Goal: Task Accomplishment & Management: Complete application form

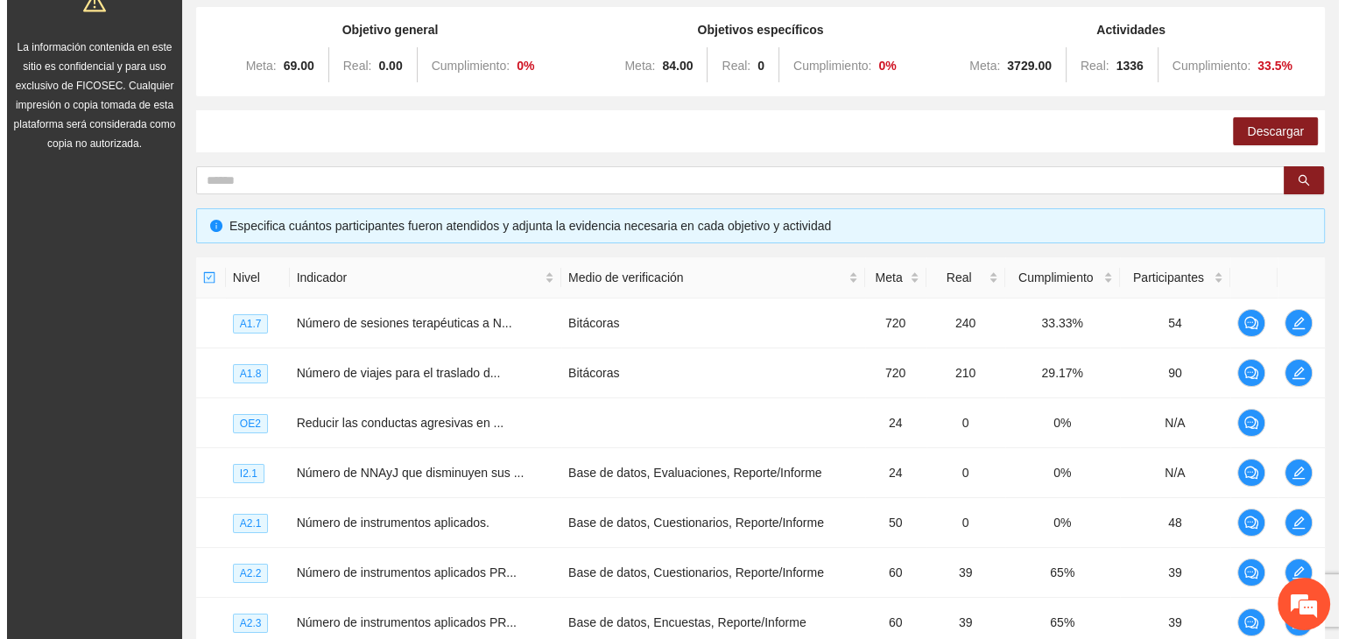
scroll to position [177, 0]
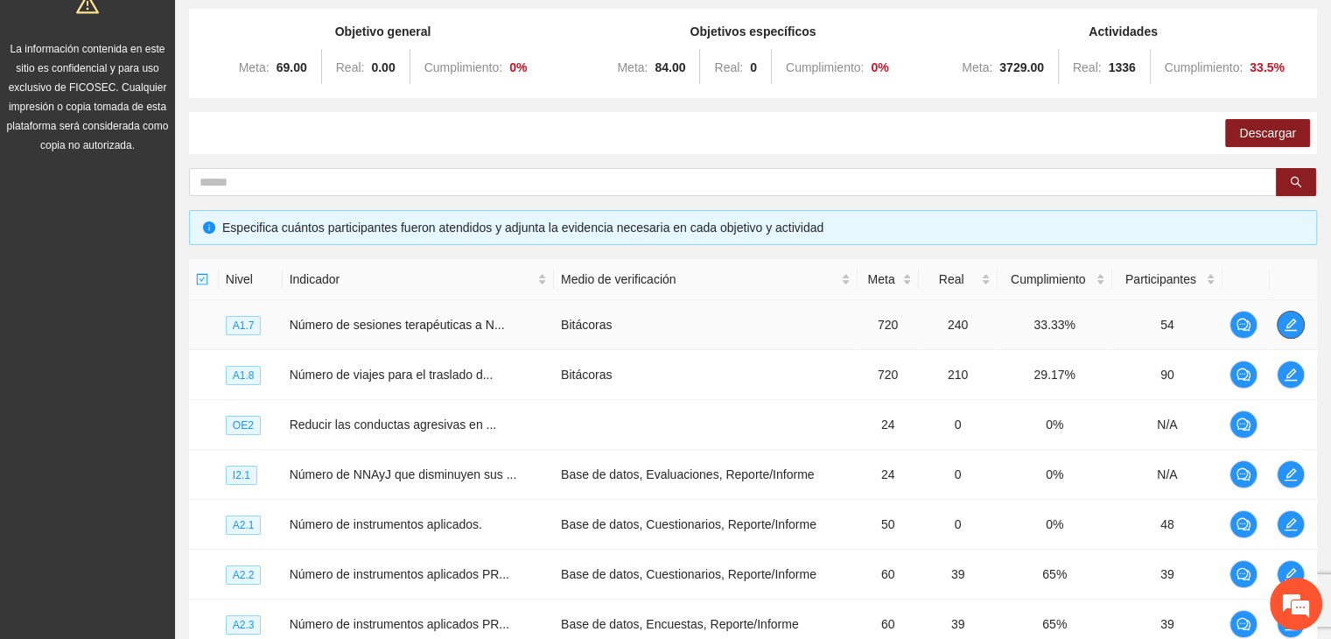
click at [1292, 320] on icon "edit" at bounding box center [1291, 325] width 12 height 12
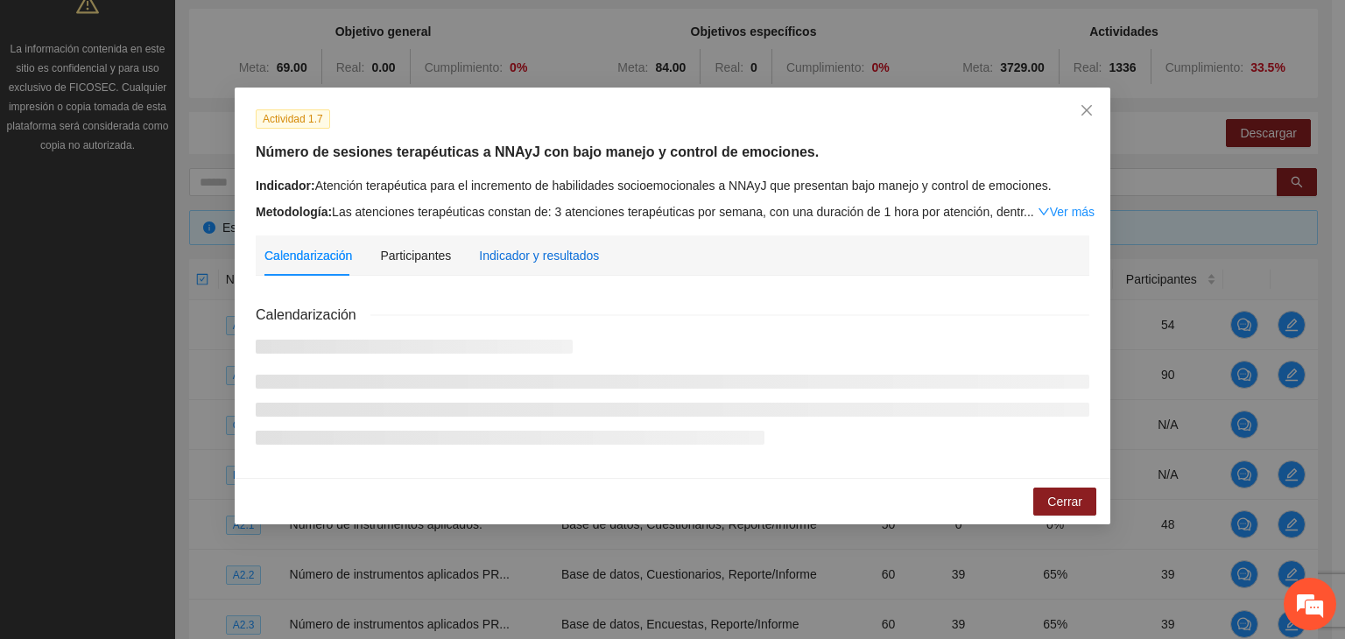
click at [560, 258] on div "Indicador y resultados" at bounding box center [539, 255] width 120 height 19
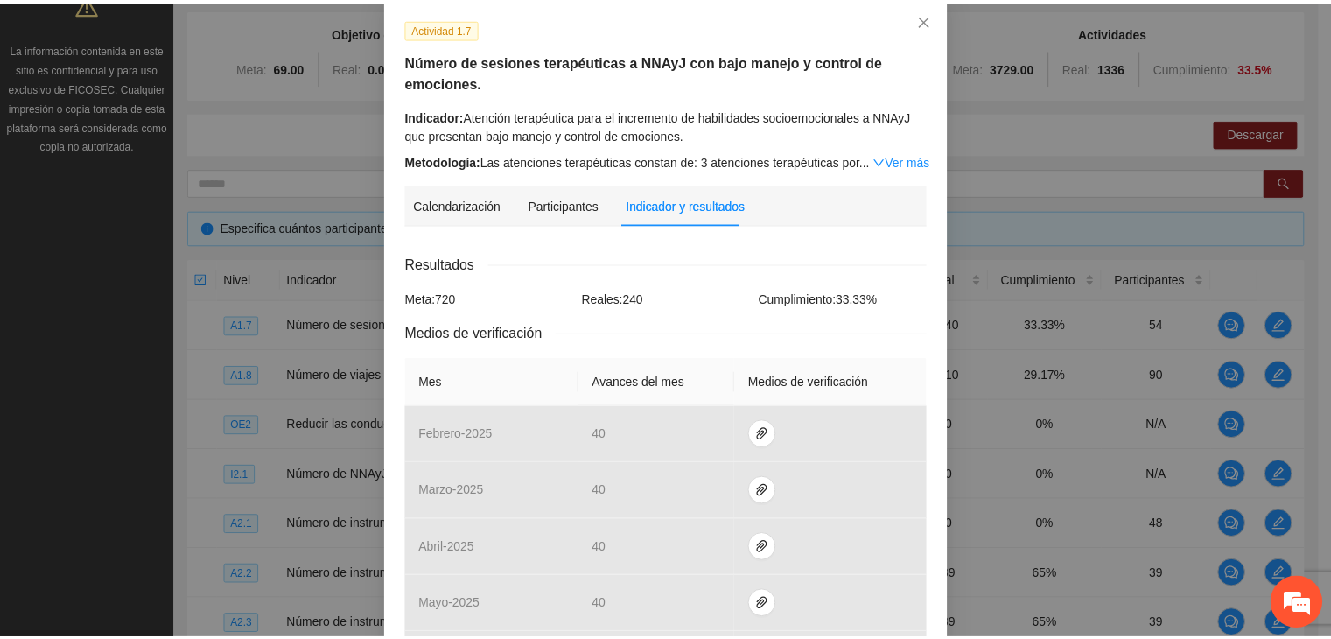
scroll to position [88, 0]
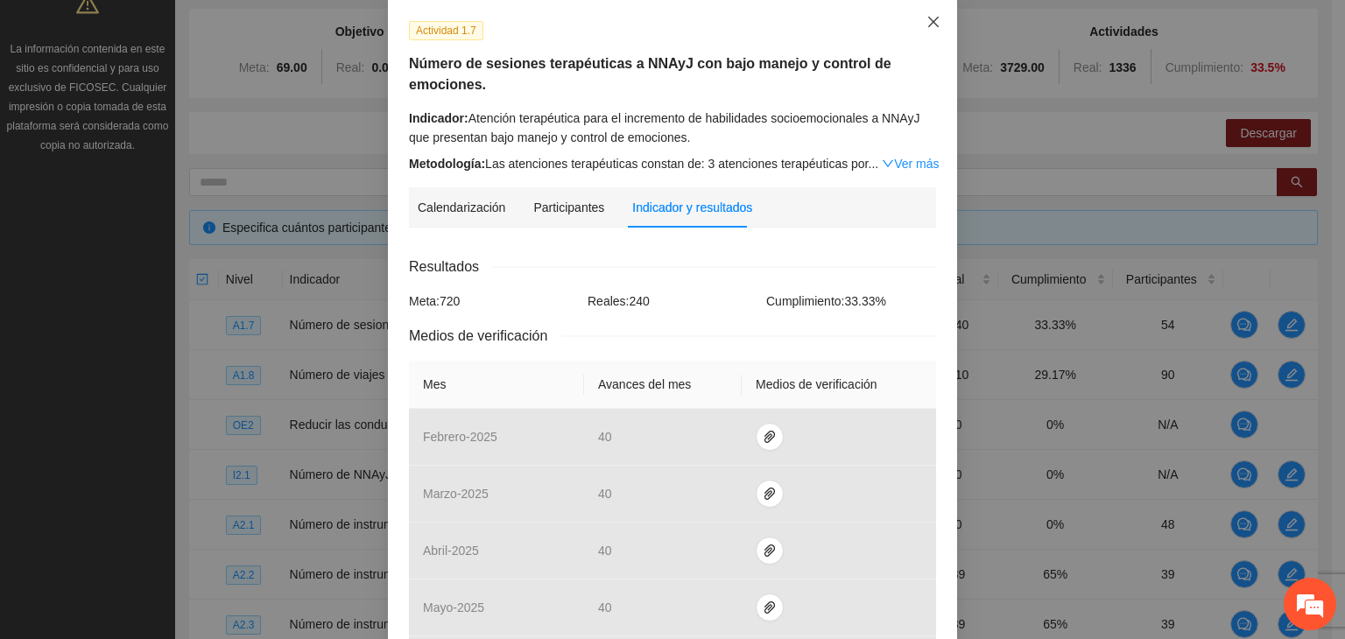
click at [933, 11] on span "Close" at bounding box center [933, 22] width 47 height 47
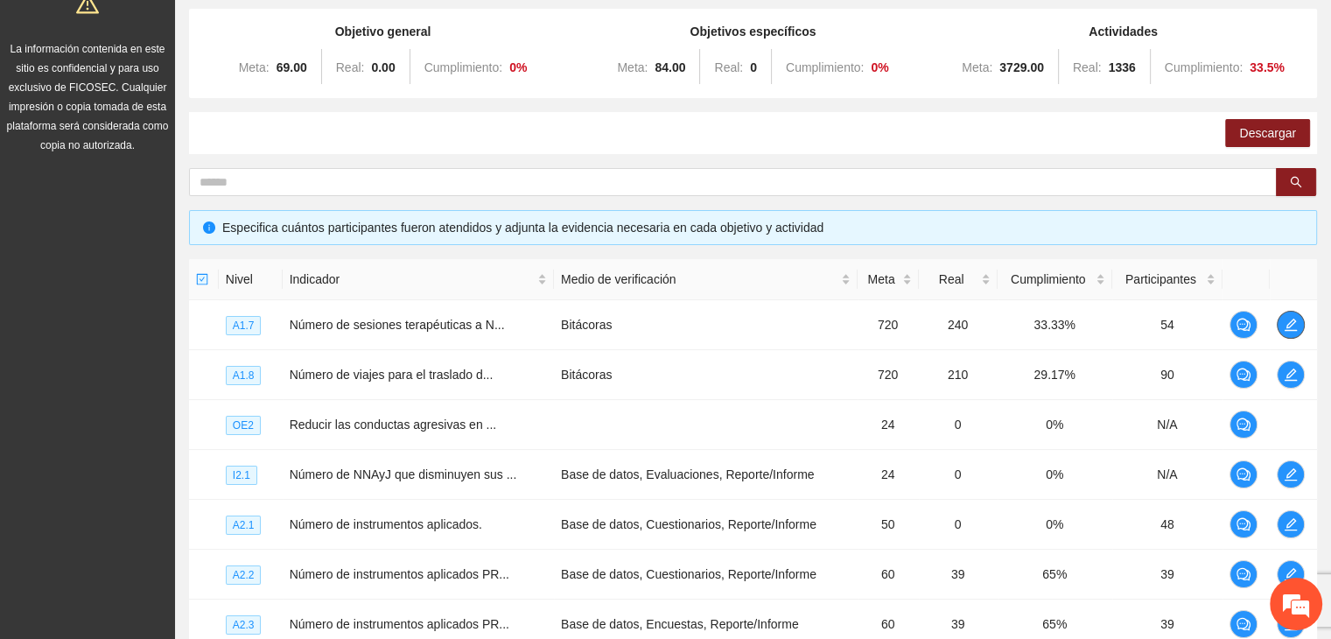
scroll to position [0, 0]
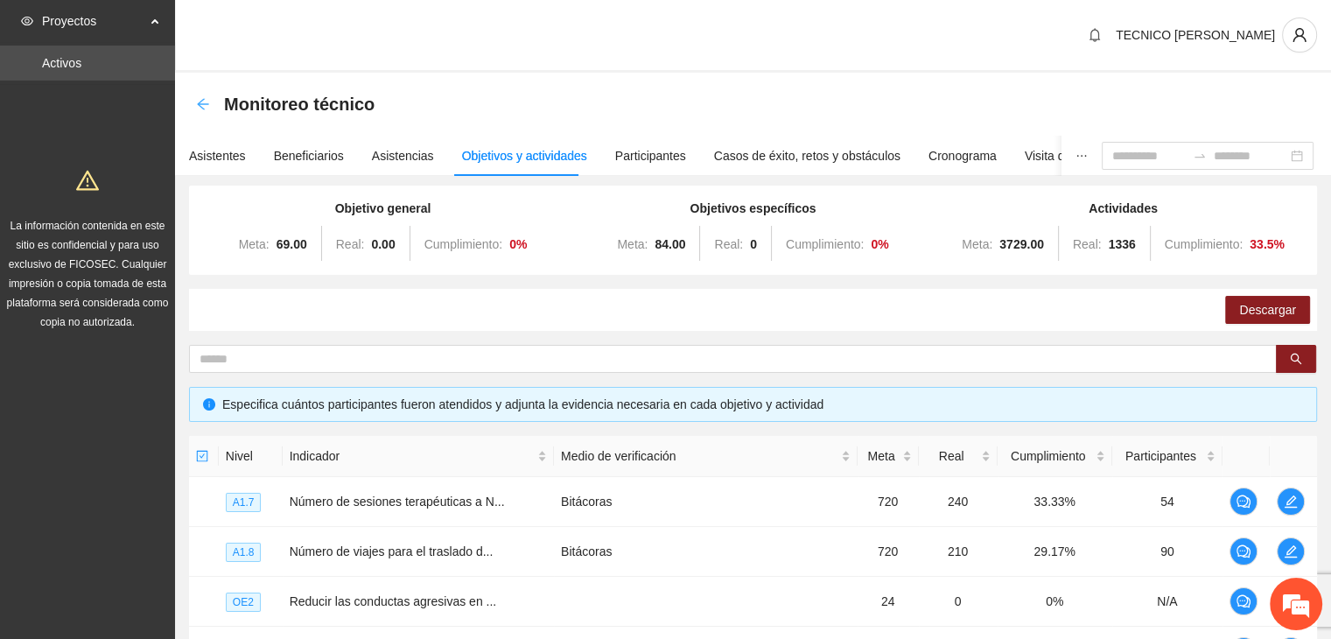
click at [203, 99] on icon "arrow-left" at bounding box center [202, 103] width 11 height 11
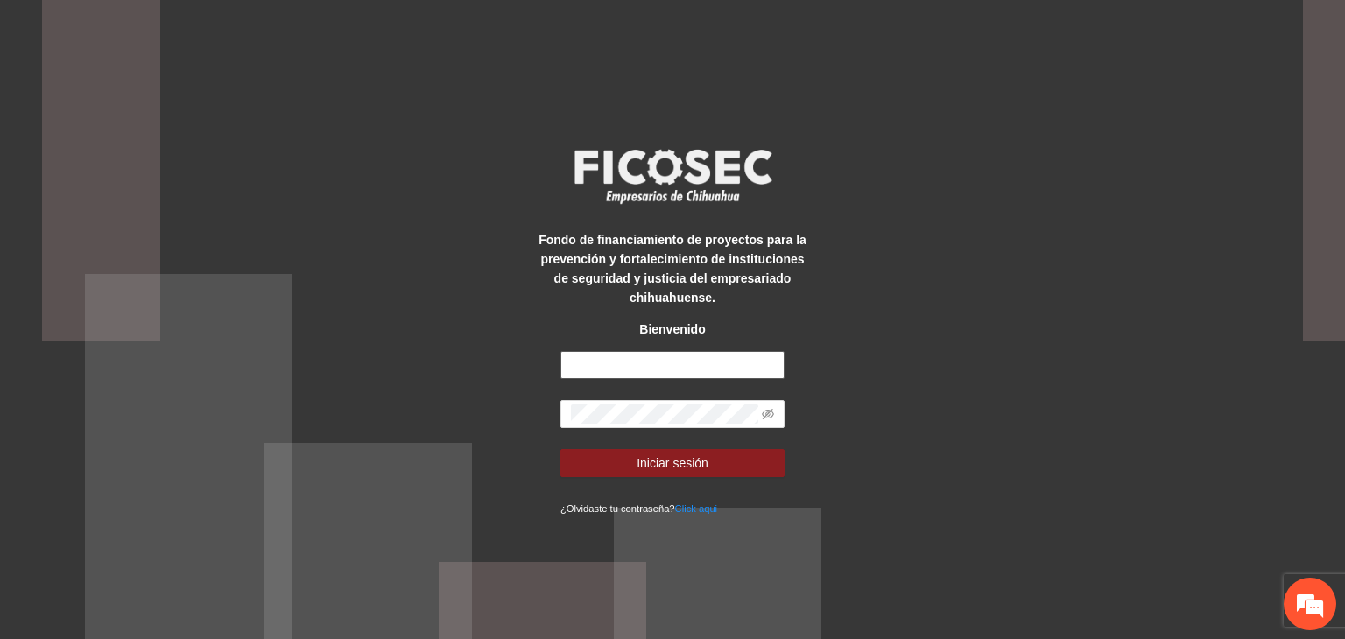
click at [664, 363] on input "text" at bounding box center [672, 365] width 224 height 28
type input "**********"
click at [560, 449] on button "Iniciar sesión" at bounding box center [672, 463] width 224 height 28
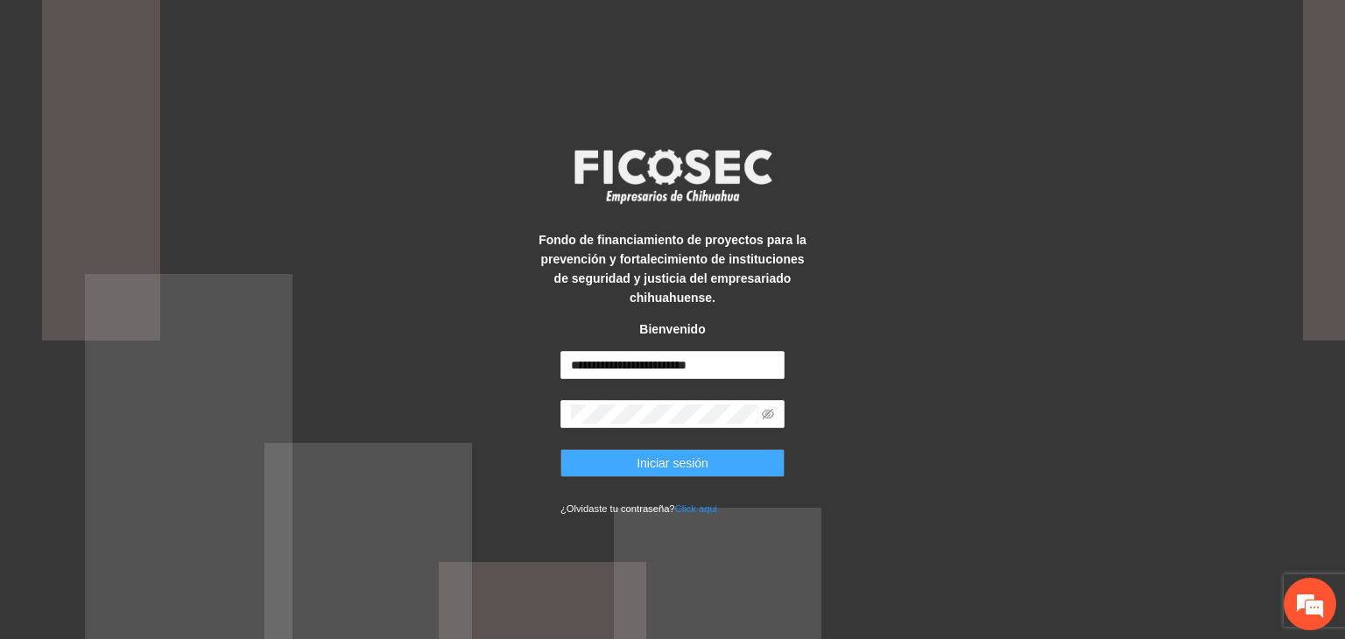
click at [655, 470] on span "Iniciar sesión" at bounding box center [672, 462] width 72 height 19
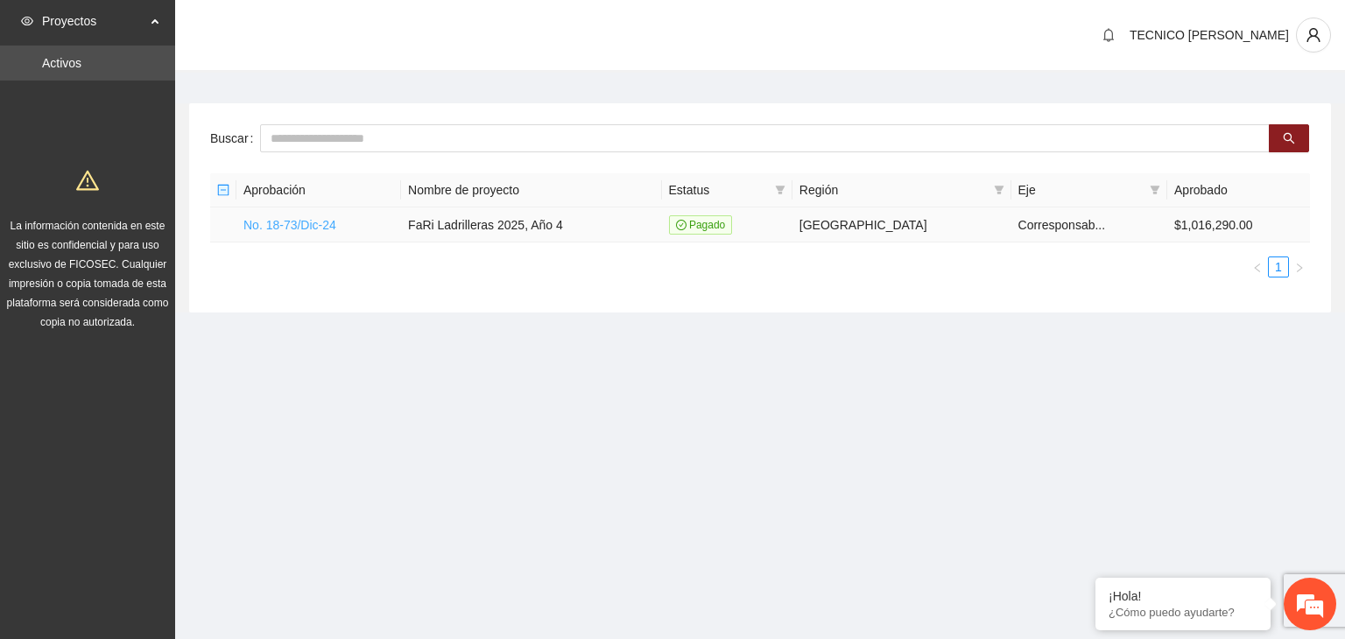
click at [309, 224] on link "No. 18-73/Dic-24" at bounding box center [289, 225] width 93 height 14
click at [292, 221] on link "No. 18-73/Dic-24" at bounding box center [289, 225] width 93 height 14
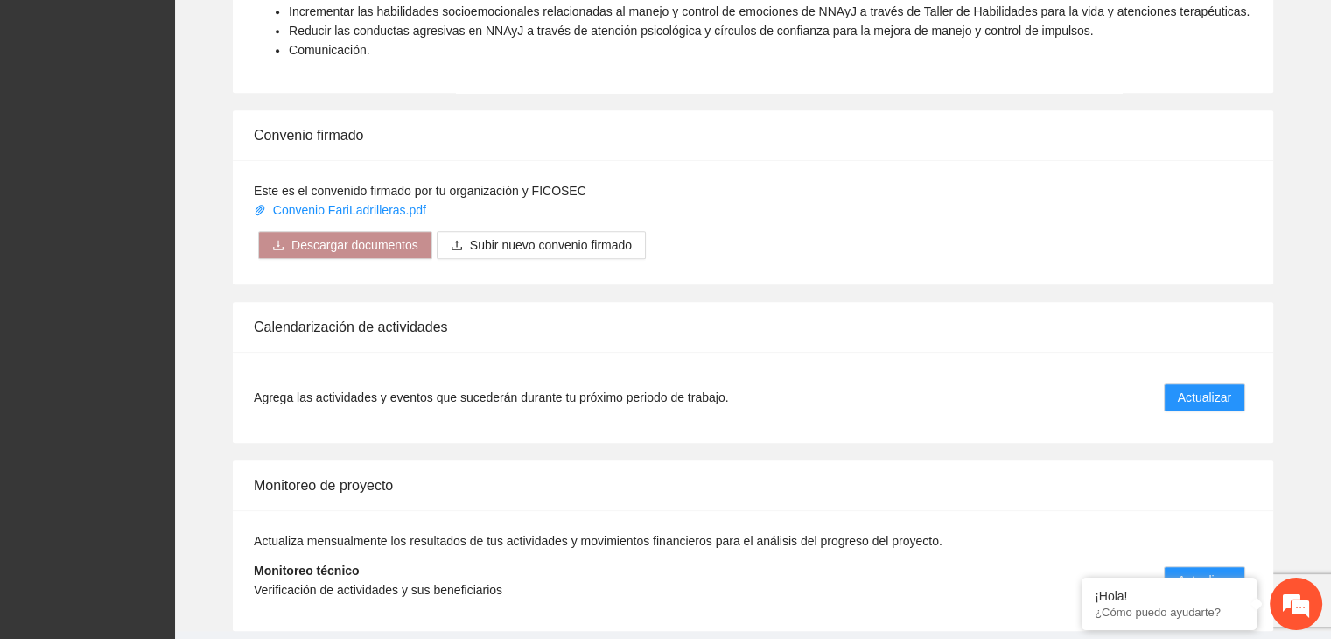
scroll to position [1299, 0]
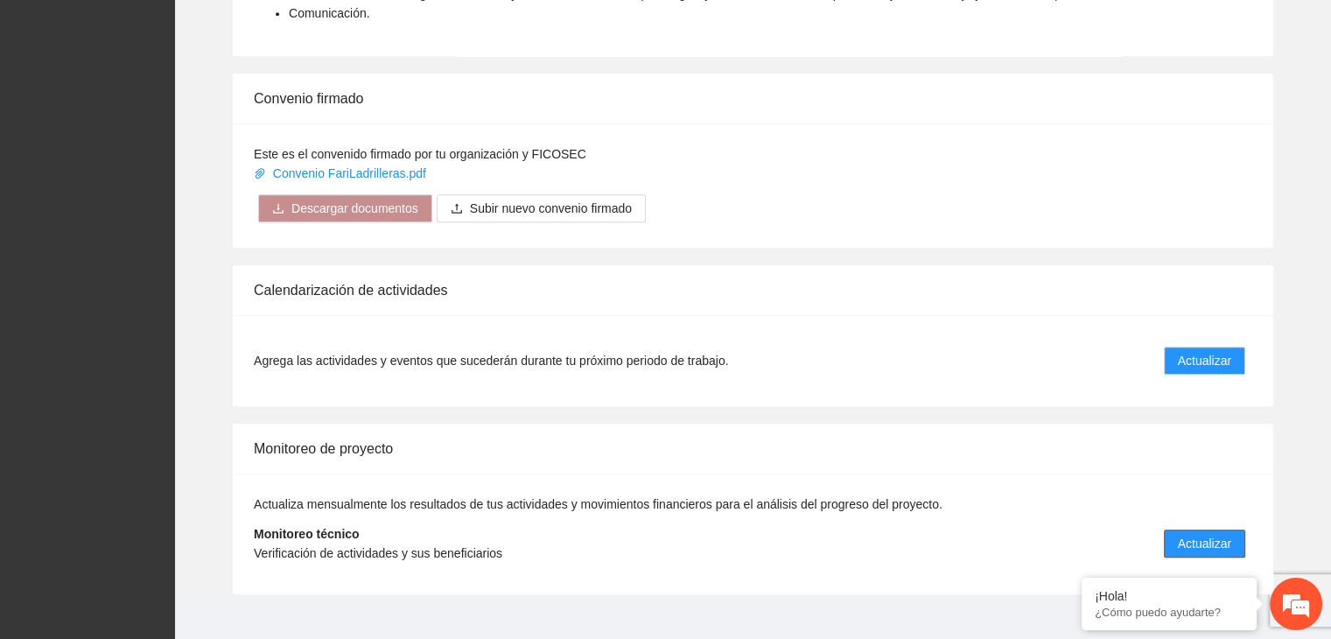
click at [1205, 534] on span "Actualizar" at bounding box center [1204, 543] width 53 height 19
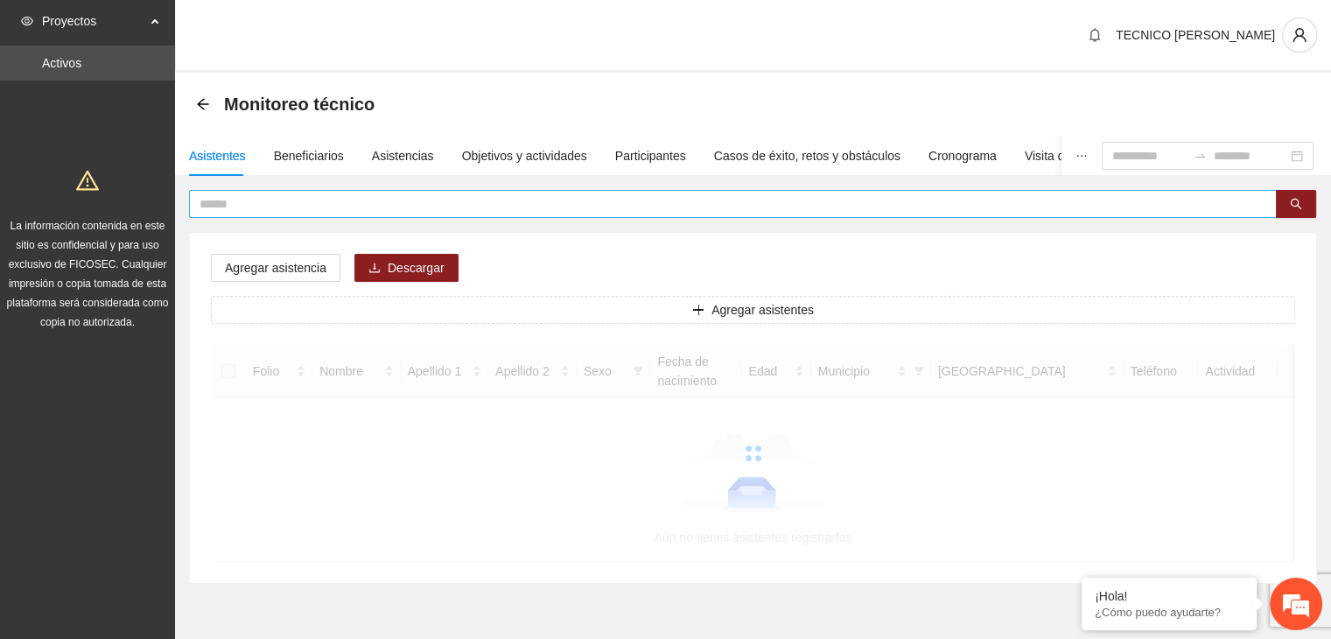
click at [381, 201] on input "text" at bounding box center [726, 203] width 1053 height 19
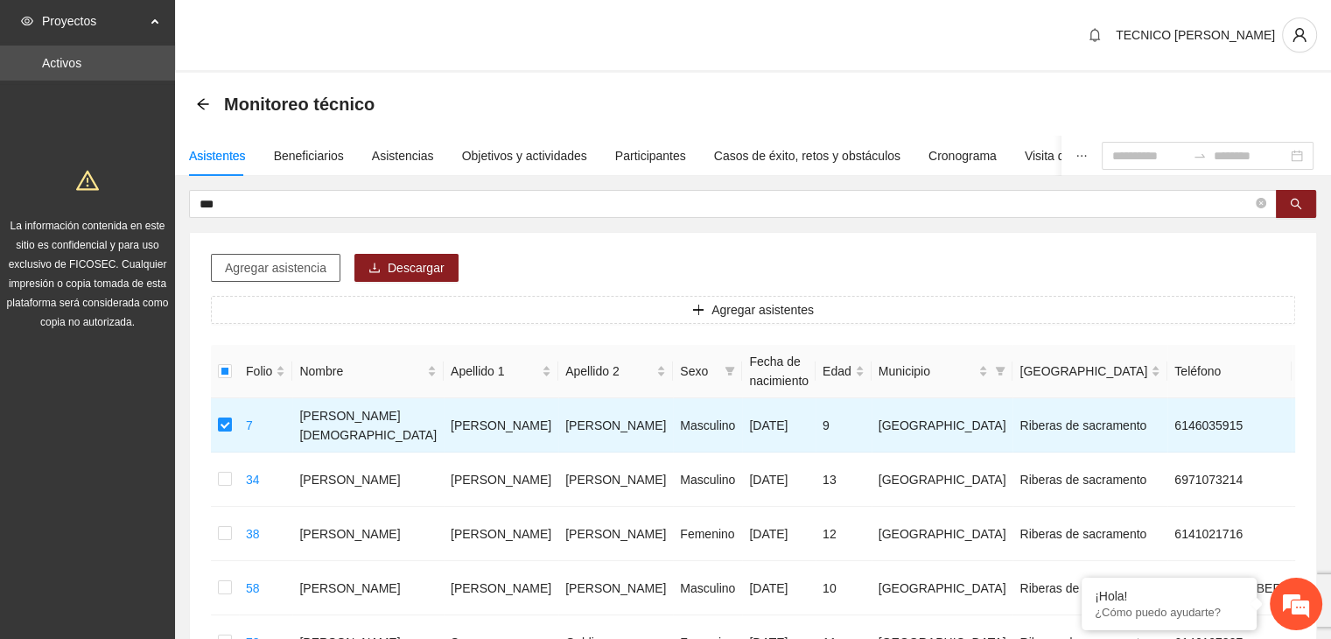
click at [267, 263] on span "Agregar asistencia" at bounding box center [276, 267] width 102 height 19
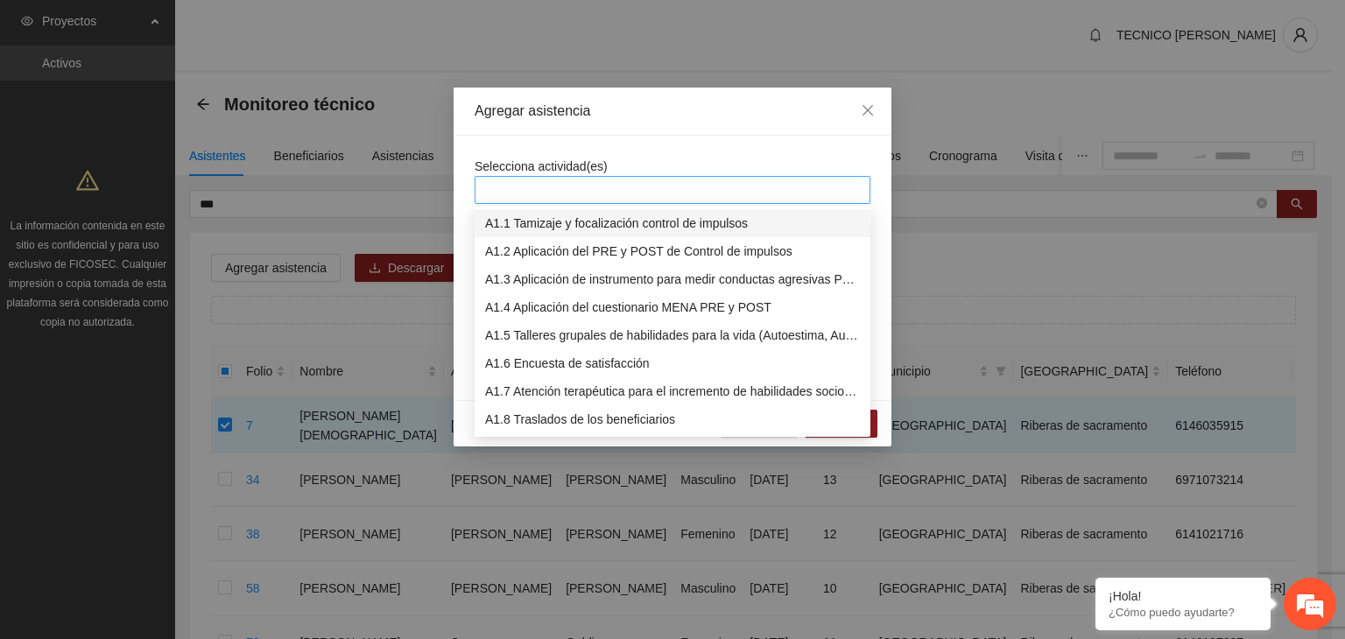
click at [547, 196] on div at bounding box center [672, 189] width 387 height 21
click at [546, 391] on div "A1.7 Atención terapéutica para el incremento de habilidades socioemocionales a …" at bounding box center [672, 391] width 375 height 19
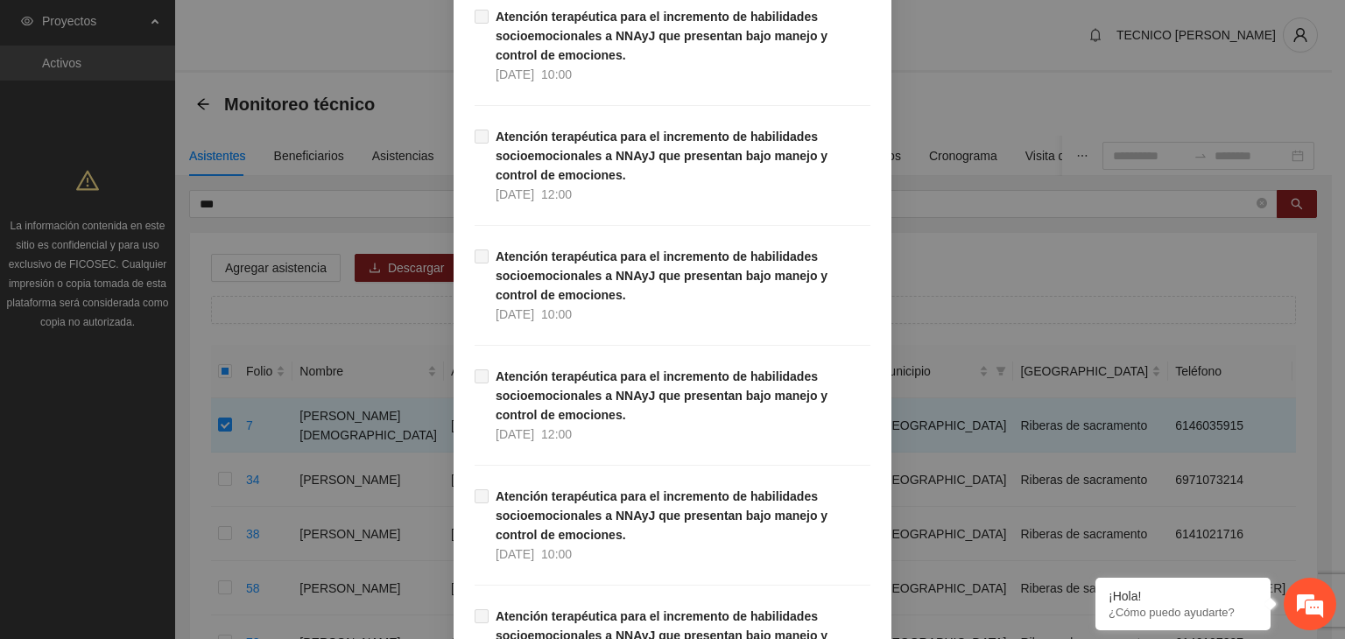
scroll to position [35273, 0]
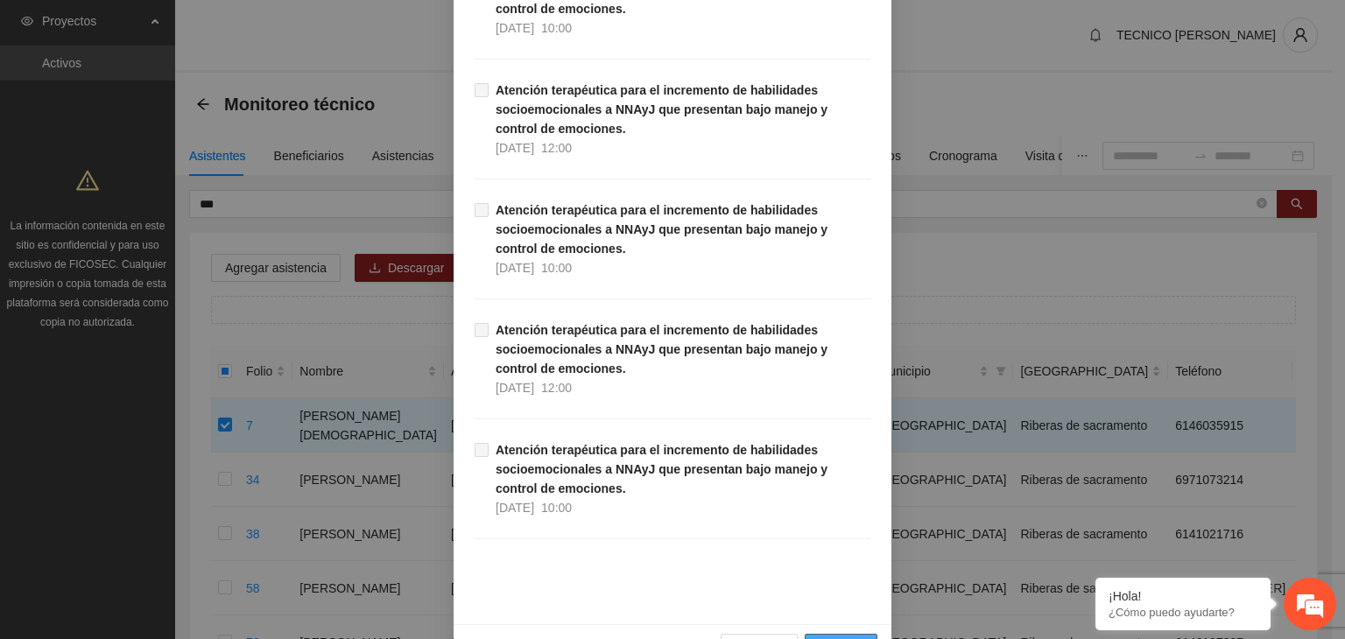
click at [856, 638] on span "Guardar" at bounding box center [840, 647] width 45 height 19
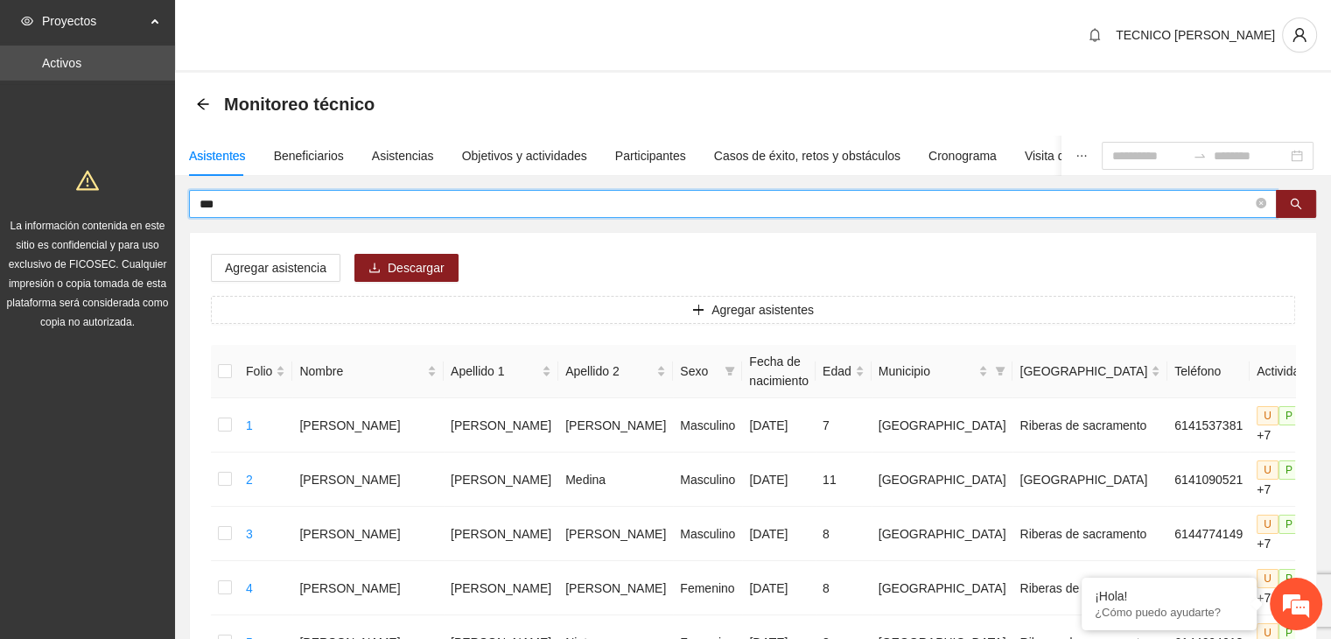
click at [397, 204] on input "***" at bounding box center [726, 203] width 1053 height 19
type input "*"
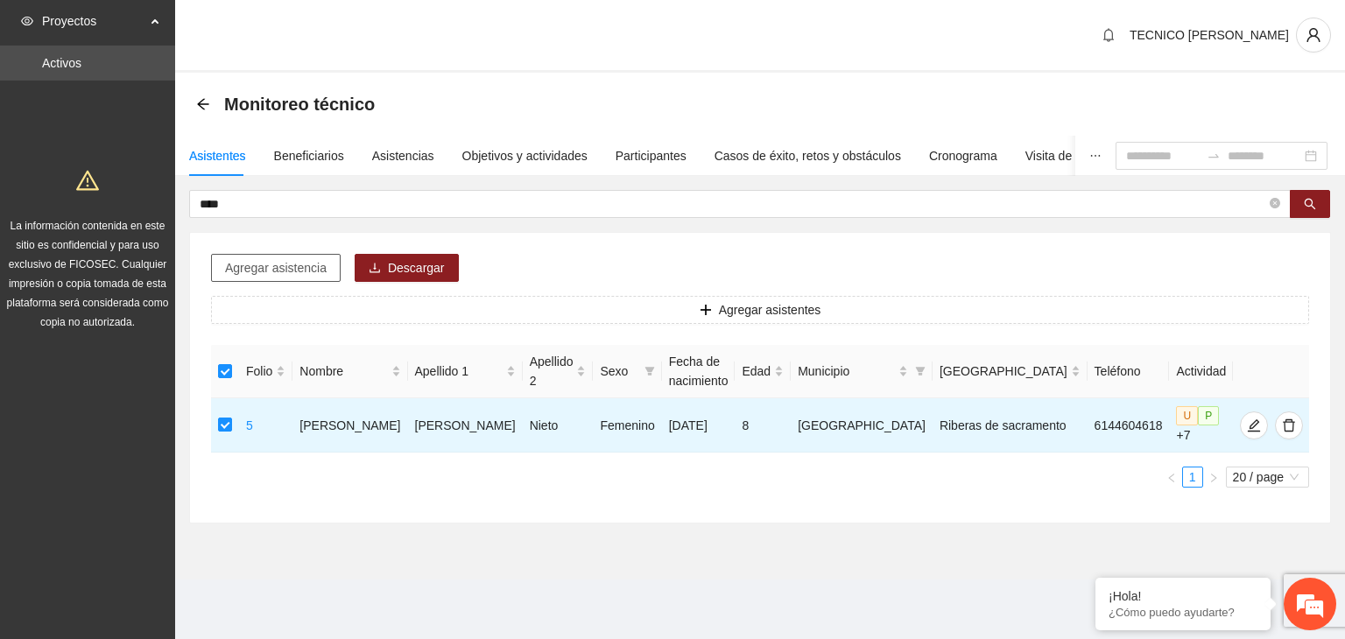
click at [266, 263] on span "Agregar asistencia" at bounding box center [276, 267] width 102 height 19
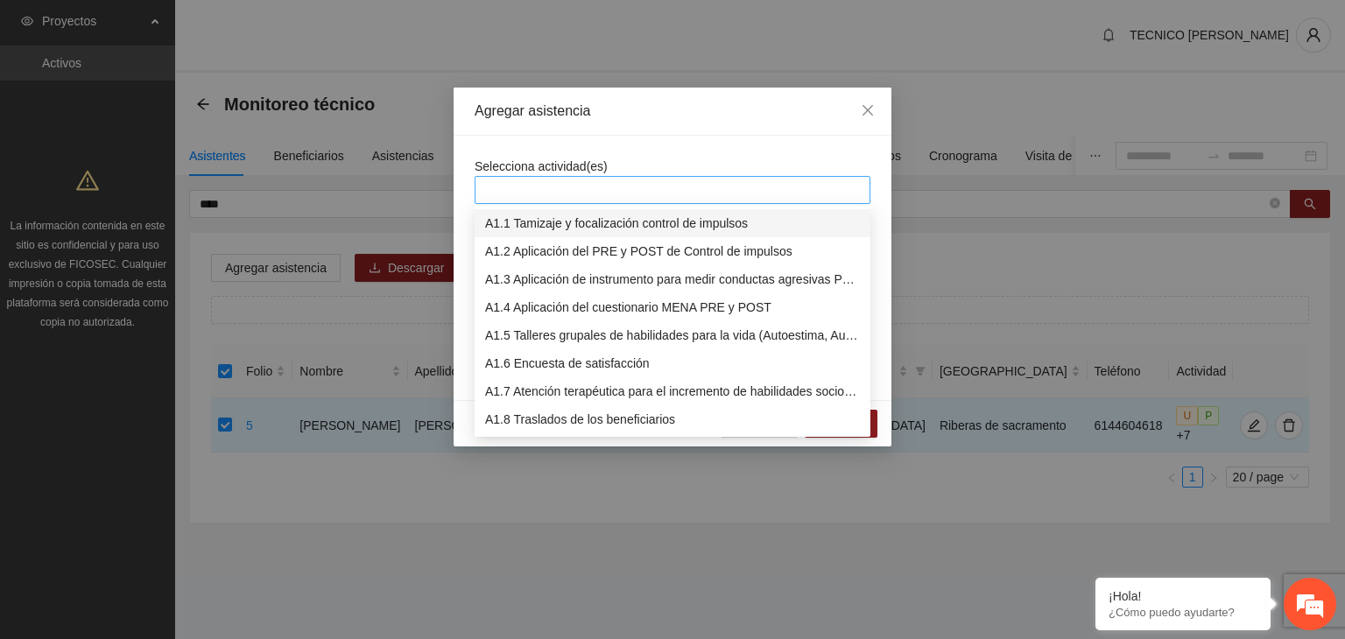
click at [835, 189] on div at bounding box center [672, 189] width 387 height 21
click at [609, 390] on div "A1.7 Atención terapéutica para el incremento de habilidades socioemocionales a …" at bounding box center [672, 391] width 375 height 19
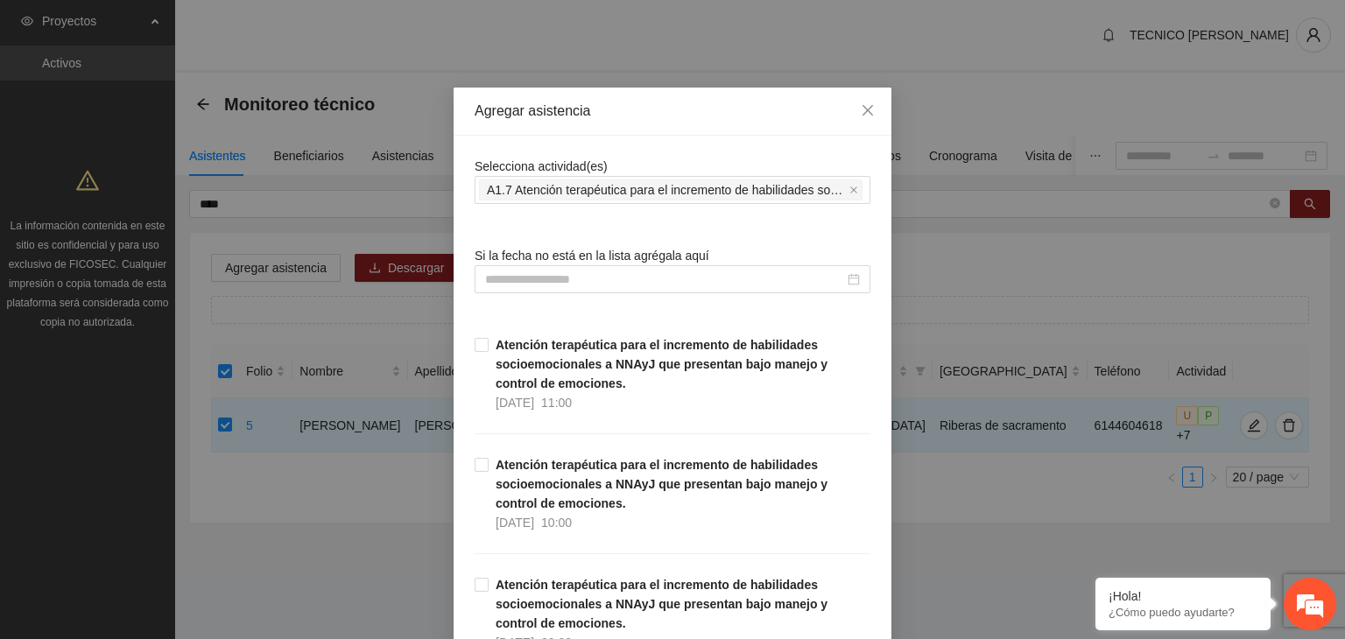
click at [690, 130] on div "Agregar asistencia" at bounding box center [672, 112] width 438 height 48
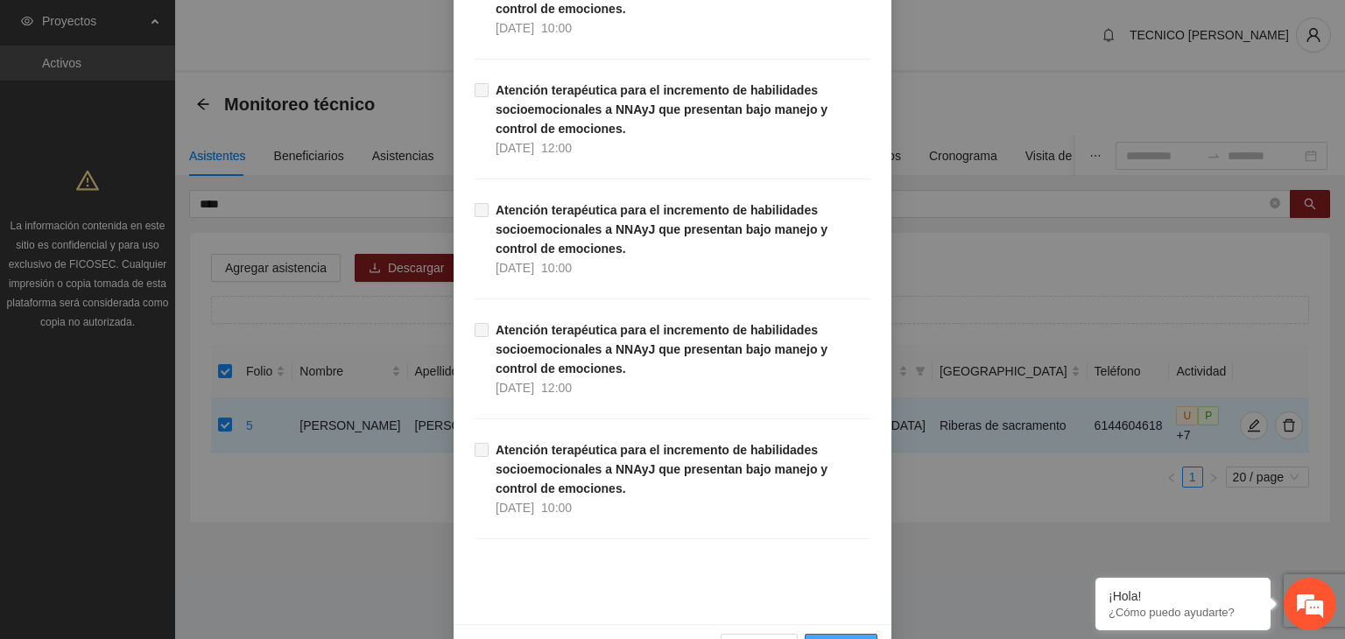
click at [857, 634] on button "Guardar" at bounding box center [840, 648] width 73 height 28
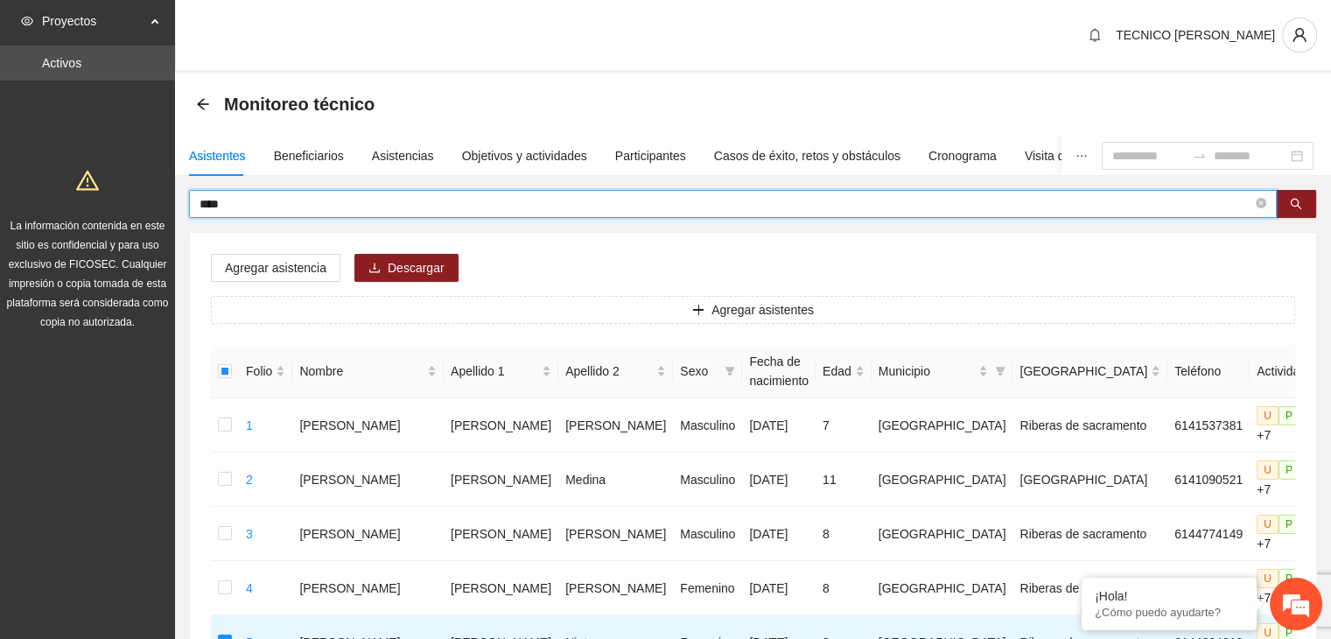
drag, startPoint x: 256, startPoint y: 203, endPoint x: 176, endPoint y: 201, distance: 79.7
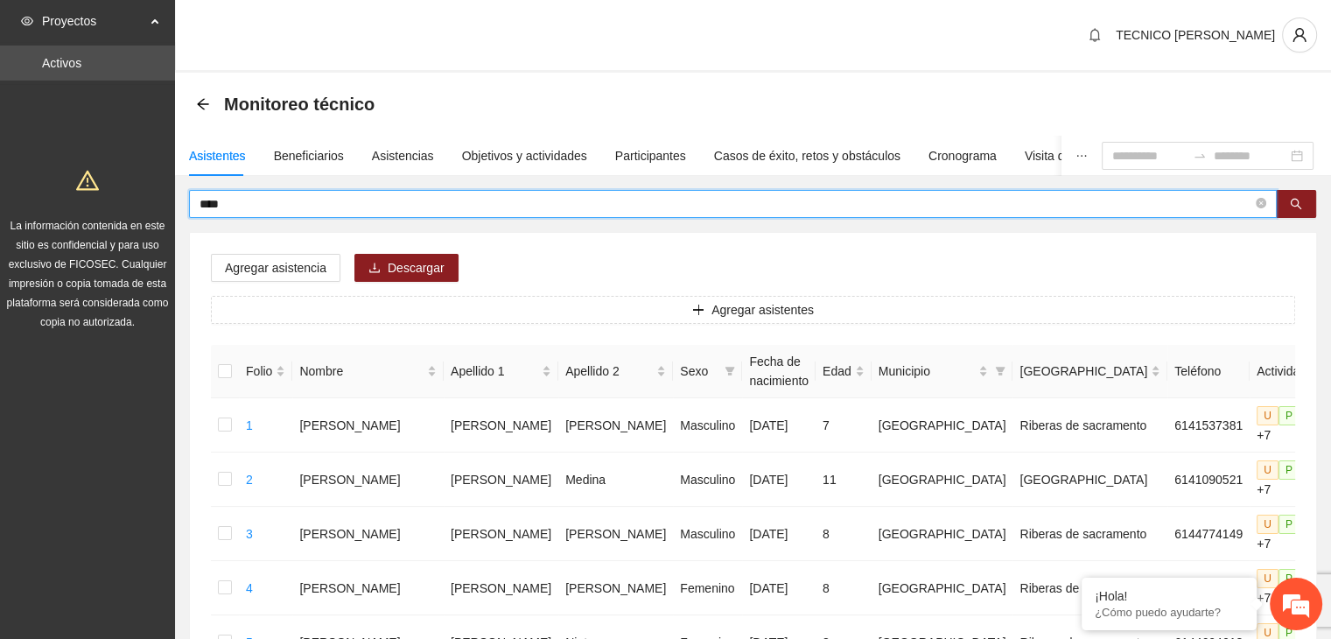
type input "****"
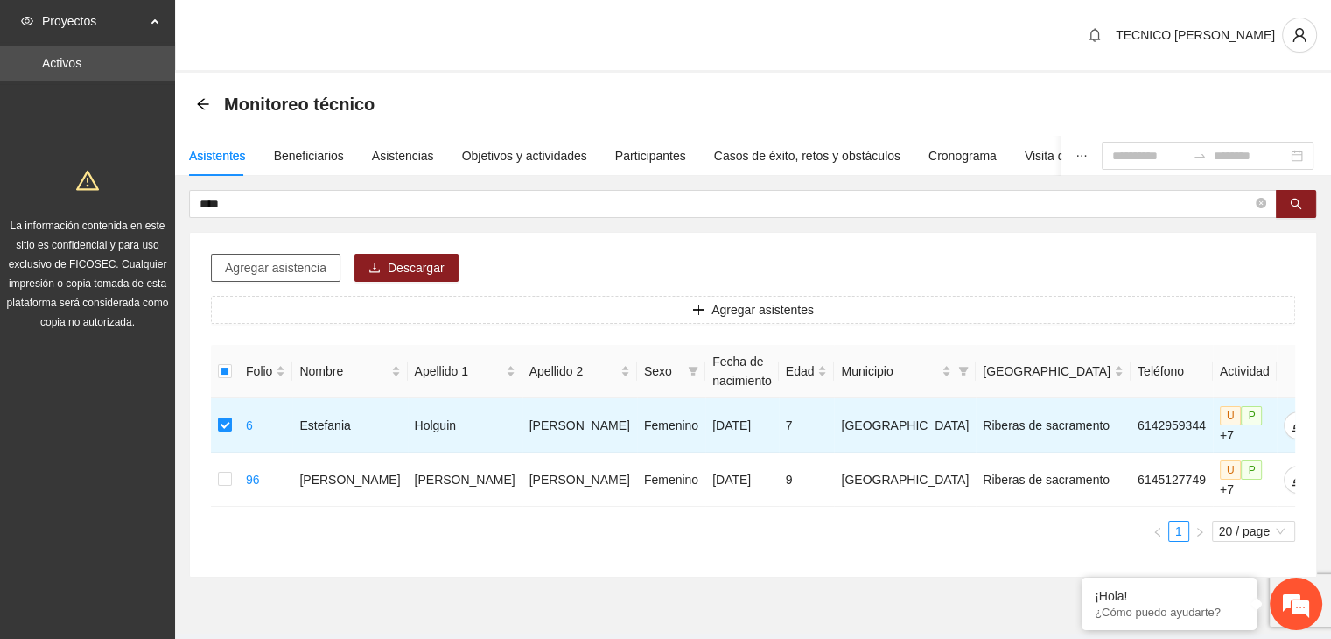
click at [270, 260] on span "Agregar asistencia" at bounding box center [276, 267] width 102 height 19
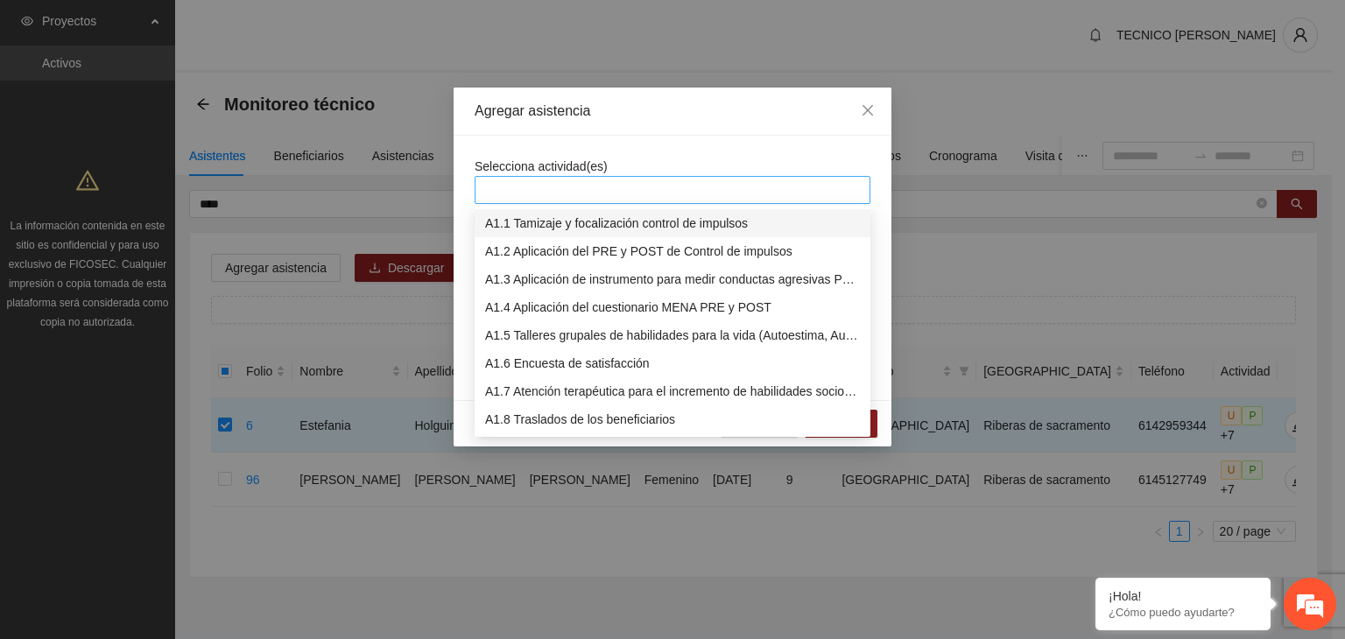
click at [678, 193] on div at bounding box center [672, 189] width 387 height 21
click at [558, 388] on div "A1.7 Atención terapéutica para el incremento de habilidades socioemocionales a …" at bounding box center [672, 391] width 375 height 19
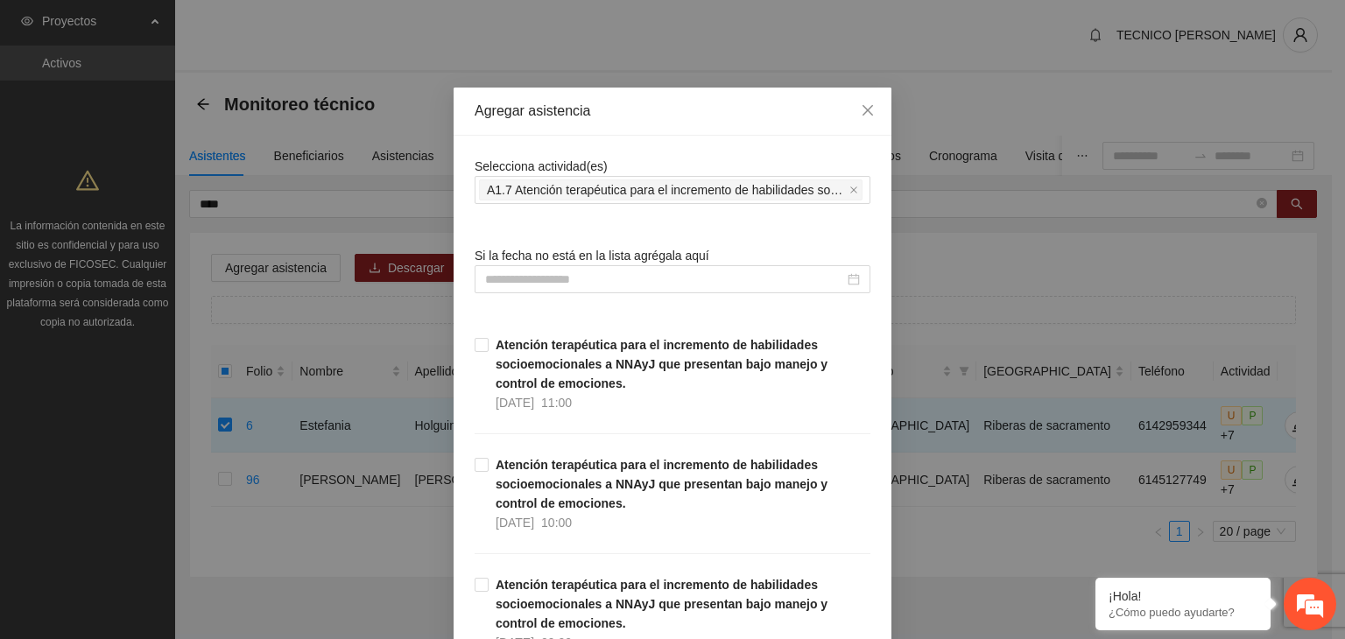
click at [747, 93] on div "Agregar asistencia" at bounding box center [672, 112] width 438 height 48
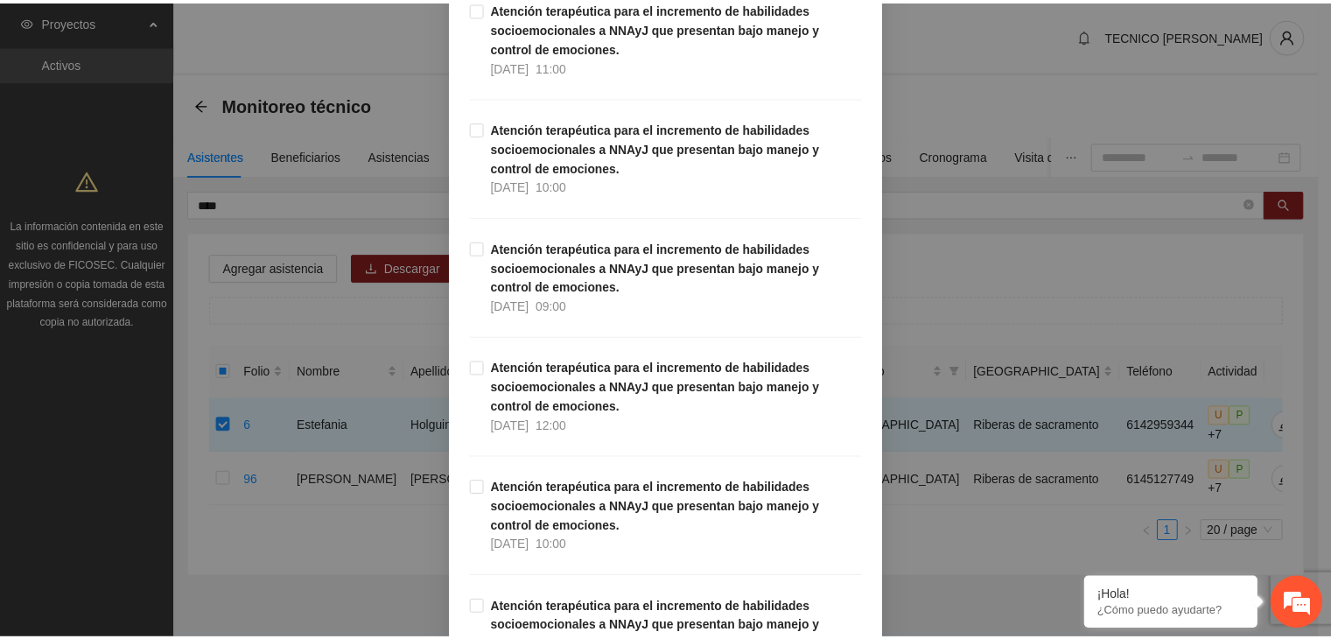
scroll to position [0, 0]
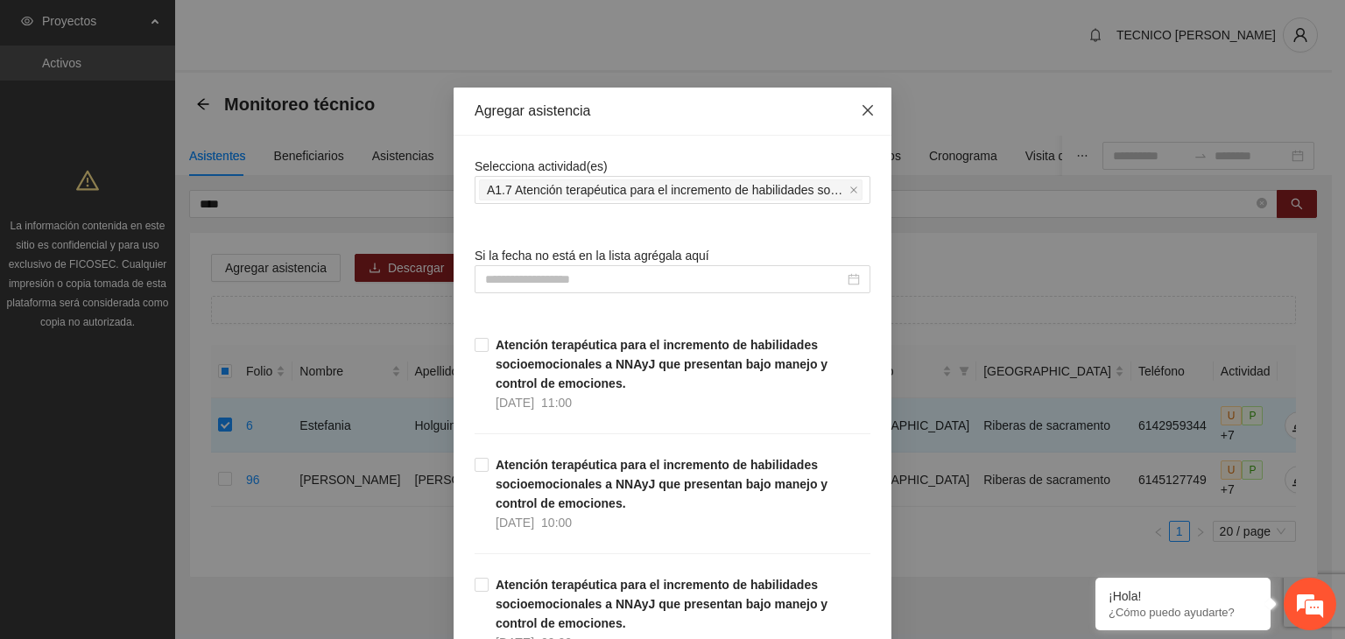
click at [867, 109] on icon "close" at bounding box center [867, 110] width 14 height 14
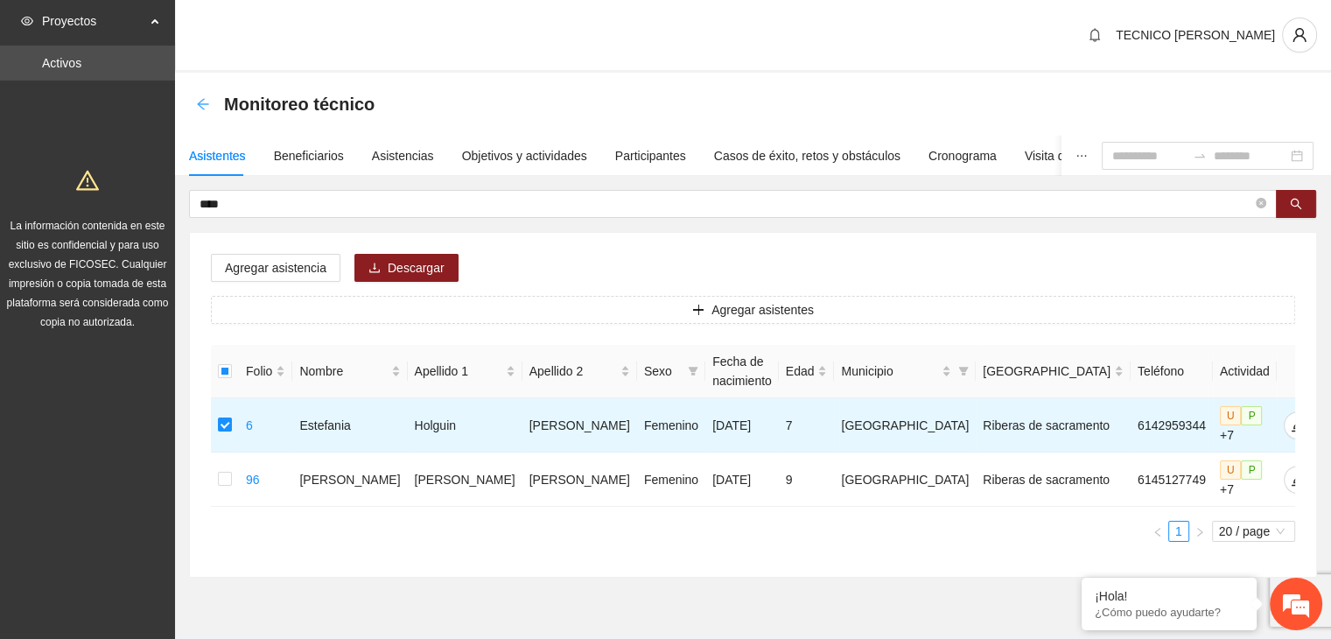
click at [207, 104] on icon "arrow-left" at bounding box center [203, 104] width 14 height 14
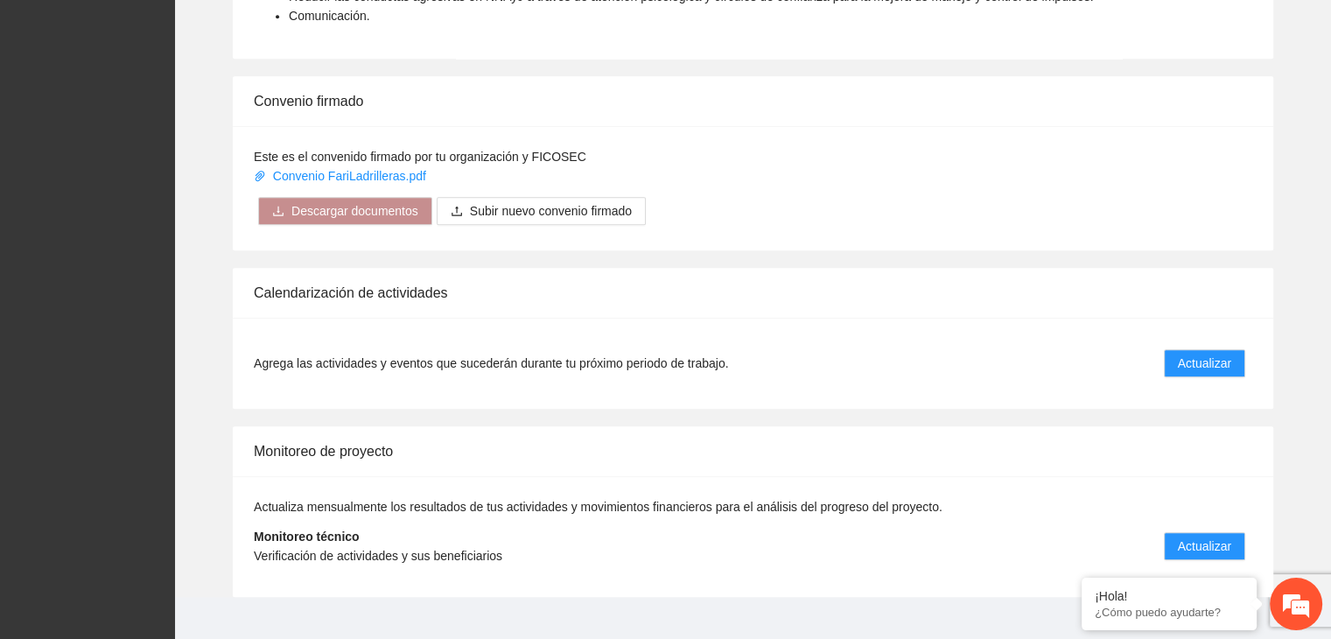
scroll to position [1299, 0]
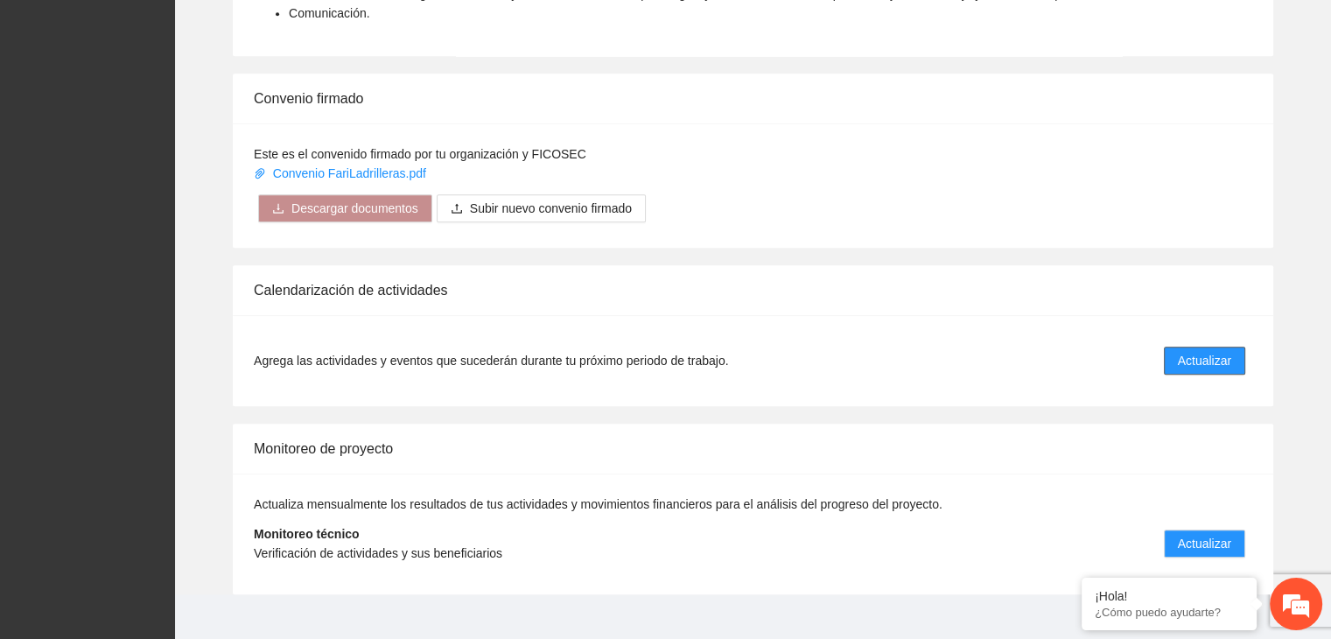
click at [1200, 351] on span "Actualizar" at bounding box center [1204, 360] width 53 height 19
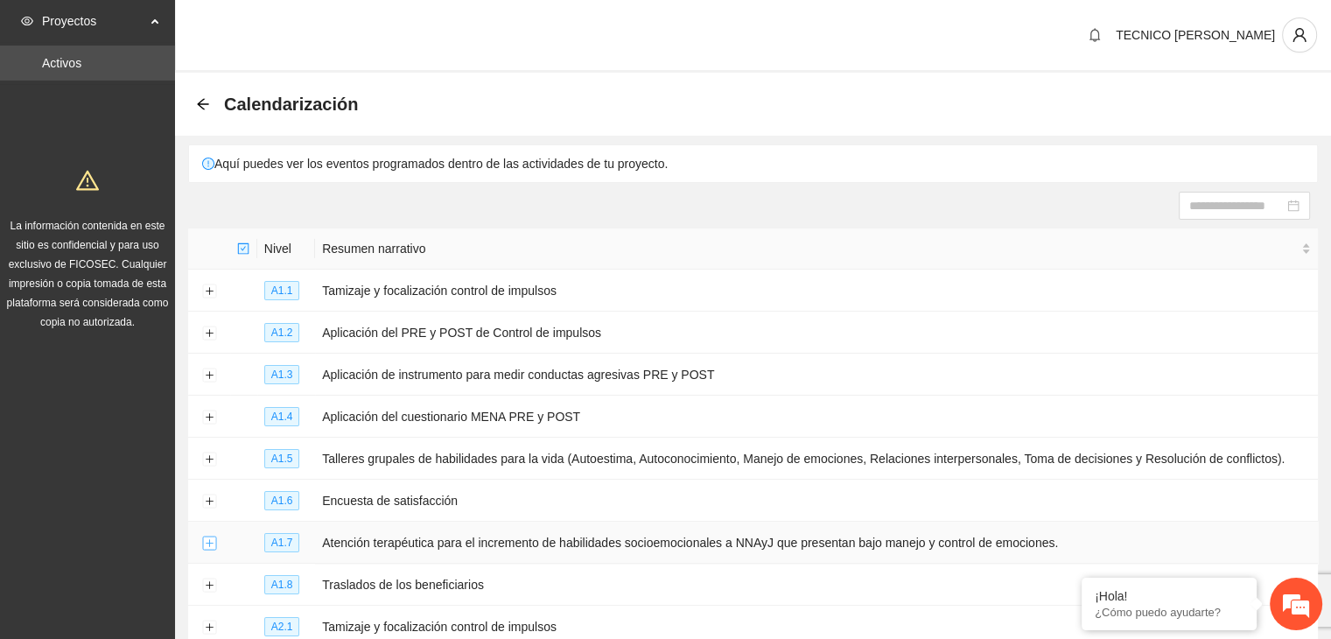
click at [214, 539] on button "Expand row" at bounding box center [209, 544] width 14 height 14
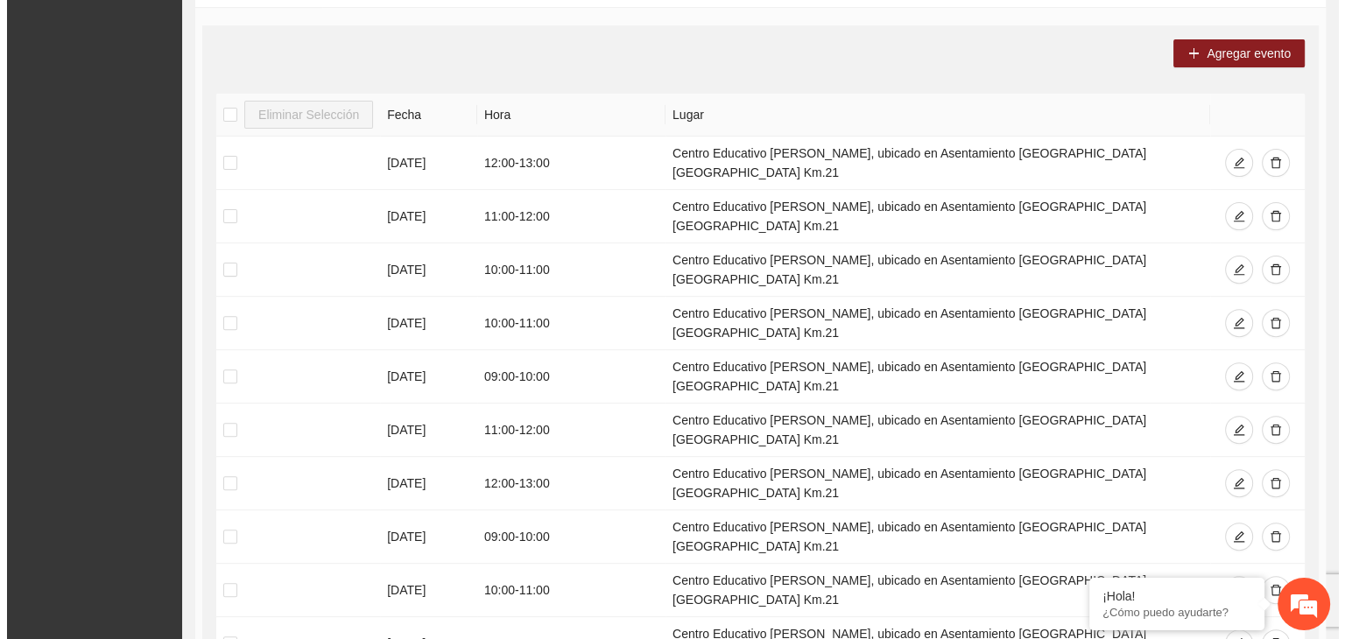
scroll to position [557, 0]
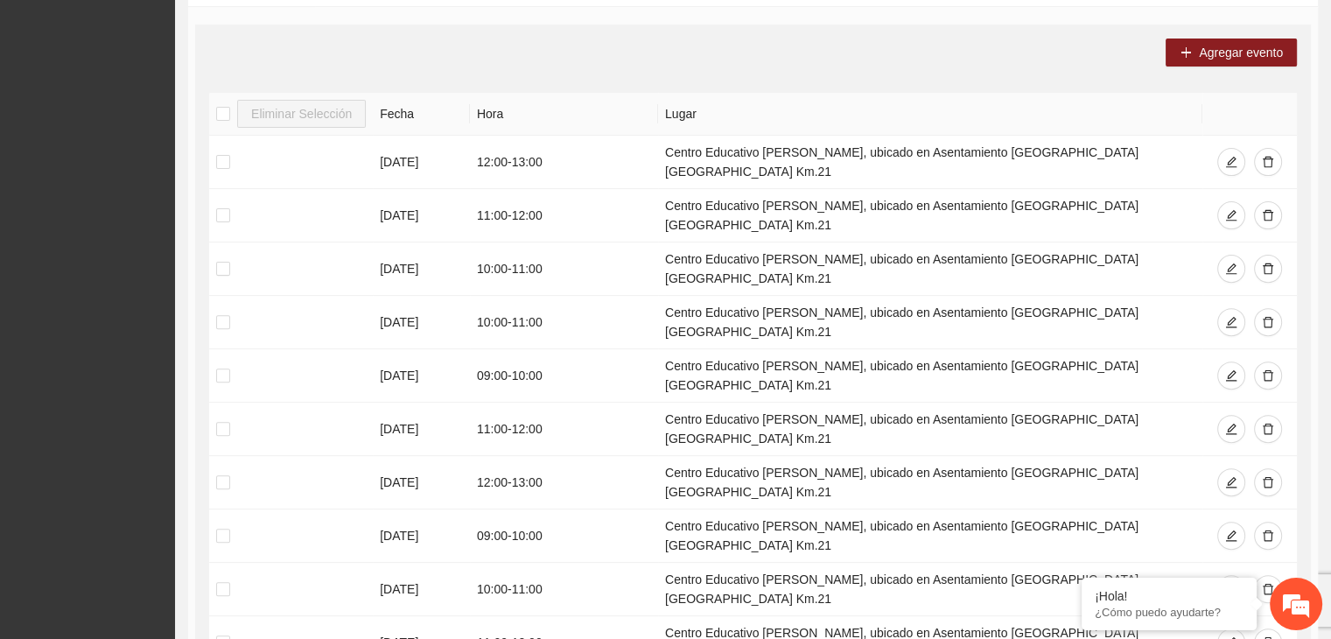
click at [1065, 597] on div "Eliminar Selección Fecha Hora Lugar 03/09/2025 12:00 - 13:00 Centro Educativo J…" at bounding box center [753, 406] width 1088 height 626
click at [1193, 52] on button "Agregar evento" at bounding box center [1231, 53] width 131 height 28
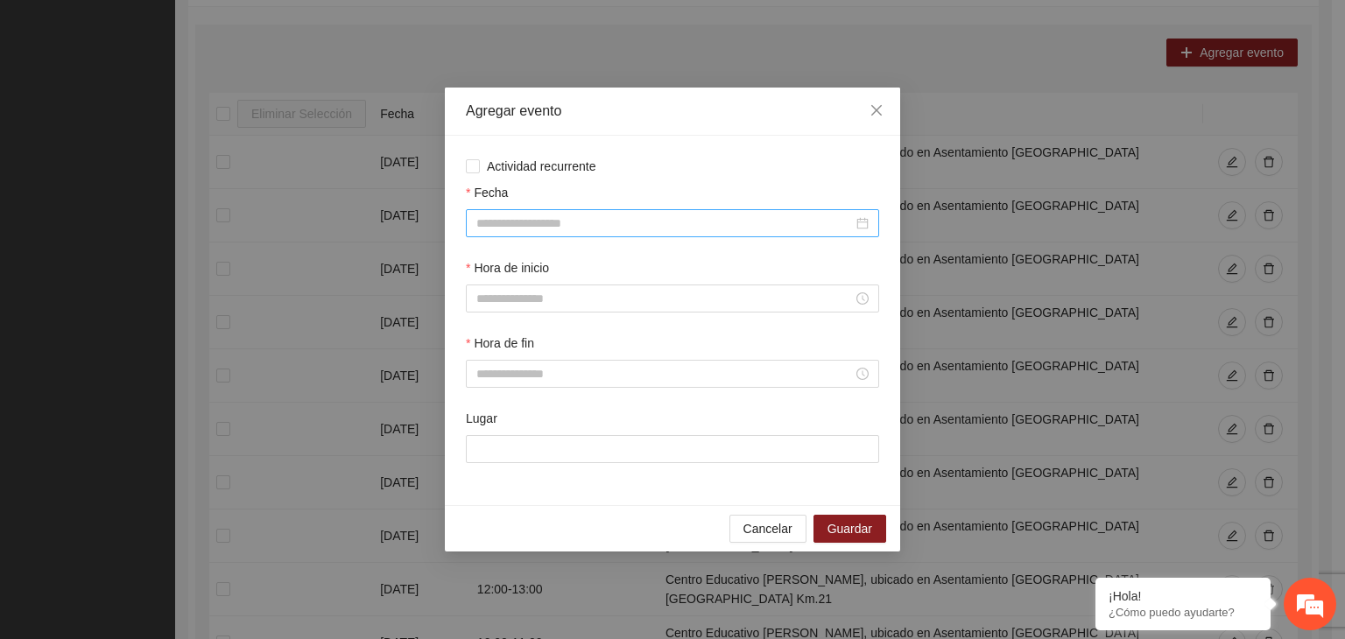
click at [599, 214] on input "Fecha" at bounding box center [664, 223] width 376 height 19
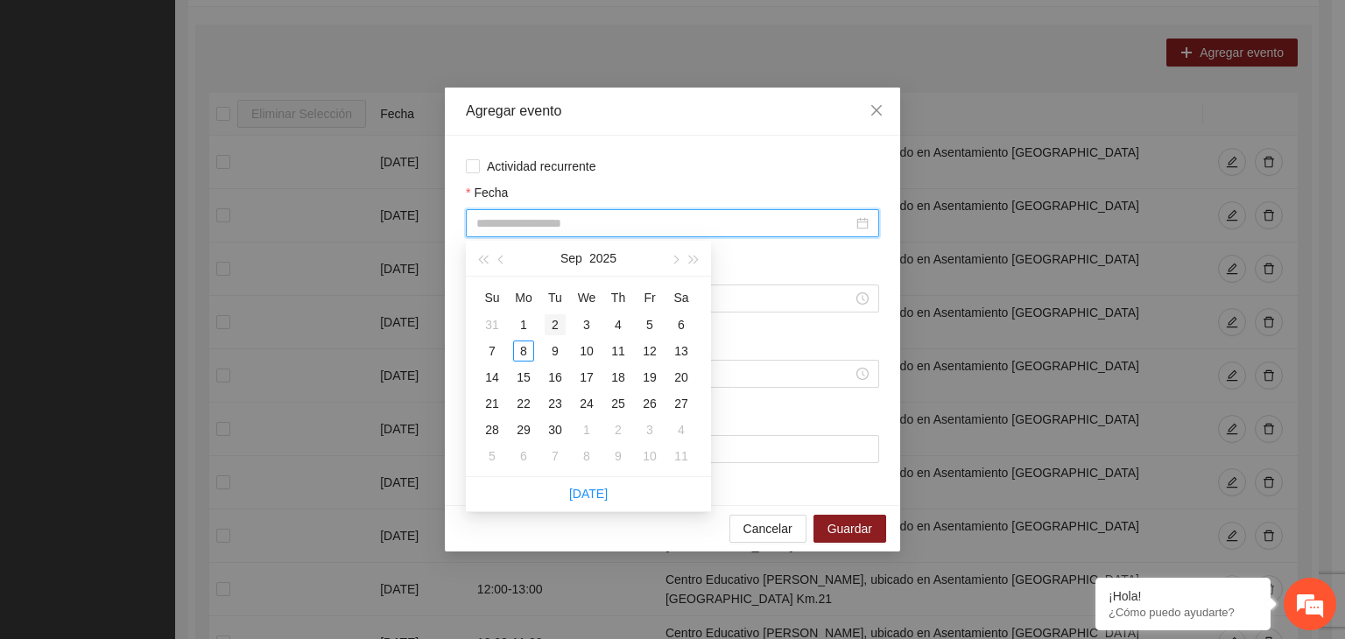
type input "**********"
click at [554, 327] on div "2" at bounding box center [554, 324] width 21 height 21
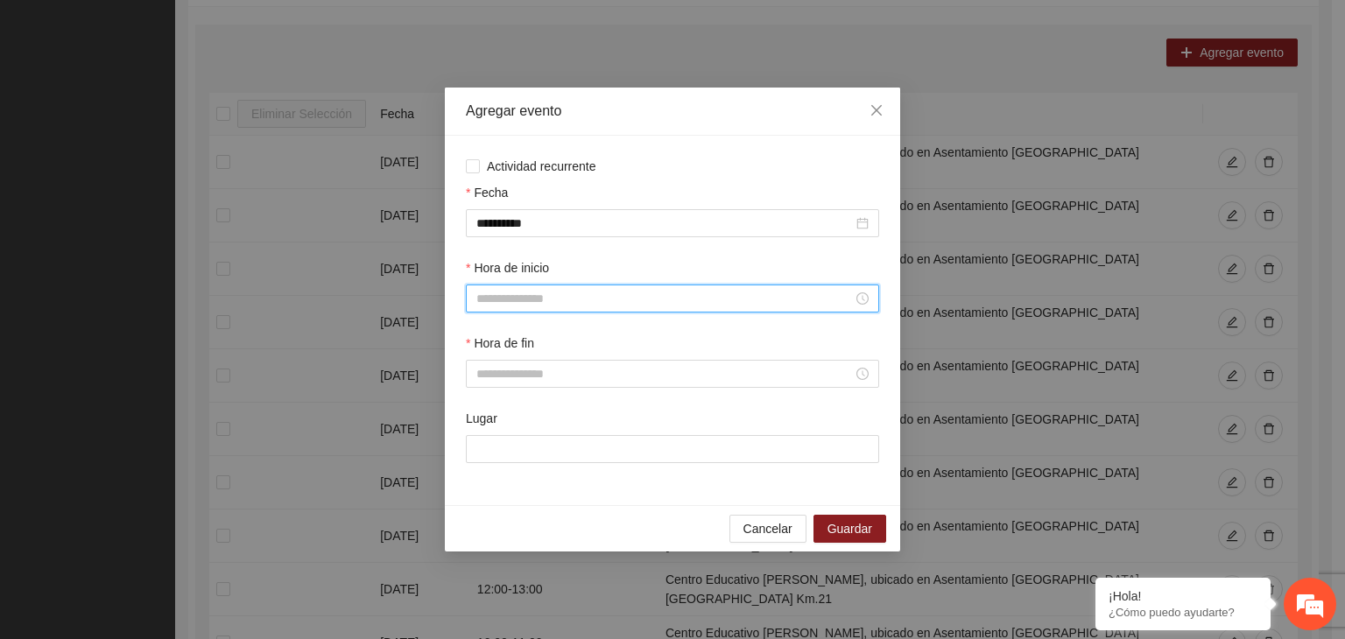
click at [593, 299] on input "Hora de inicio" at bounding box center [664, 298] width 376 height 19
click at [481, 471] on div "11" at bounding box center [490, 470] width 49 height 25
type input "*****"
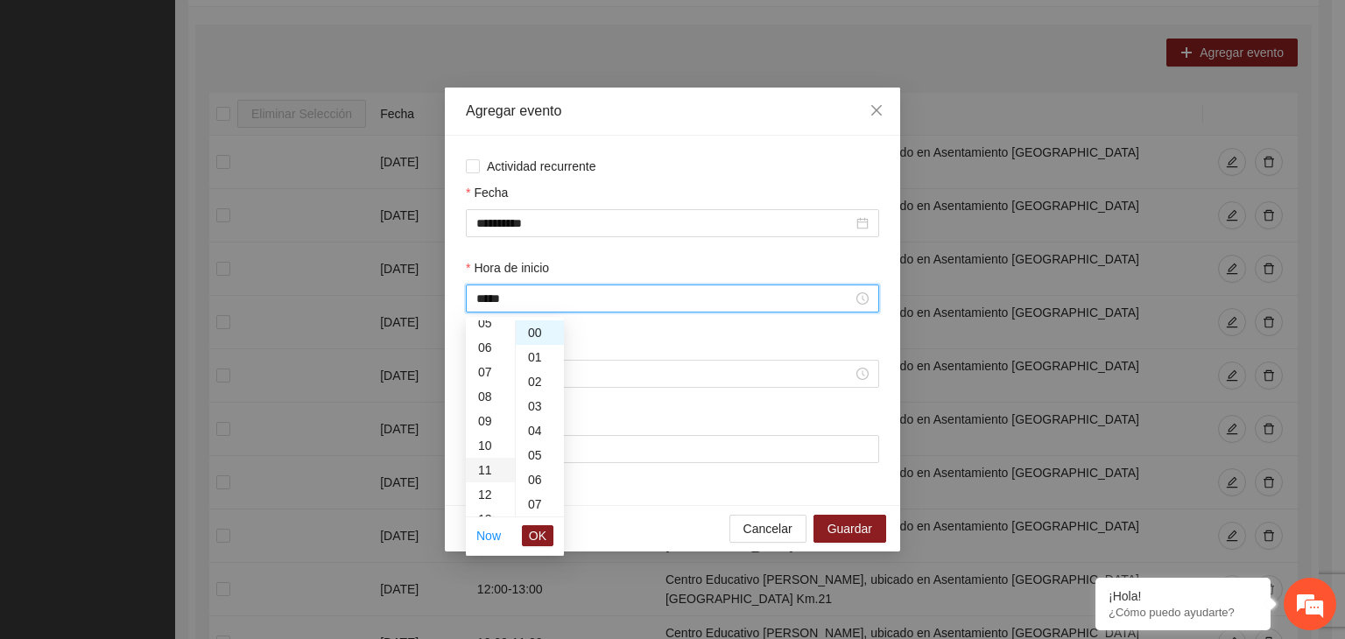
scroll to position [270, 0]
click at [542, 530] on span "OK" at bounding box center [538, 535] width 18 height 19
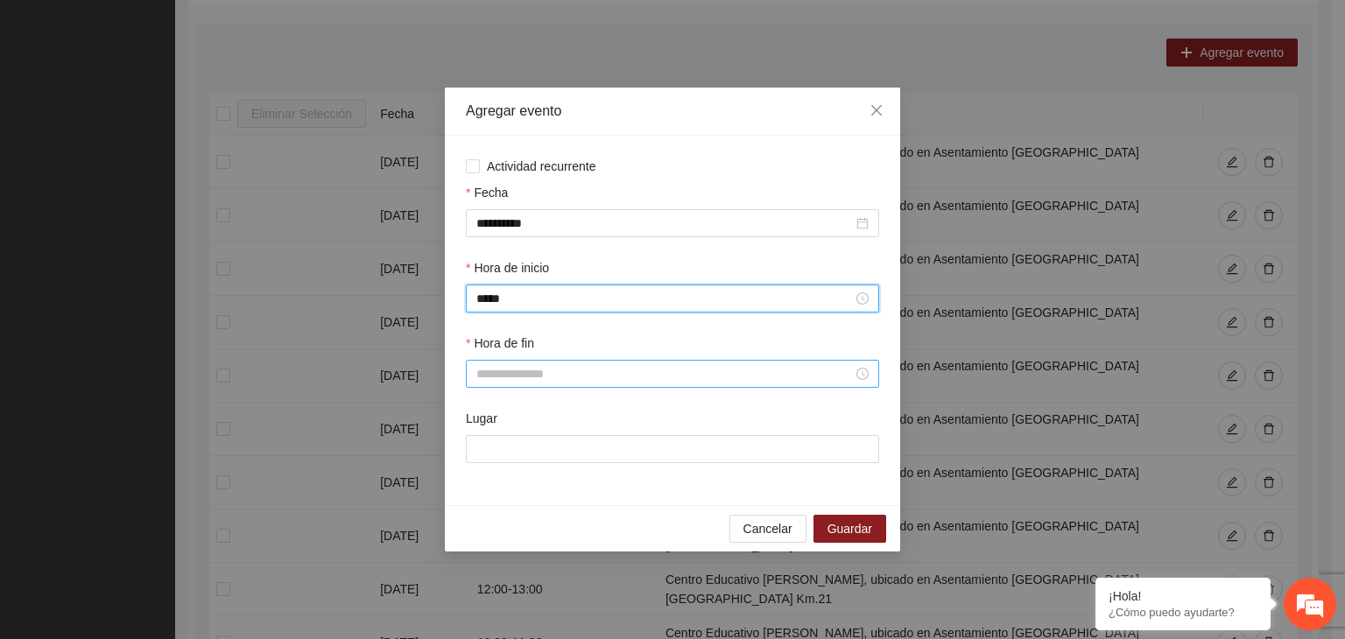
click at [513, 381] on input "Hora de fin" at bounding box center [664, 373] width 376 height 19
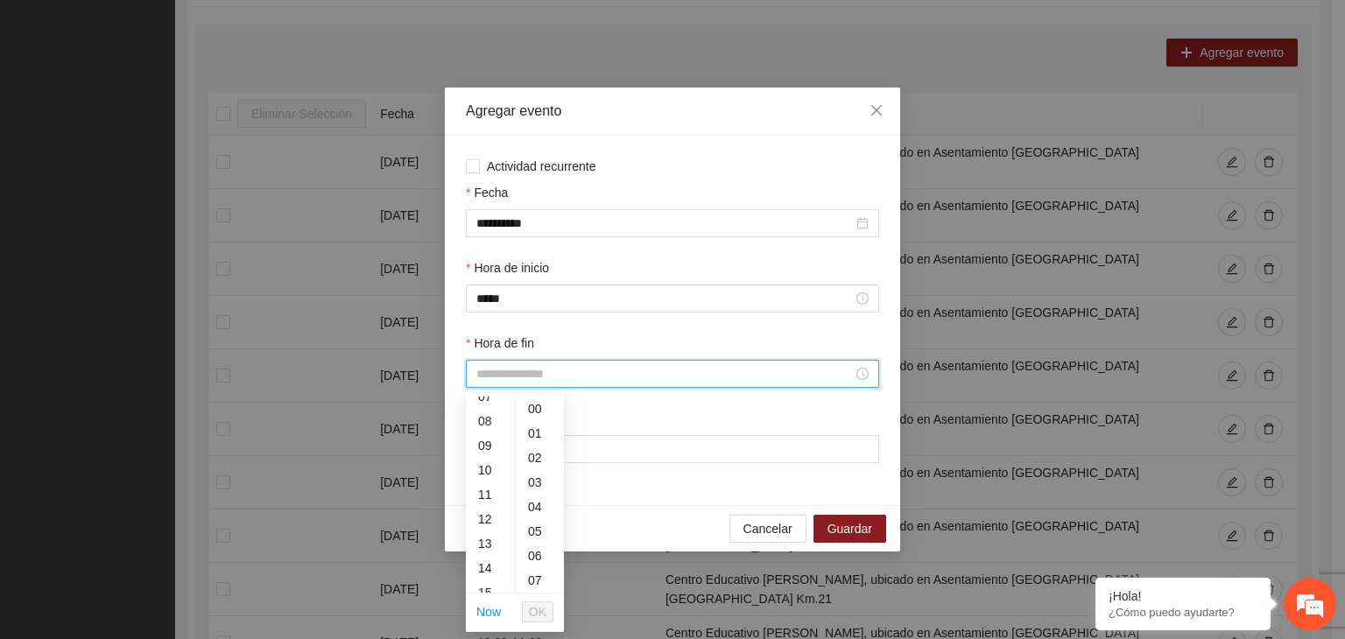
scroll to position [222, 0]
click at [487, 473] on div "12" at bounding box center [490, 480] width 49 height 25
type input "*****"
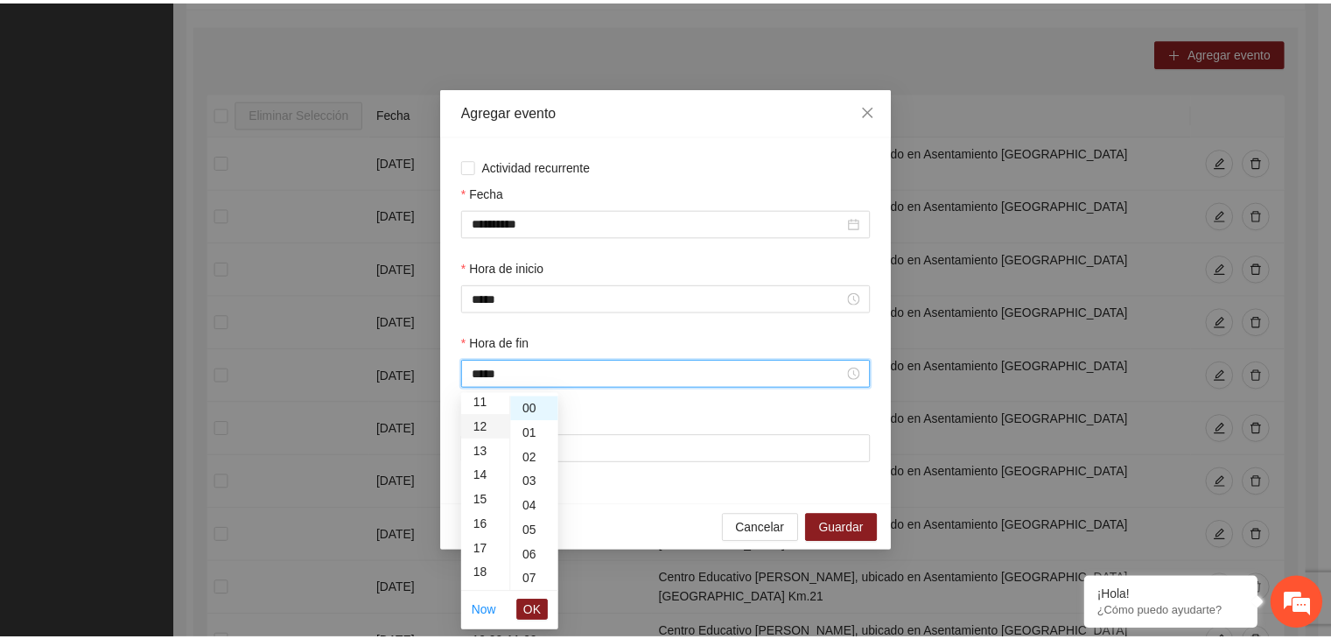
scroll to position [294, 0]
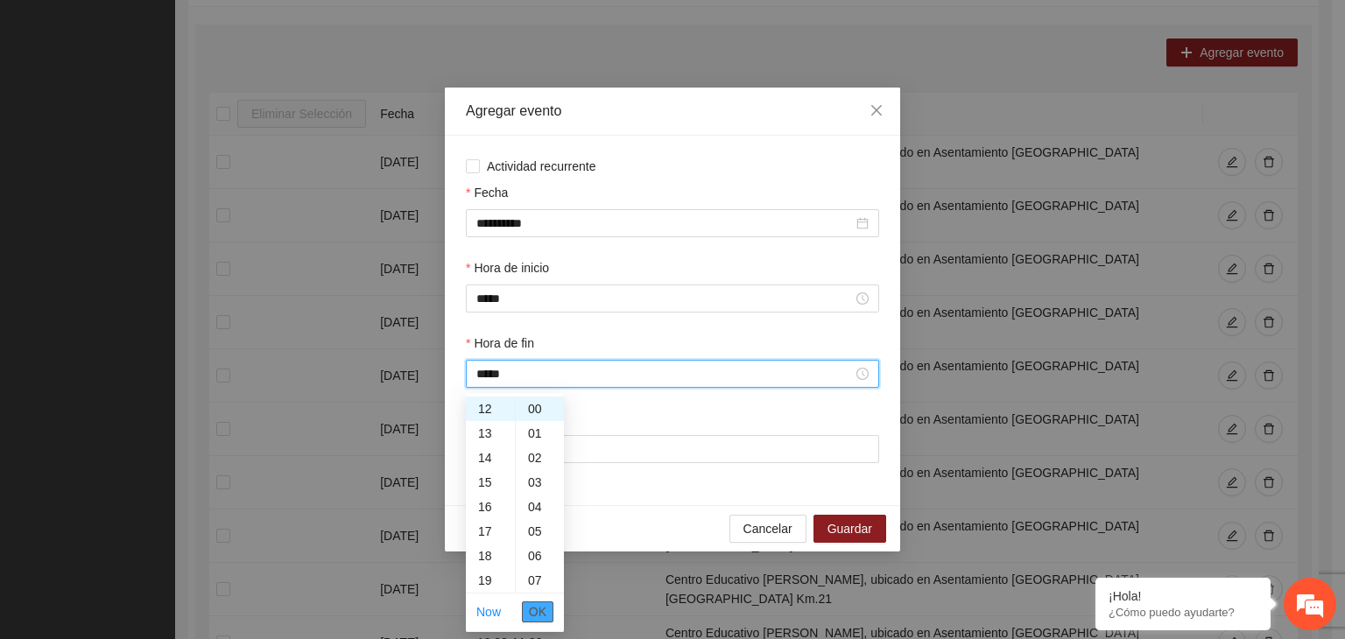
click at [529, 611] on span "OK" at bounding box center [538, 611] width 18 height 19
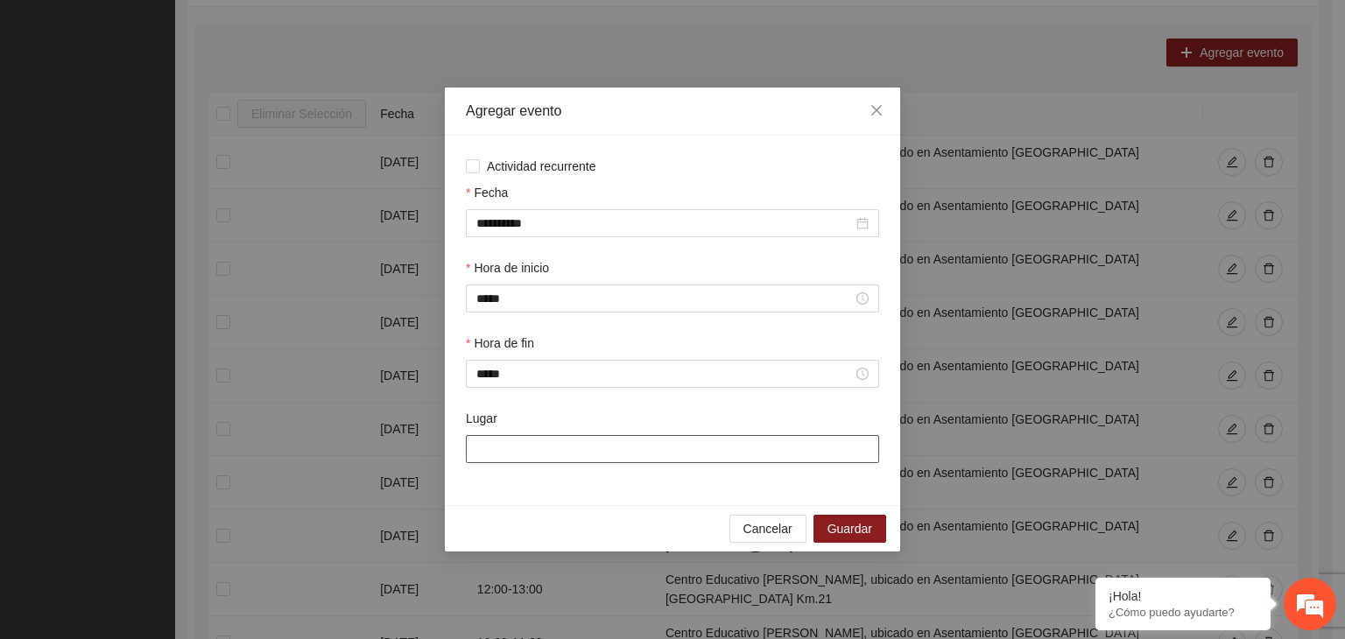
click at [583, 455] on input "Lugar" at bounding box center [672, 449] width 413 height 28
type input "**********"
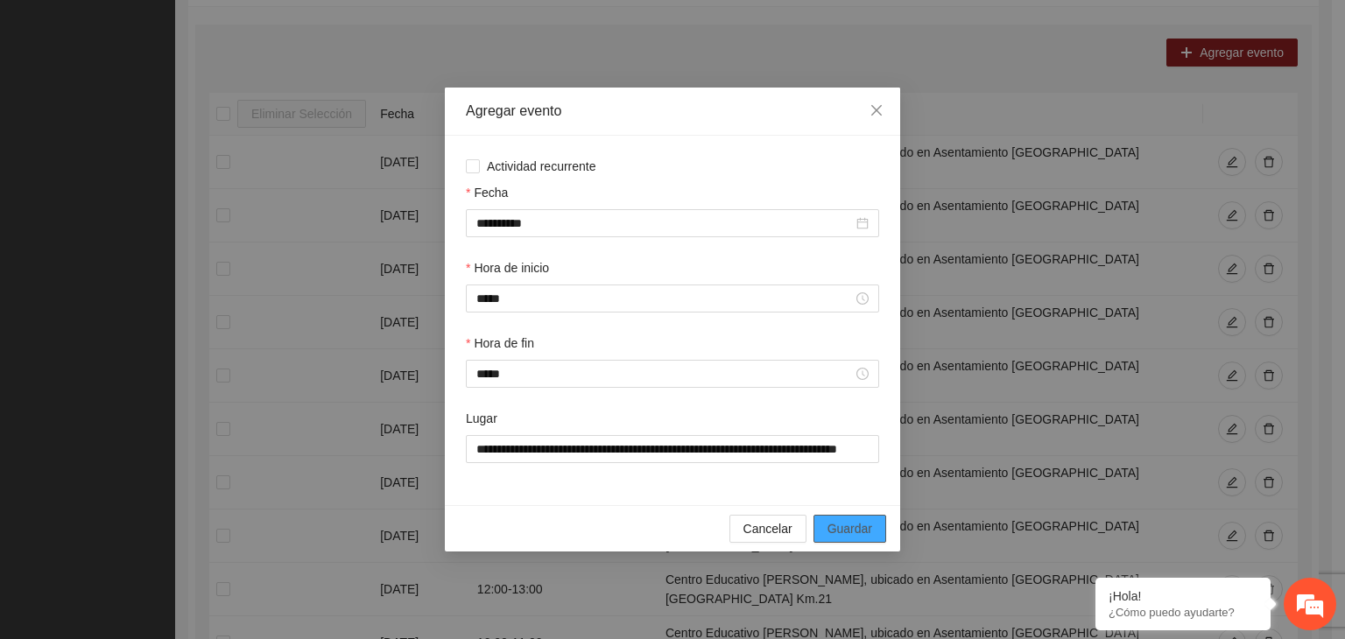
click at [857, 537] on span "Guardar" at bounding box center [849, 528] width 45 height 19
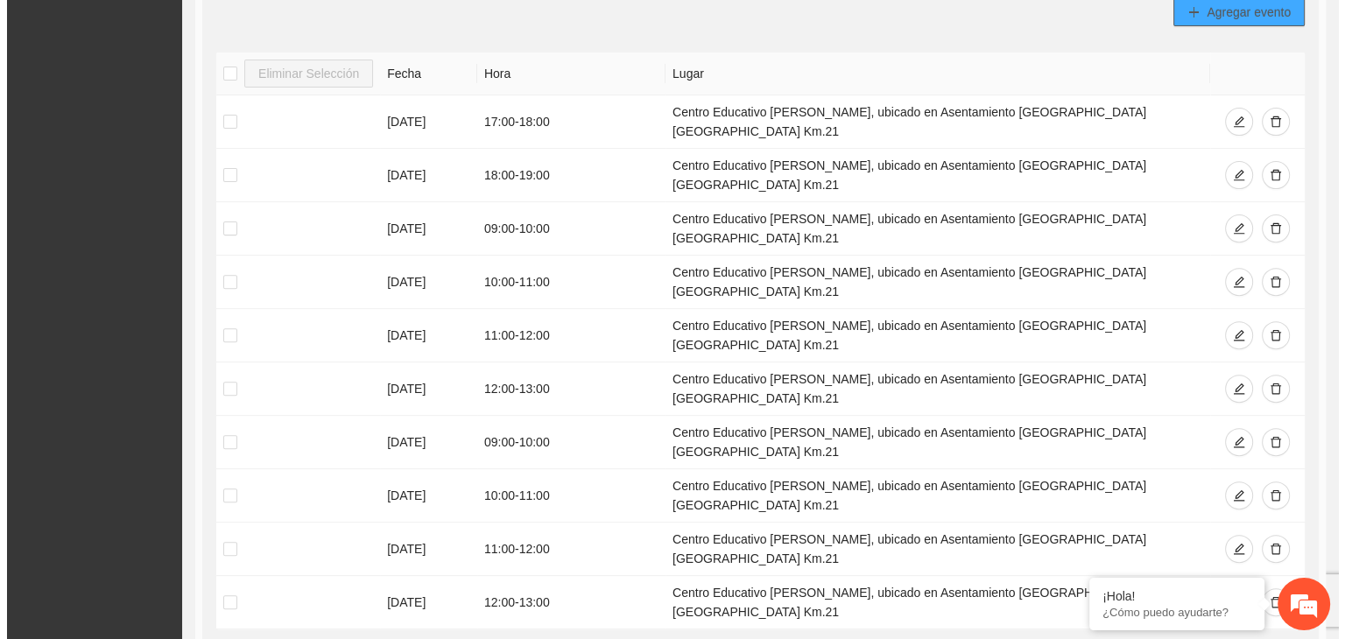
scroll to position [610, 0]
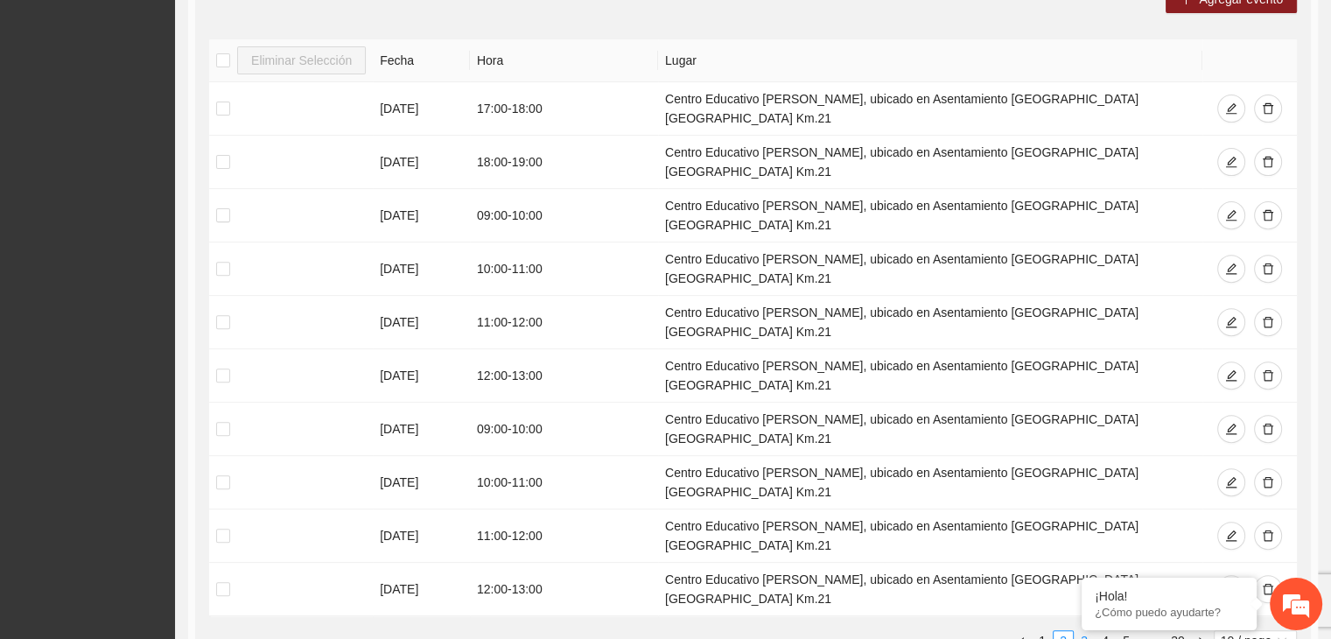
click at [1084, 631] on link "3" at bounding box center [1084, 640] width 19 height 19
click at [1043, 631] on link "1" at bounding box center [1042, 640] width 19 height 19
click at [1064, 631] on link "2" at bounding box center [1063, 640] width 19 height 19
click at [1233, 583] on icon "edit" at bounding box center [1232, 589] width 12 height 12
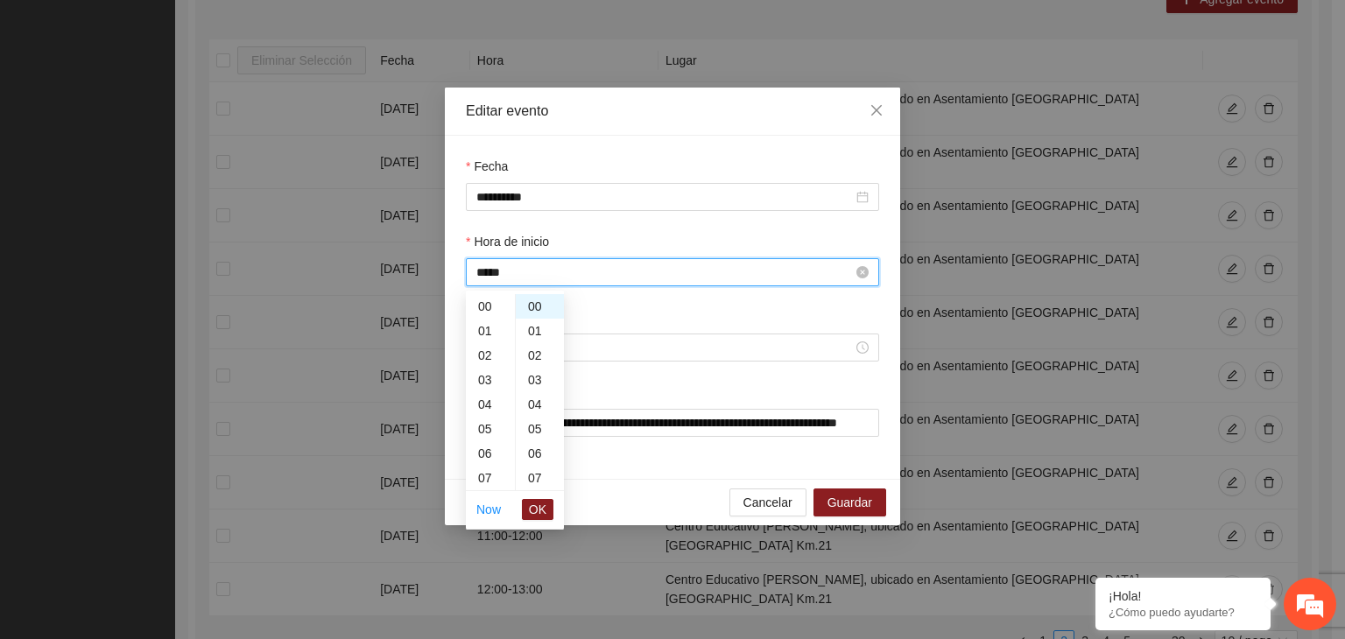
click at [601, 267] on input "*****" at bounding box center [664, 272] width 376 height 19
click at [494, 358] on div "09" at bounding box center [490, 367] width 49 height 25
type input "*****"
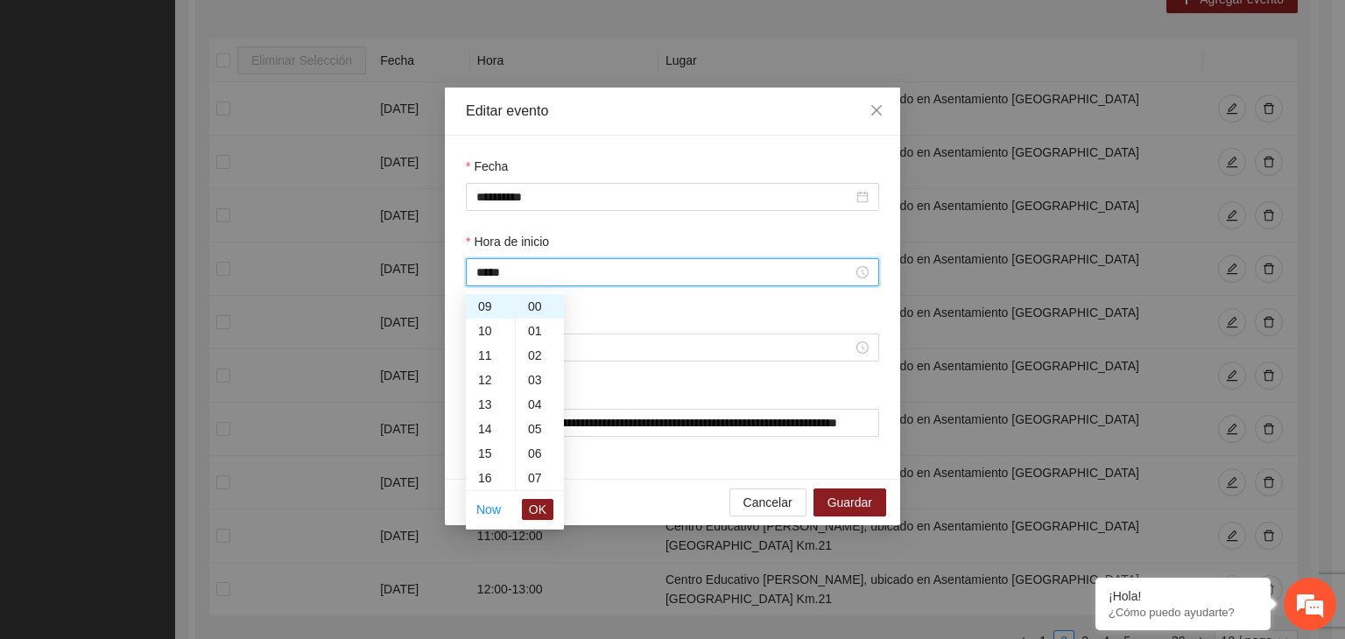
click at [553, 511] on ul "Now OK" at bounding box center [515, 509] width 98 height 37
click at [543, 509] on span "OK" at bounding box center [538, 509] width 18 height 19
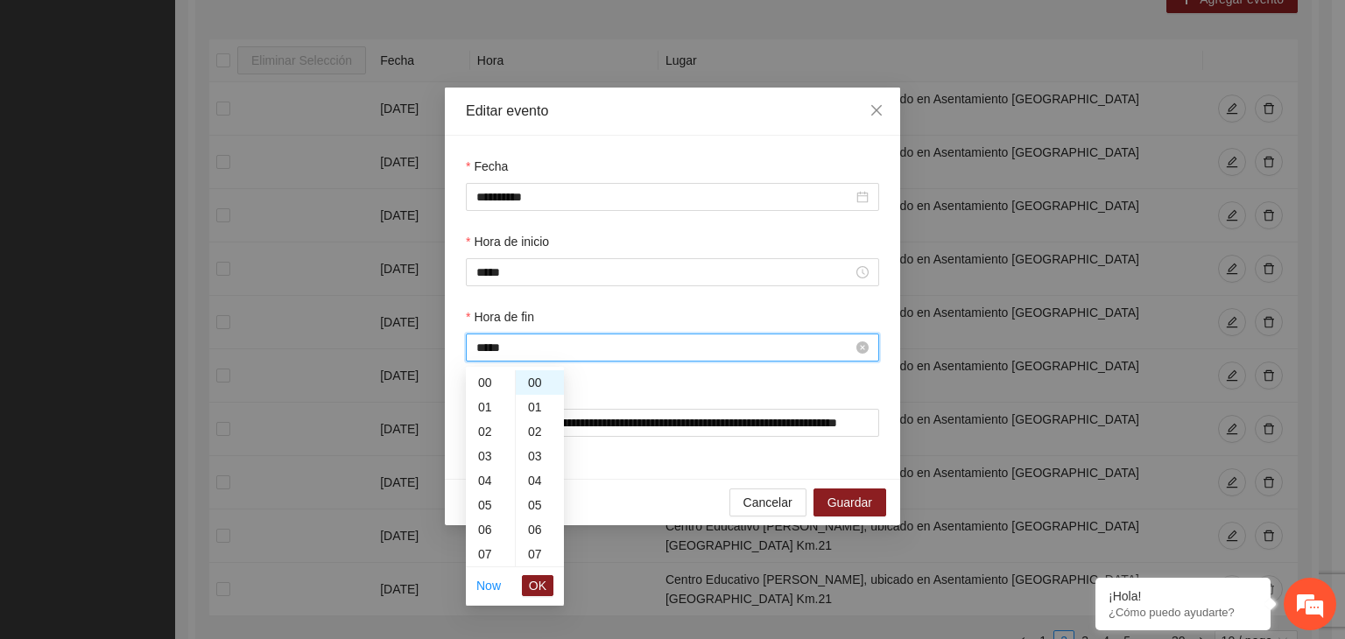
click at [522, 340] on input "*****" at bounding box center [664, 347] width 376 height 19
click at [488, 435] on div "10" at bounding box center [490, 437] width 49 height 25
type input "*****"
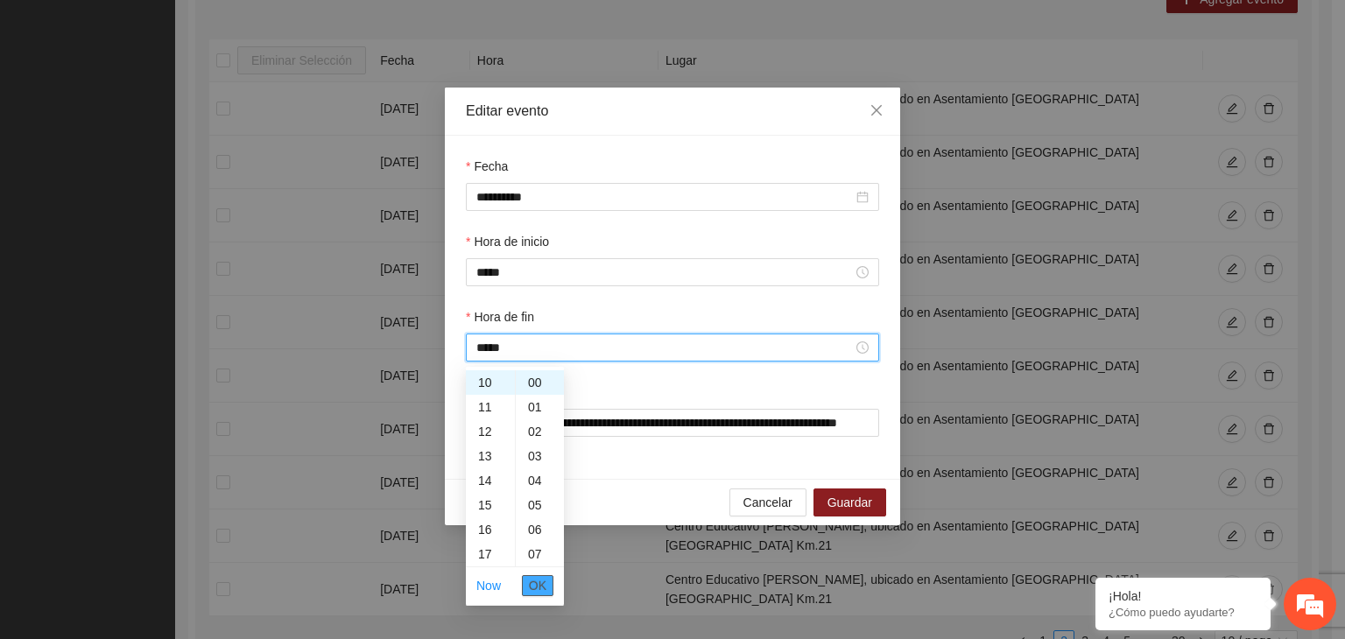
click at [543, 579] on span "OK" at bounding box center [538, 585] width 18 height 19
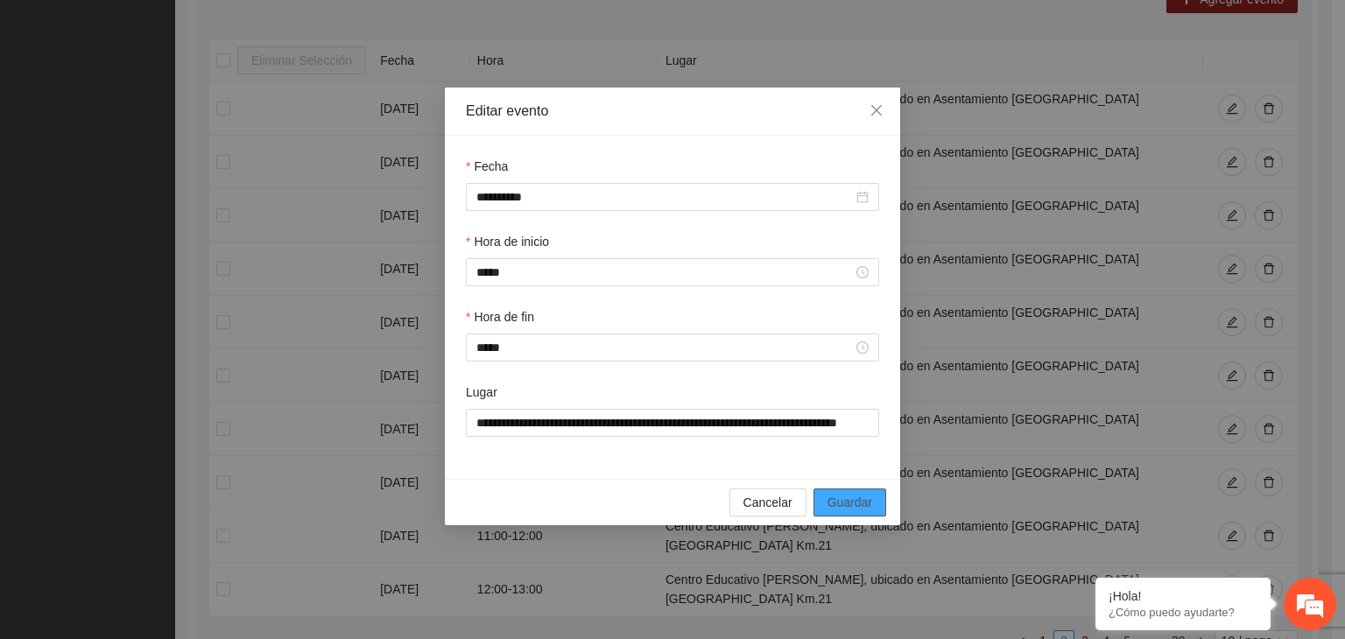
click at [867, 502] on span "Guardar" at bounding box center [849, 502] width 45 height 19
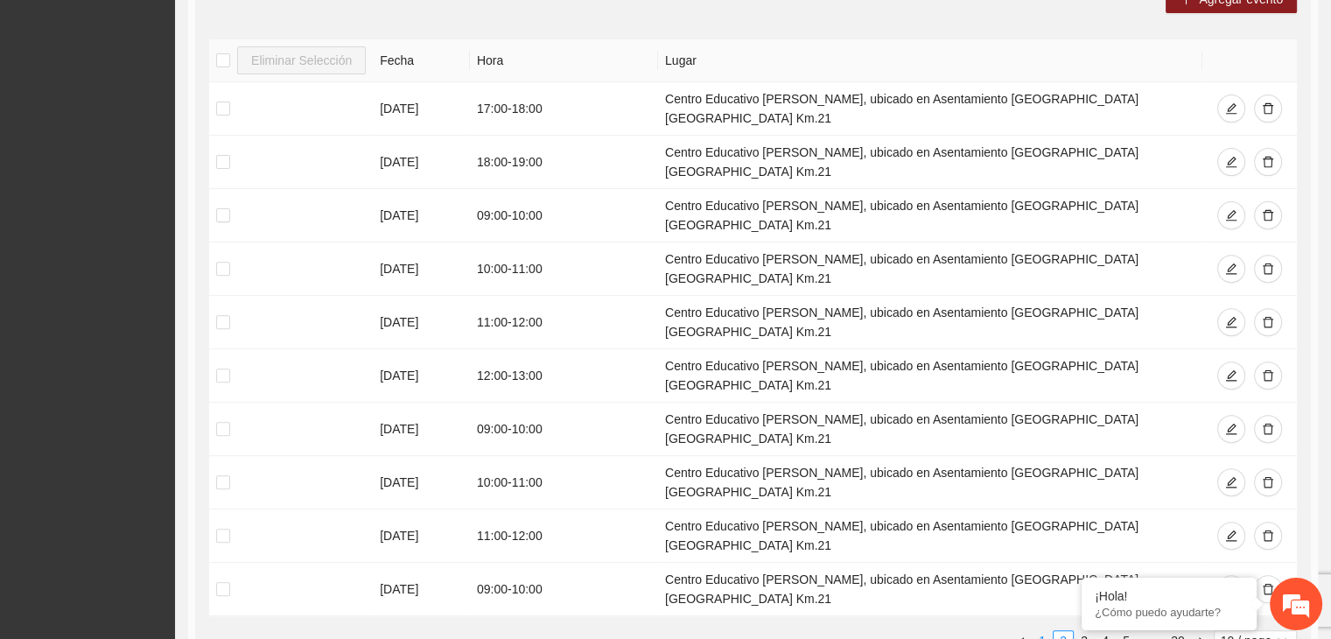
click at [1045, 631] on link "1" at bounding box center [1042, 640] width 19 height 19
click at [1239, 255] on button "button" at bounding box center [1232, 269] width 28 height 28
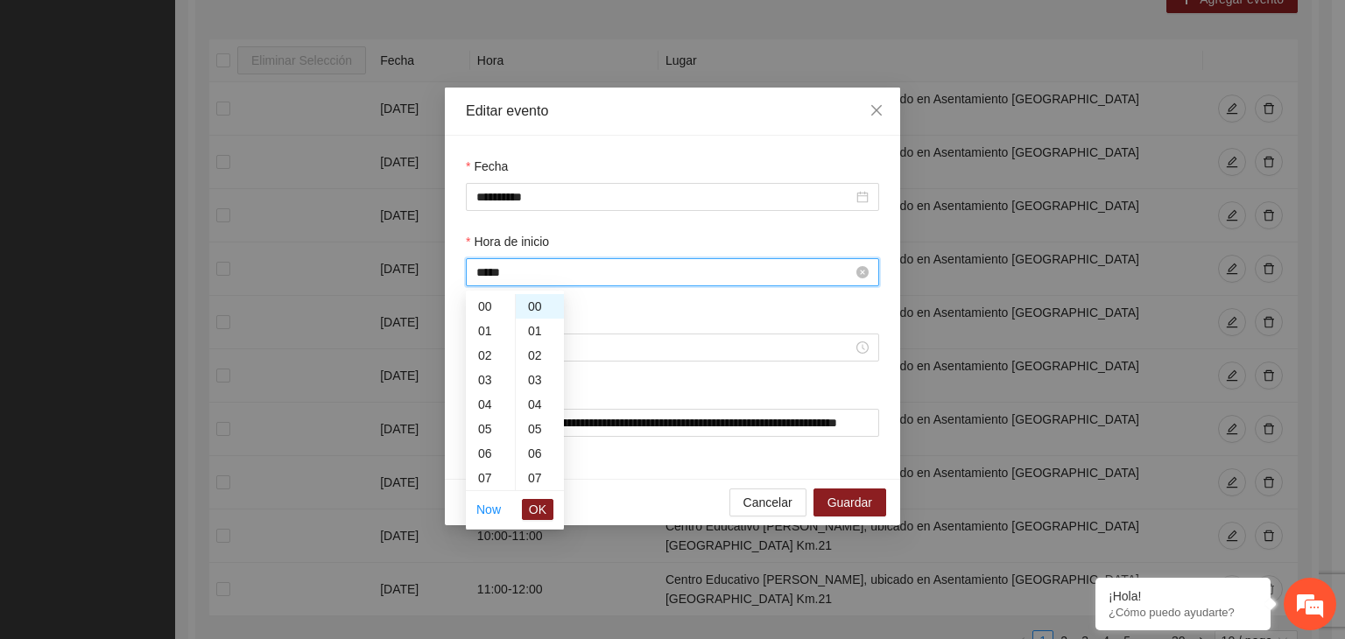
click at [592, 272] on input "*****" at bounding box center [664, 272] width 376 height 19
click at [499, 315] on div "09" at bounding box center [490, 317] width 49 height 25
type input "*****"
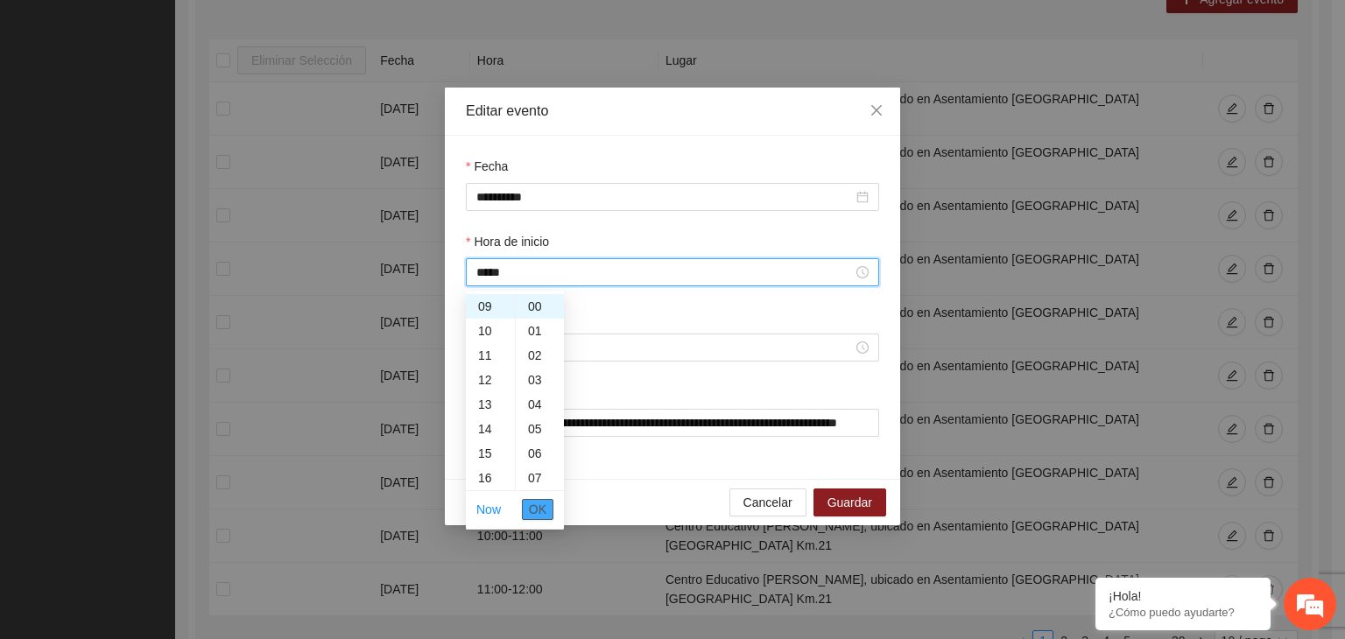
click at [531, 508] on span "OK" at bounding box center [538, 509] width 18 height 19
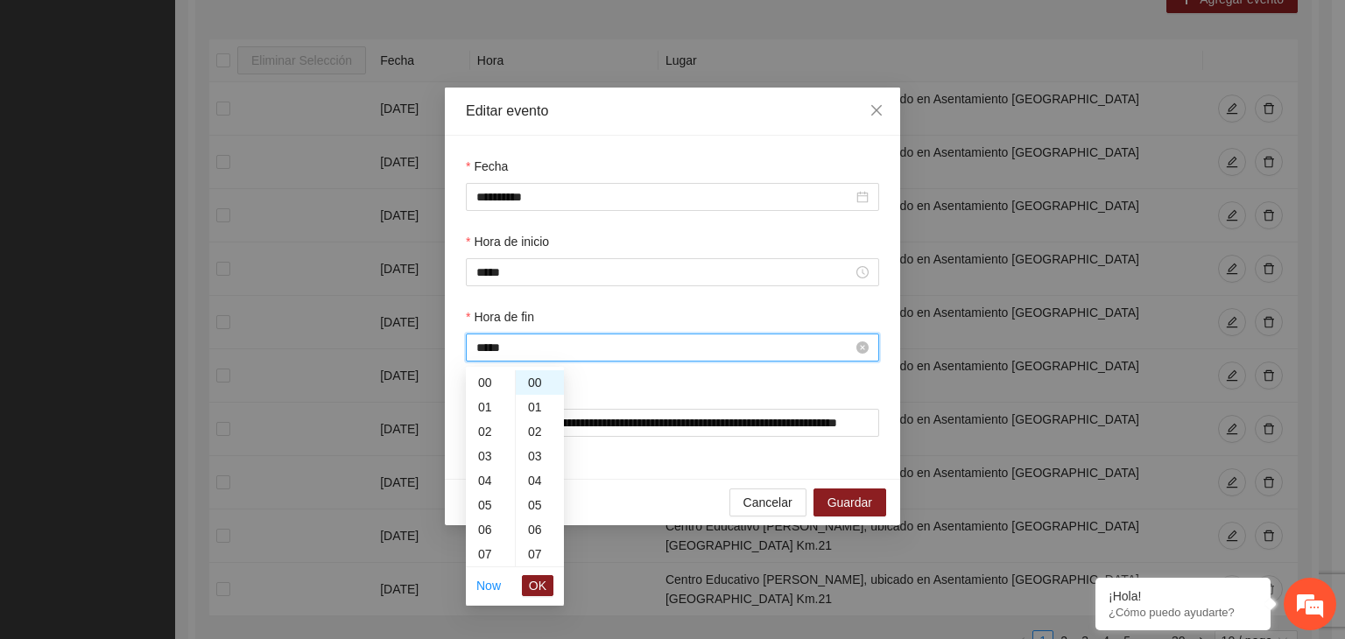
click at [538, 340] on input "*****" at bounding box center [664, 347] width 376 height 19
click at [490, 422] on div "10" at bounding box center [490, 428] width 49 height 25
type input "*****"
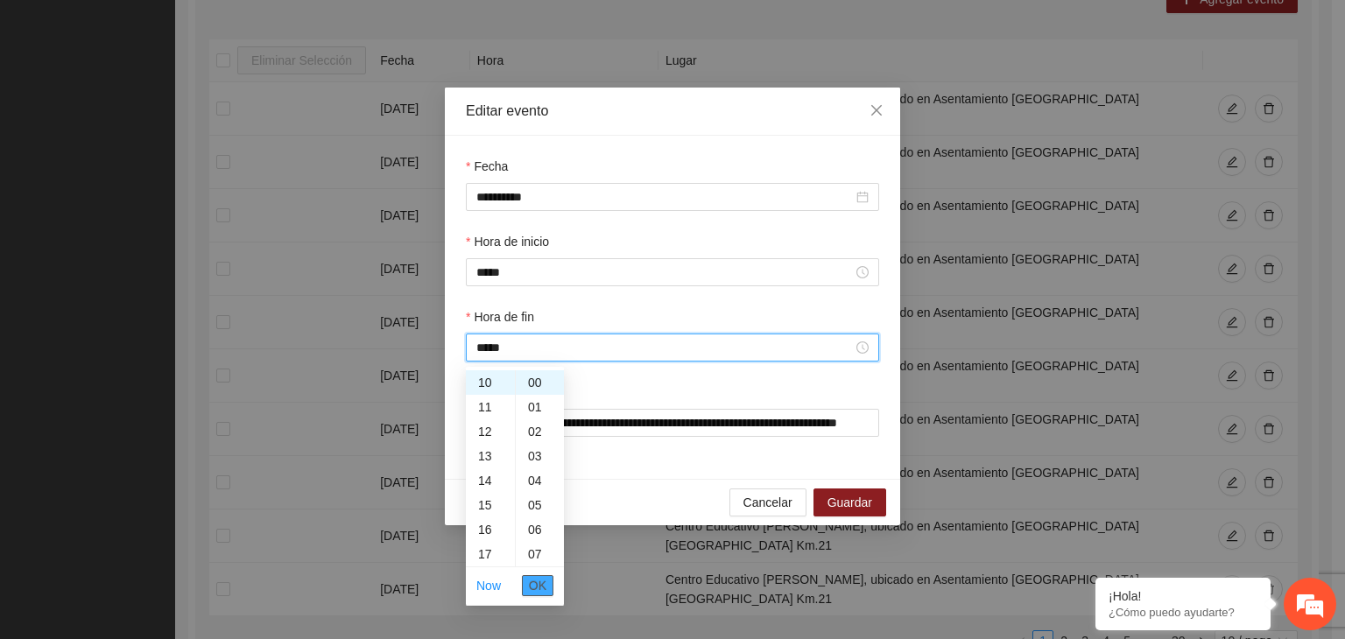
click at [537, 580] on span "OK" at bounding box center [538, 585] width 18 height 19
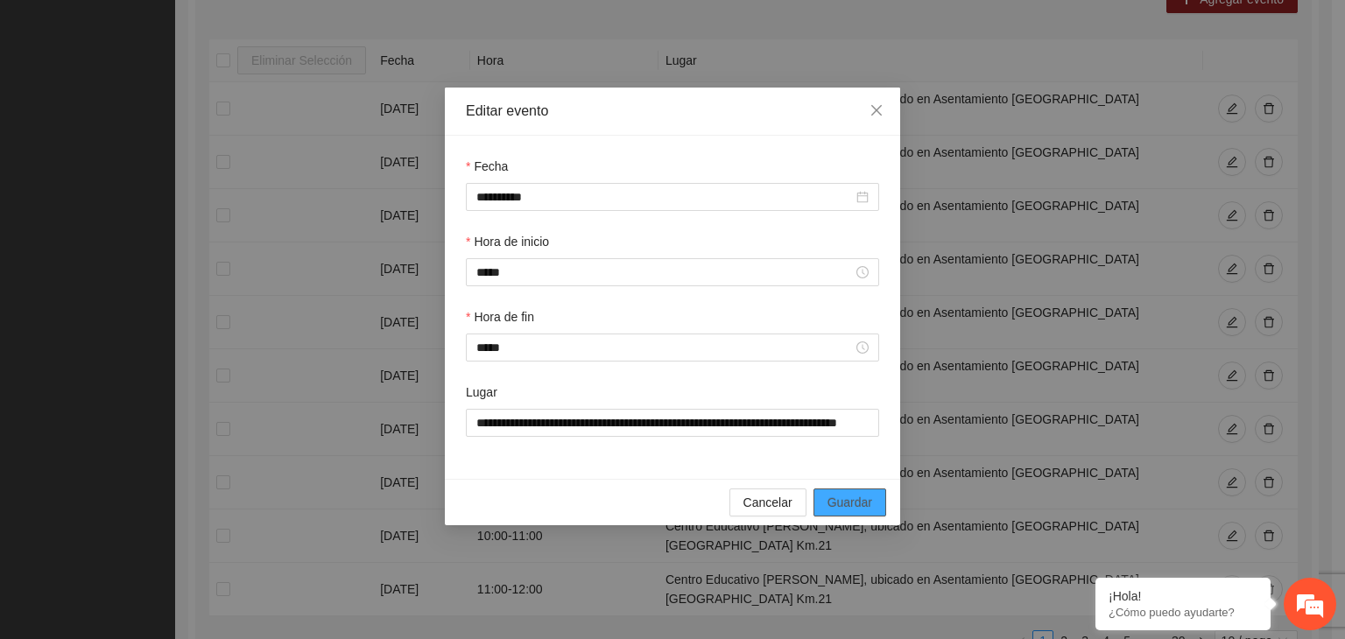
click at [840, 501] on span "Guardar" at bounding box center [849, 502] width 45 height 19
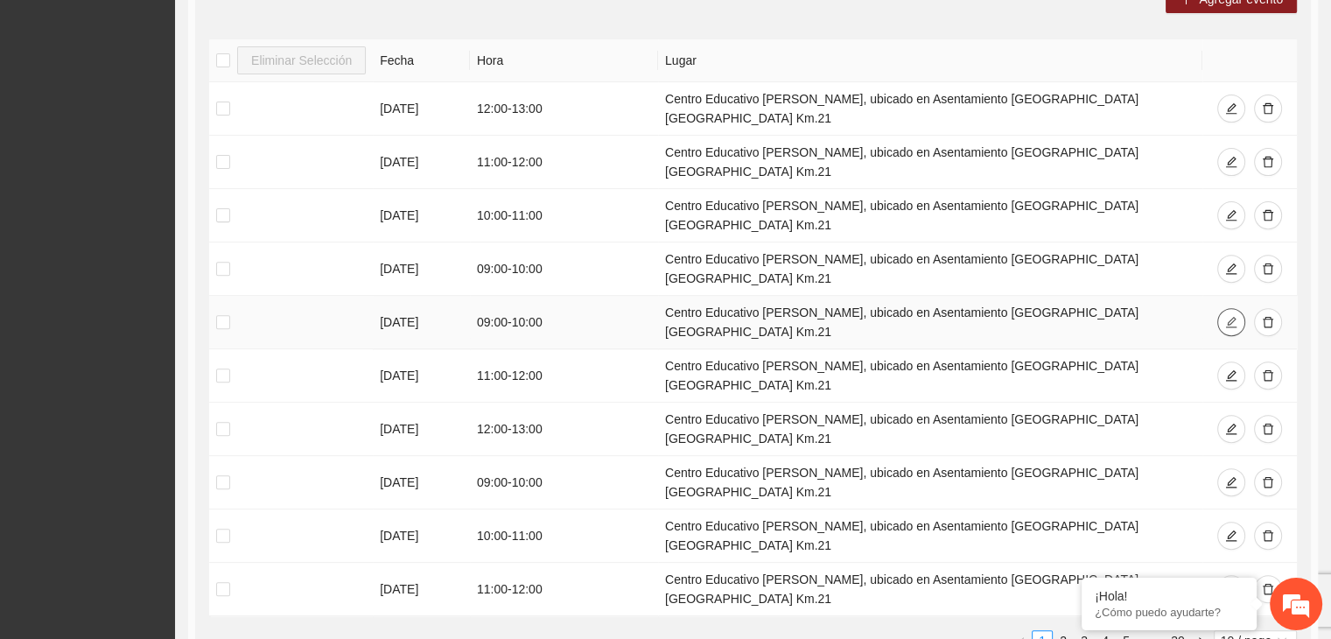
click at [1229, 316] on icon "edit" at bounding box center [1232, 322] width 12 height 12
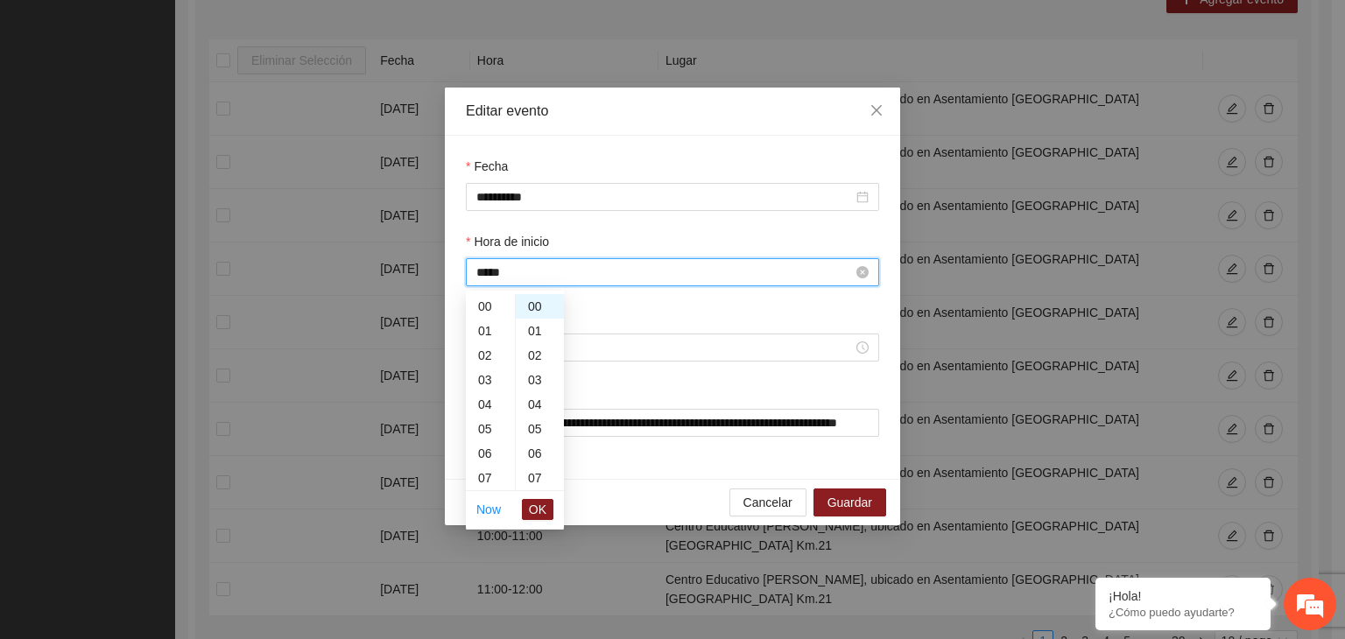
click at [518, 273] on input "*****" at bounding box center [664, 272] width 376 height 19
click at [487, 333] on div "10" at bounding box center [490, 331] width 49 height 25
type input "*****"
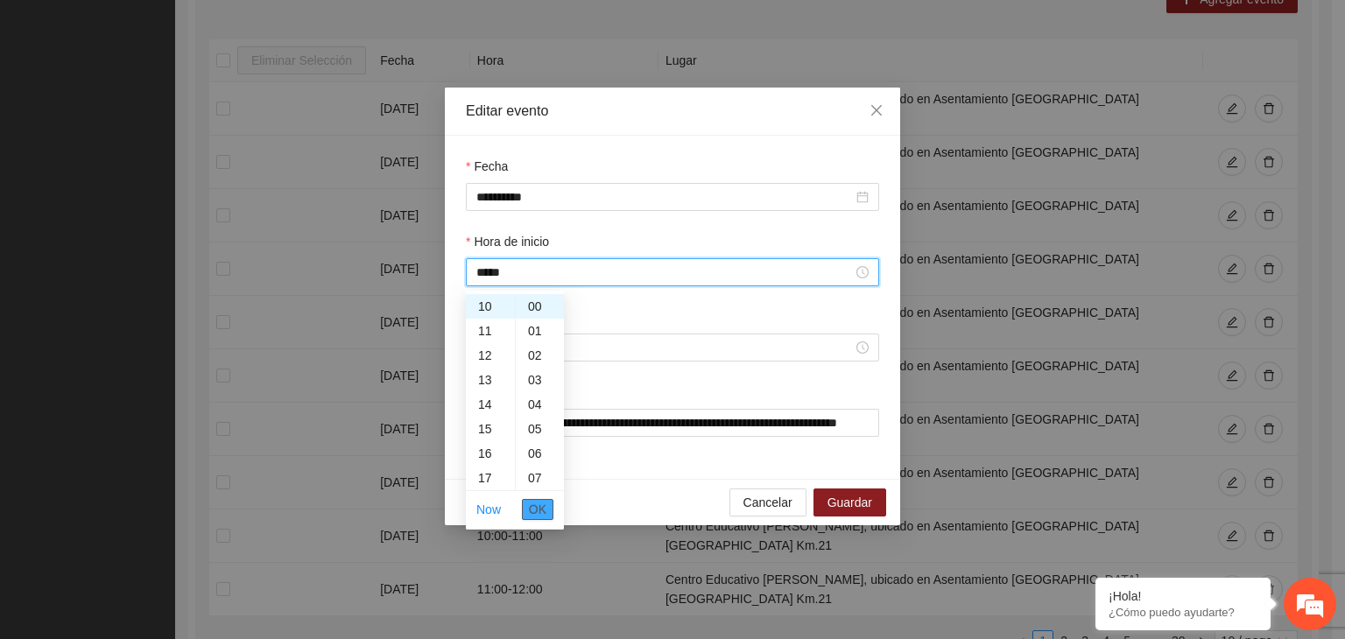
click at [542, 501] on span "OK" at bounding box center [538, 509] width 18 height 19
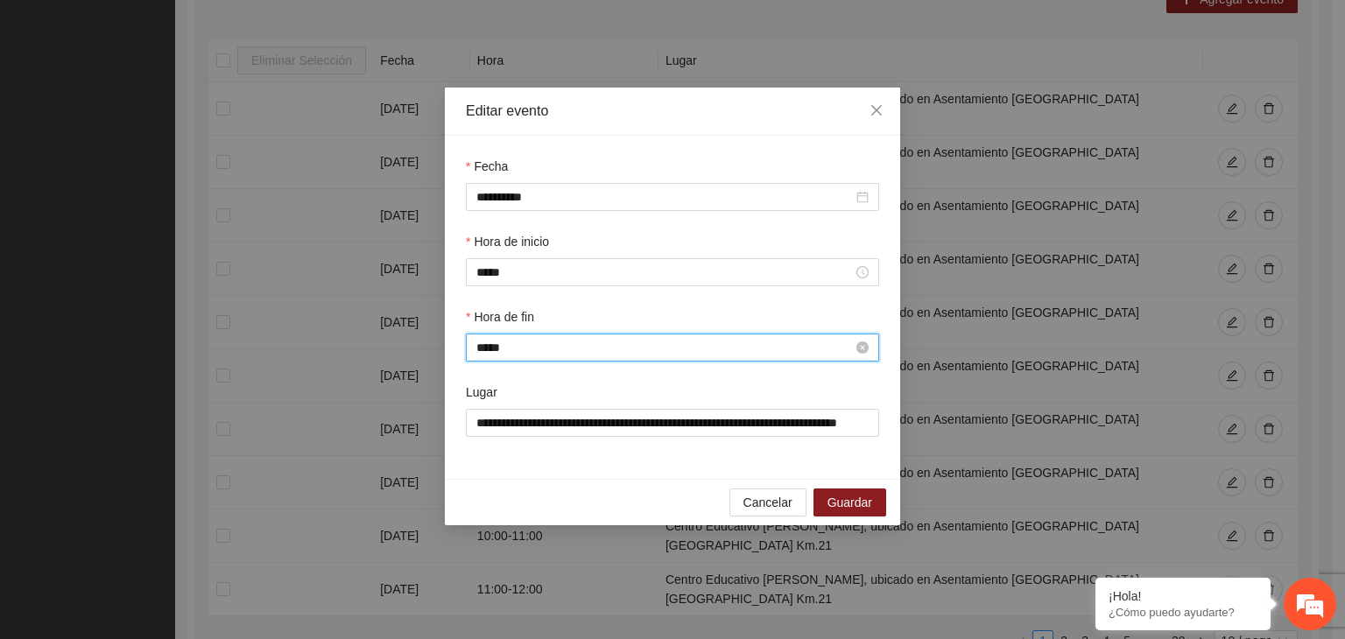
click at [532, 349] on input "*****" at bounding box center [664, 347] width 376 height 19
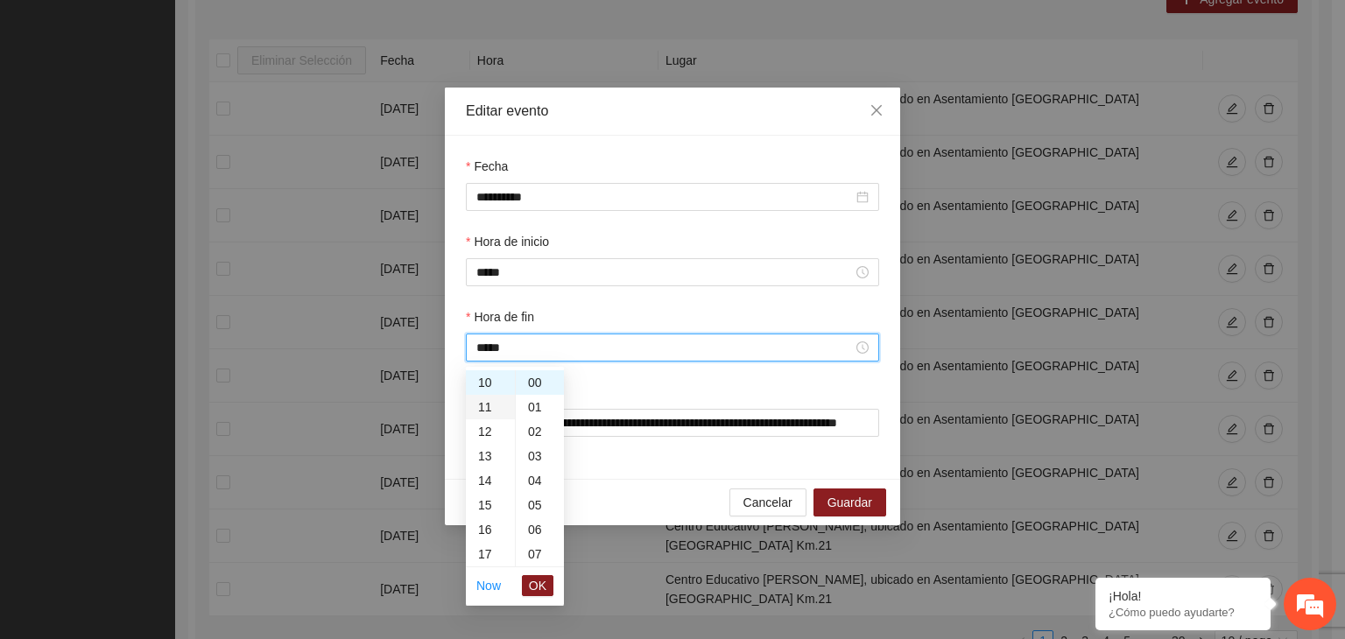
click at [494, 407] on div "11" at bounding box center [490, 407] width 49 height 25
type input "*****"
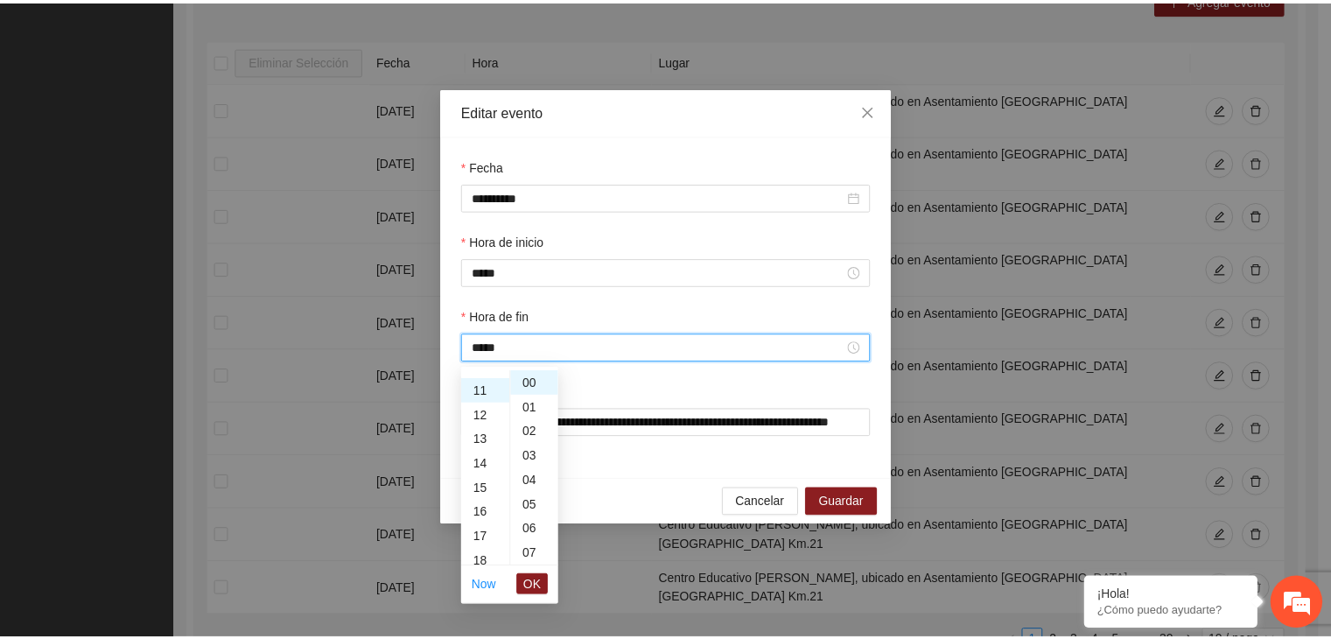
scroll to position [270, 0]
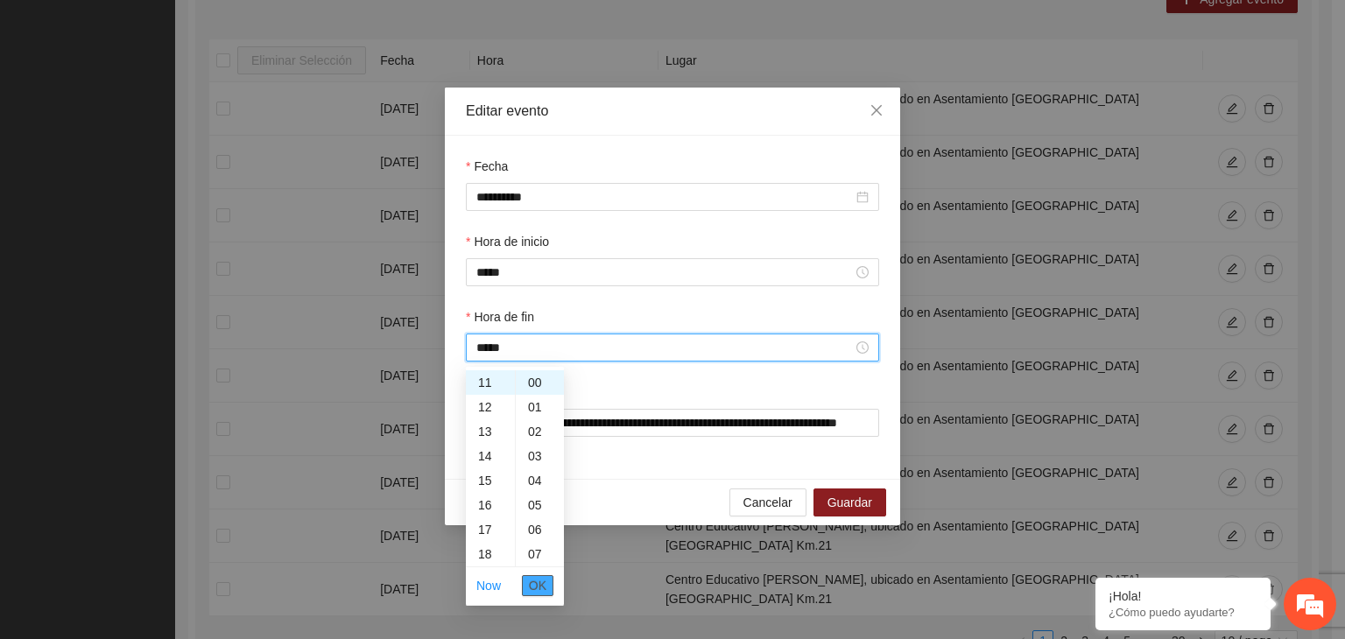
click at [538, 577] on span "OK" at bounding box center [538, 585] width 18 height 19
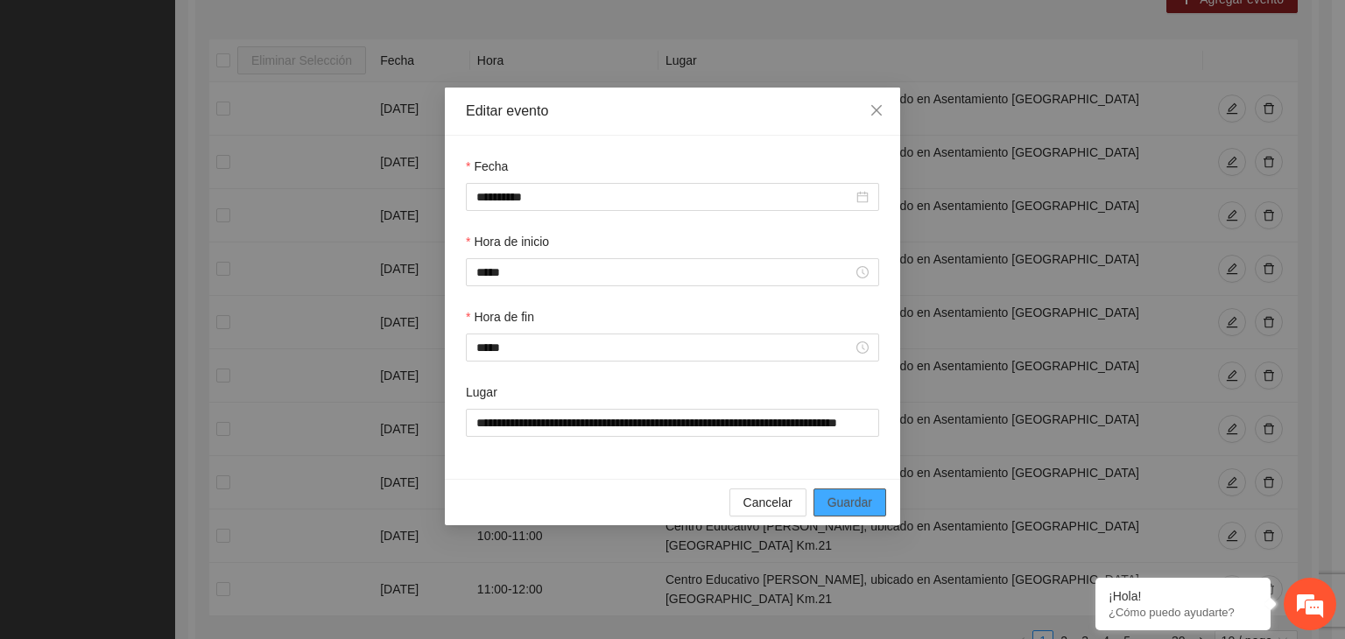
click at [847, 498] on span "Guardar" at bounding box center [849, 502] width 45 height 19
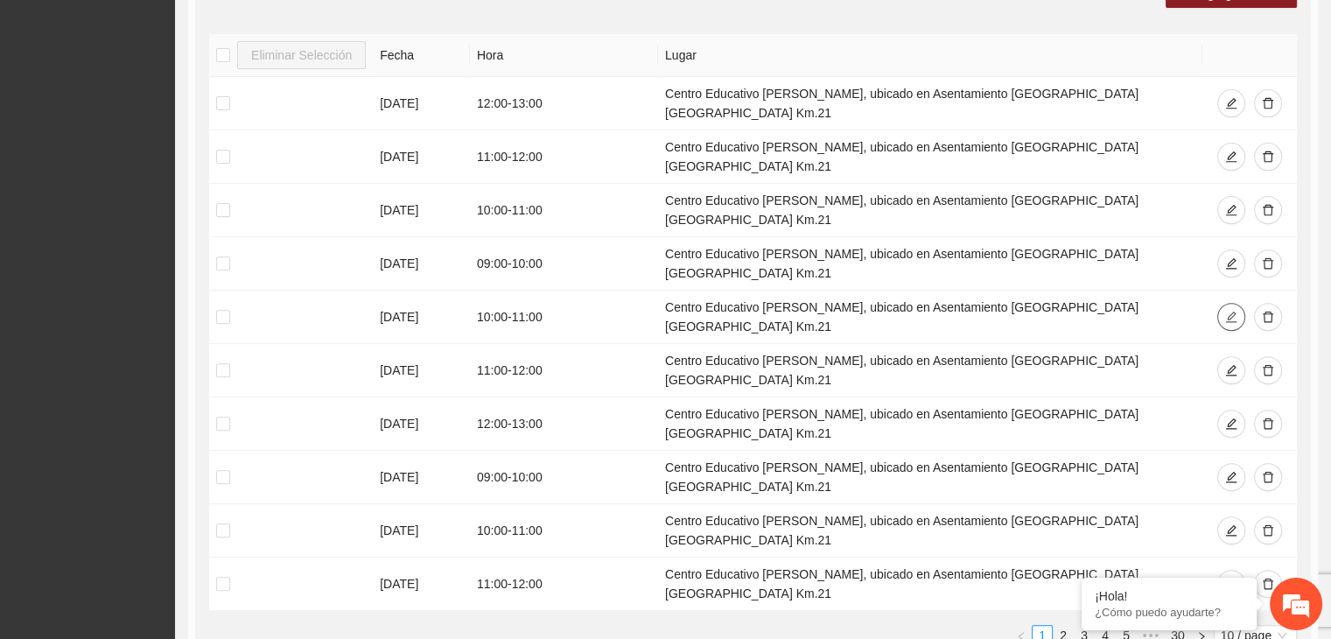
scroll to position [616, 0]
click at [1234, 470] on icon "edit" at bounding box center [1232, 476] width 12 height 12
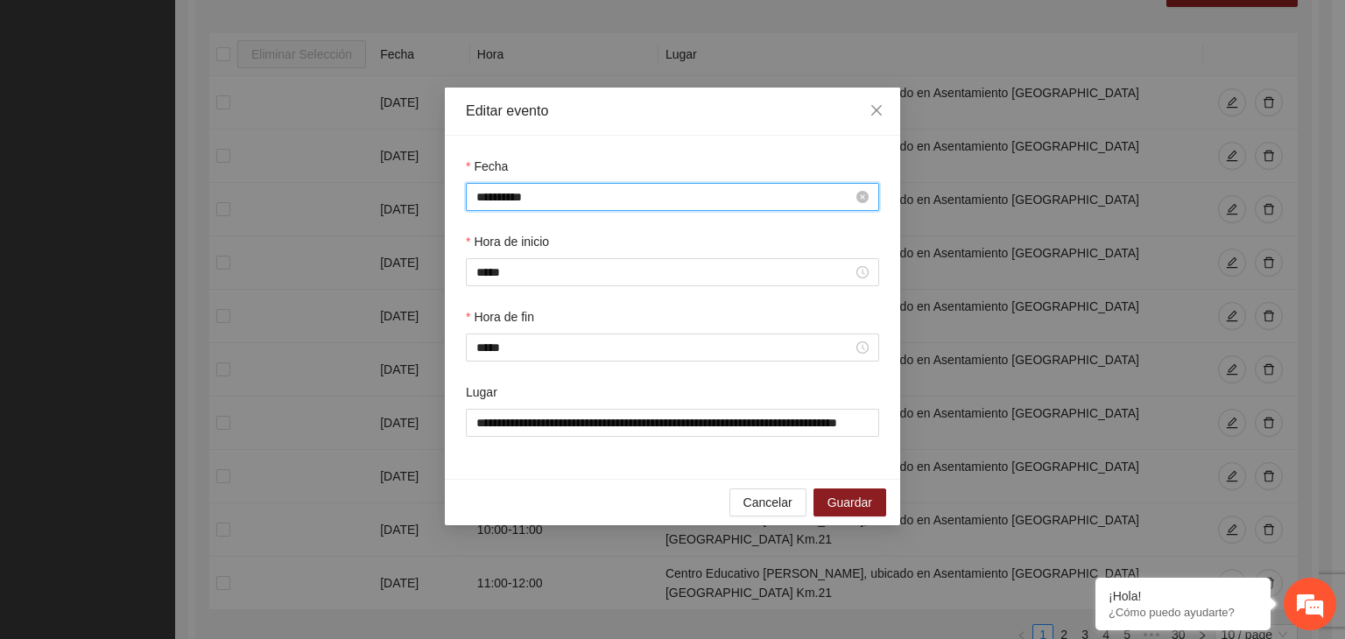
click at [563, 197] on input "**********" at bounding box center [664, 196] width 376 height 19
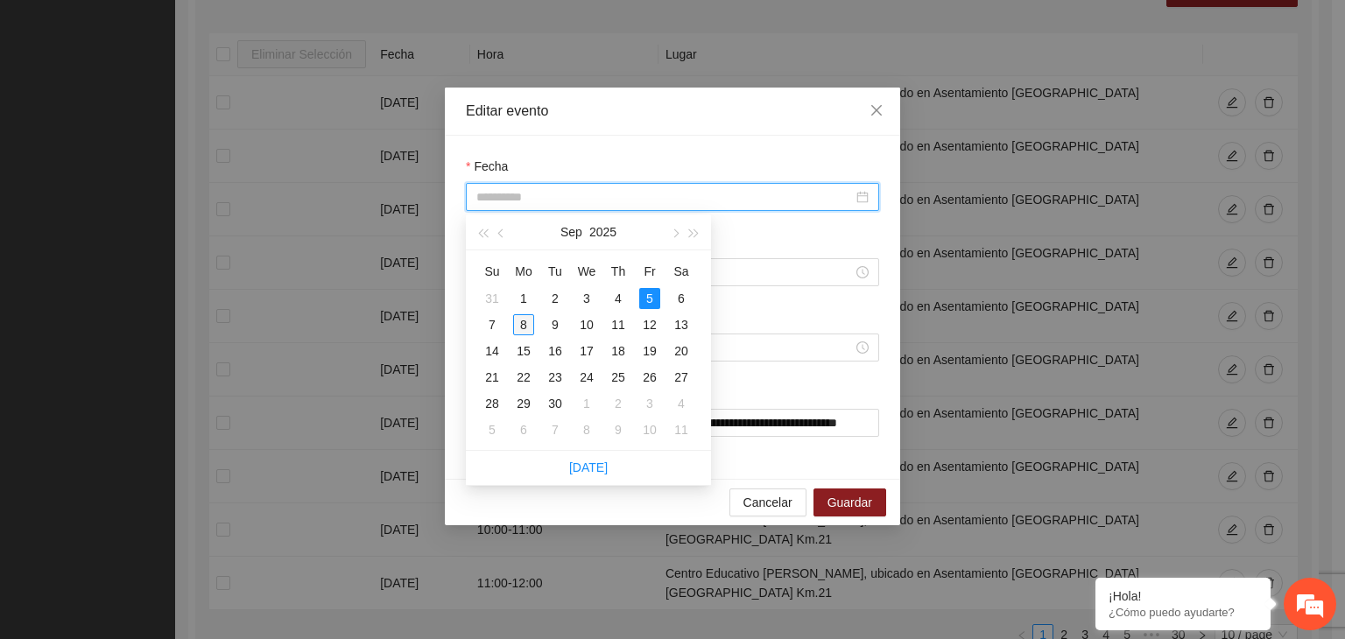
type input "**********"
click at [528, 325] on div "8" at bounding box center [523, 324] width 21 height 21
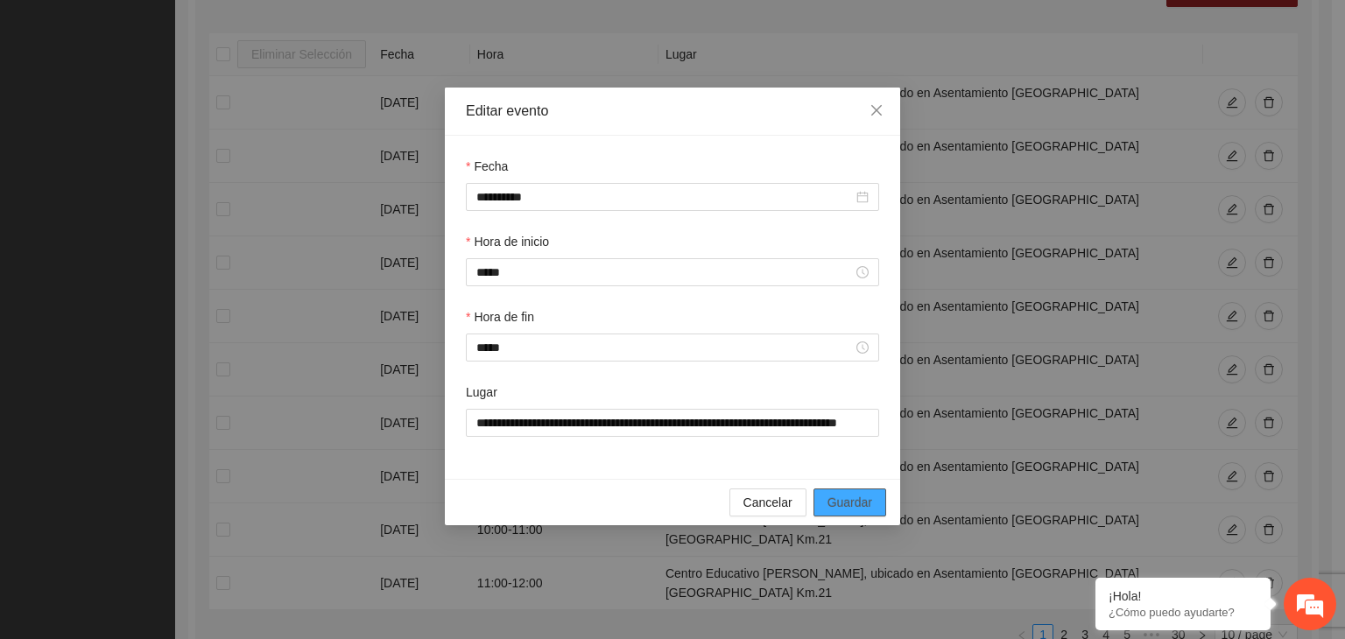
click at [853, 496] on span "Guardar" at bounding box center [849, 502] width 45 height 19
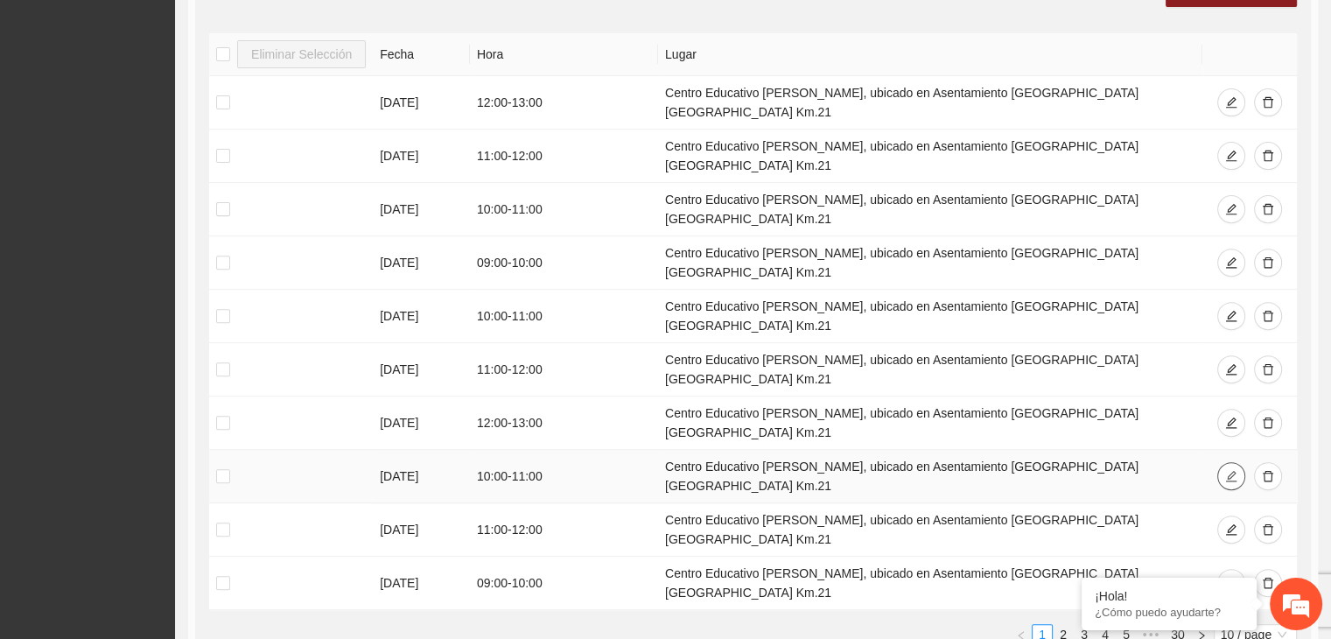
click at [1226, 470] on icon "edit" at bounding box center [1232, 476] width 12 height 12
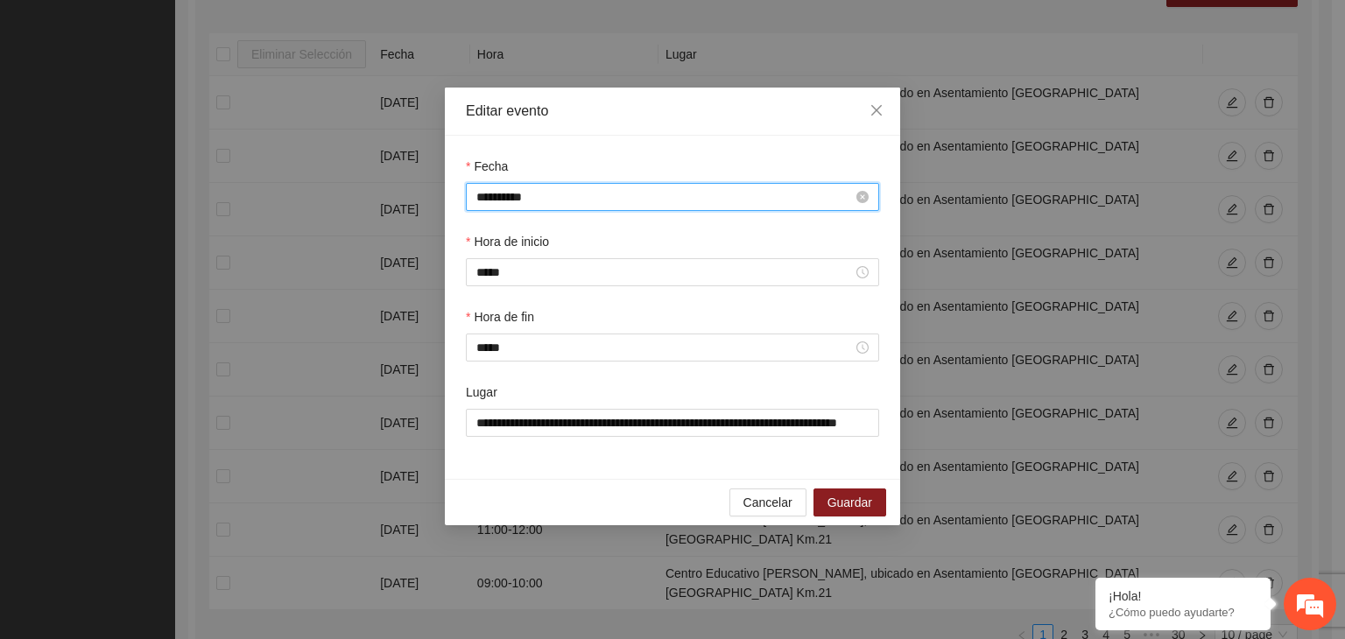
click at [552, 197] on input "**********" at bounding box center [664, 196] width 376 height 19
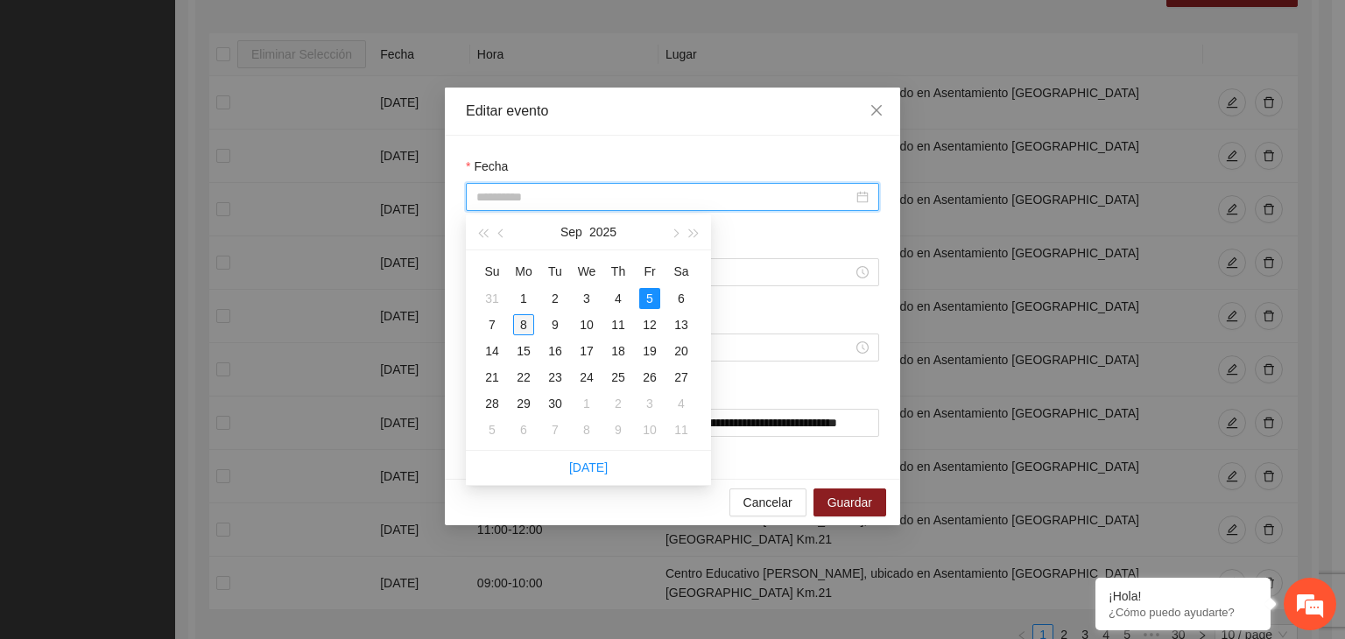
type input "**********"
click at [522, 324] on div "8" at bounding box center [523, 324] width 21 height 21
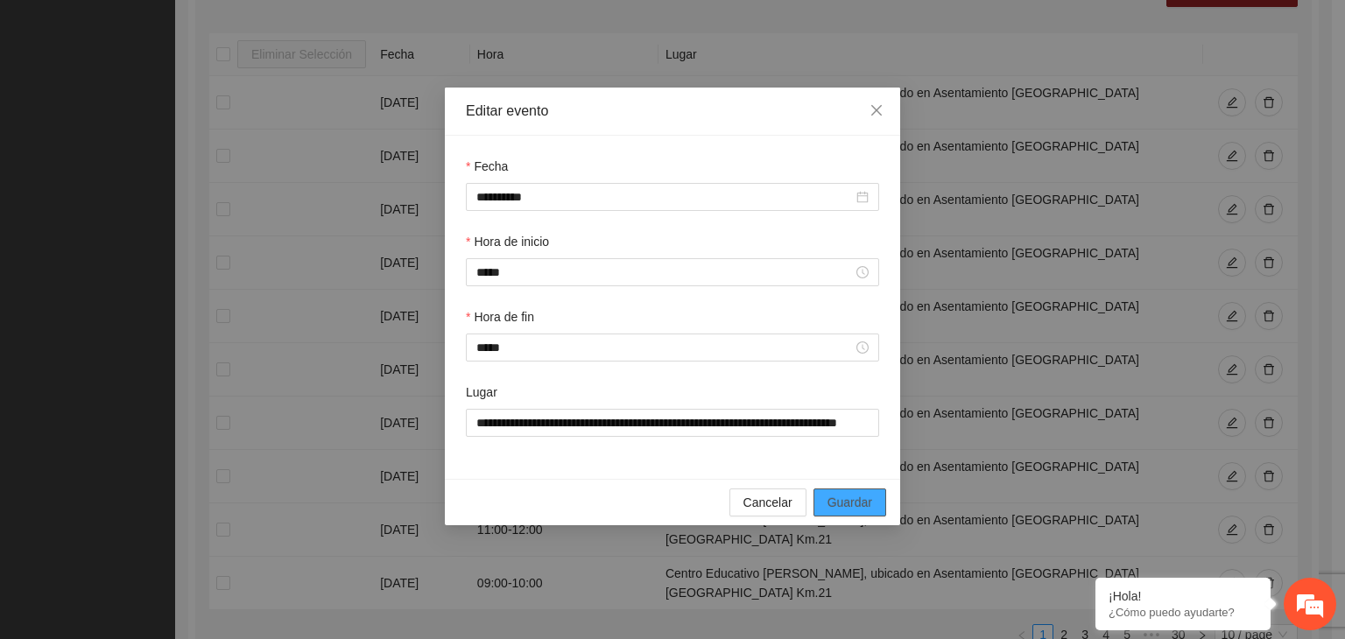
click at [871, 502] on span "Guardar" at bounding box center [849, 502] width 45 height 19
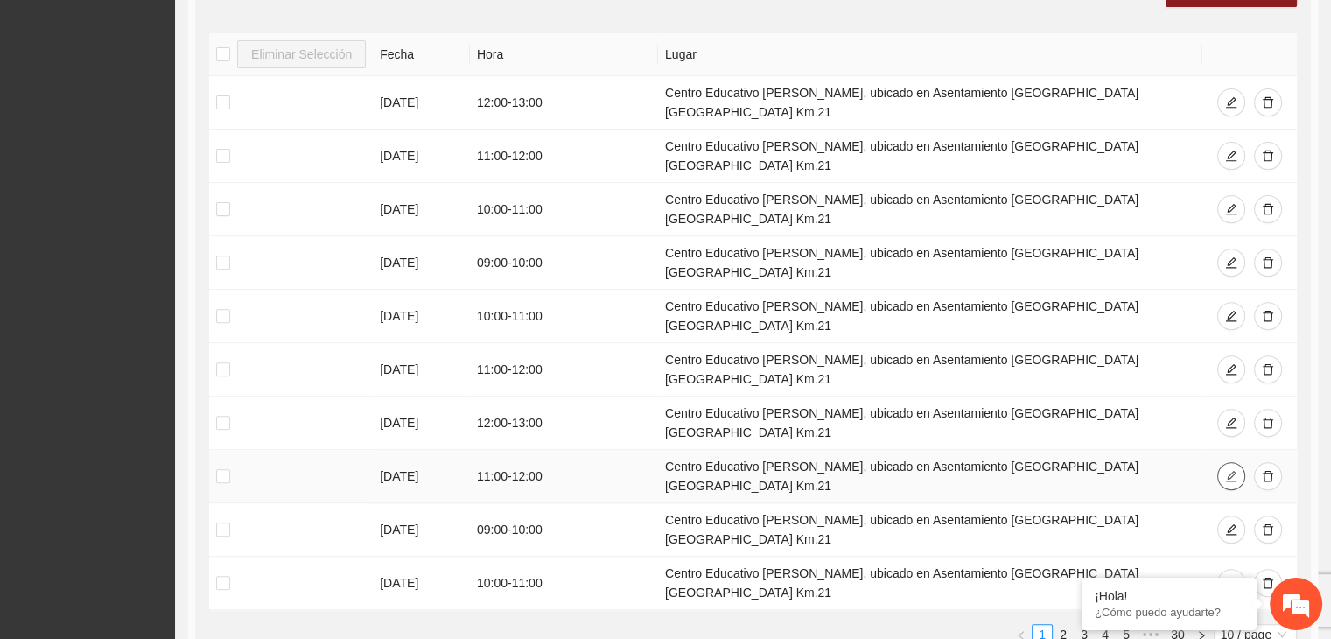
click at [1236, 470] on icon "edit" at bounding box center [1232, 476] width 12 height 12
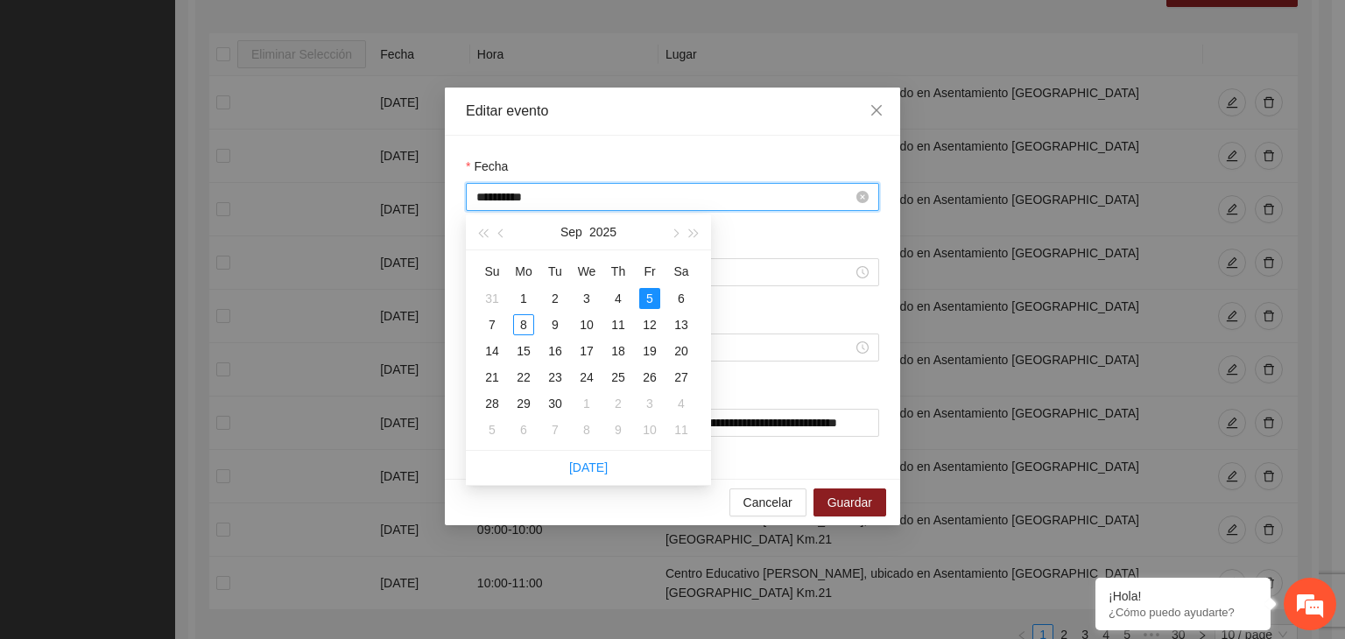
click at [733, 204] on input "**********" at bounding box center [664, 196] width 376 height 19
type input "**********"
click at [525, 320] on div "8" at bounding box center [523, 324] width 21 height 21
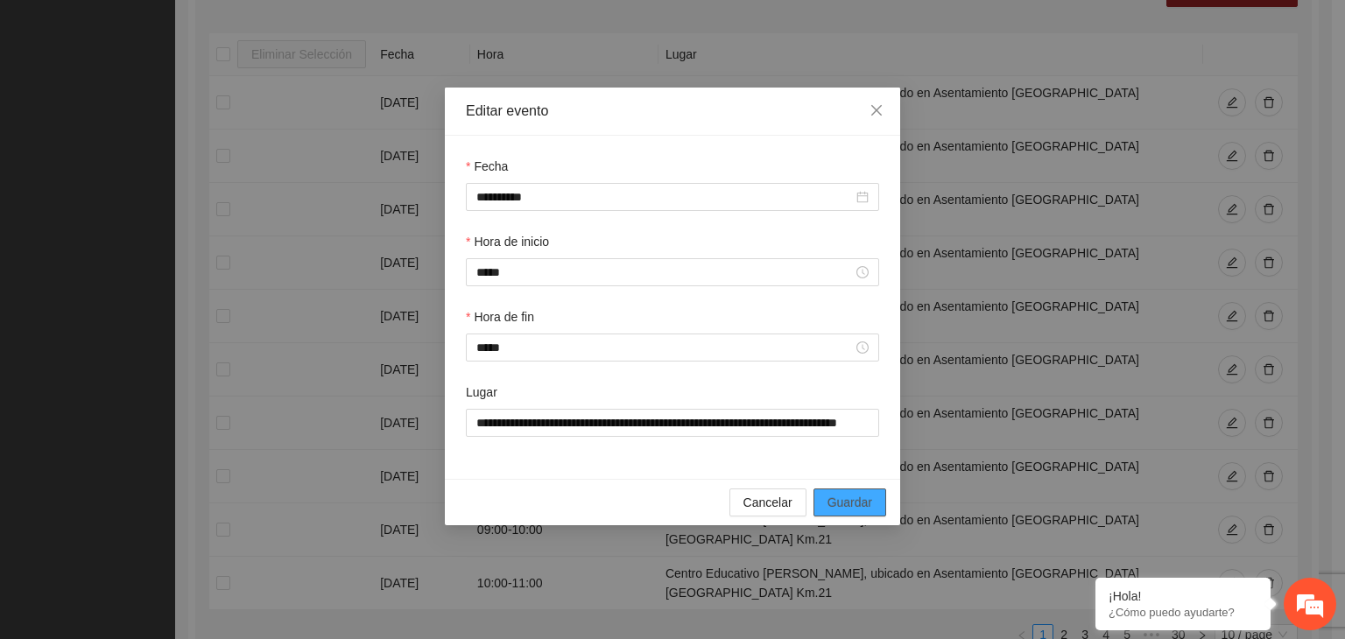
click at [848, 503] on span "Guardar" at bounding box center [849, 502] width 45 height 19
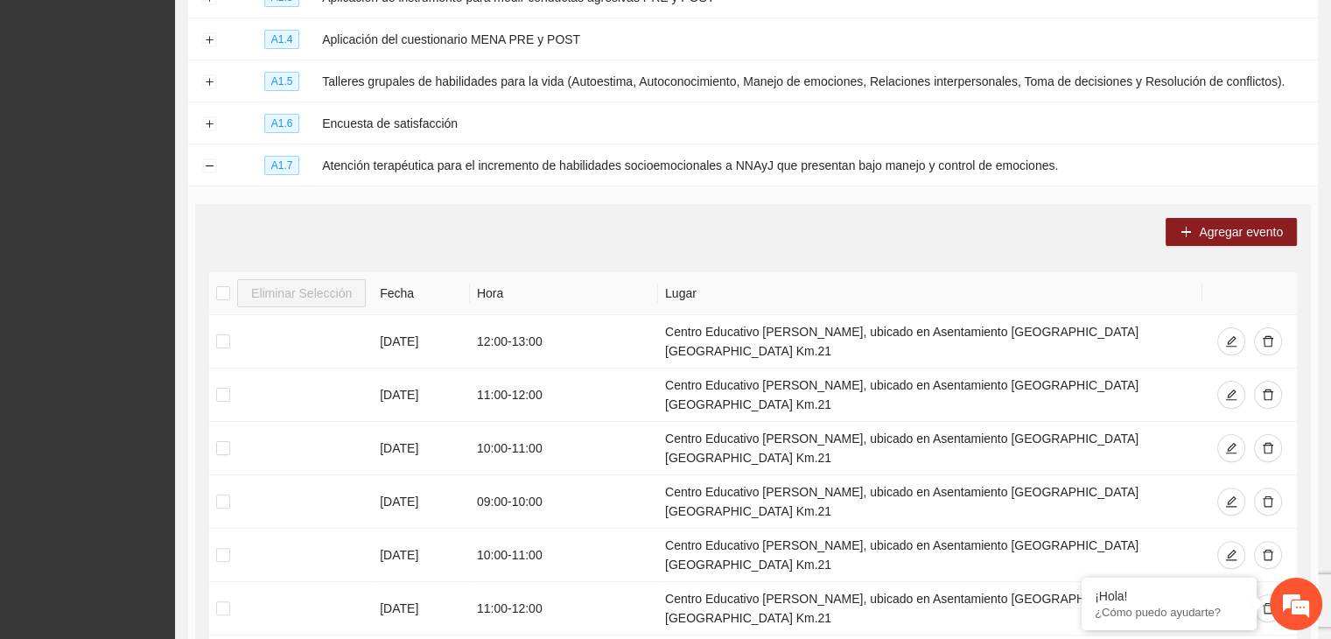
scroll to position [0, 0]
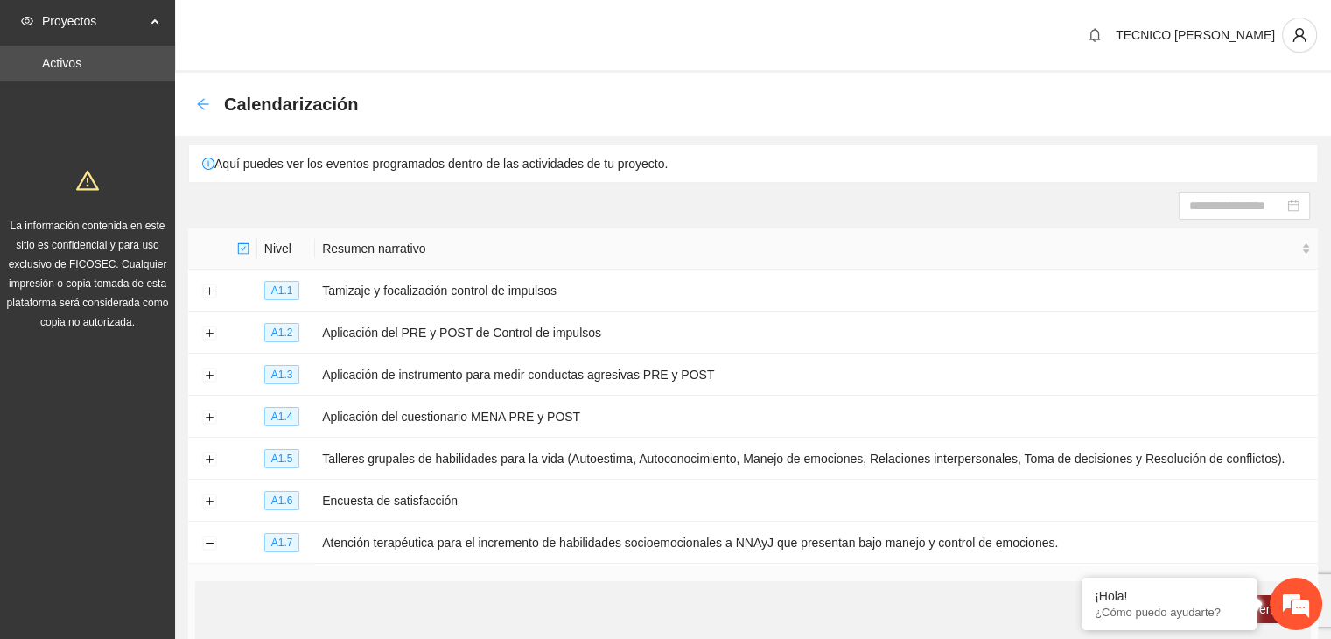
click at [203, 105] on icon "arrow-left" at bounding box center [203, 104] width 14 height 14
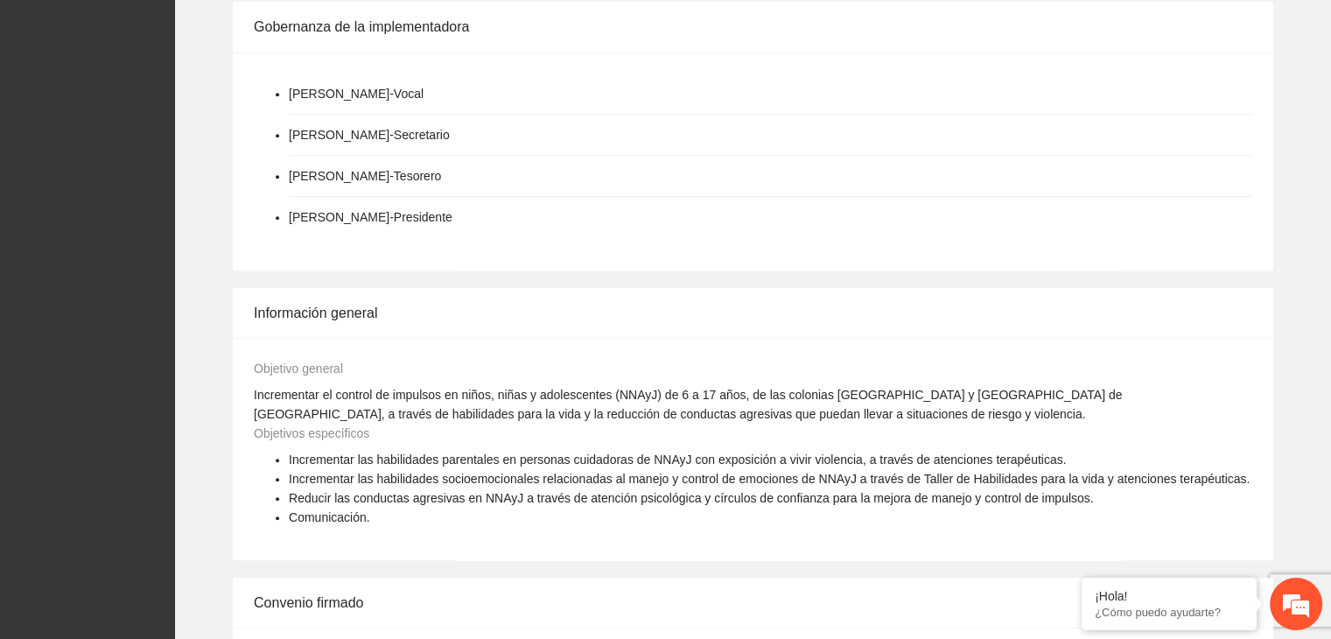
scroll to position [1299, 0]
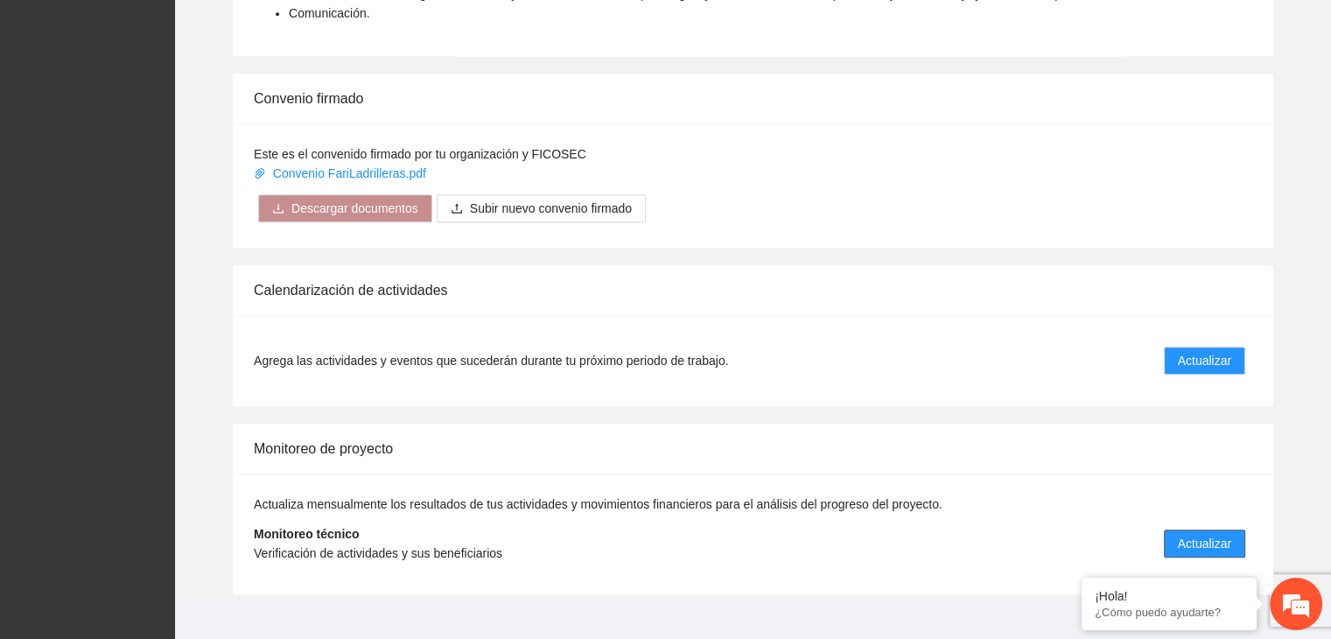
click at [1200, 532] on button "Actualizar" at bounding box center [1204, 544] width 81 height 28
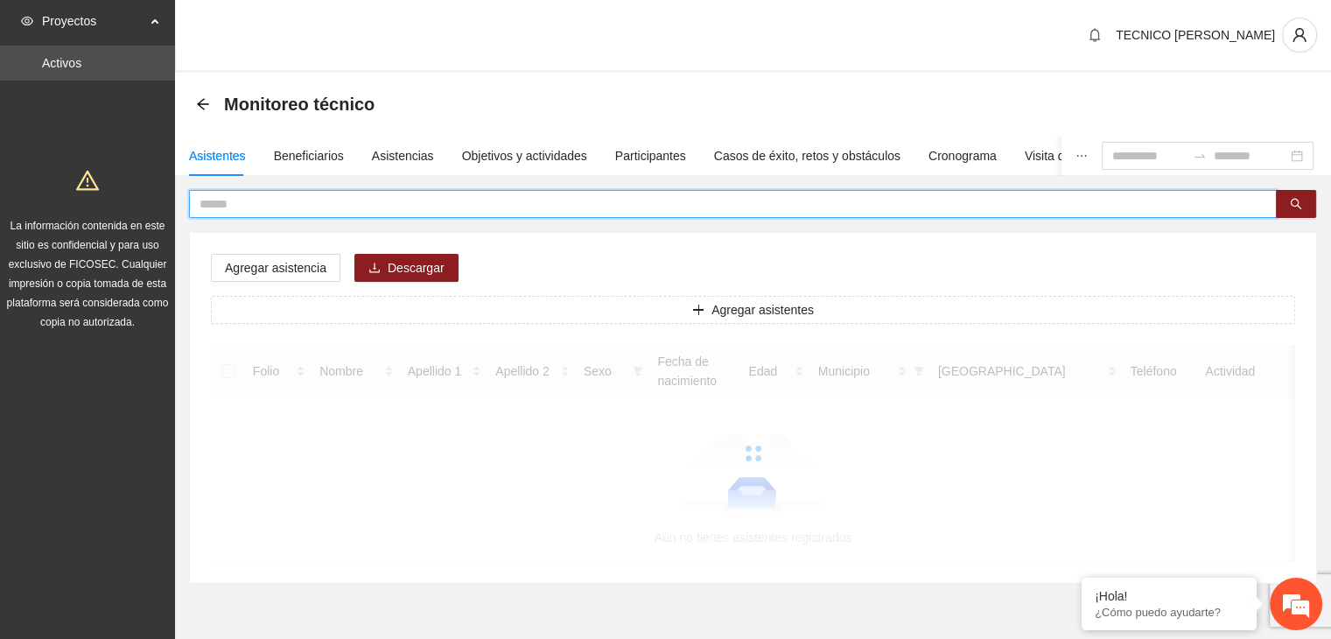
click at [392, 206] on input "text" at bounding box center [726, 203] width 1053 height 19
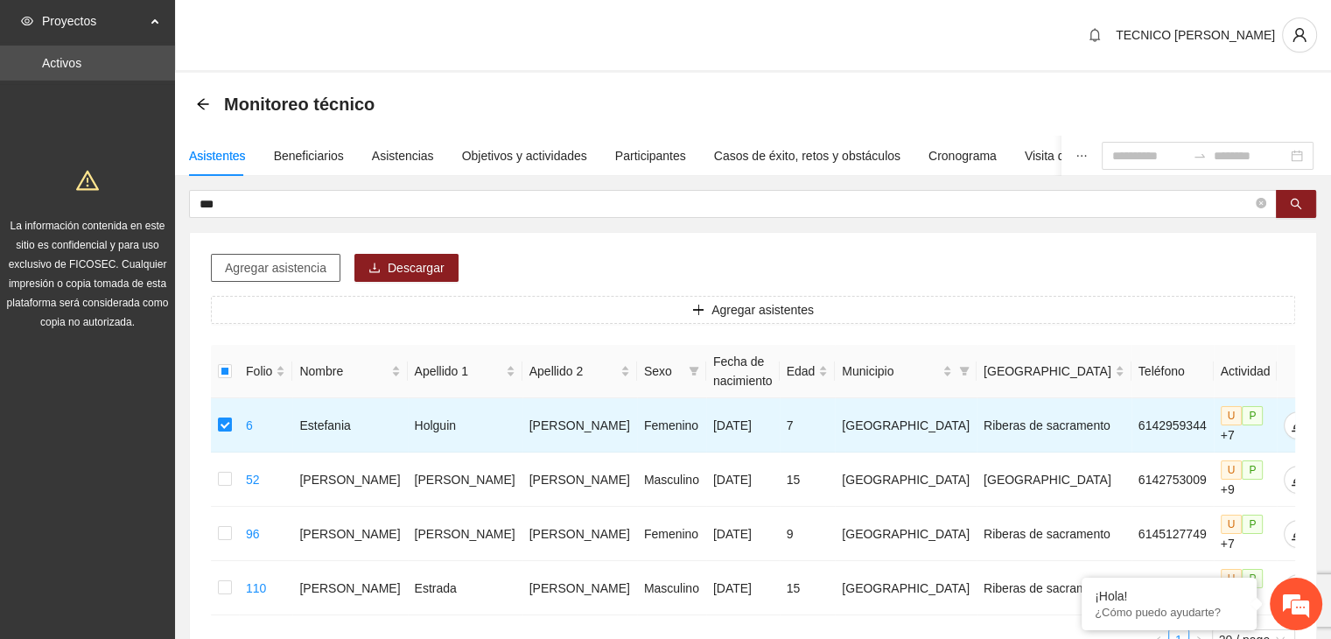
click at [264, 268] on span "Agregar asistencia" at bounding box center [276, 267] width 102 height 19
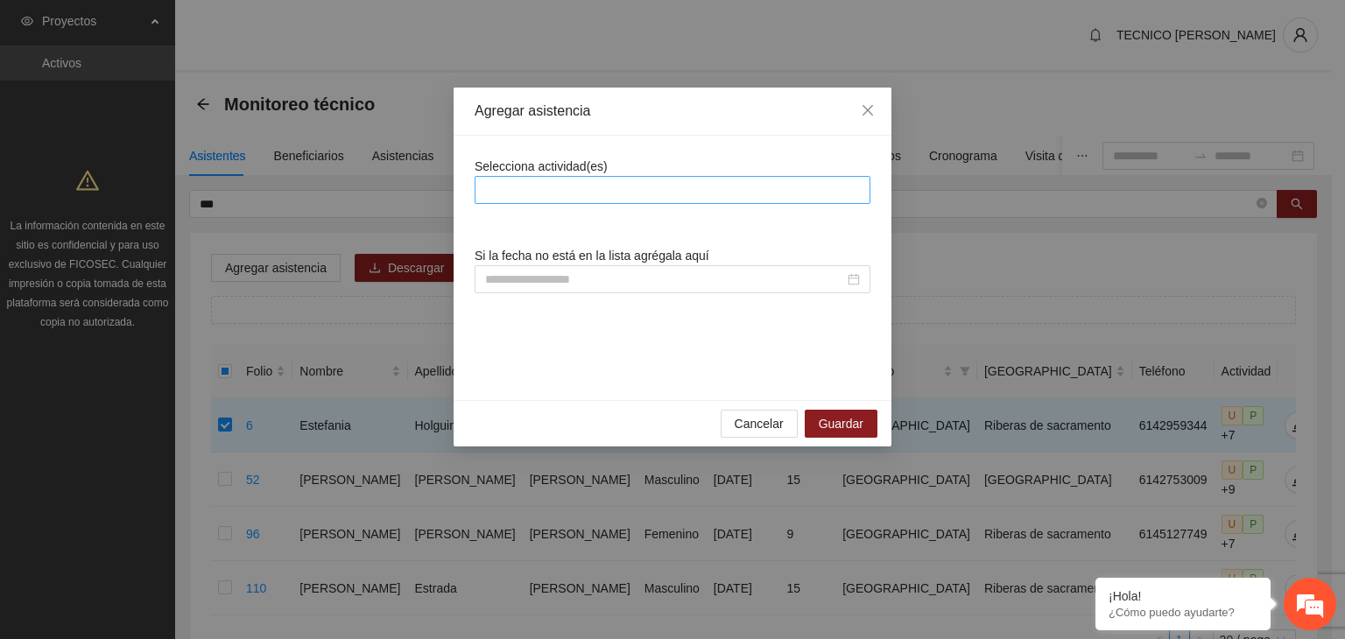
click at [625, 180] on div at bounding box center [672, 189] width 387 height 21
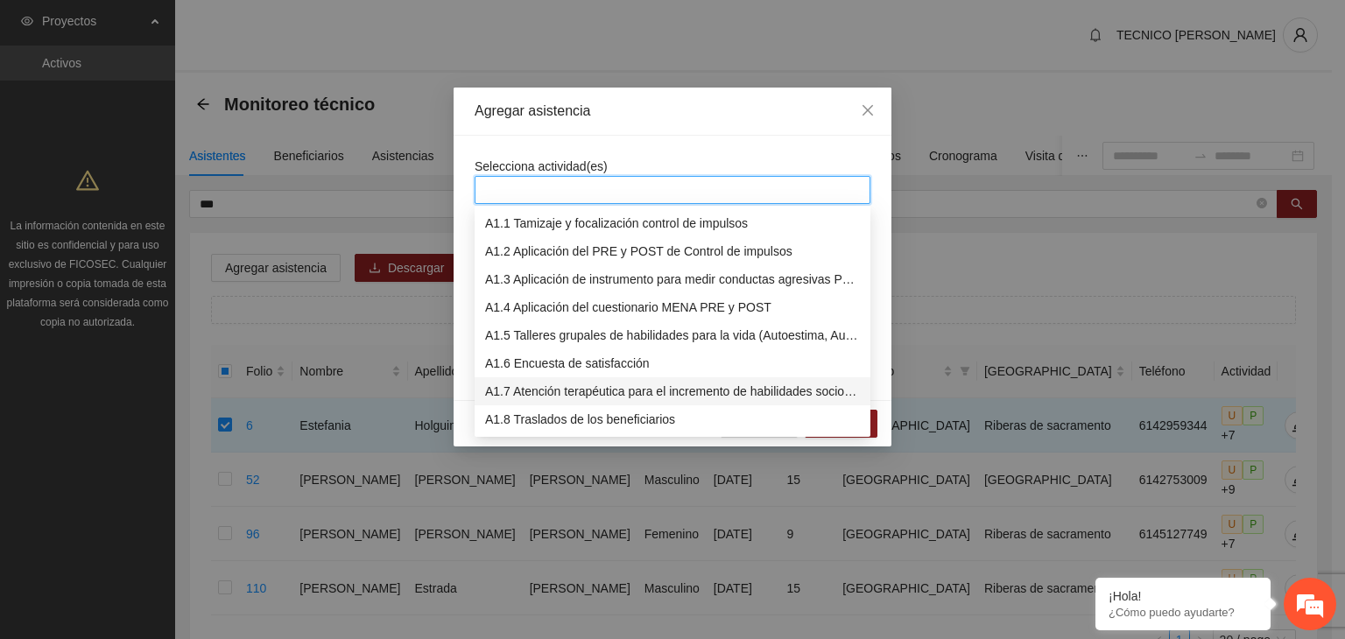
click at [539, 388] on div "A1.7 Atención terapéutica para el incremento de habilidades socioemocionales a …" at bounding box center [672, 391] width 375 height 19
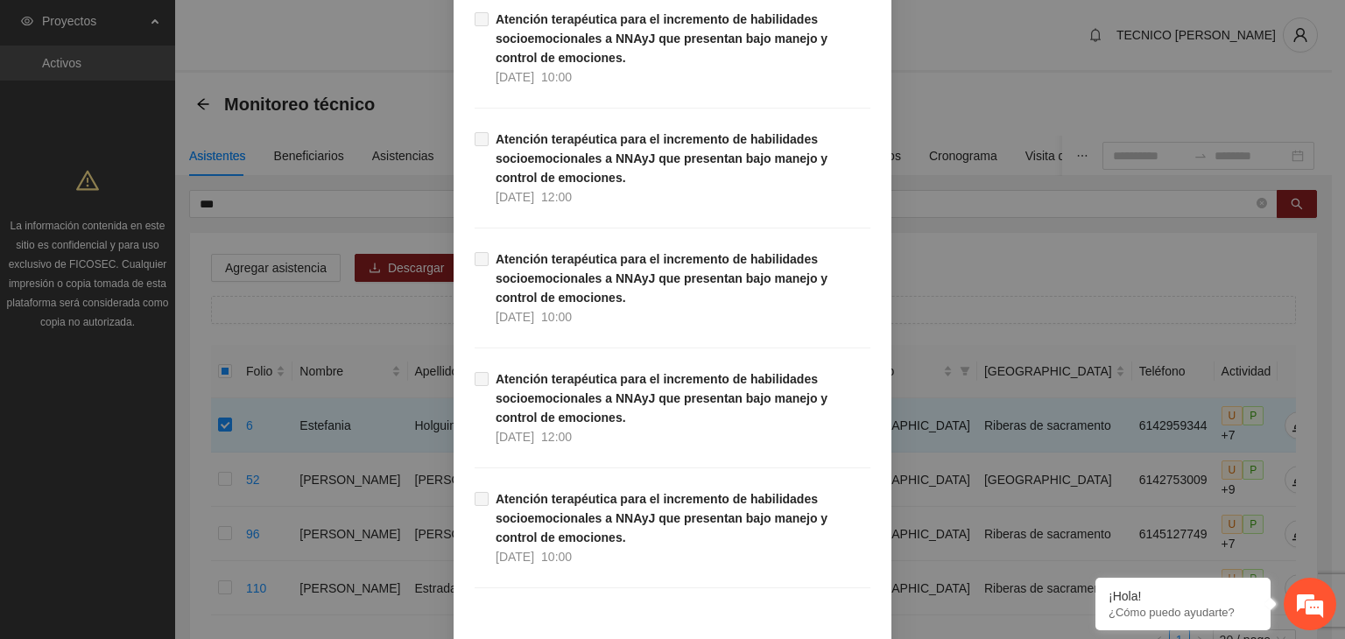
scroll to position [35393, 0]
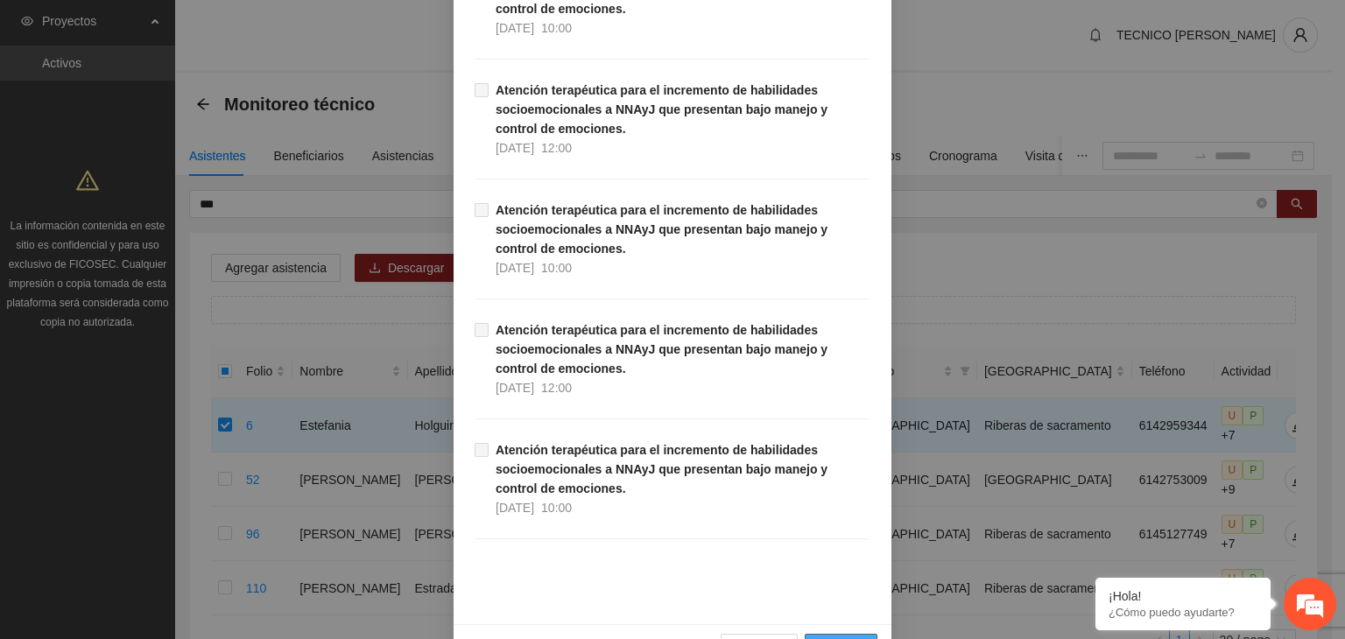
click at [841, 638] on span "Guardar" at bounding box center [840, 647] width 45 height 19
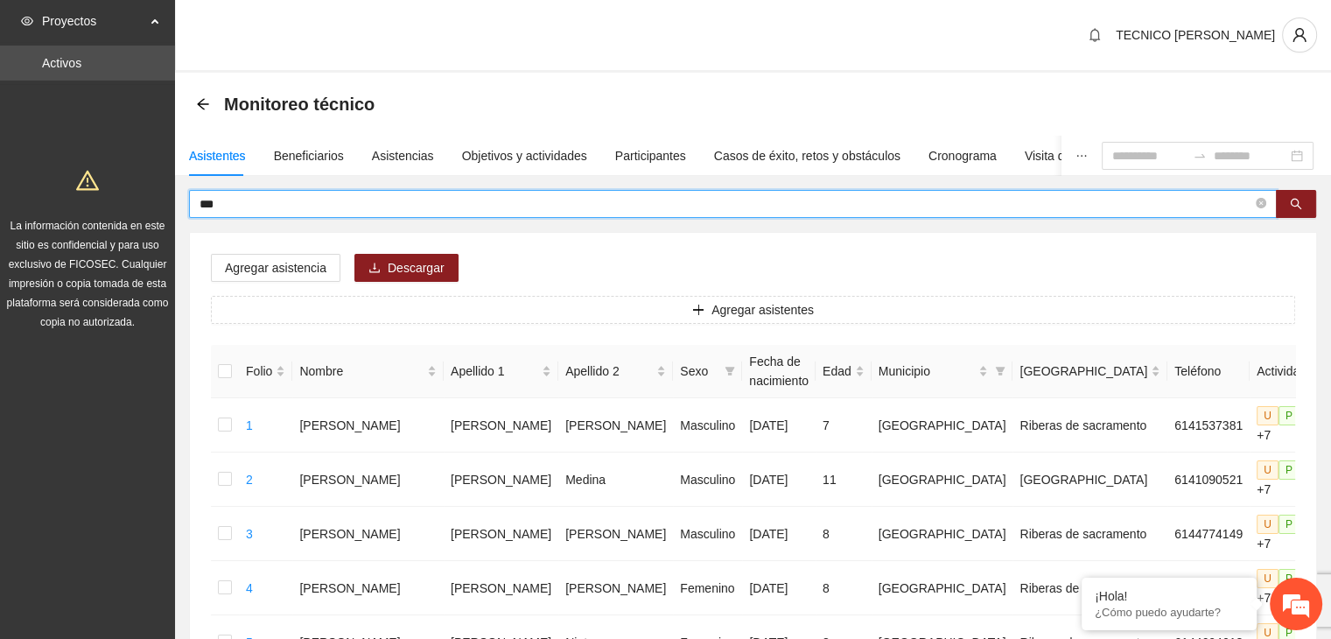
drag, startPoint x: 276, startPoint y: 202, endPoint x: 209, endPoint y: 200, distance: 66.6
click at [209, 200] on input "***" at bounding box center [726, 203] width 1053 height 19
type input "*"
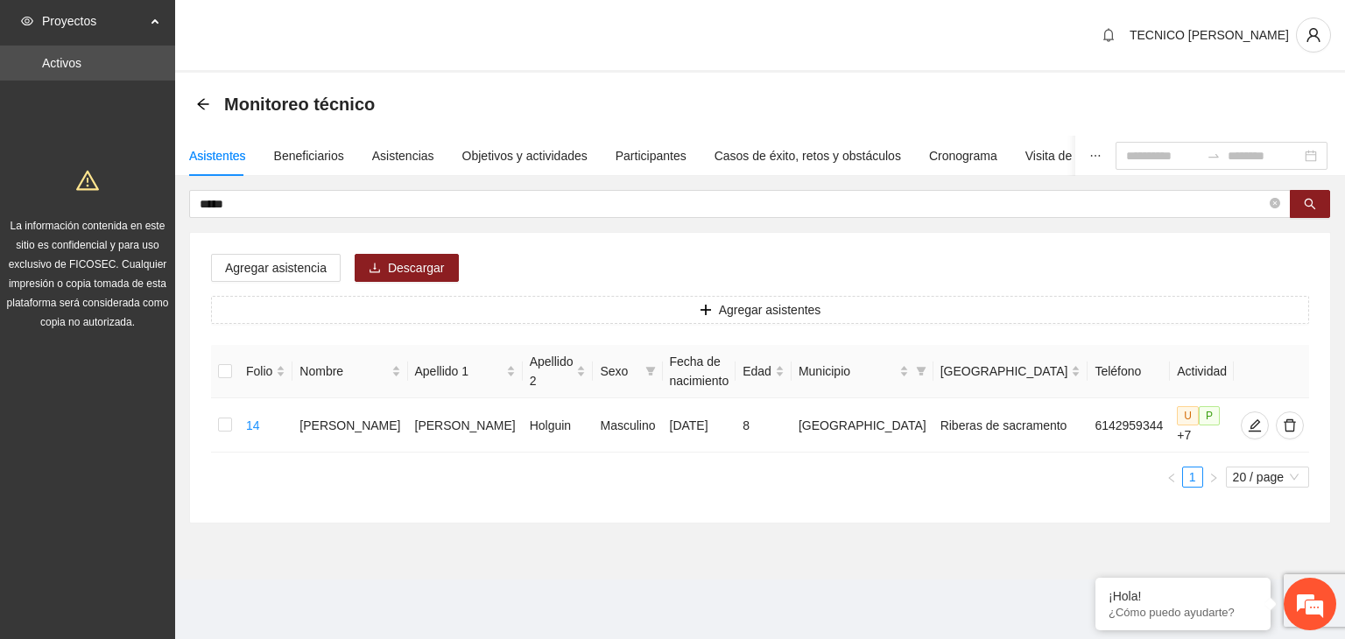
click at [520, 230] on div "***** Agregar asistencia Descargar Agregar asistentes Folio Nombre Apellido 1 A…" at bounding box center [759, 357] width 1141 height 334
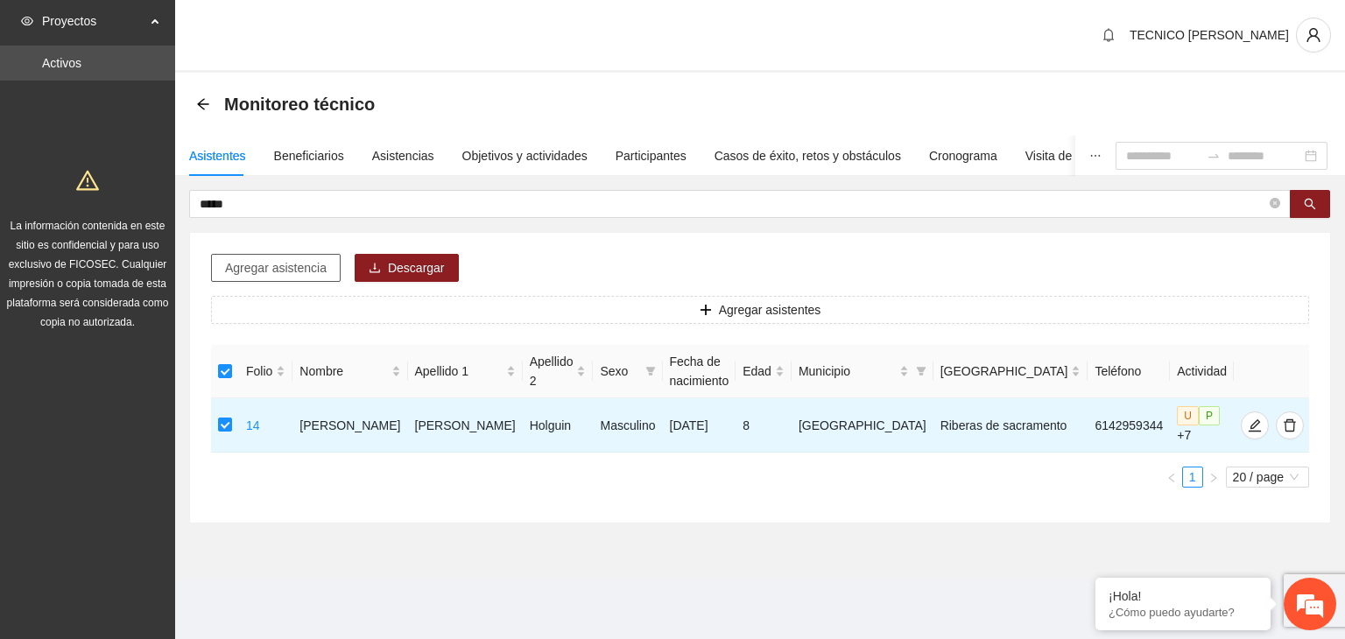
click at [277, 274] on span "Agregar asistencia" at bounding box center [276, 267] width 102 height 19
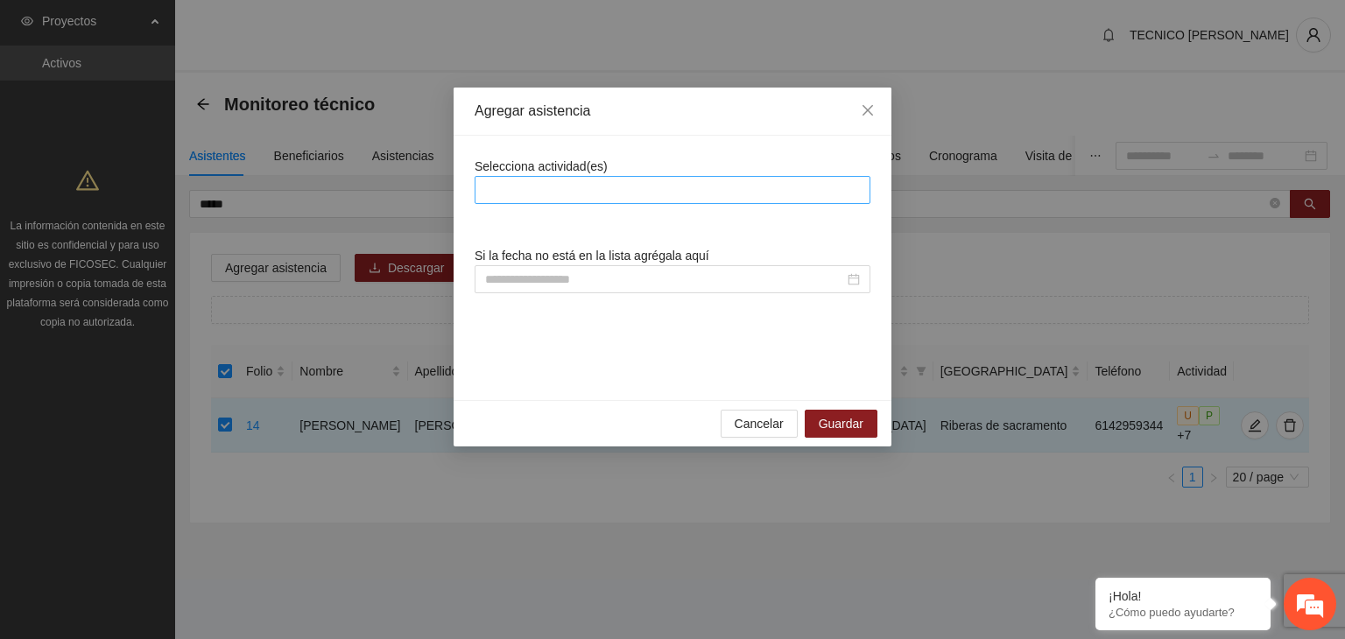
click at [694, 190] on div at bounding box center [672, 189] width 387 height 21
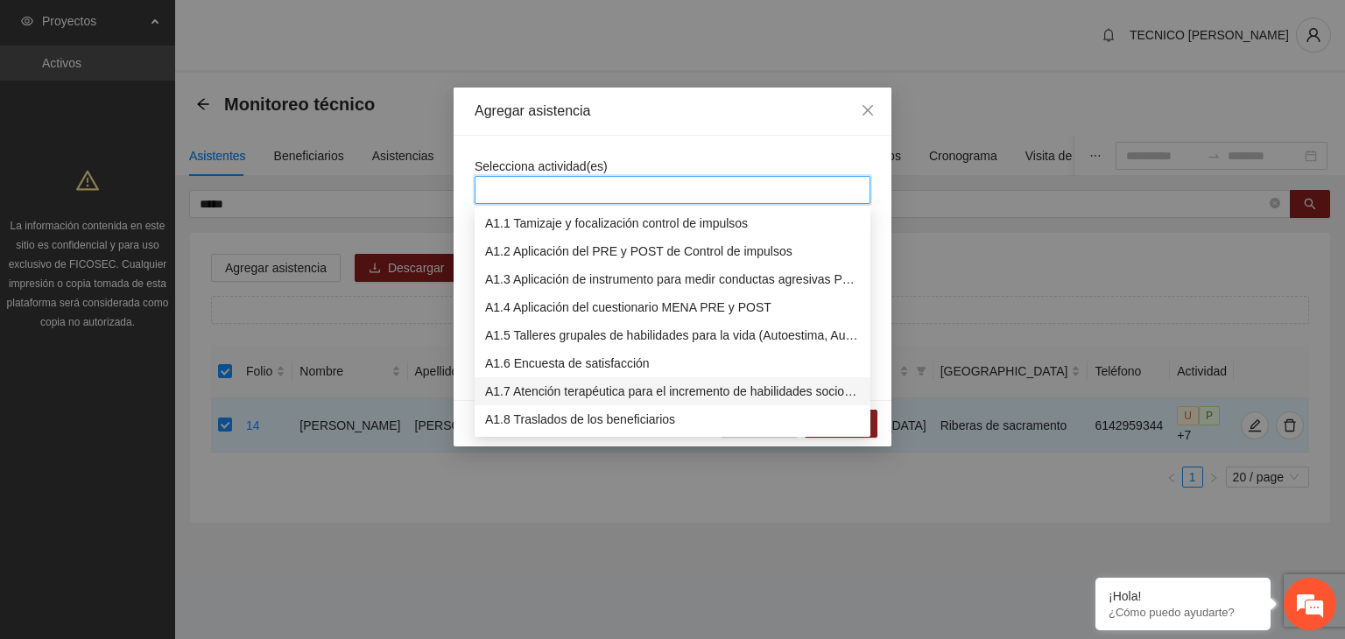
click at [546, 387] on div "A1.7 Atención terapéutica para el incremento de habilidades socioemocionales a …" at bounding box center [672, 391] width 375 height 19
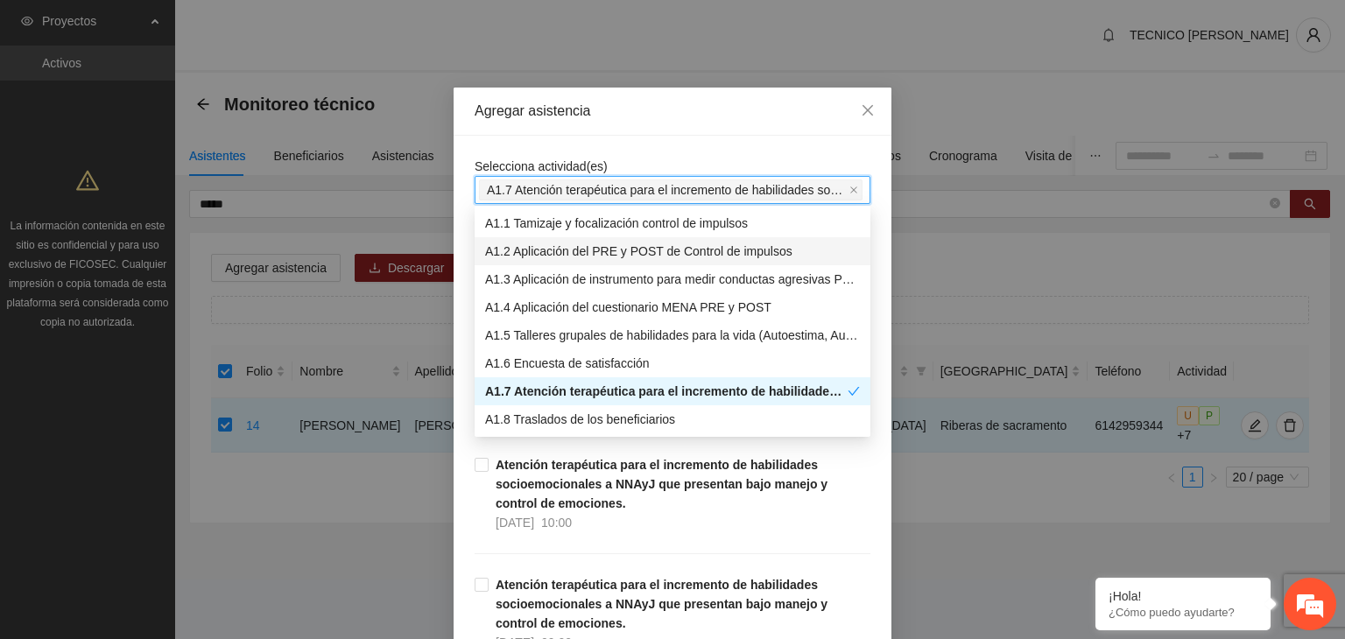
click at [664, 133] on div "Agregar asistencia" at bounding box center [672, 112] width 438 height 48
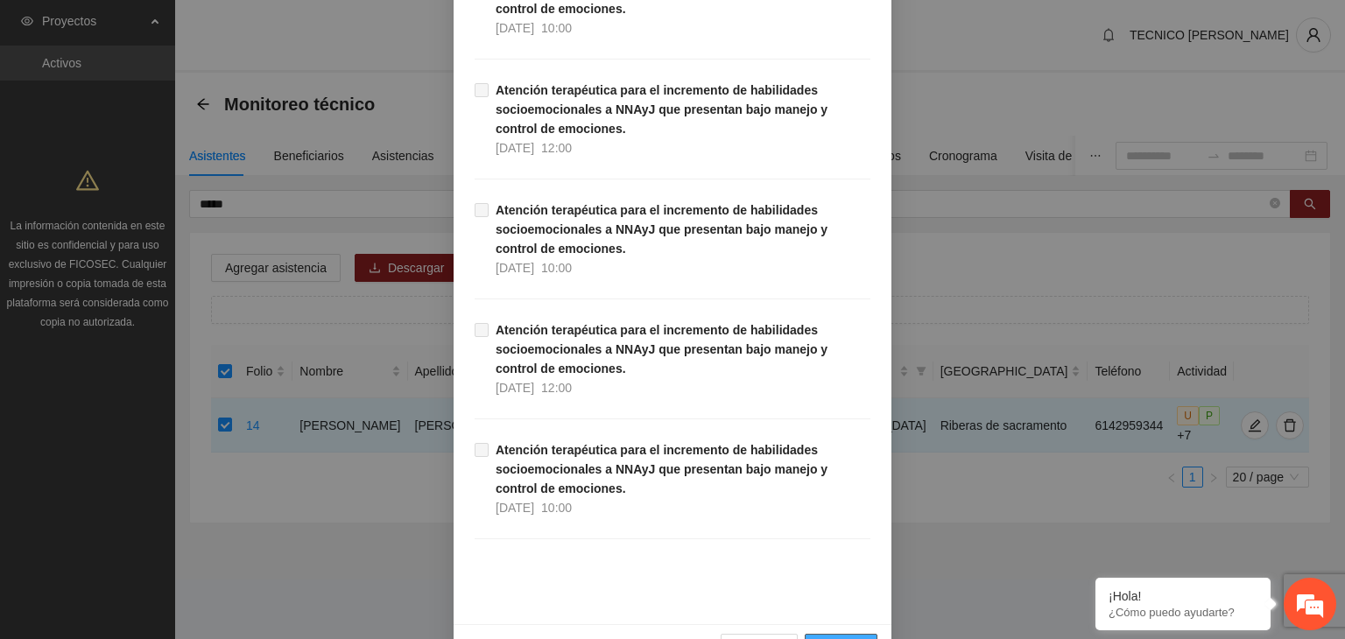
click at [830, 638] on span "Guardar" at bounding box center [840, 647] width 45 height 19
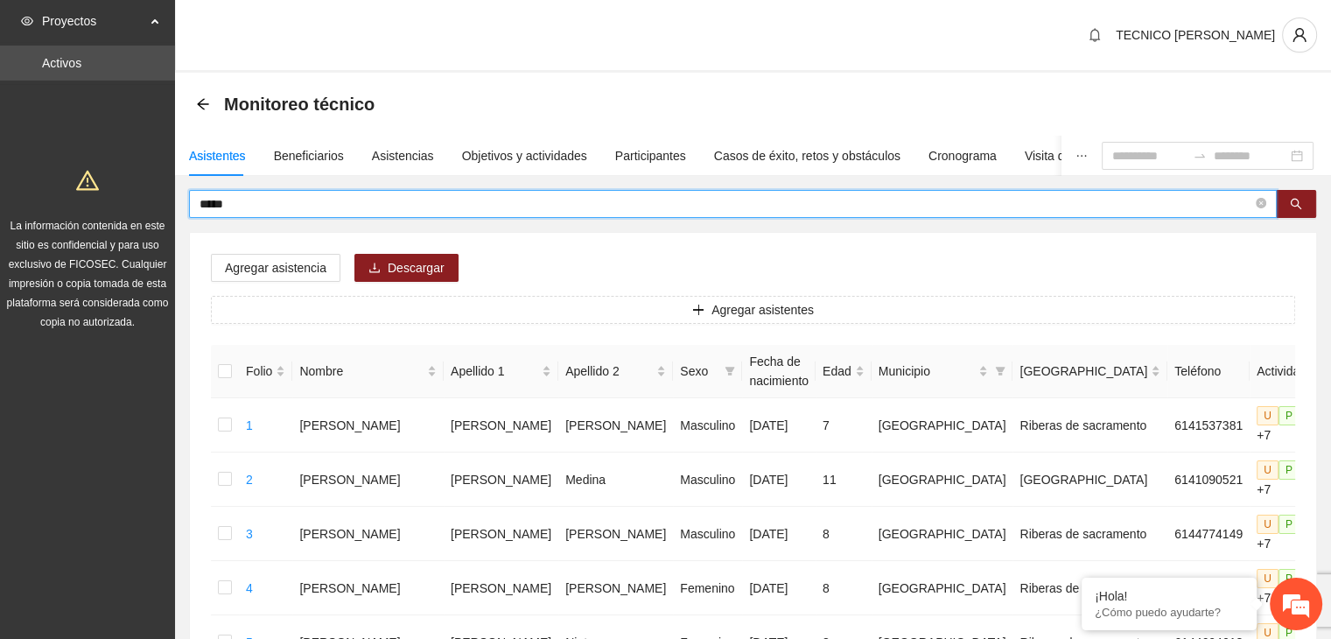
drag, startPoint x: 303, startPoint y: 207, endPoint x: 171, endPoint y: 211, distance: 132.2
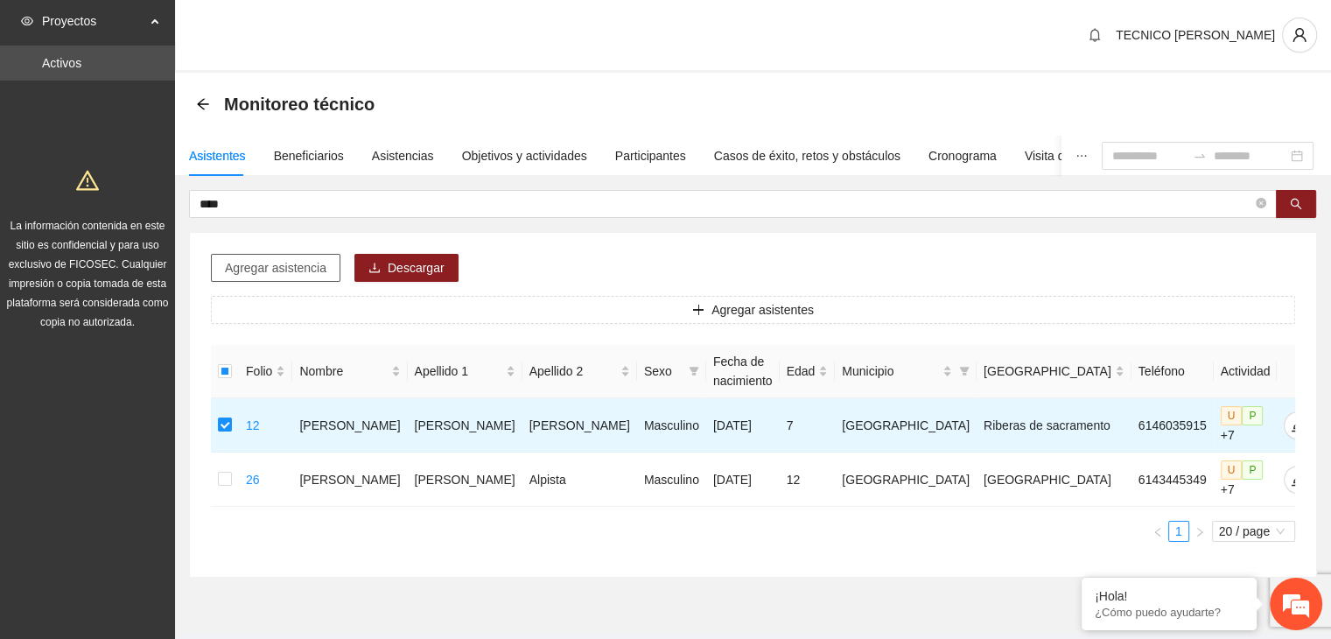
click at [289, 268] on span "Agregar asistencia" at bounding box center [276, 267] width 102 height 19
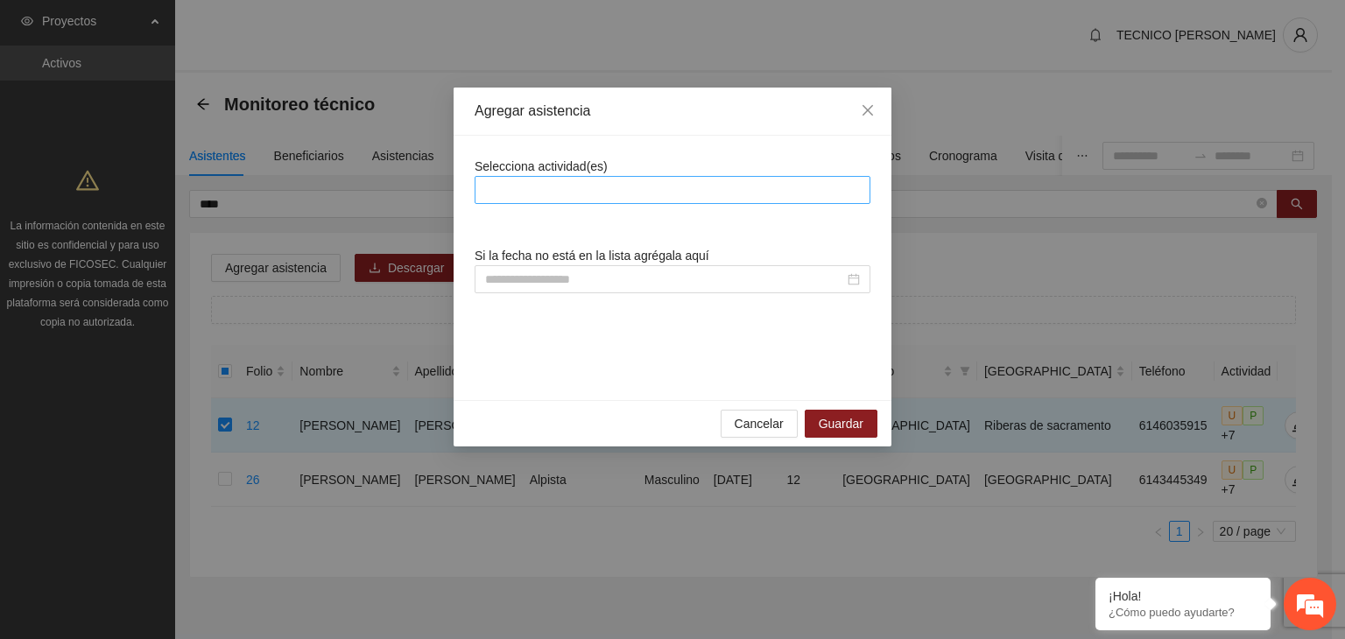
click at [561, 193] on div at bounding box center [672, 189] width 387 height 21
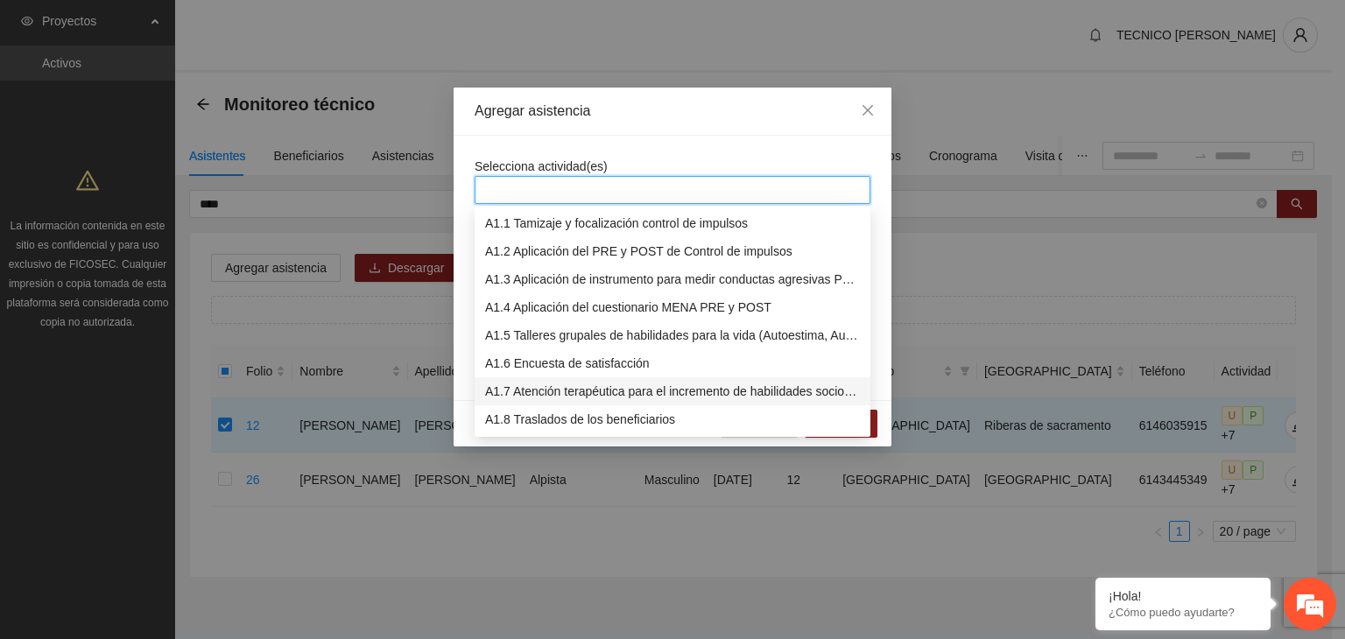
click at [540, 390] on div "A1.7 Atención terapéutica para el incremento de habilidades socioemocionales a …" at bounding box center [672, 391] width 375 height 19
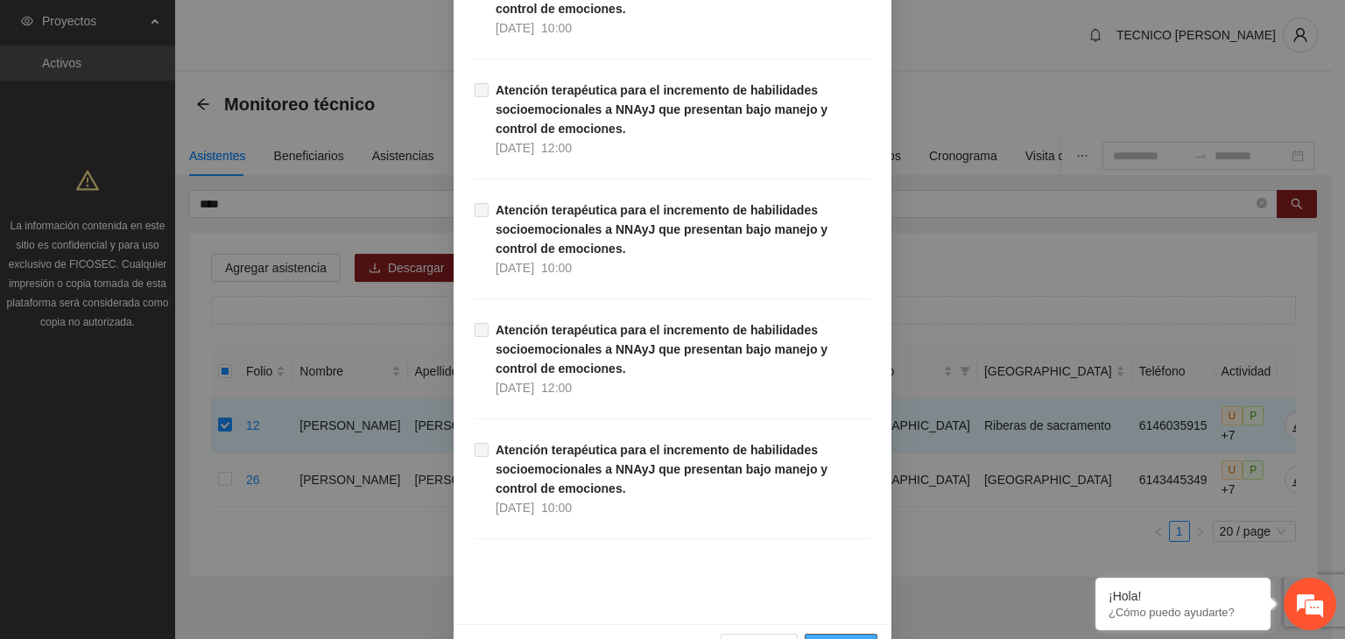
click at [851, 638] on span "Guardar" at bounding box center [840, 647] width 45 height 19
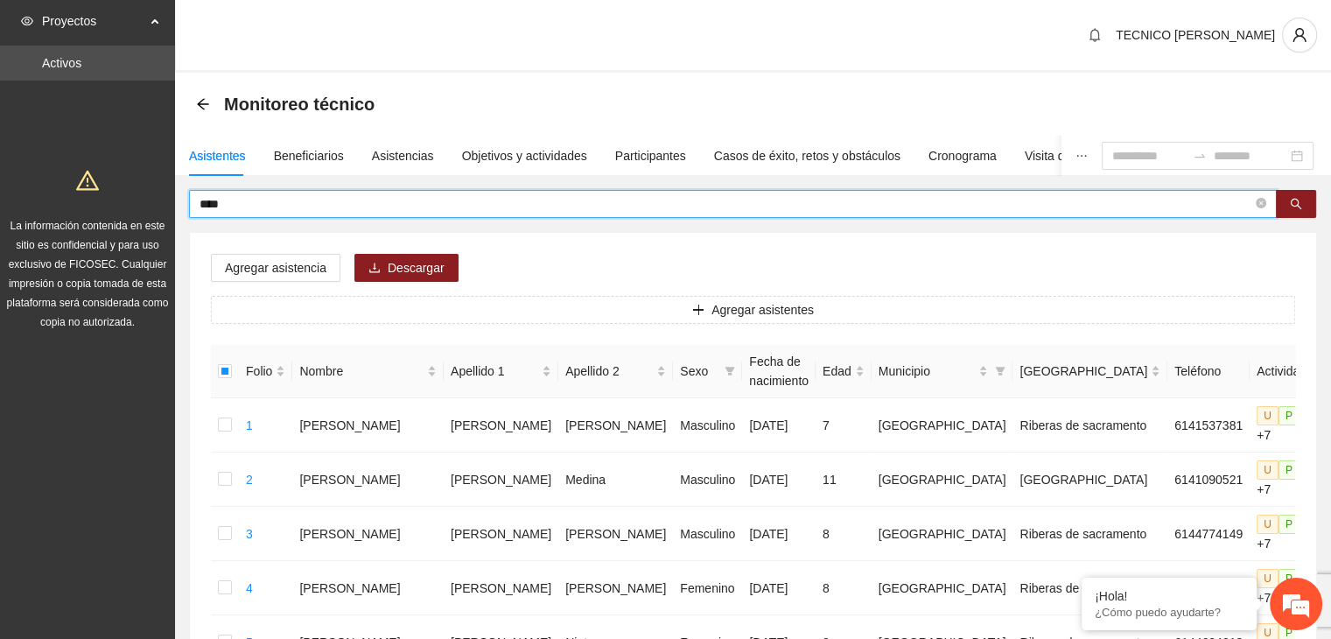
click at [364, 208] on input "****" at bounding box center [726, 203] width 1053 height 19
type input "*"
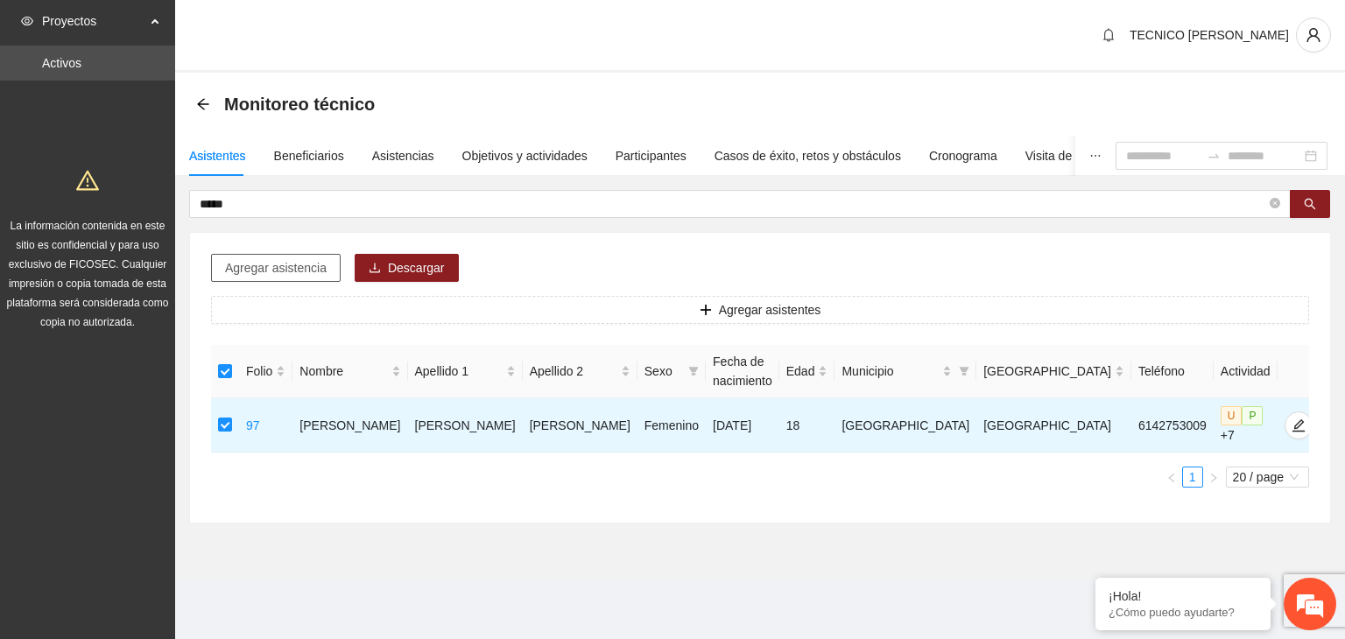
click at [256, 268] on span "Agregar asistencia" at bounding box center [276, 267] width 102 height 19
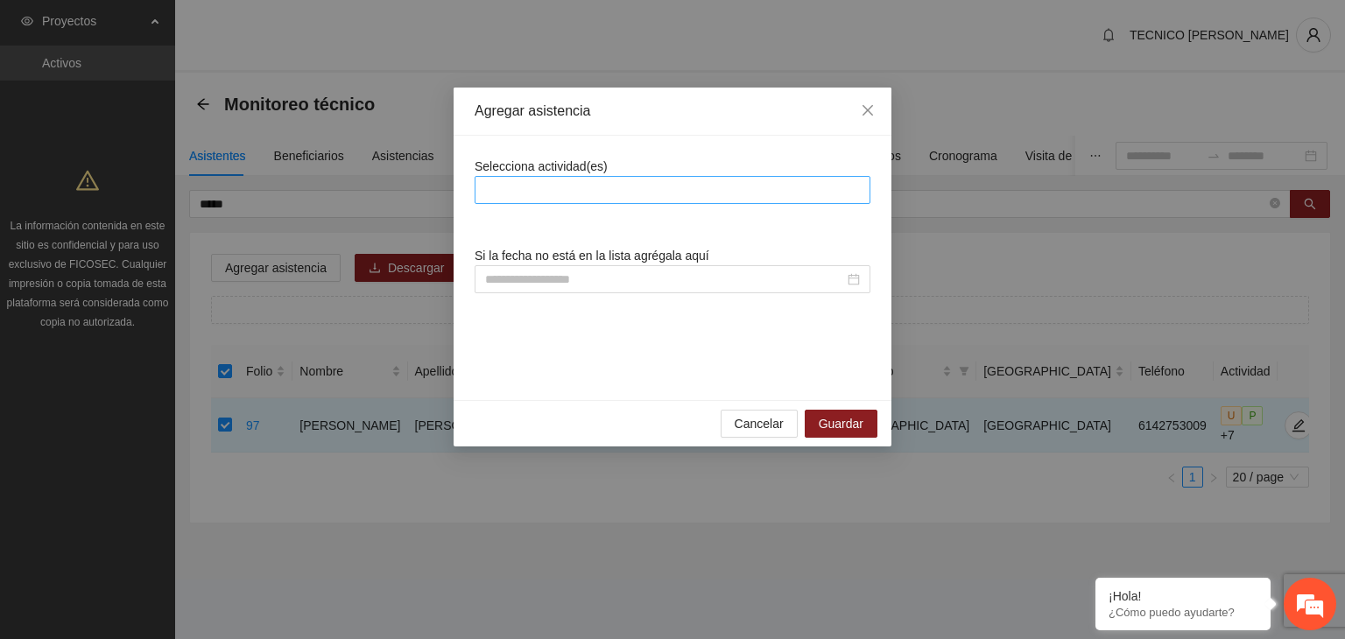
click at [697, 190] on div at bounding box center [672, 189] width 387 height 21
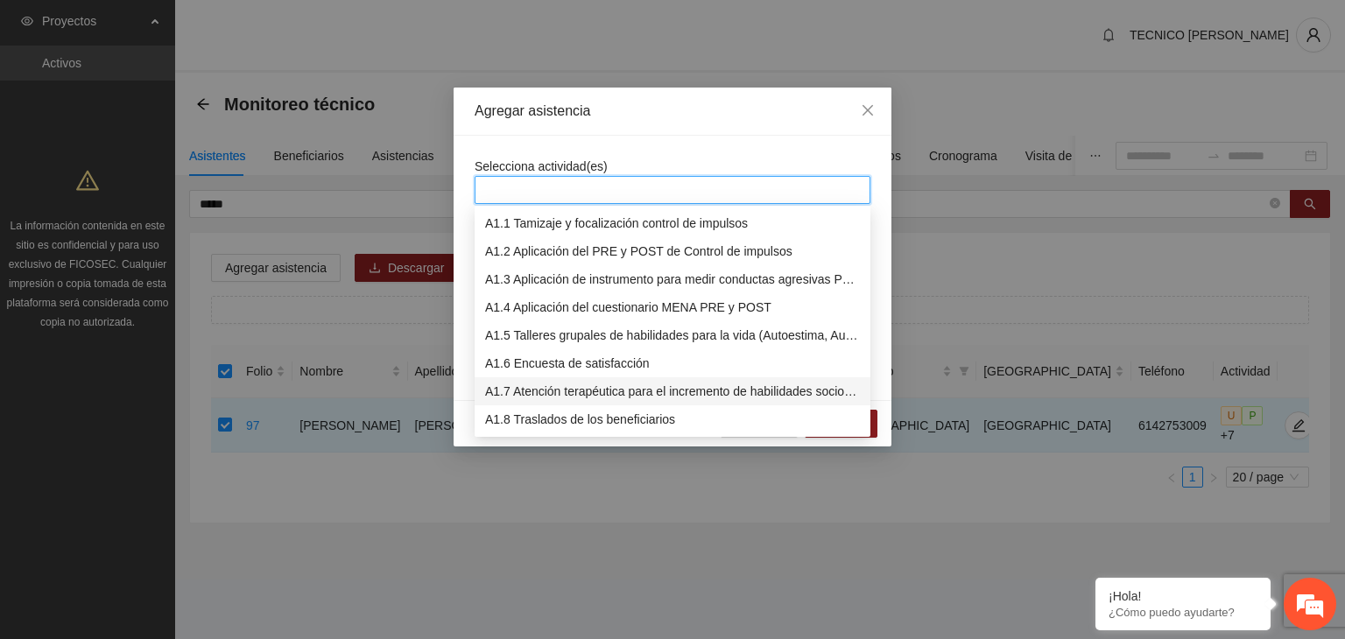
click at [547, 383] on div "A1.7 Atención terapéutica para el incremento de habilidades socioemocionales a …" at bounding box center [672, 391] width 375 height 19
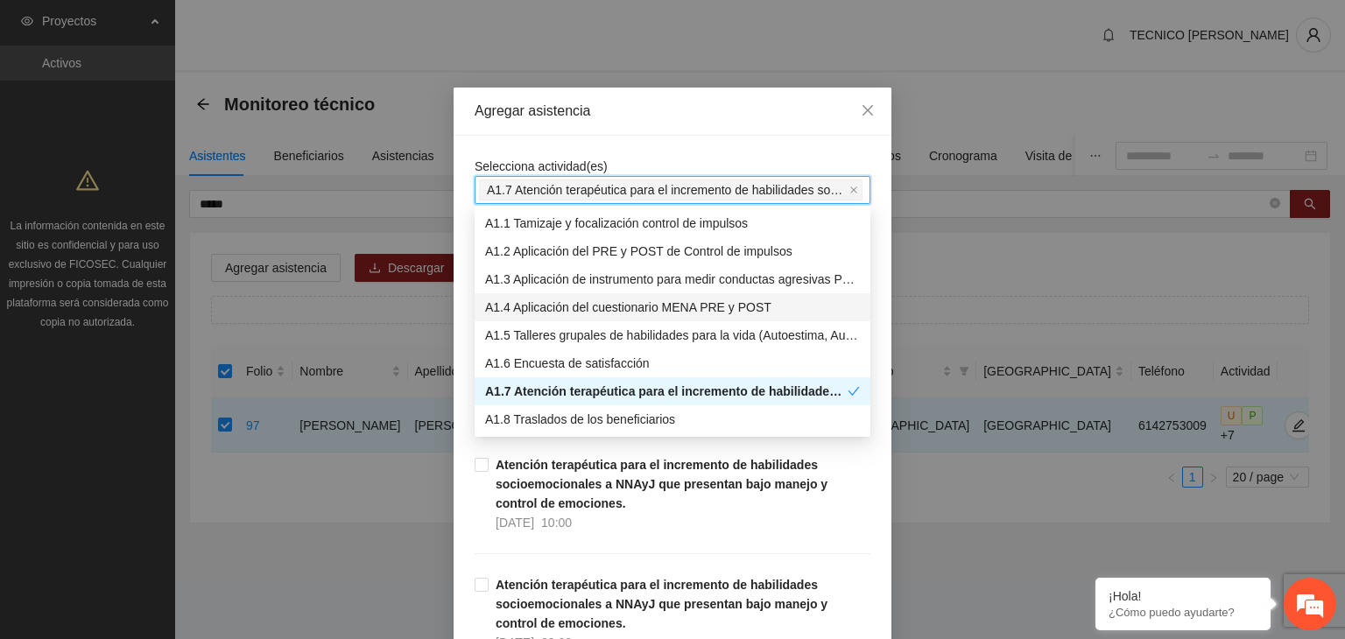
click at [705, 126] on div "Agregar asistencia" at bounding box center [672, 112] width 438 height 48
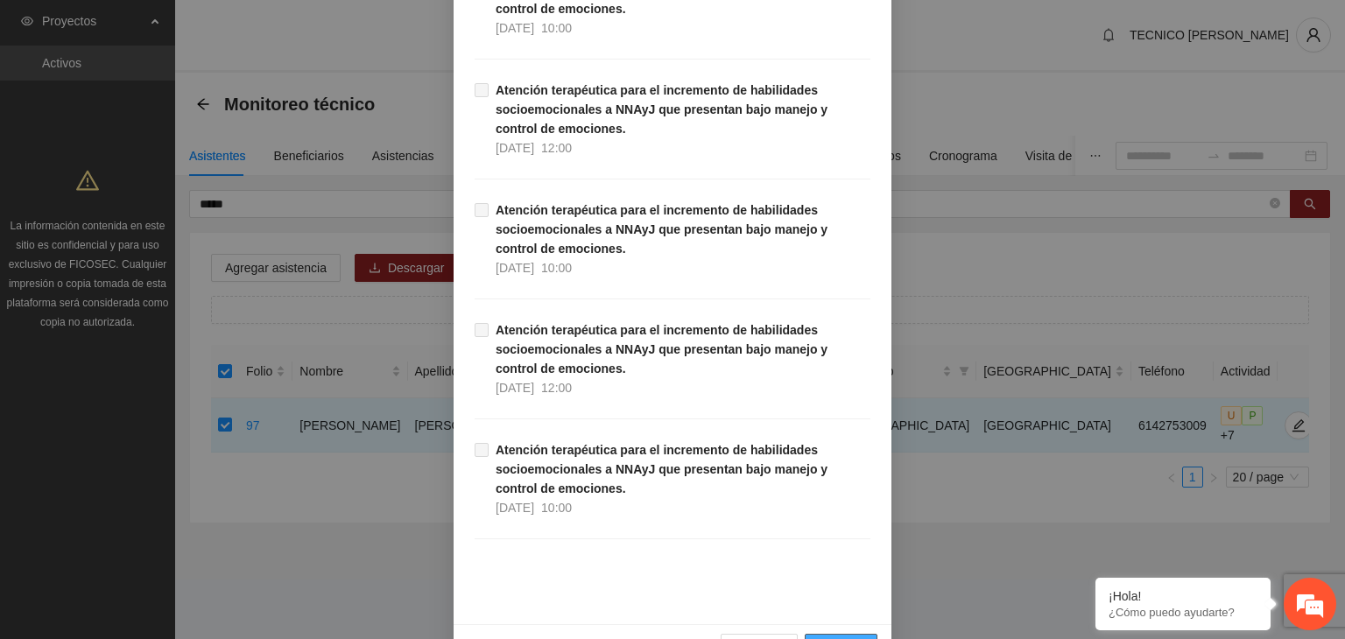
click at [853, 638] on span "Guardar" at bounding box center [840, 647] width 45 height 19
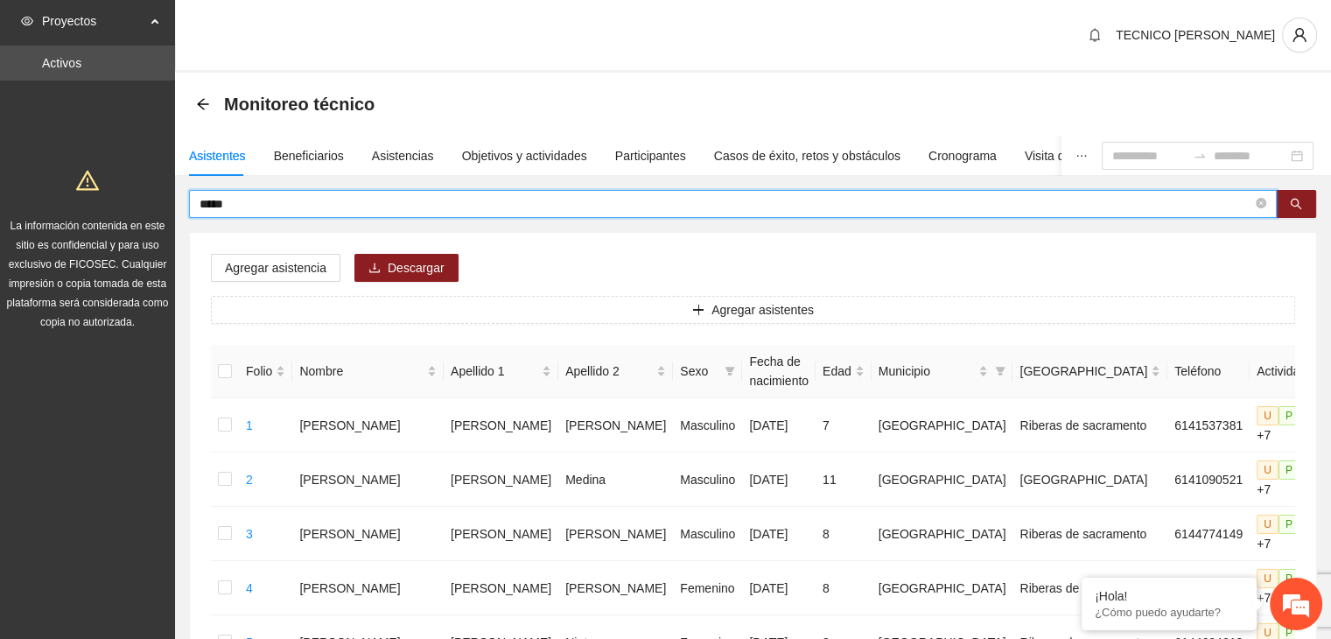
drag, startPoint x: 274, startPoint y: 200, endPoint x: 161, endPoint y: 214, distance: 113.8
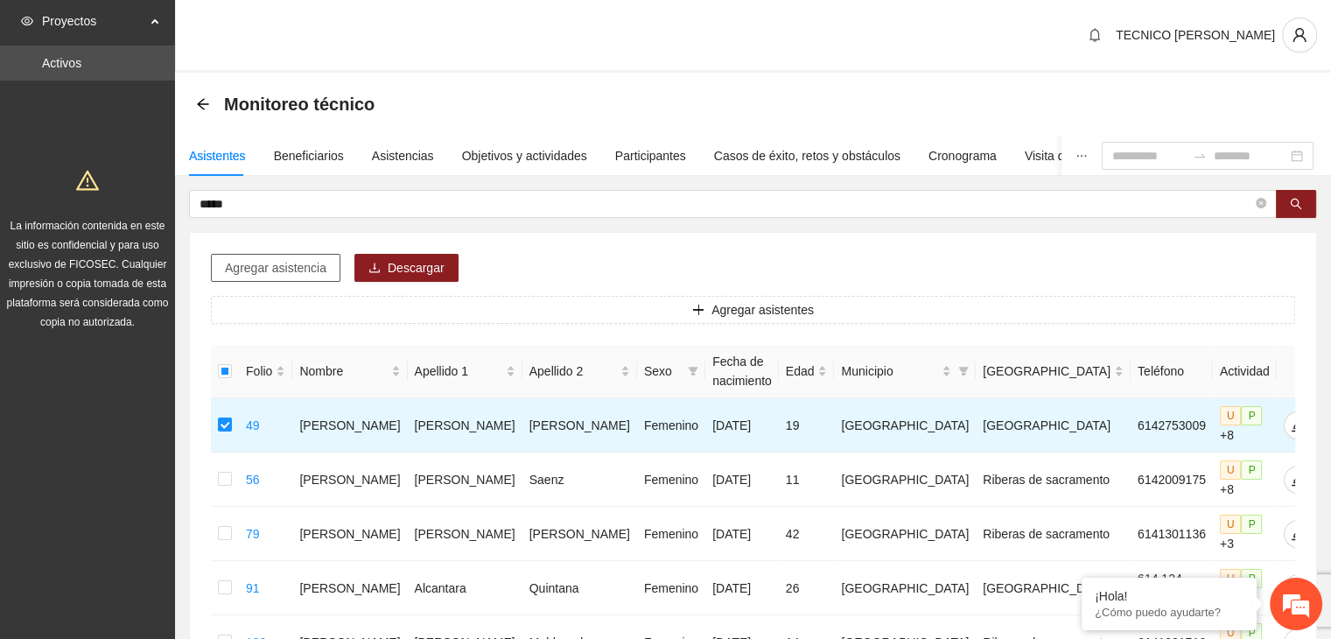
click at [282, 262] on span "Agregar asistencia" at bounding box center [276, 267] width 102 height 19
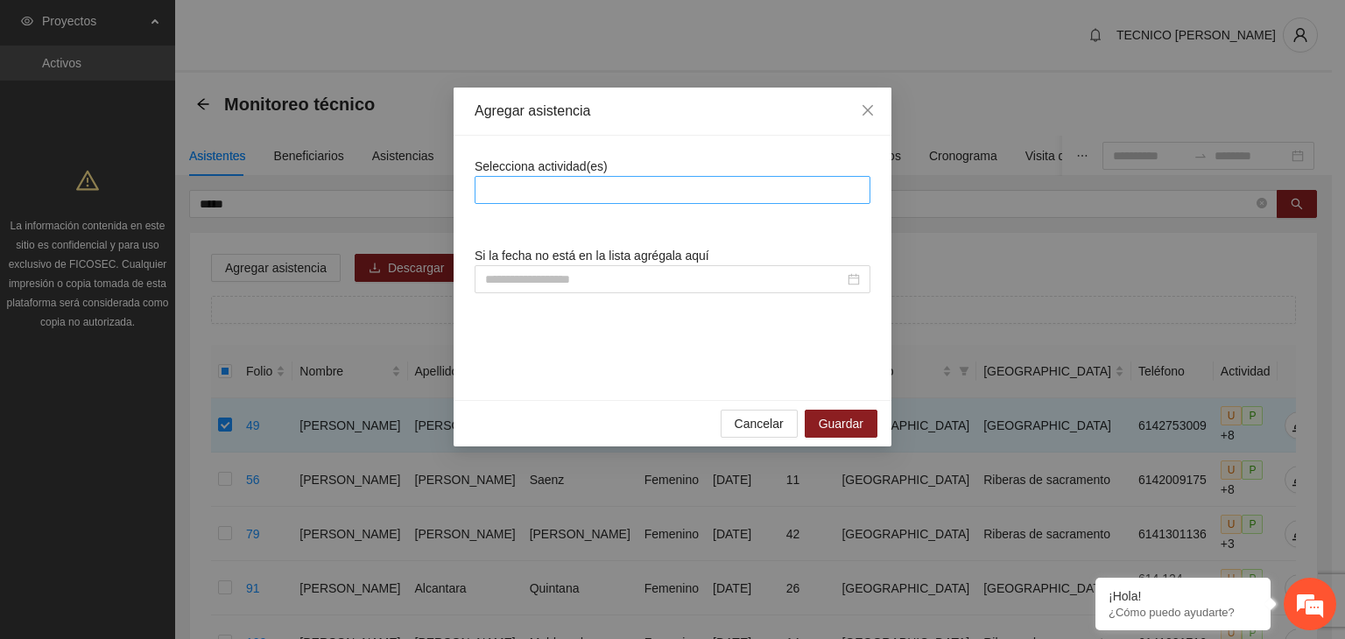
click at [636, 189] on div at bounding box center [672, 189] width 387 height 21
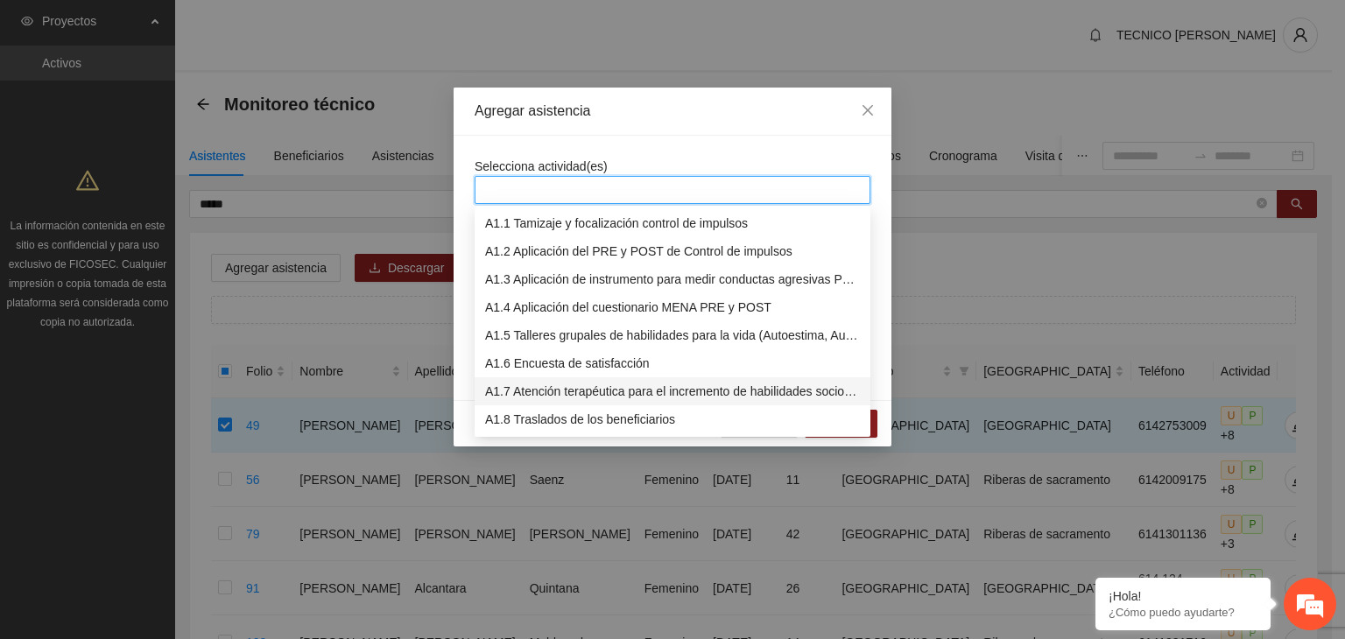
click at [537, 389] on div "A1.7 Atención terapéutica para el incremento de habilidades socioemocionales a …" at bounding box center [672, 391] width 375 height 19
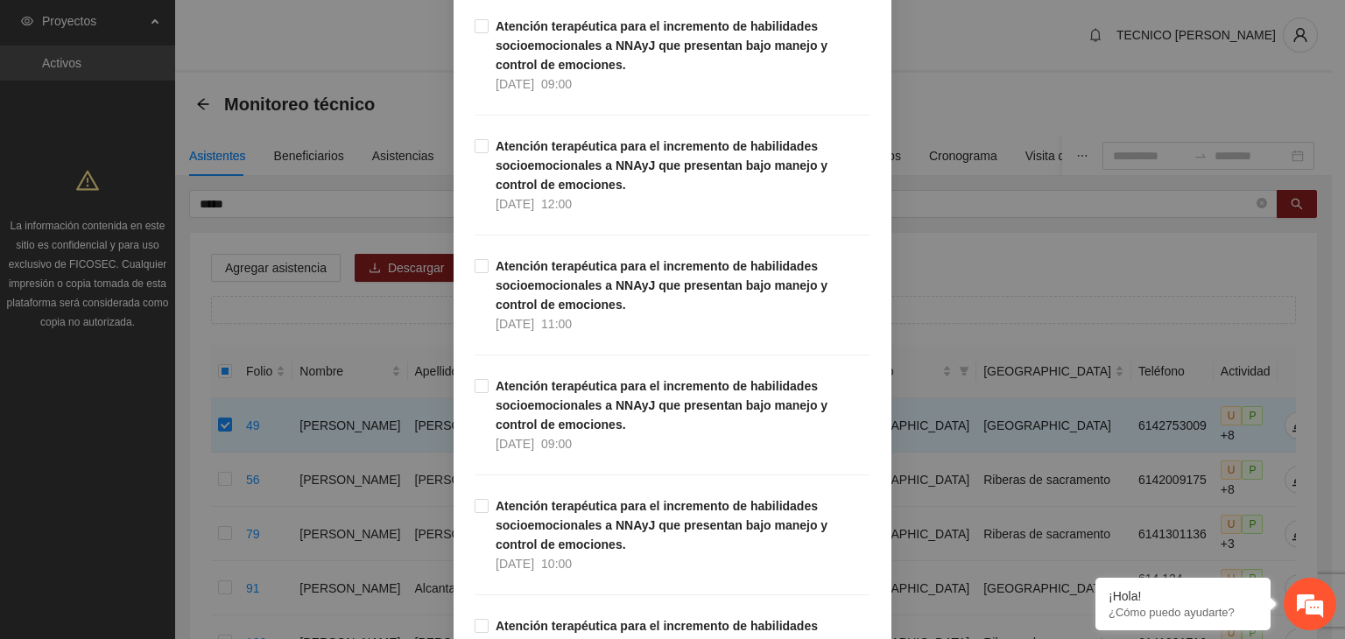
scroll to position [1117, 0]
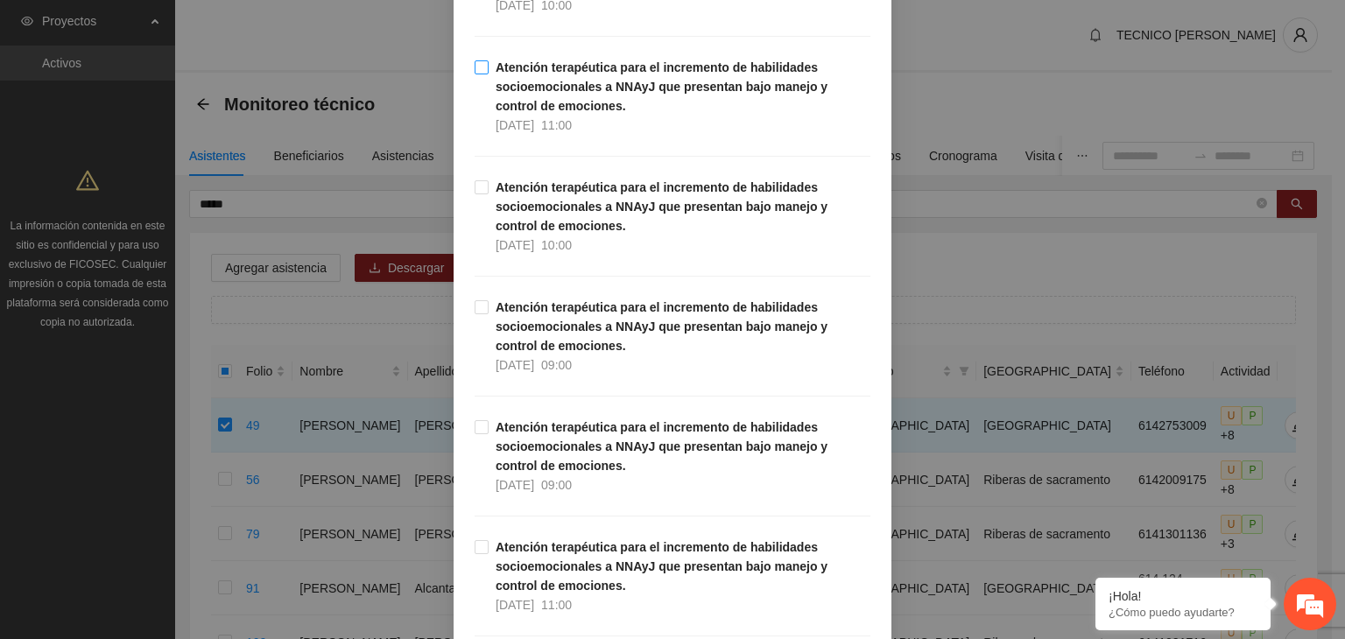
click at [480, 72] on label "Atención terapéutica para el incremento de habilidades socioemocionales a NNAyJ…" at bounding box center [672, 96] width 396 height 77
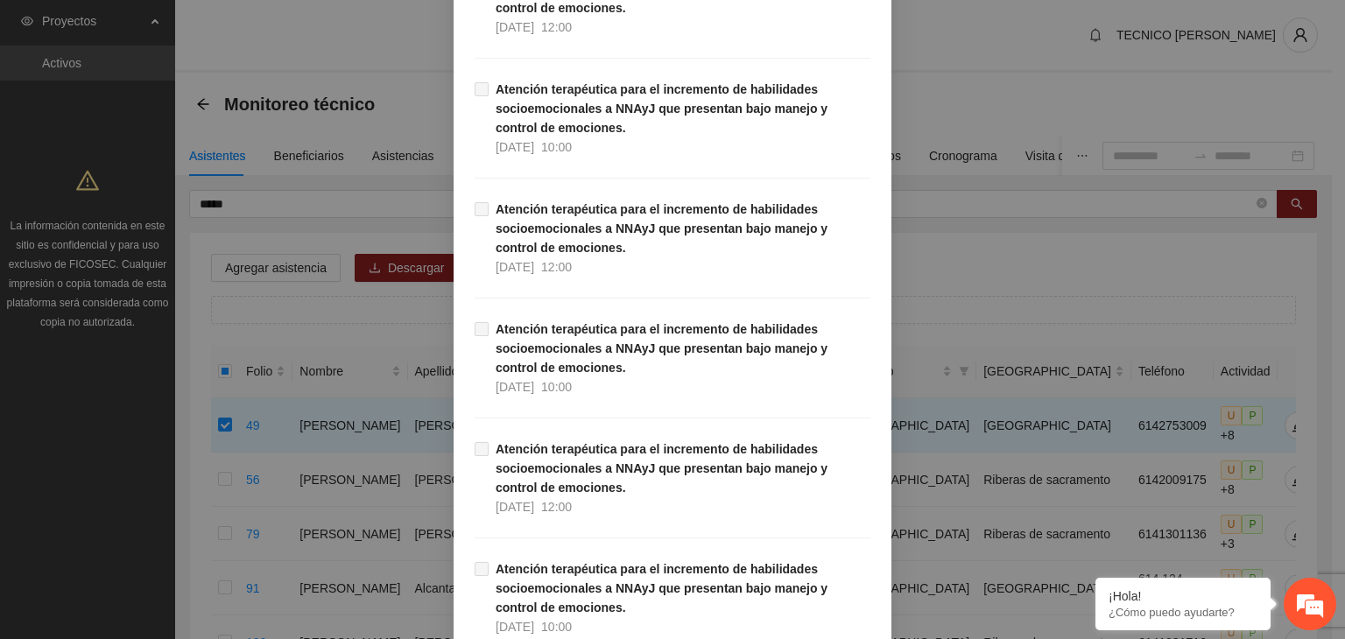
scroll to position [35393, 0]
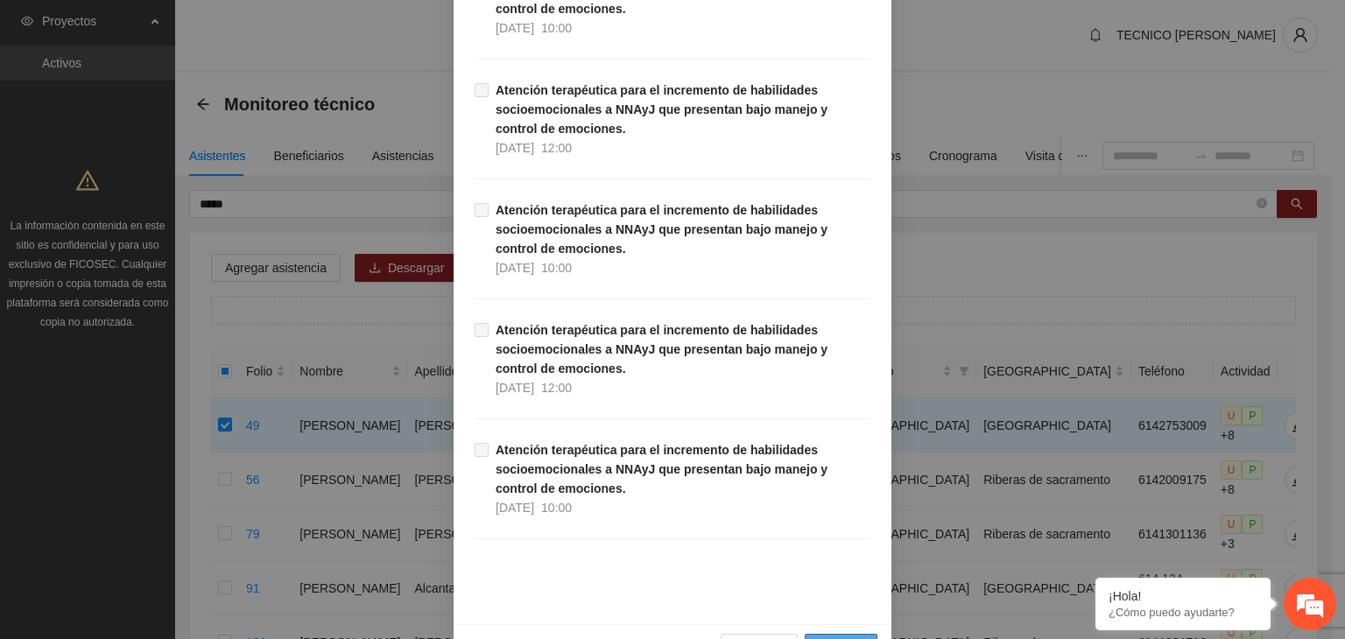
click at [832, 638] on span "Guardar" at bounding box center [840, 647] width 45 height 19
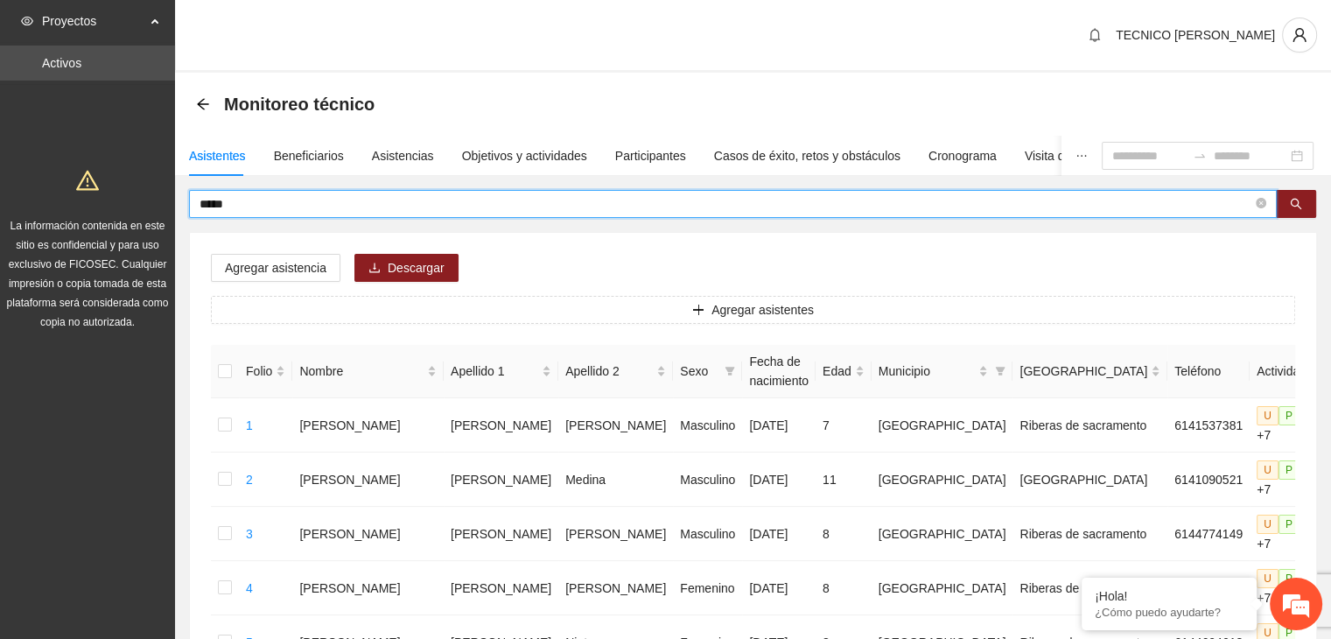
drag, startPoint x: 273, startPoint y: 206, endPoint x: 126, endPoint y: 205, distance: 147.1
type input "*******"
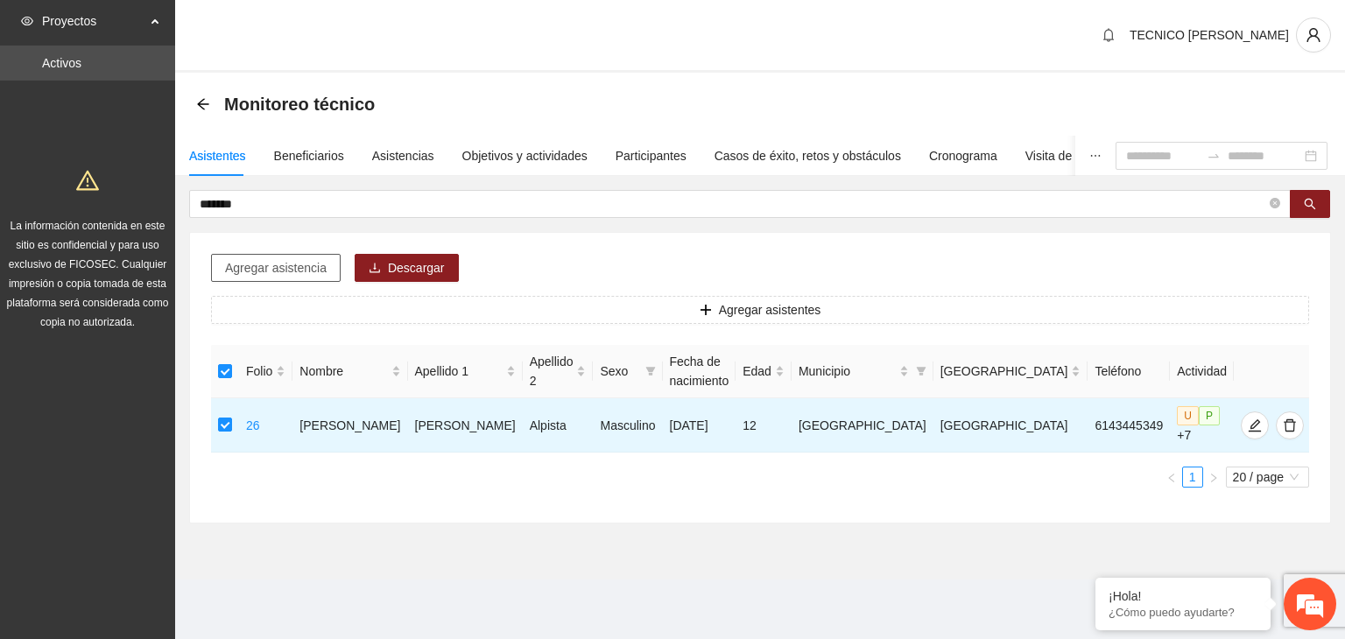
click at [256, 265] on span "Agregar asistencia" at bounding box center [276, 267] width 102 height 19
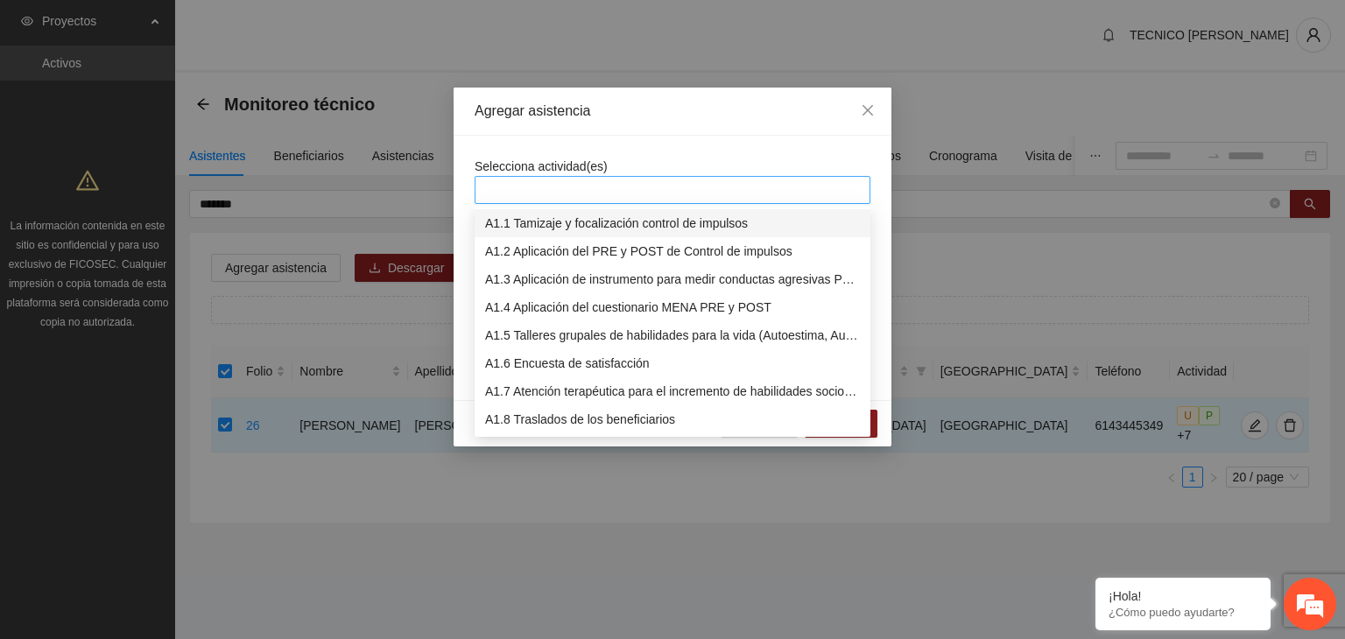
click at [646, 190] on div at bounding box center [672, 189] width 387 height 21
click at [584, 389] on div "A1.7 Atención terapéutica para el incremento de habilidades socioemocionales a …" at bounding box center [672, 391] width 375 height 19
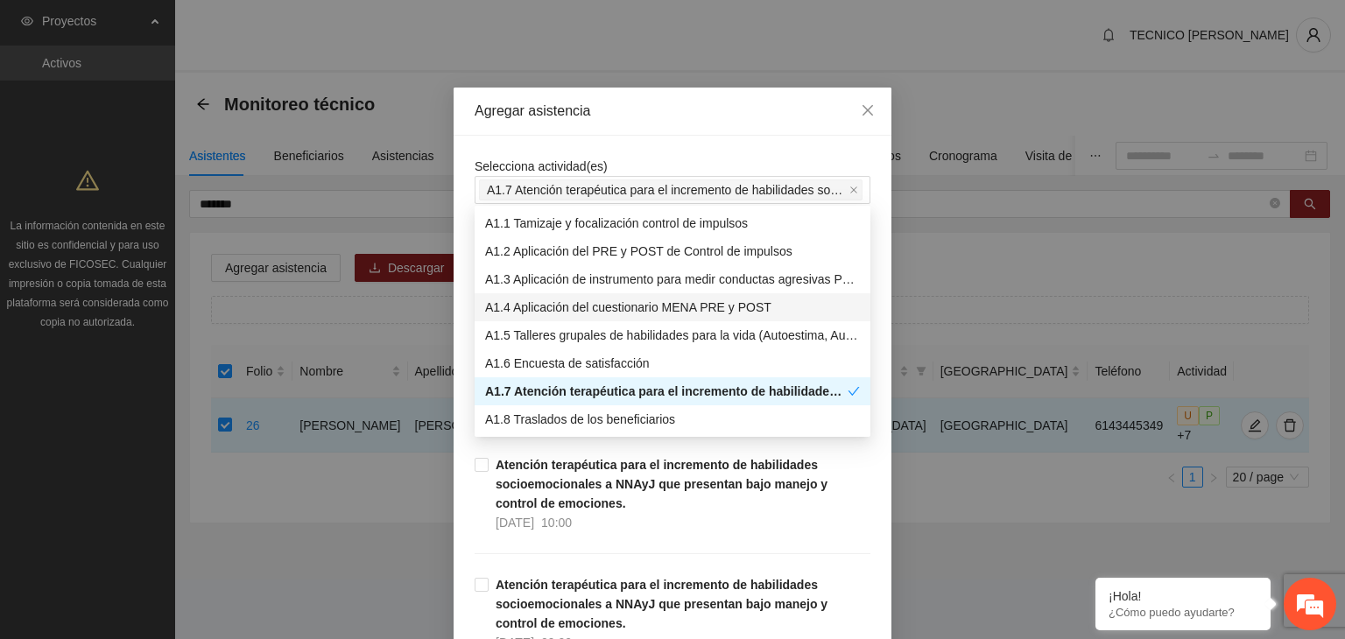
click at [700, 130] on div "Agregar asistencia" at bounding box center [672, 112] width 438 height 48
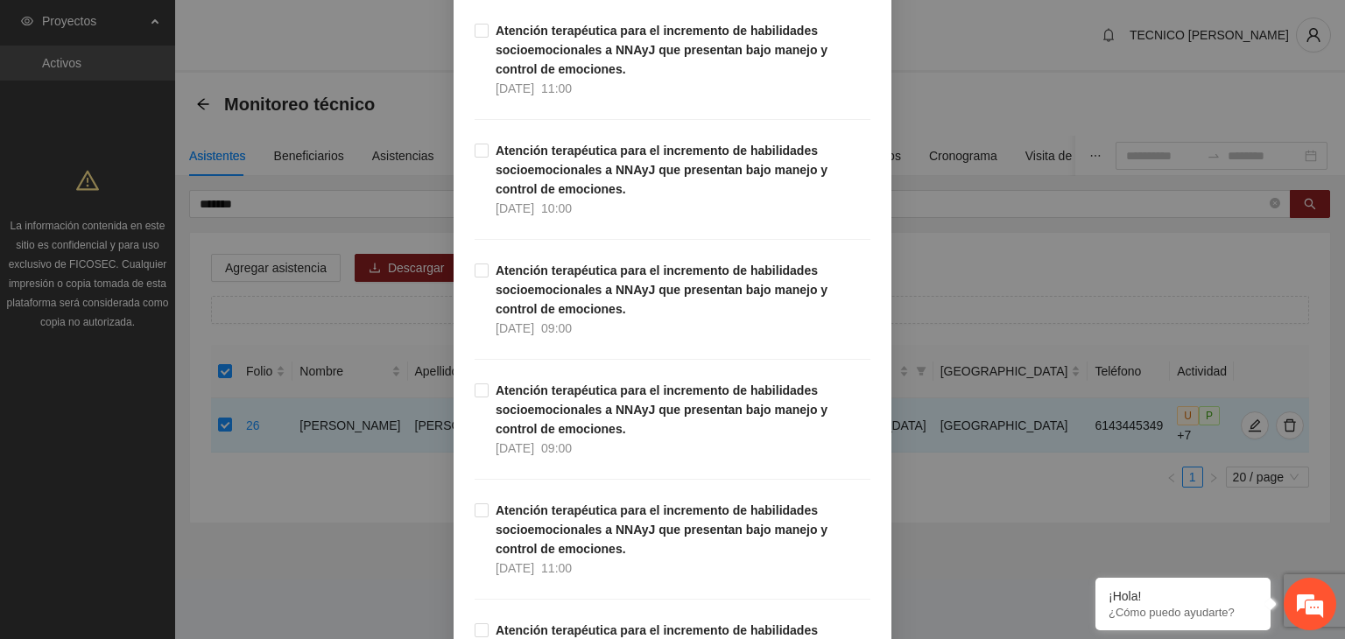
scroll to position [1180, 0]
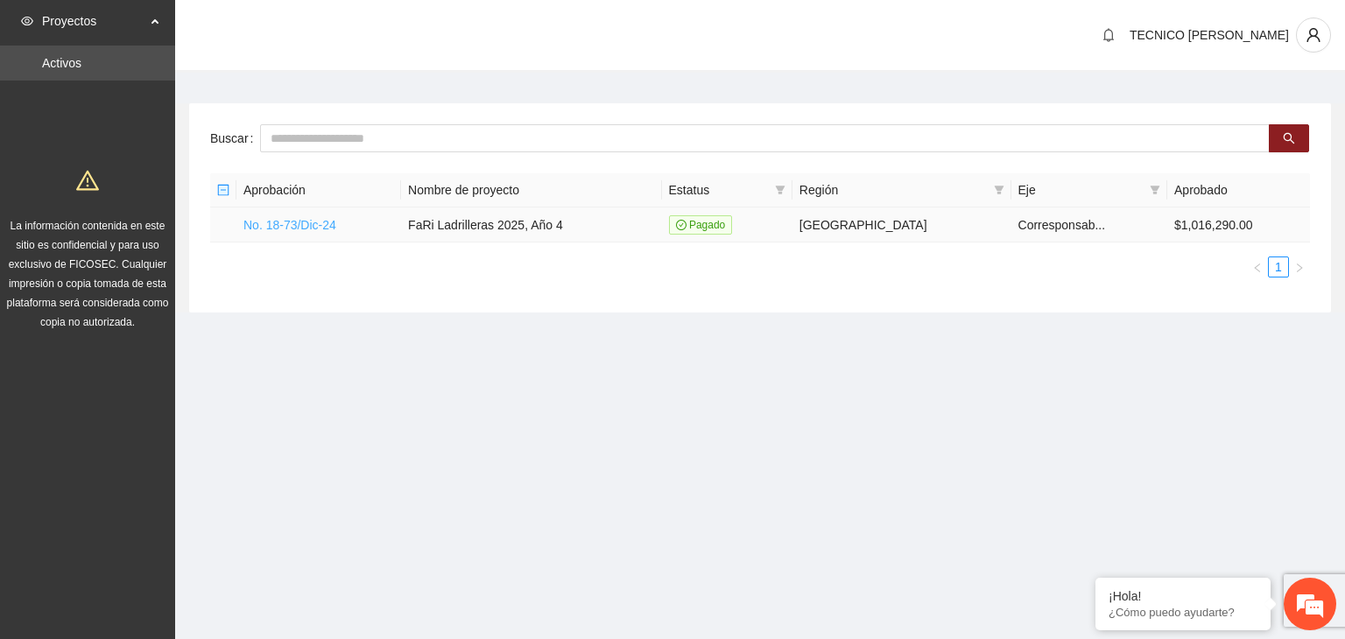
click at [320, 225] on link "No. 18-73/Dic-24" at bounding box center [289, 225] width 93 height 14
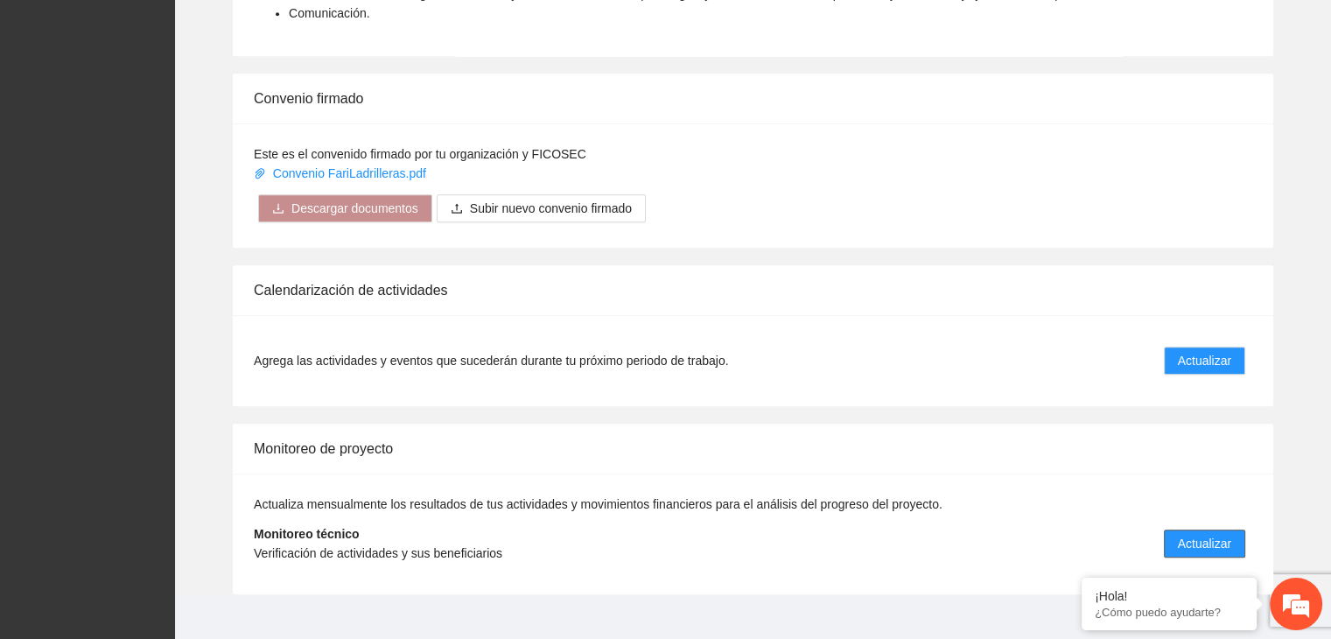
click at [1224, 534] on span "Actualizar" at bounding box center [1204, 543] width 53 height 19
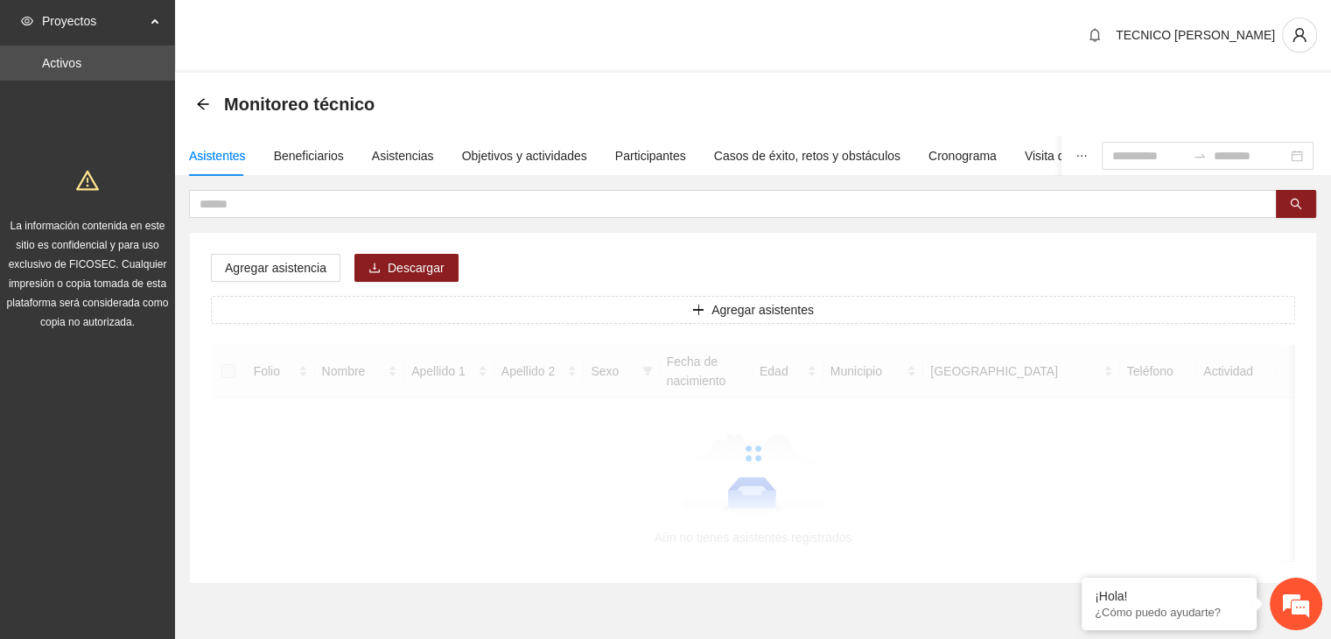
click at [1224, 524] on div at bounding box center [753, 453] width 1085 height 217
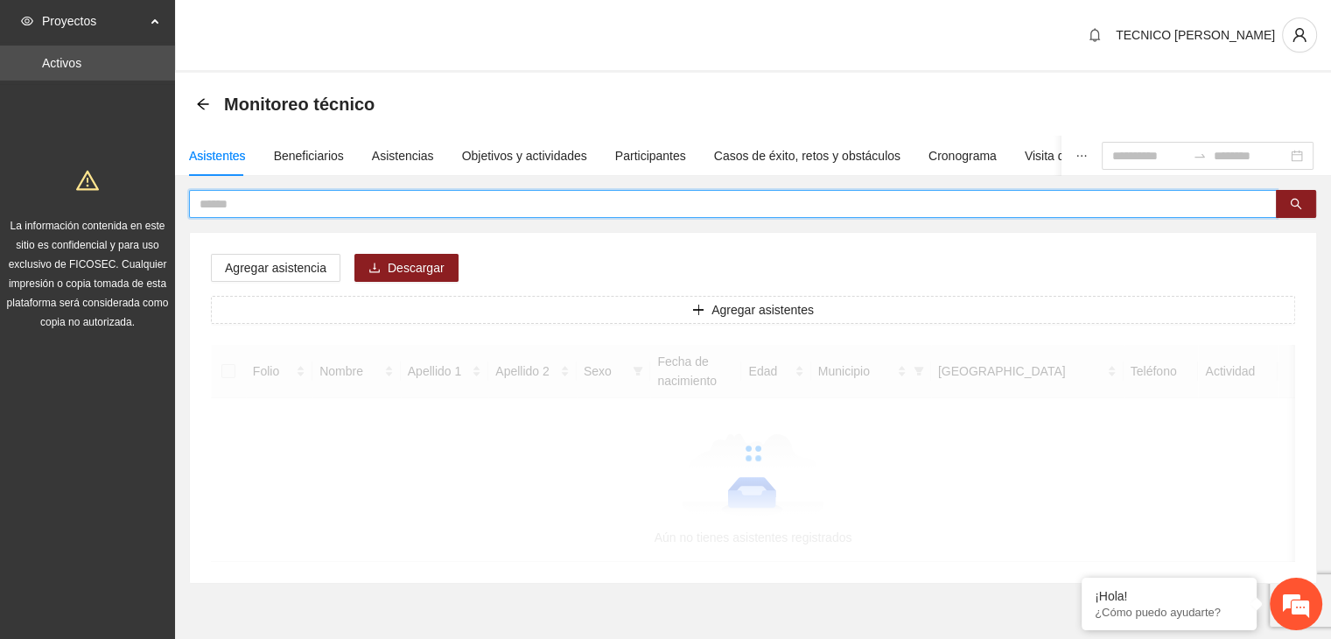
click at [283, 200] on input "text" at bounding box center [726, 203] width 1053 height 19
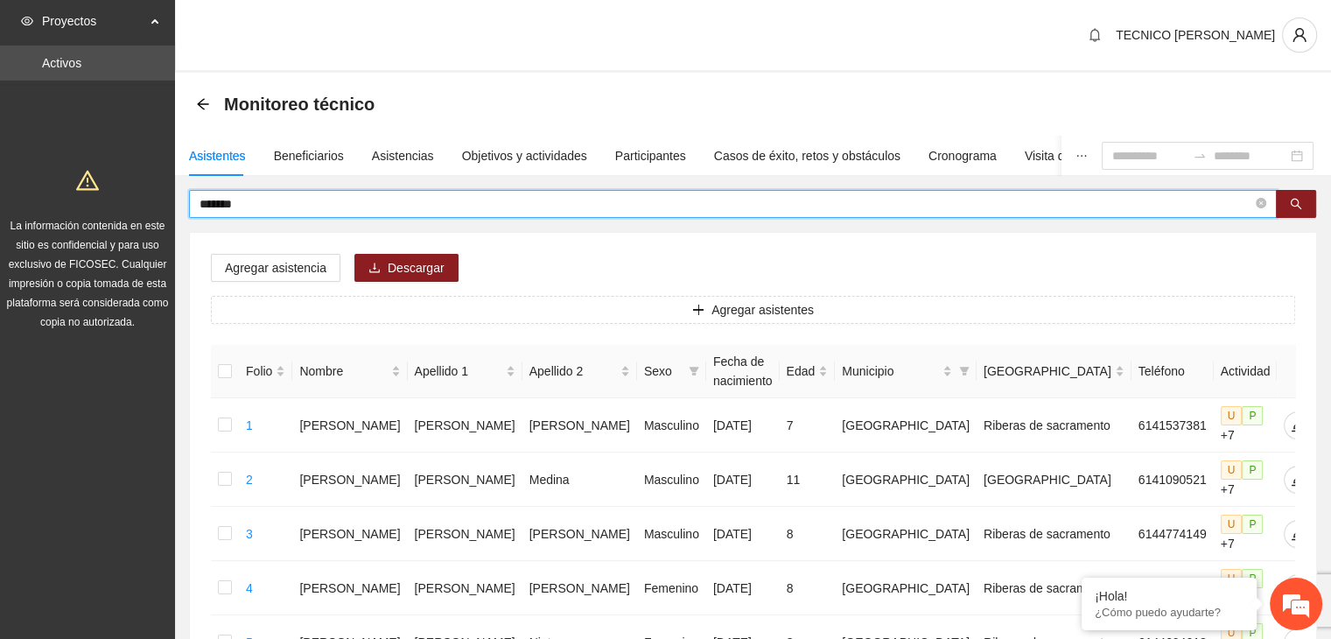
type input "*******"
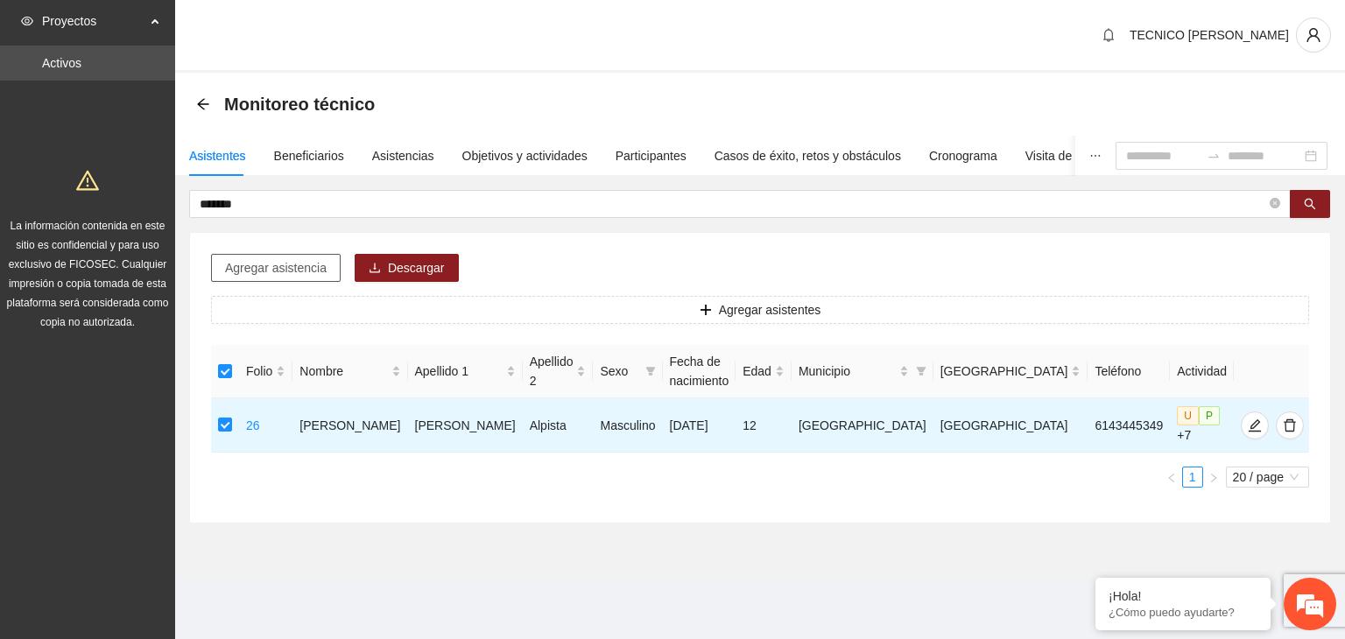
click at [258, 263] on span "Agregar asistencia" at bounding box center [276, 267] width 102 height 19
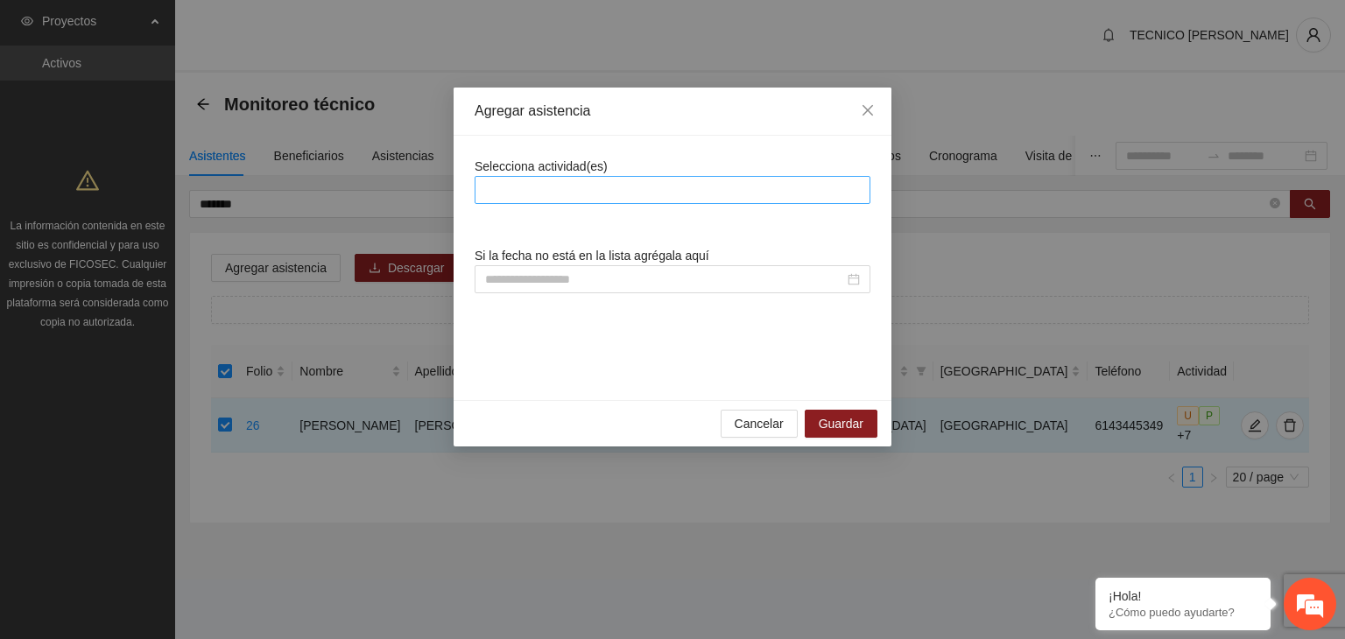
click at [578, 186] on div at bounding box center [672, 189] width 387 height 21
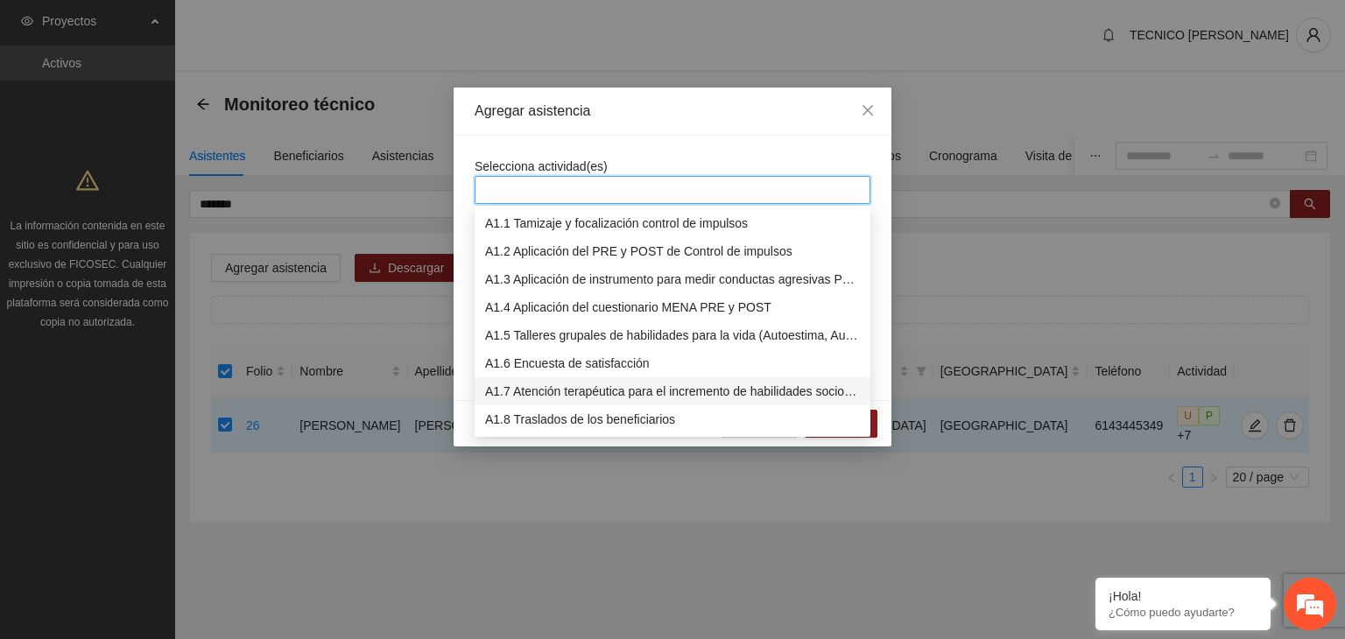
click at [525, 390] on div "A1.7 Atención terapéutica para el incremento de habilidades socioemocionales a …" at bounding box center [672, 391] width 375 height 19
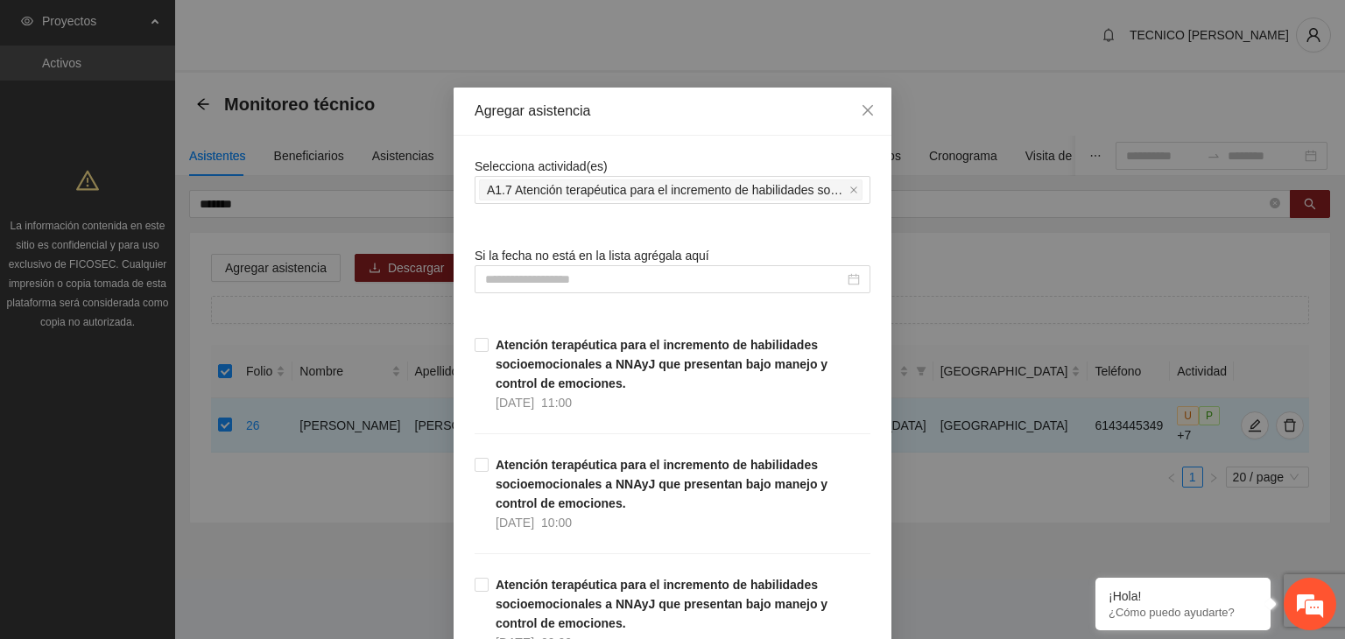
click at [684, 161] on div "Selecciona actividad(es) A1.7 Atención terapéutica para el incremento de habili…" at bounding box center [672, 180] width 396 height 47
click at [867, 109] on icon "close" at bounding box center [867, 110] width 14 height 14
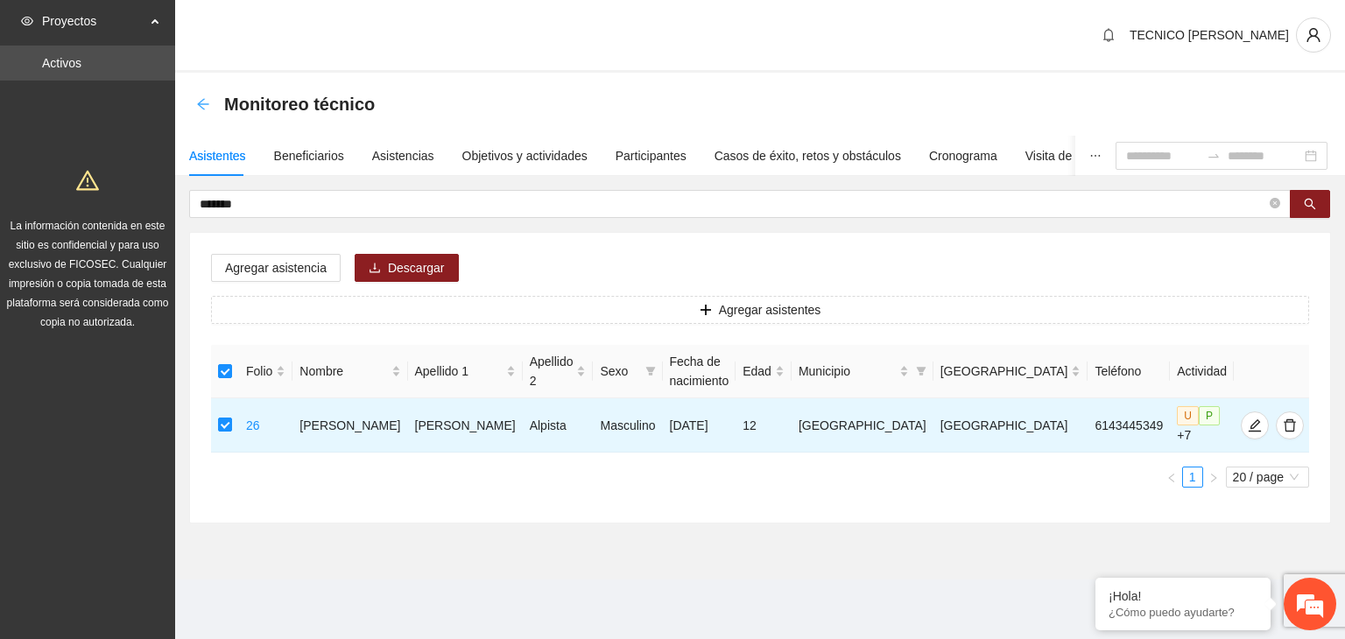
click at [200, 106] on icon "arrow-left" at bounding box center [202, 103] width 11 height 11
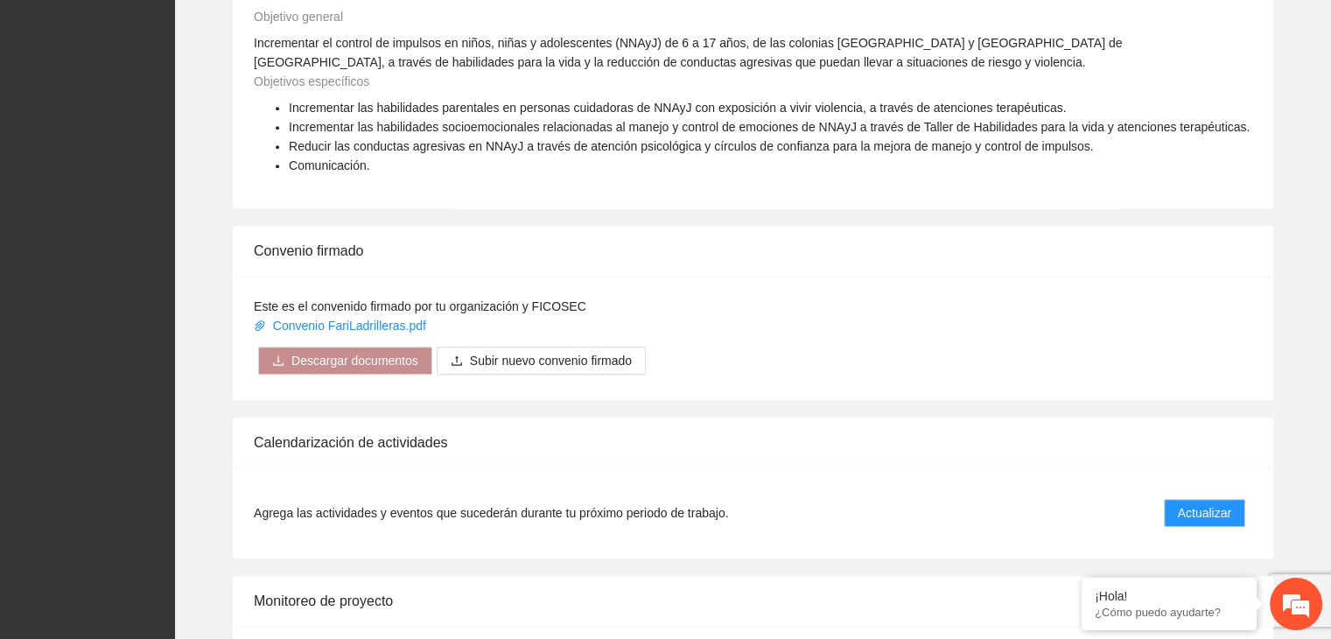
scroll to position [1299, 0]
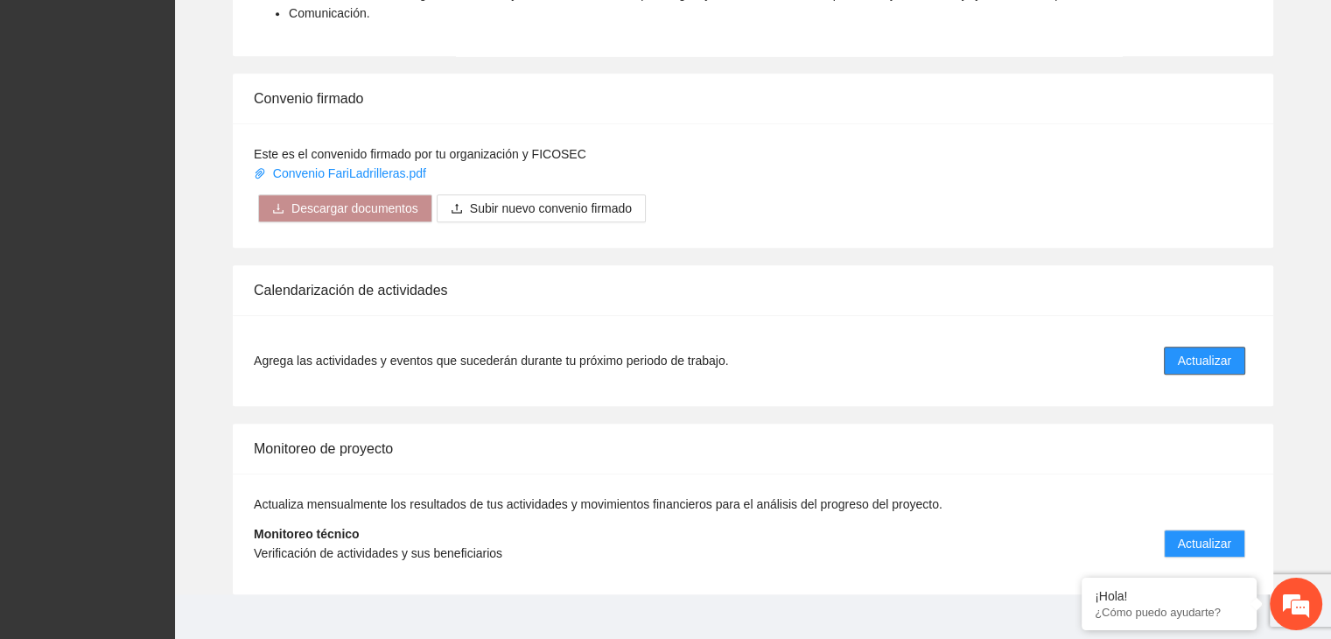
click at [1226, 351] on span "Actualizar" at bounding box center [1204, 360] width 53 height 19
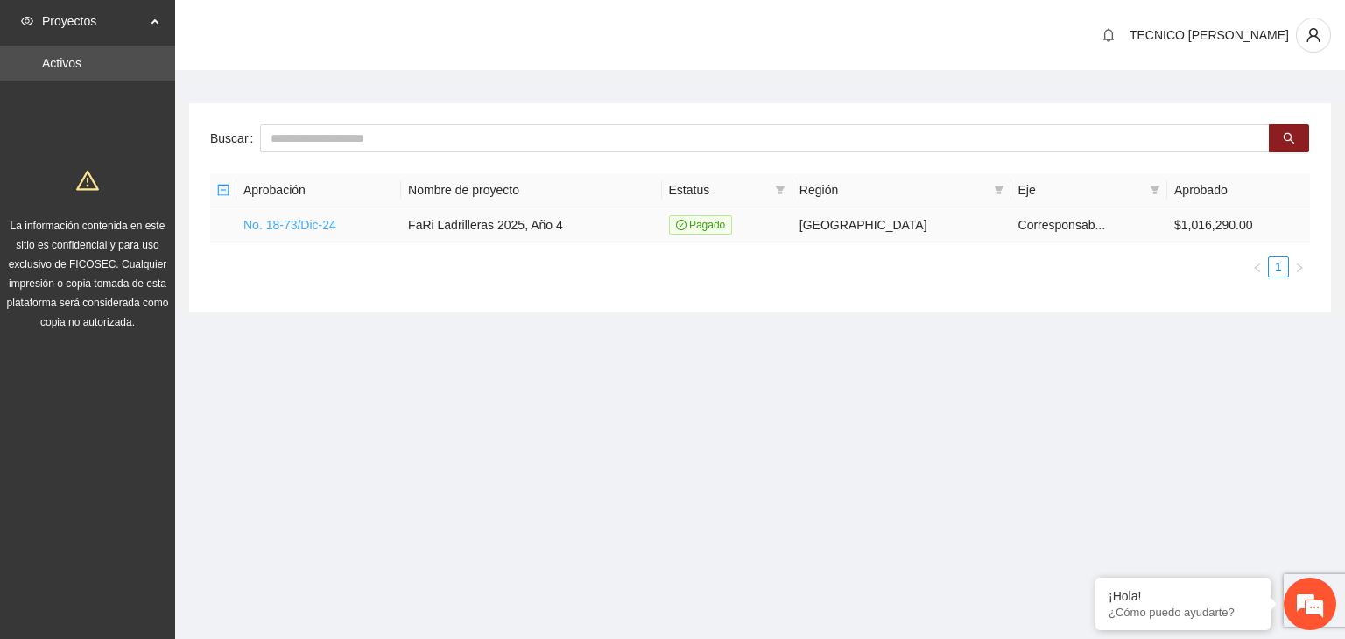
click at [287, 227] on link "No. 18-73/Dic-24" at bounding box center [289, 225] width 93 height 14
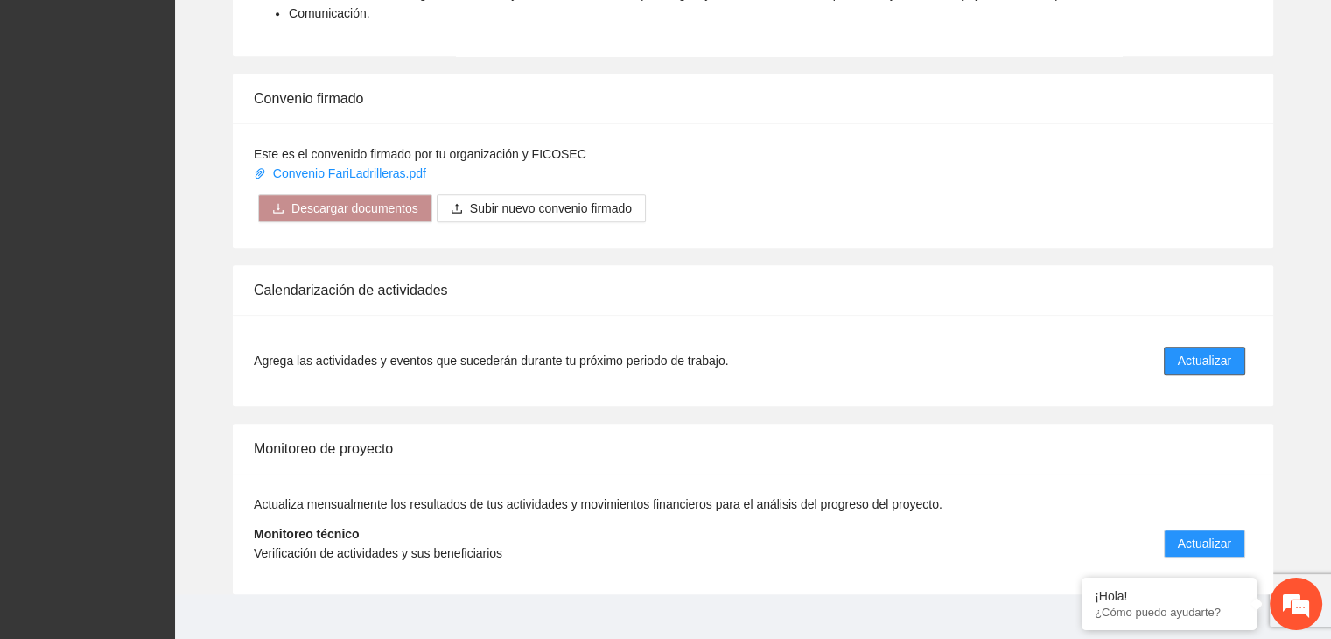
click at [1211, 349] on button "Actualizar" at bounding box center [1204, 361] width 81 height 28
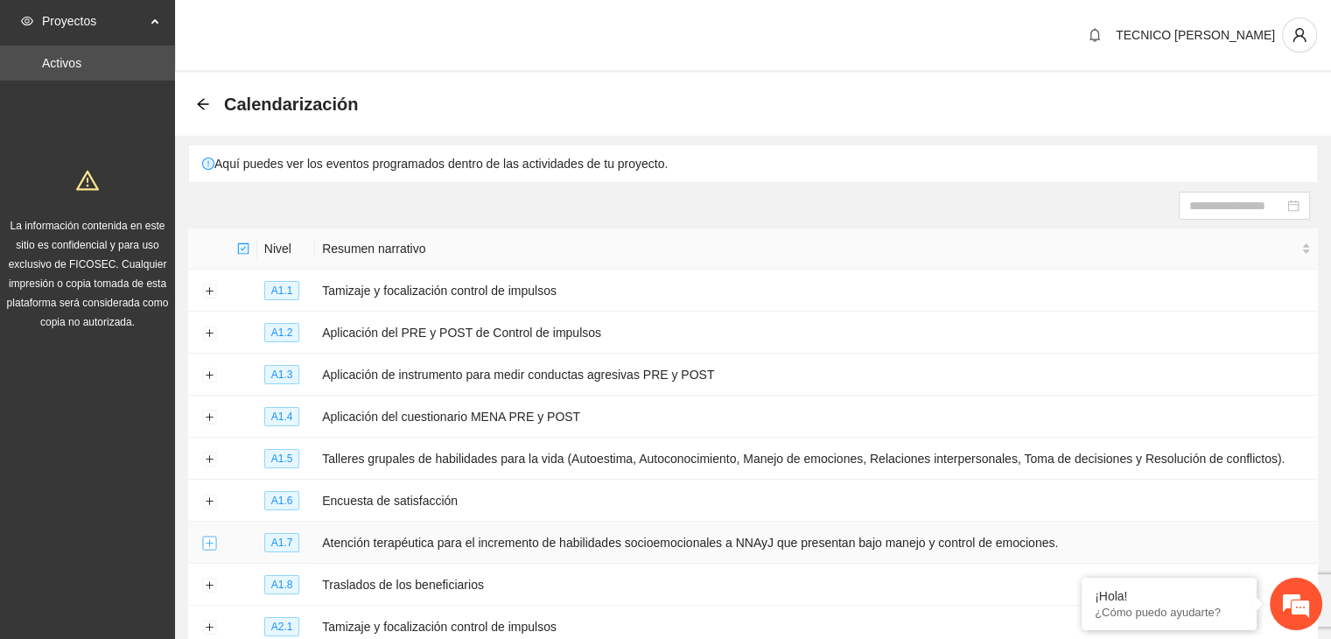
click at [212, 544] on button "Expand row" at bounding box center [209, 544] width 14 height 14
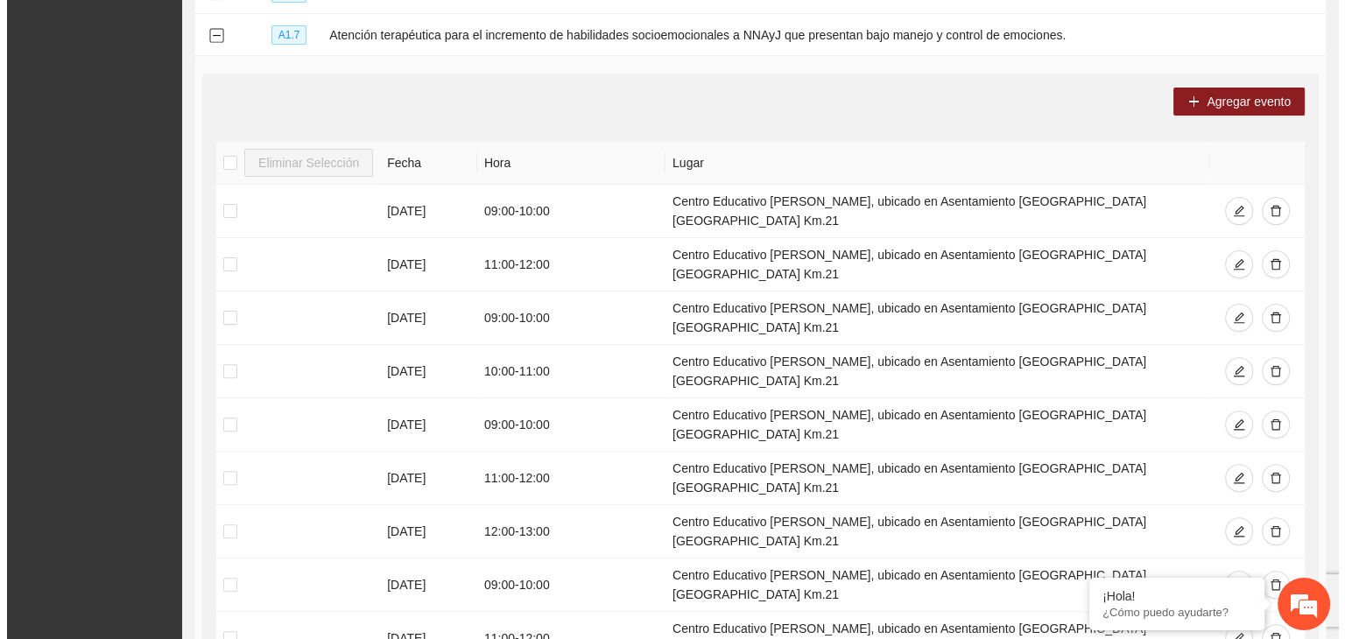
scroll to position [525, 0]
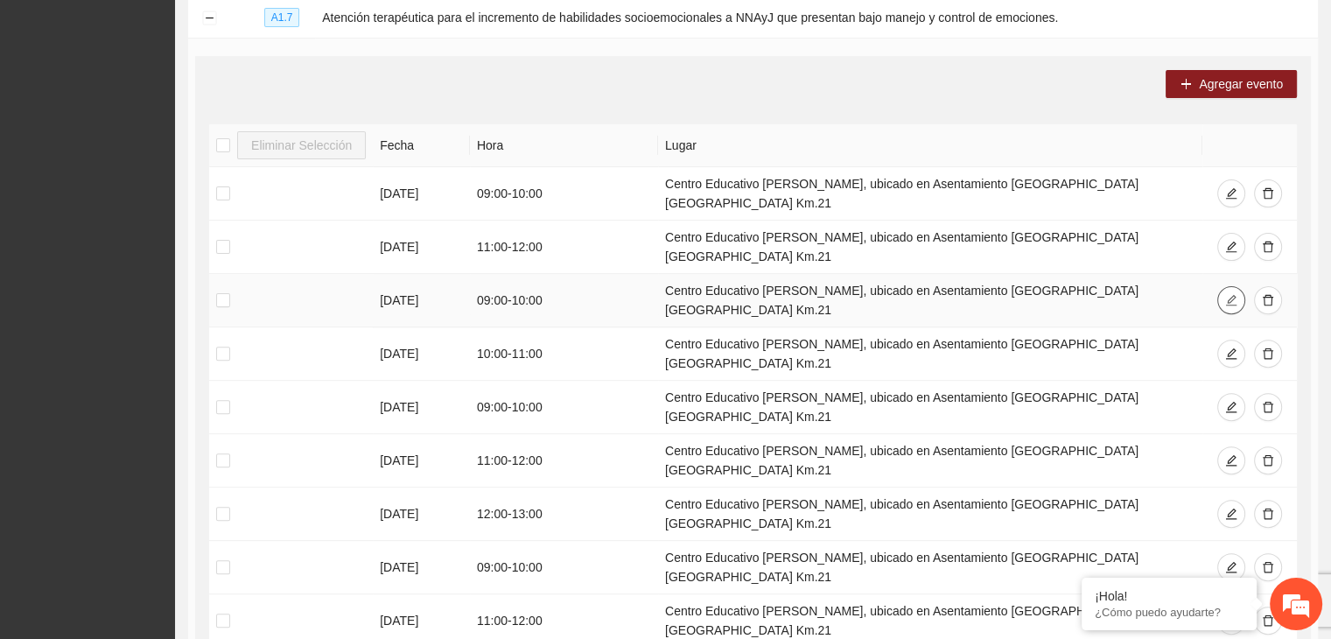
click at [1229, 295] on icon "edit" at bounding box center [1231, 300] width 11 height 11
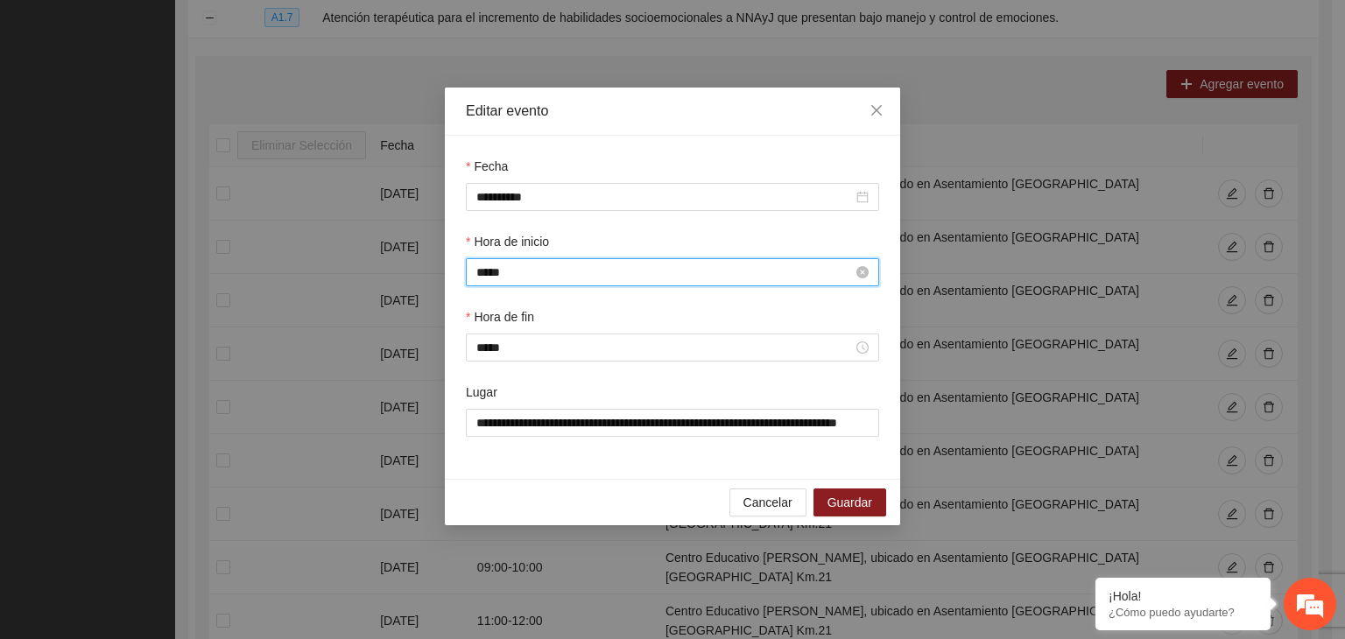
click at [515, 281] on input "*****" at bounding box center [664, 272] width 376 height 19
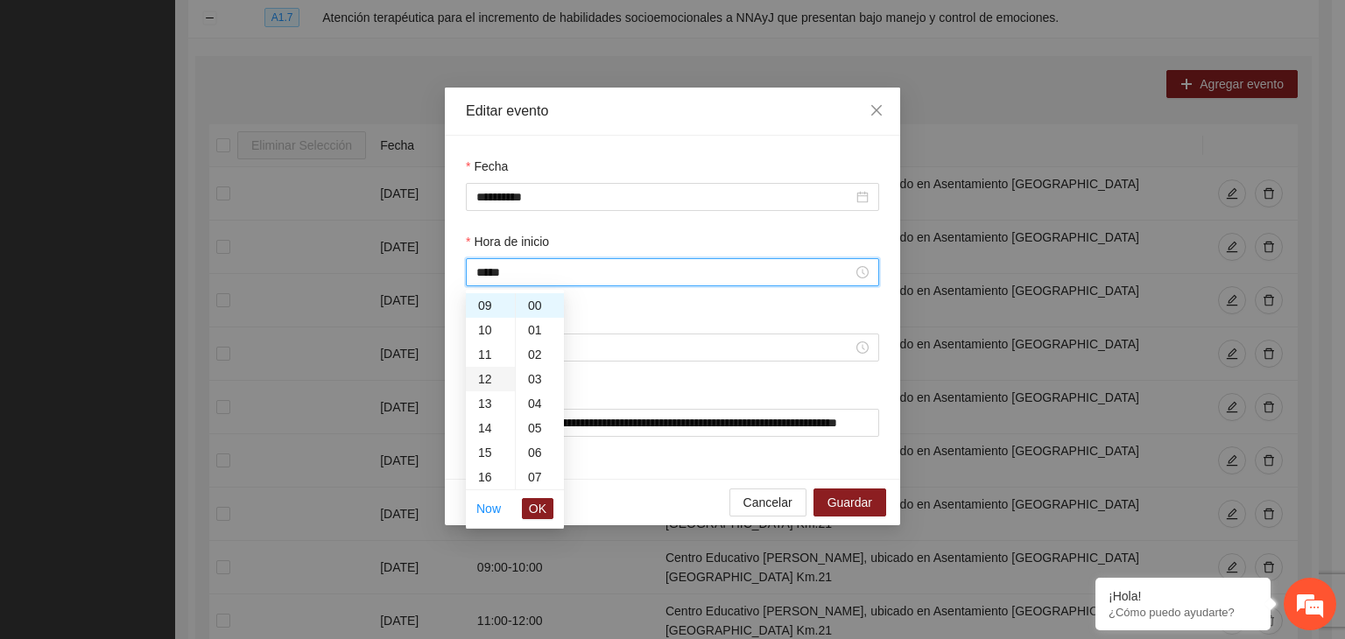
click at [482, 389] on div "12" at bounding box center [490, 379] width 49 height 25
type input "*****"
click at [539, 509] on span "OK" at bounding box center [538, 508] width 18 height 19
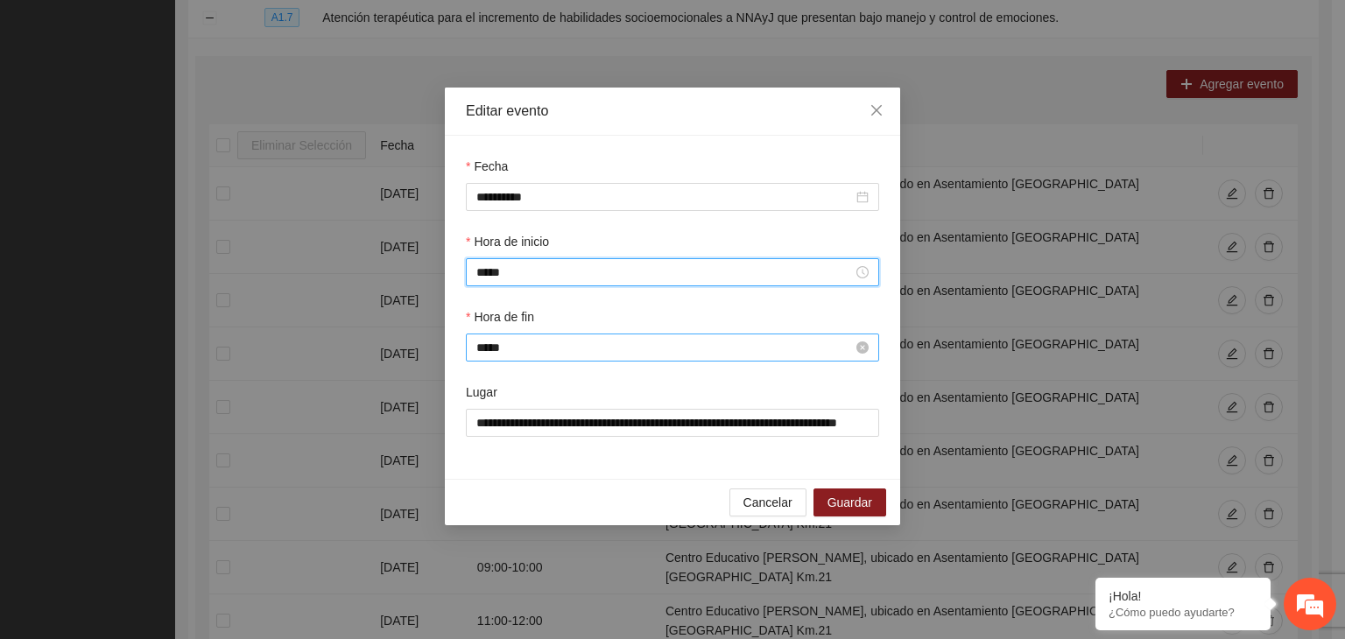
click at [518, 351] on input "*****" at bounding box center [664, 347] width 376 height 19
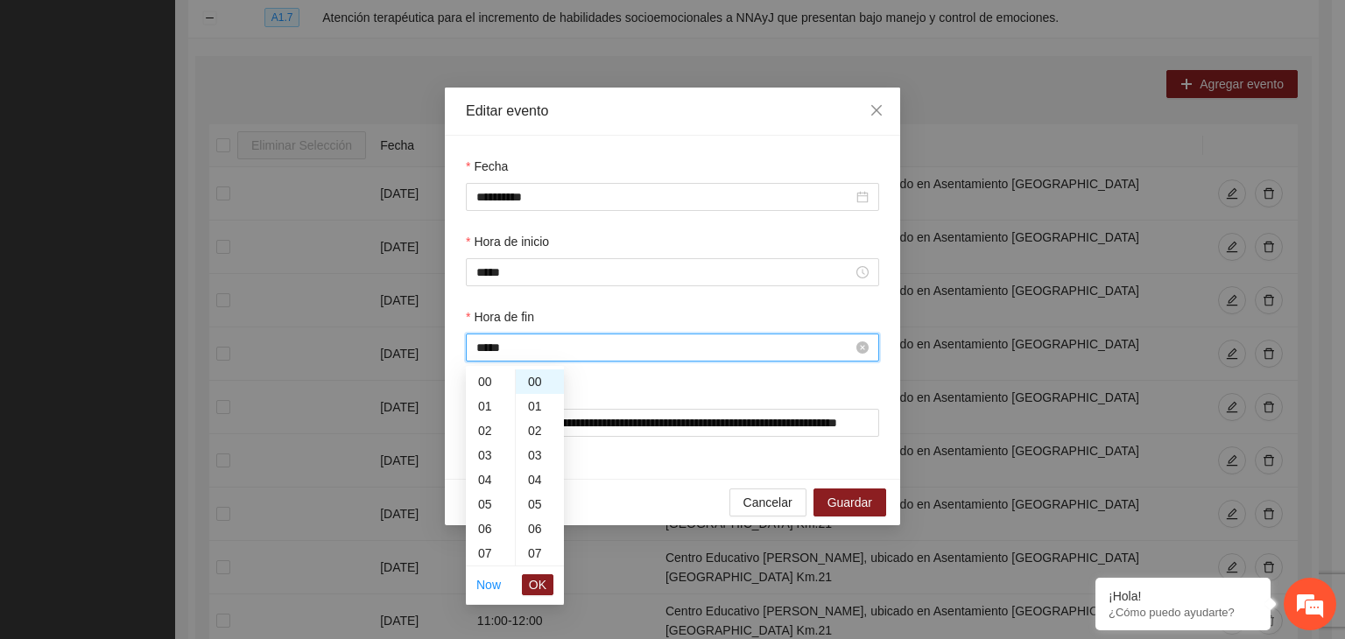
scroll to position [245, 0]
click at [488, 458] on div "13" at bounding box center [490, 455] width 49 height 25
type input "*****"
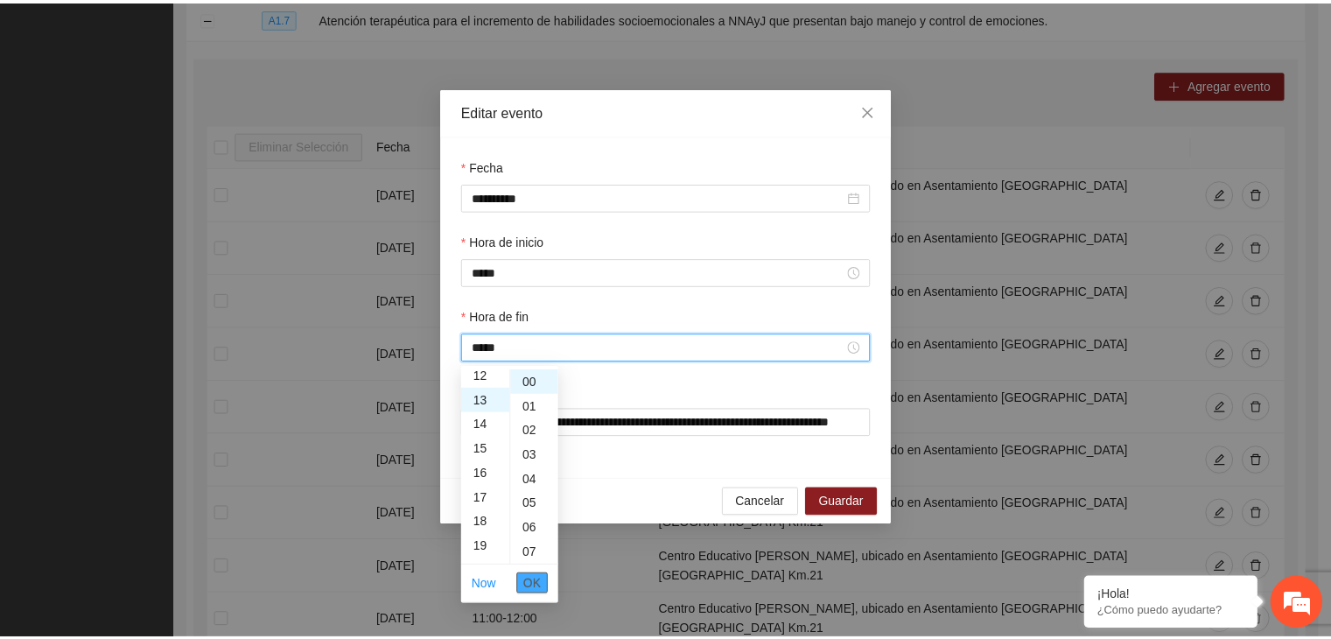
scroll to position [319, 0]
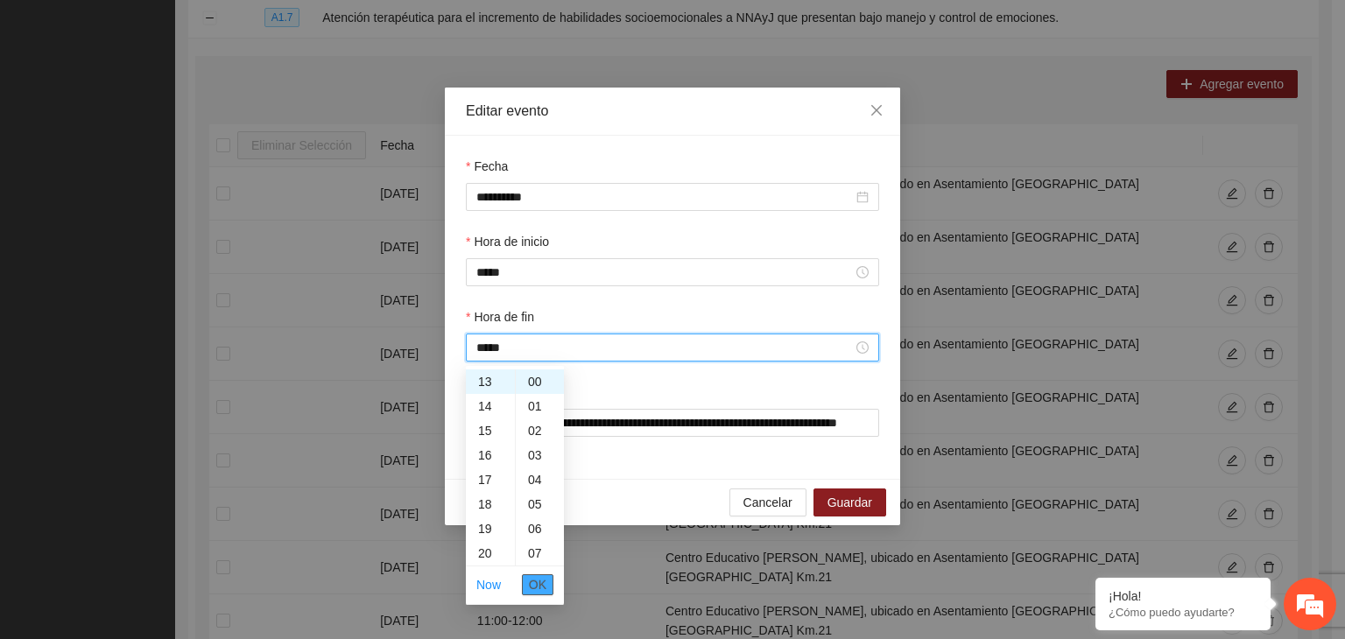
click at [537, 589] on span "OK" at bounding box center [538, 584] width 18 height 19
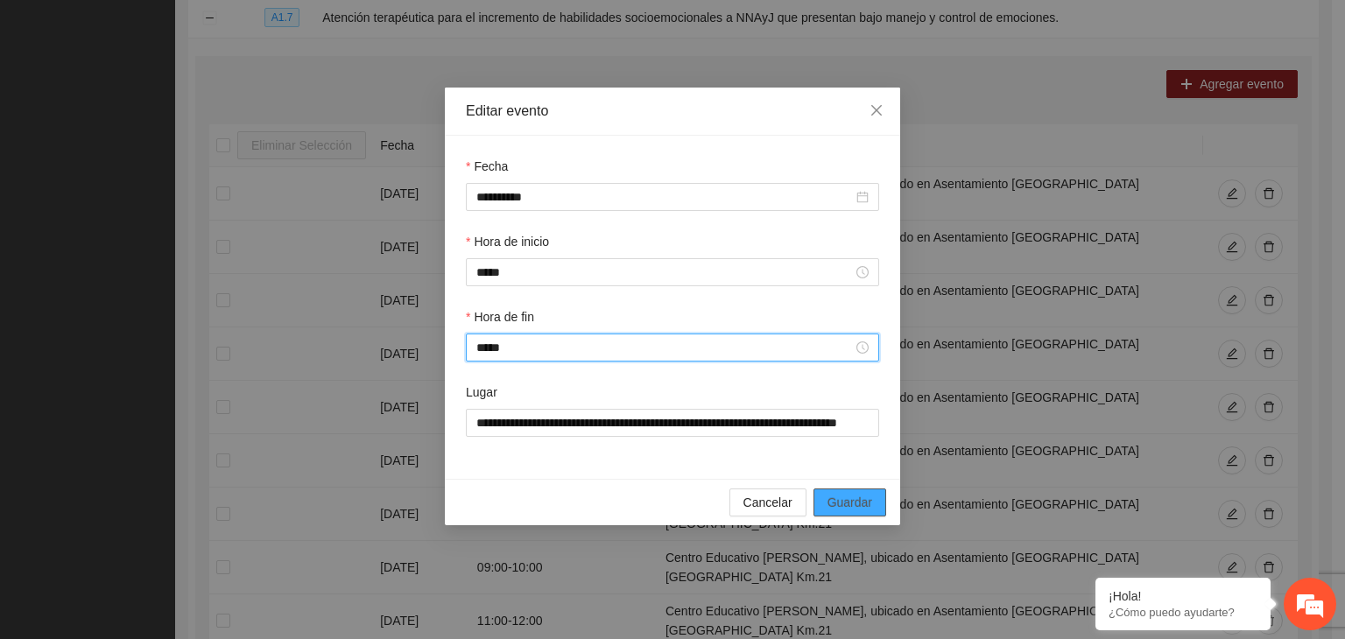
click at [865, 511] on span "Guardar" at bounding box center [849, 502] width 45 height 19
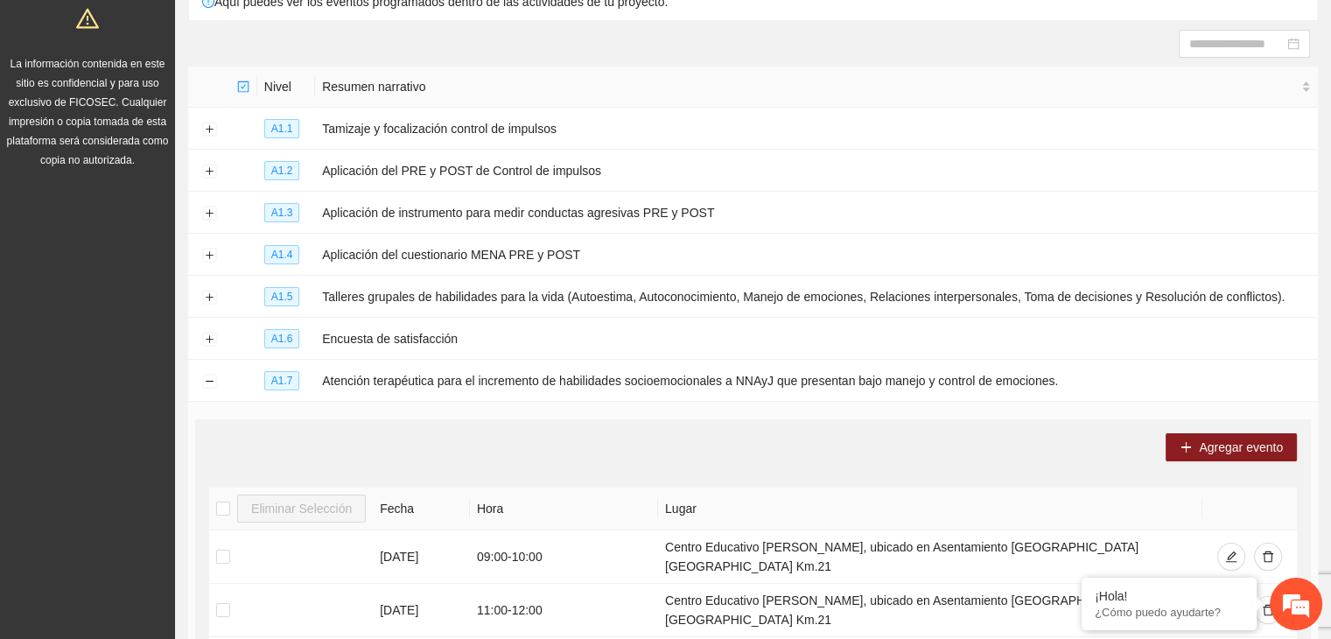
scroll to position [61, 0]
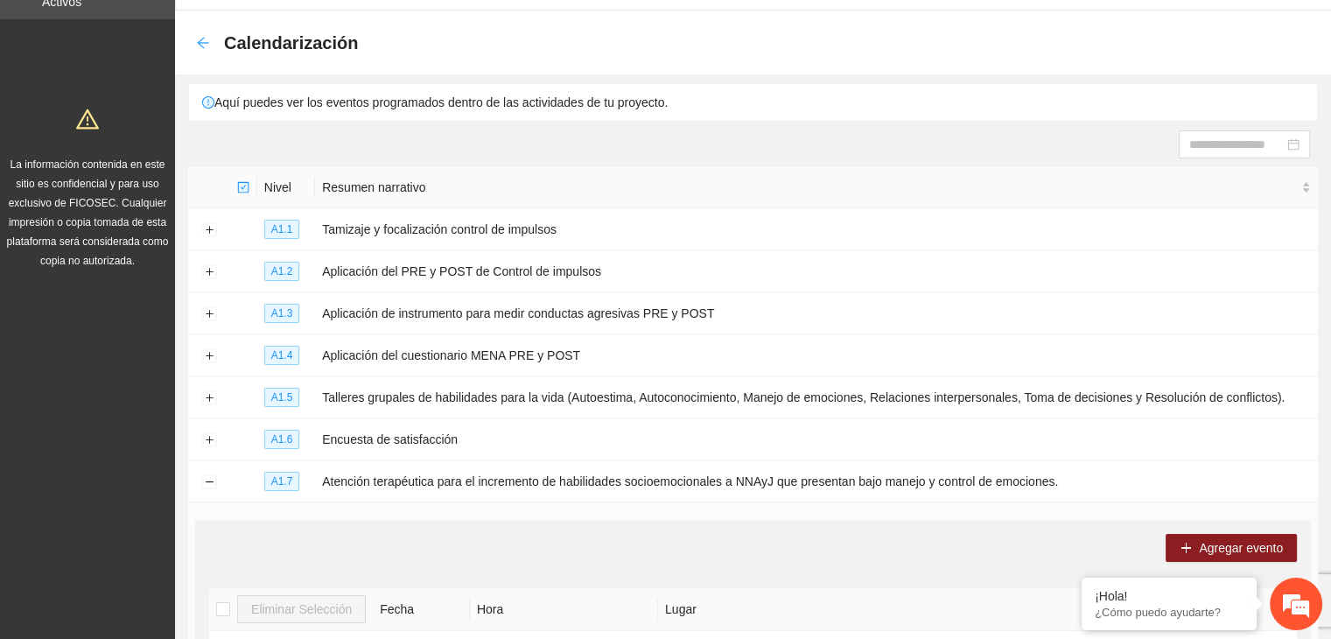
click at [200, 41] on icon "arrow-left" at bounding box center [203, 43] width 14 height 14
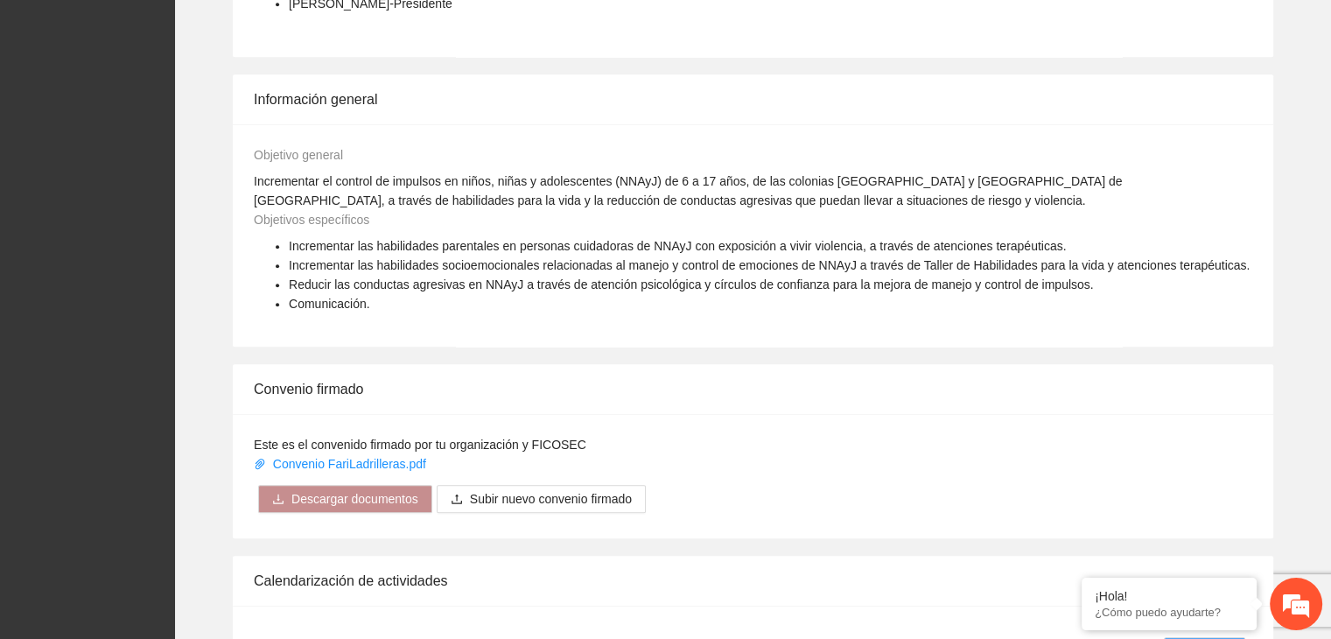
scroll to position [1299, 0]
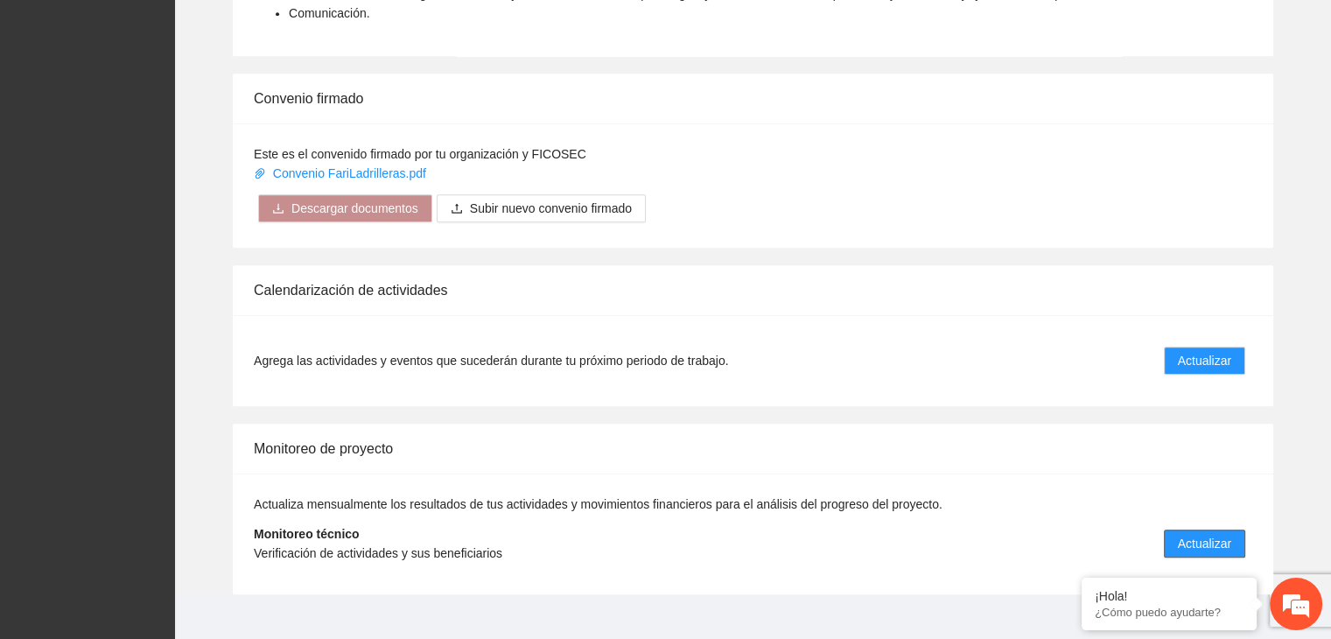
click at [1235, 530] on button "Actualizar" at bounding box center [1204, 544] width 81 height 28
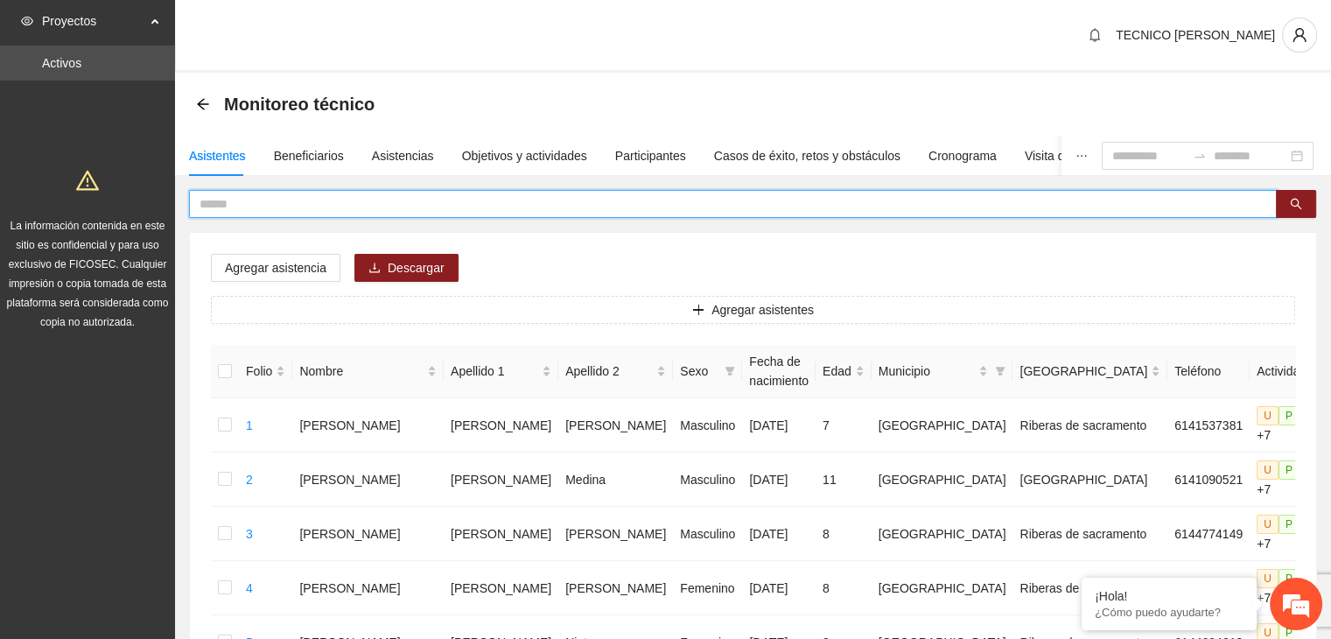
click at [476, 201] on input "text" at bounding box center [726, 203] width 1053 height 19
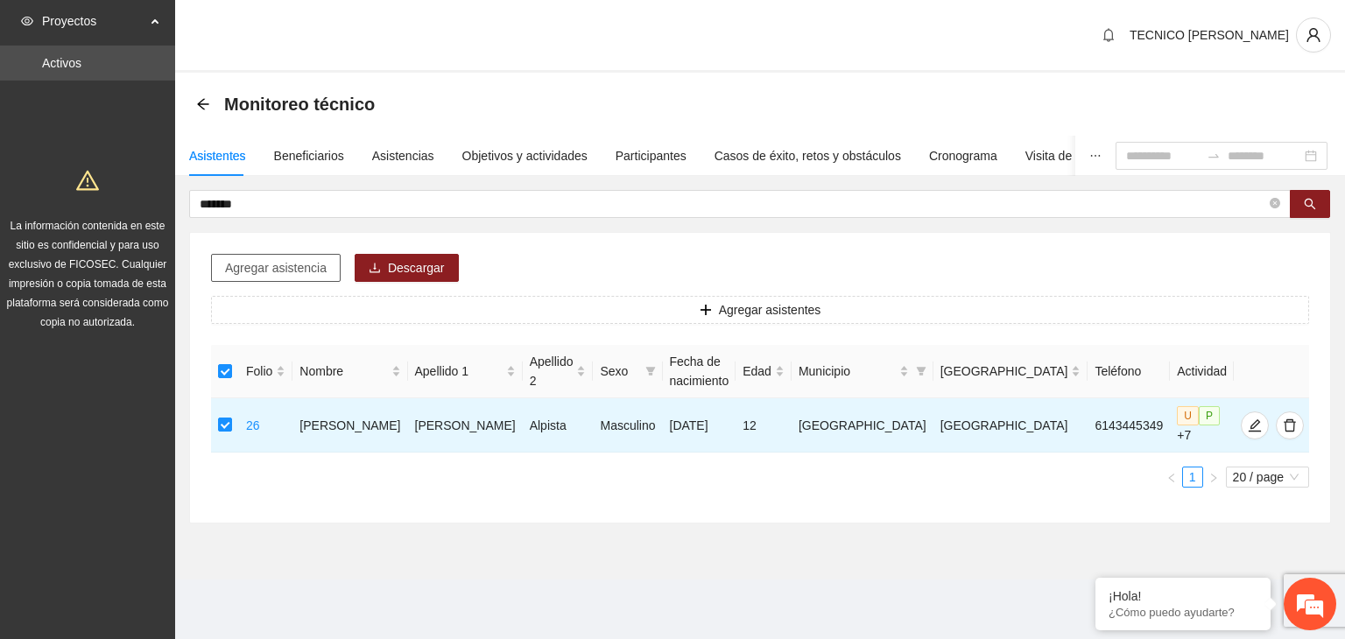
click at [283, 275] on span "Agregar asistencia" at bounding box center [276, 267] width 102 height 19
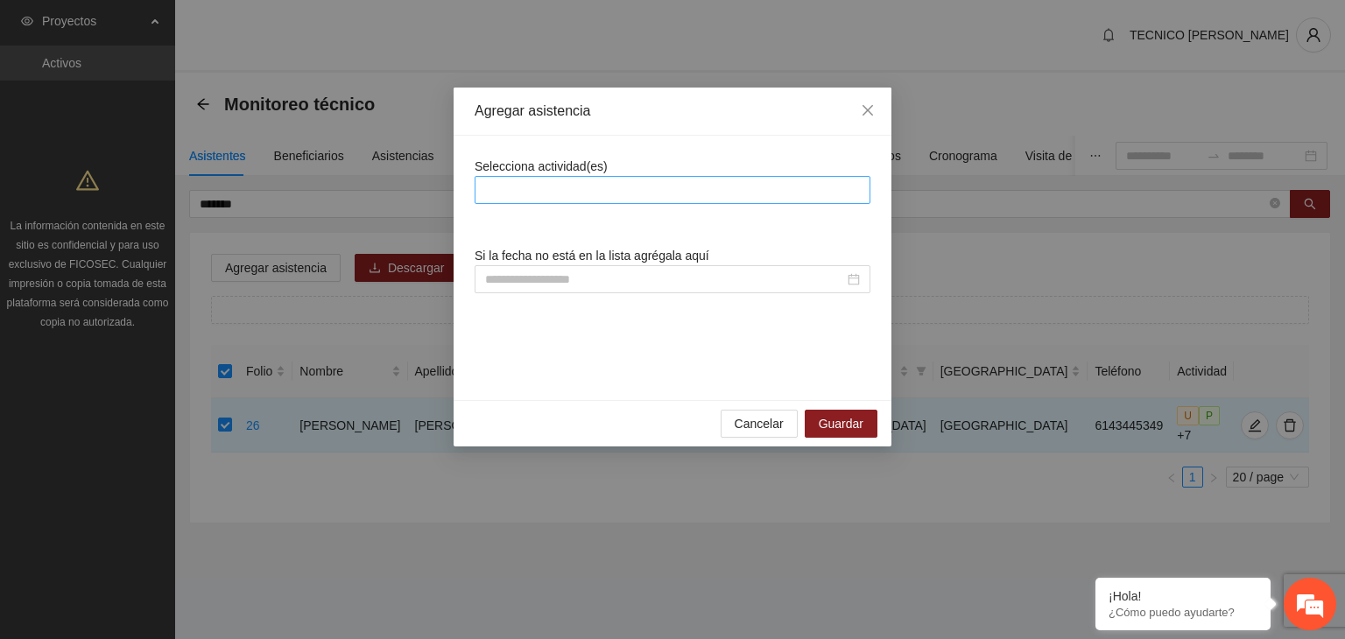
click at [718, 189] on div at bounding box center [672, 189] width 387 height 21
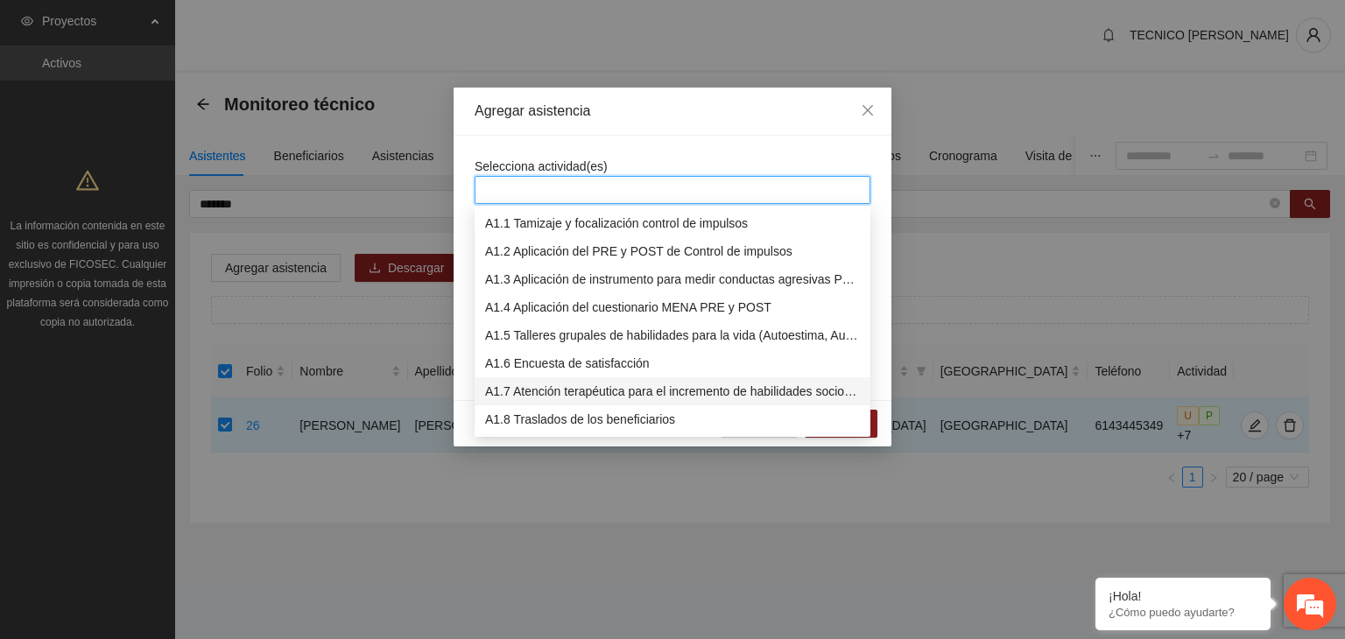
click at [581, 388] on div "A1.7 Atención terapéutica para el incremento de habilidades socioemocionales a …" at bounding box center [672, 391] width 375 height 19
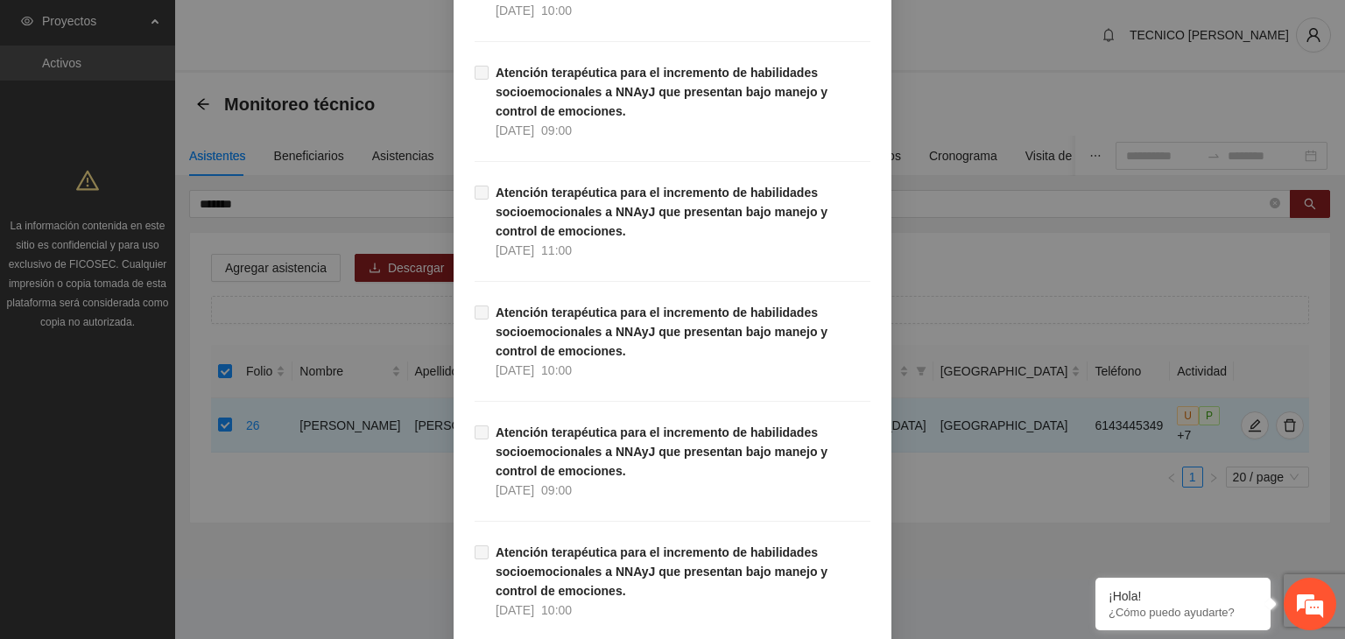
scroll to position [35393, 0]
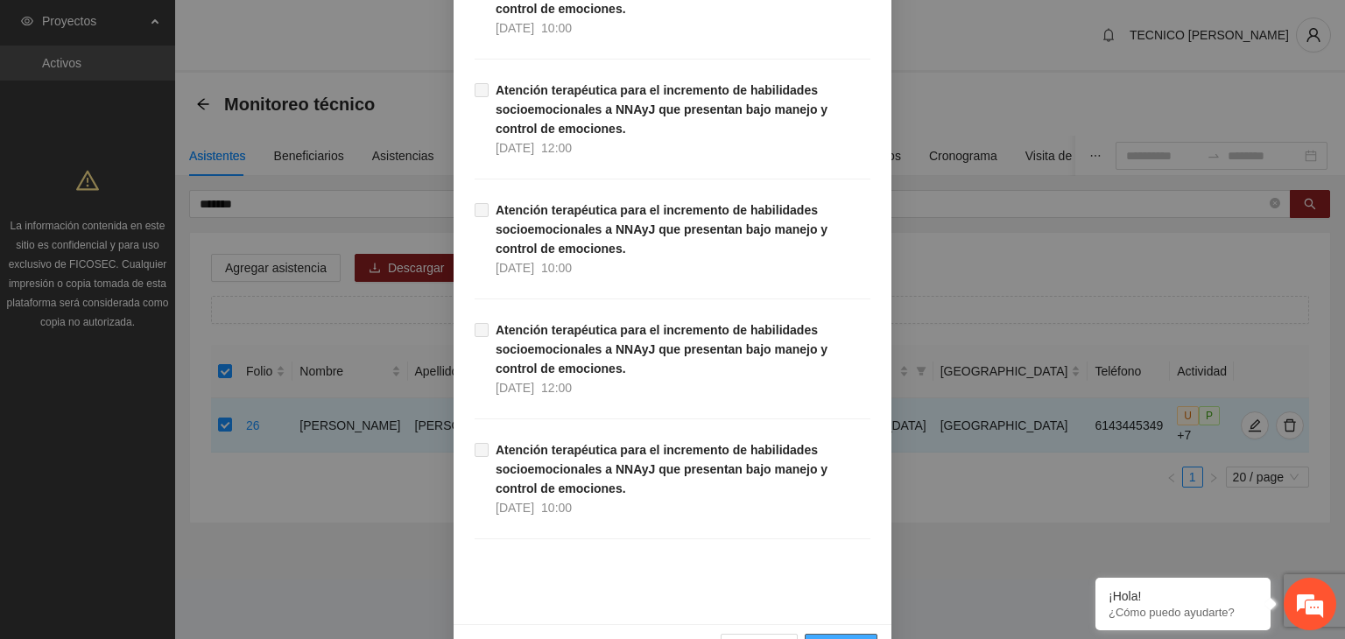
click at [840, 638] on span "Guardar" at bounding box center [840, 647] width 45 height 19
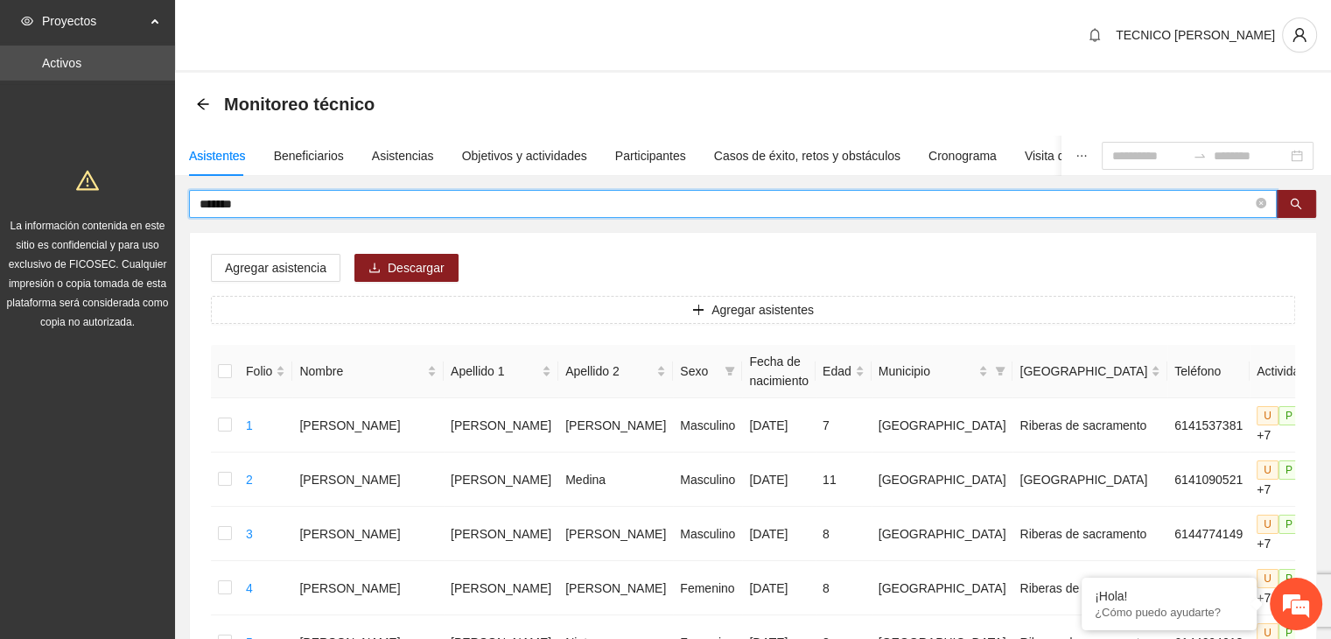
drag, startPoint x: 277, startPoint y: 200, endPoint x: 90, endPoint y: 228, distance: 189.4
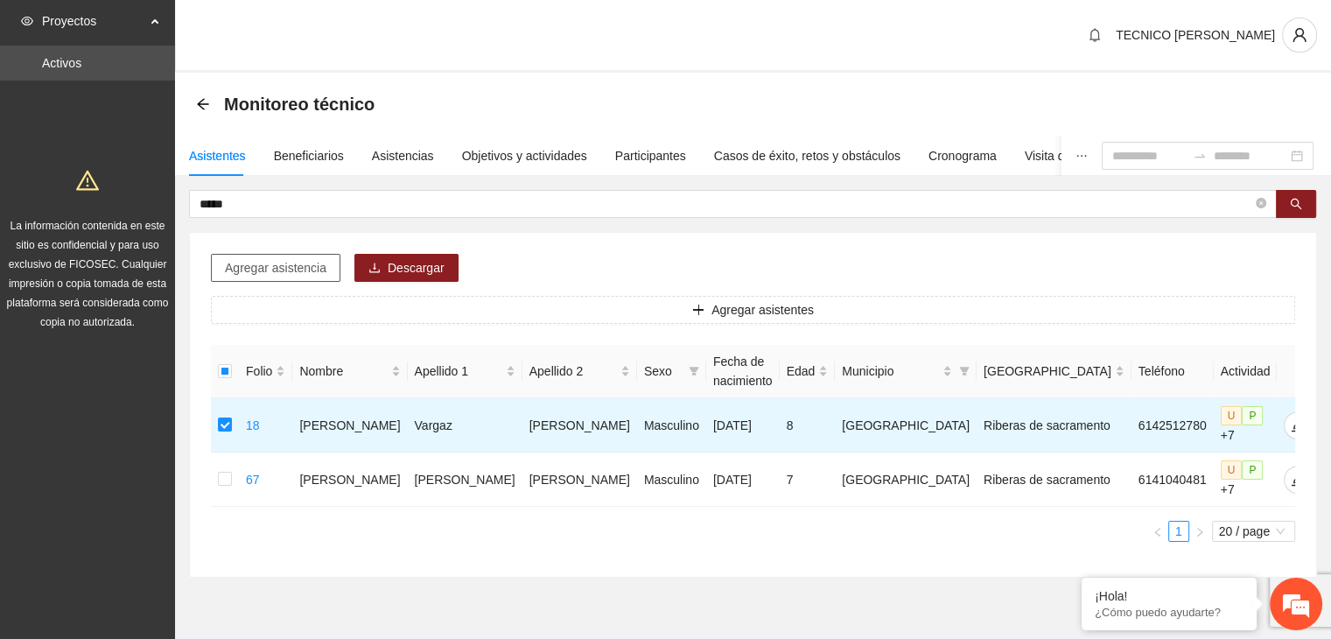
click at [273, 270] on span "Agregar asistencia" at bounding box center [276, 267] width 102 height 19
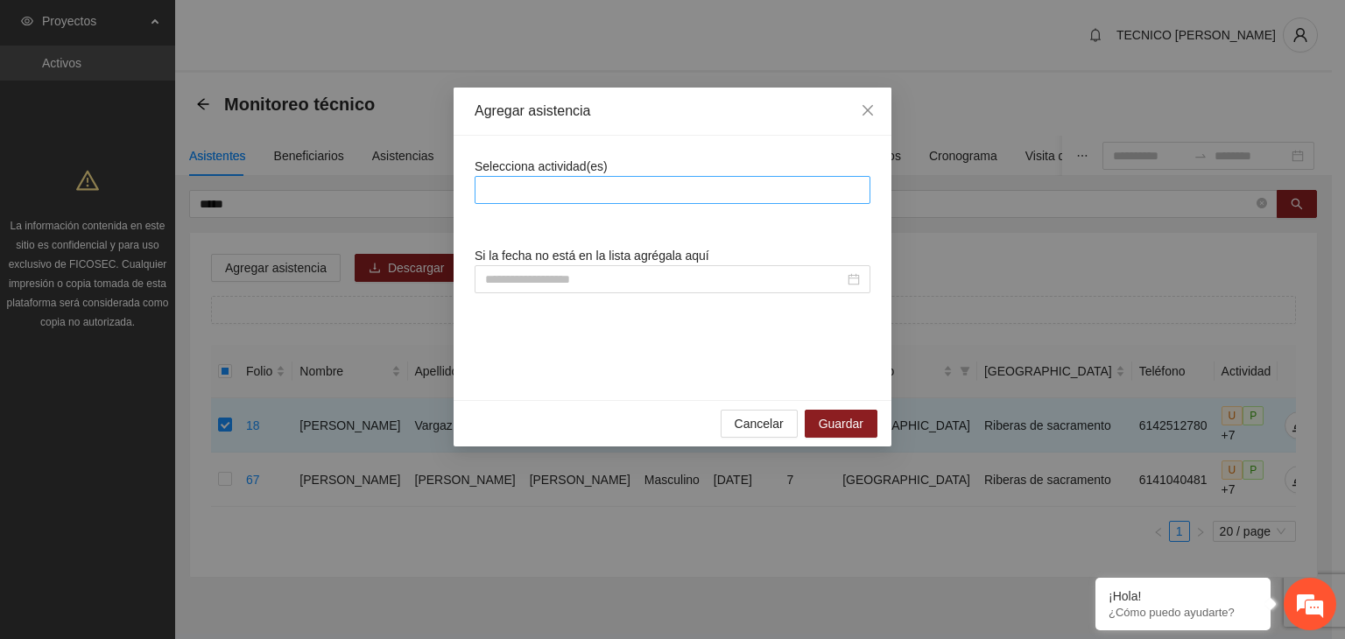
click at [580, 186] on div at bounding box center [672, 189] width 387 height 21
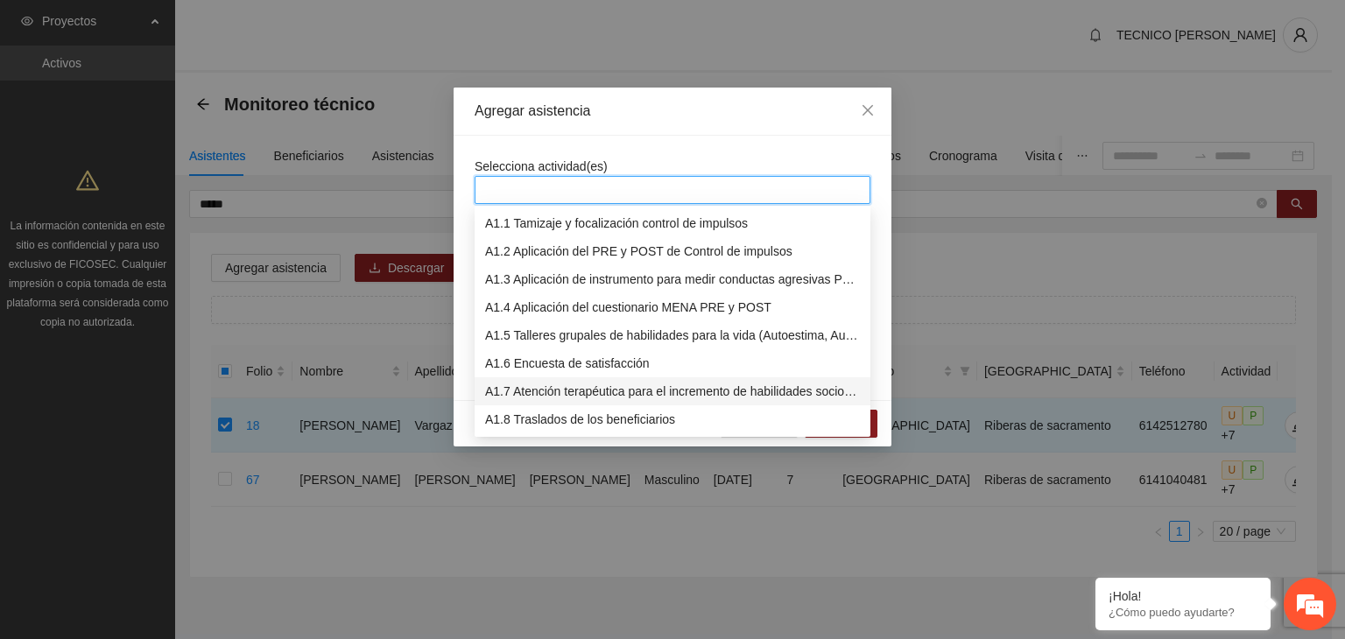
click at [560, 386] on div "A1.7 Atención terapéutica para el incremento de habilidades socioemocionales a …" at bounding box center [672, 391] width 375 height 19
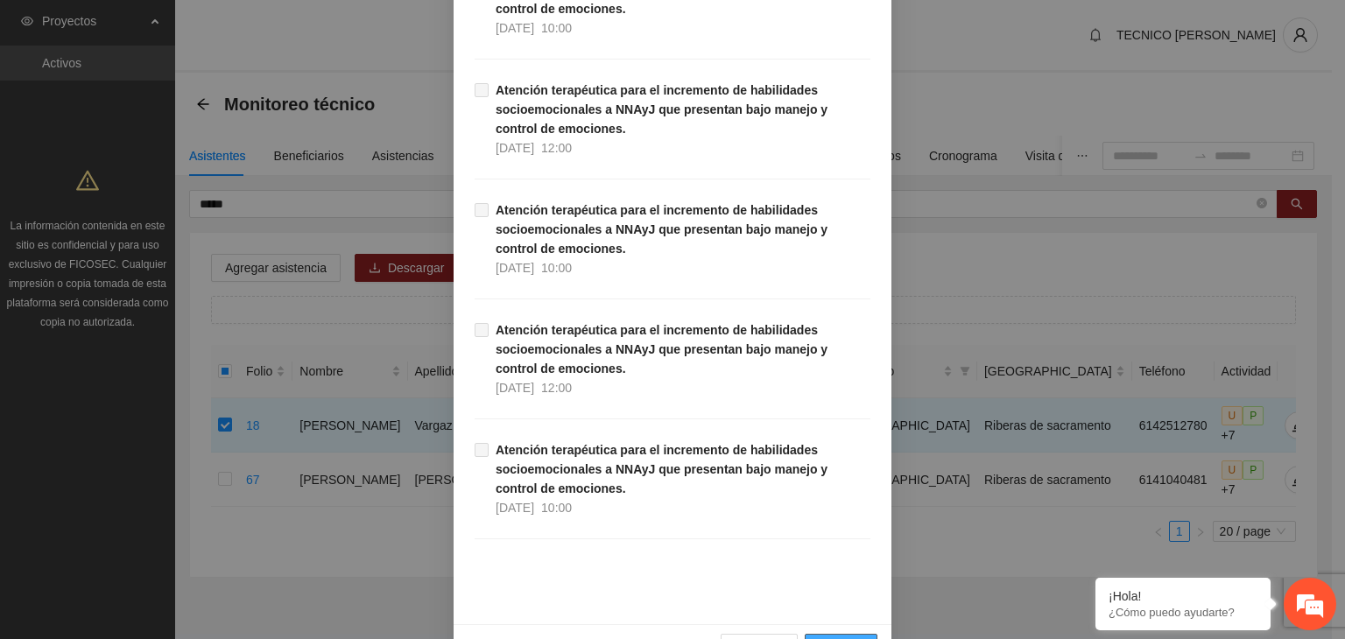
click at [823, 638] on span "Guardar" at bounding box center [840, 647] width 45 height 19
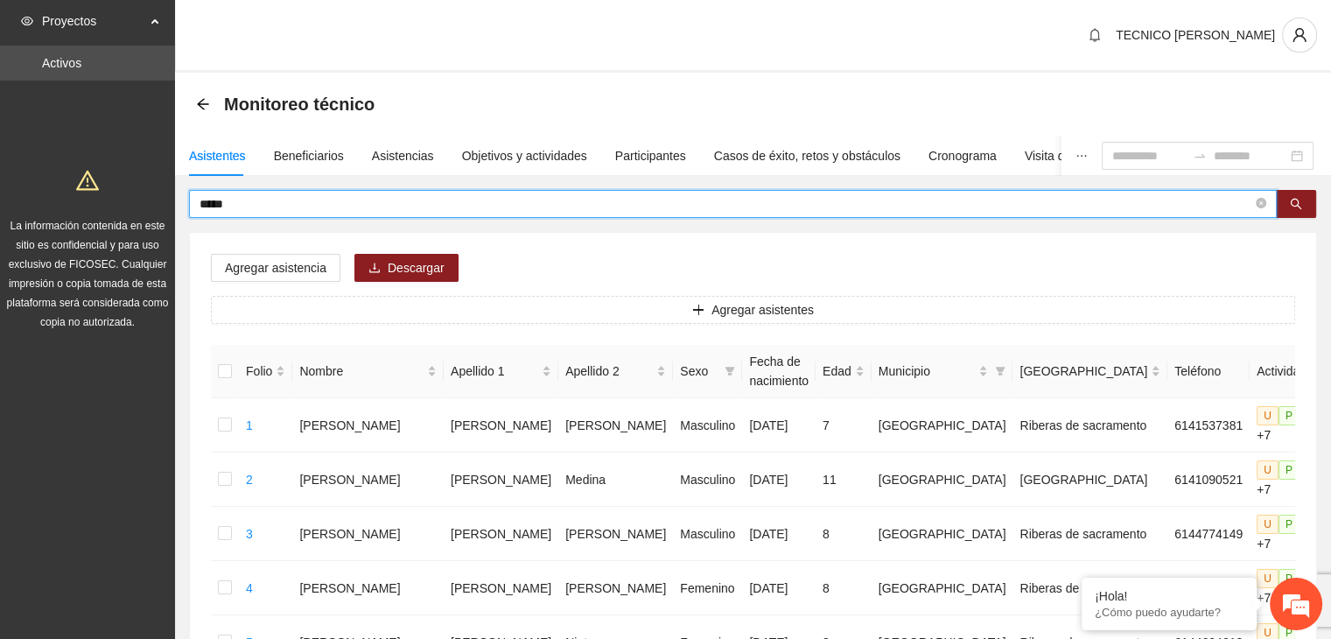
drag, startPoint x: 330, startPoint y: 206, endPoint x: 141, endPoint y: 216, distance: 189.4
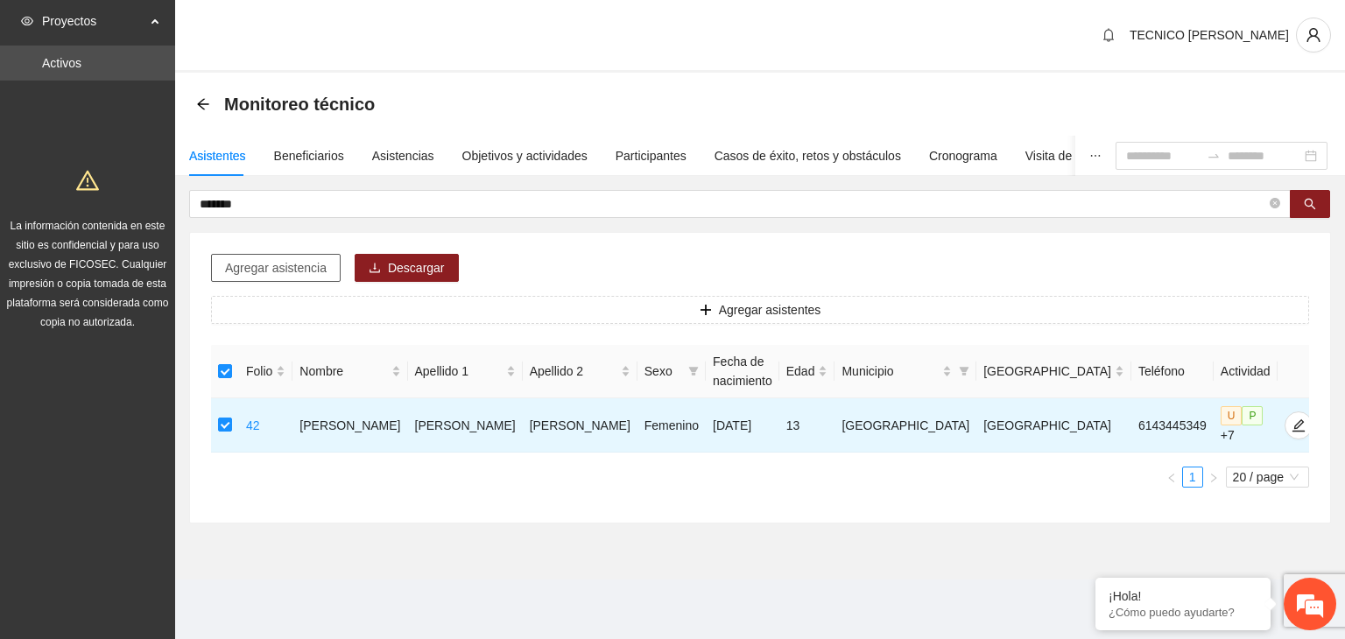
click at [266, 263] on span "Agregar asistencia" at bounding box center [276, 267] width 102 height 19
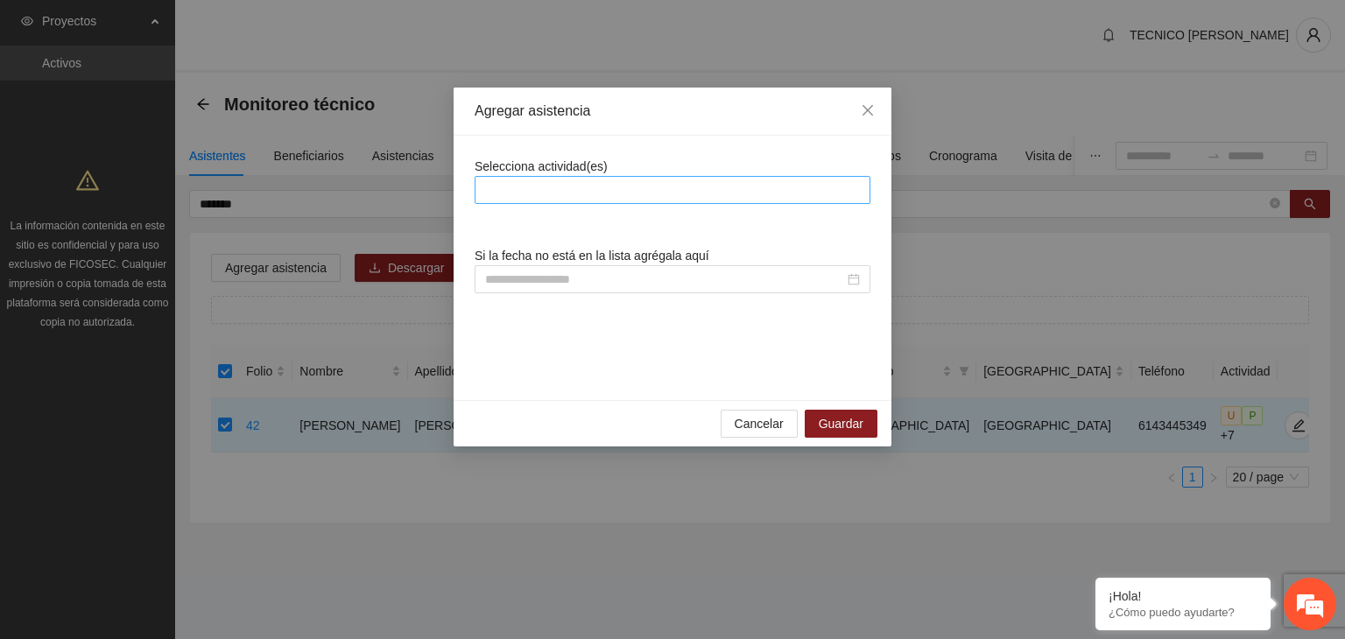
click at [616, 186] on div at bounding box center [672, 189] width 387 height 21
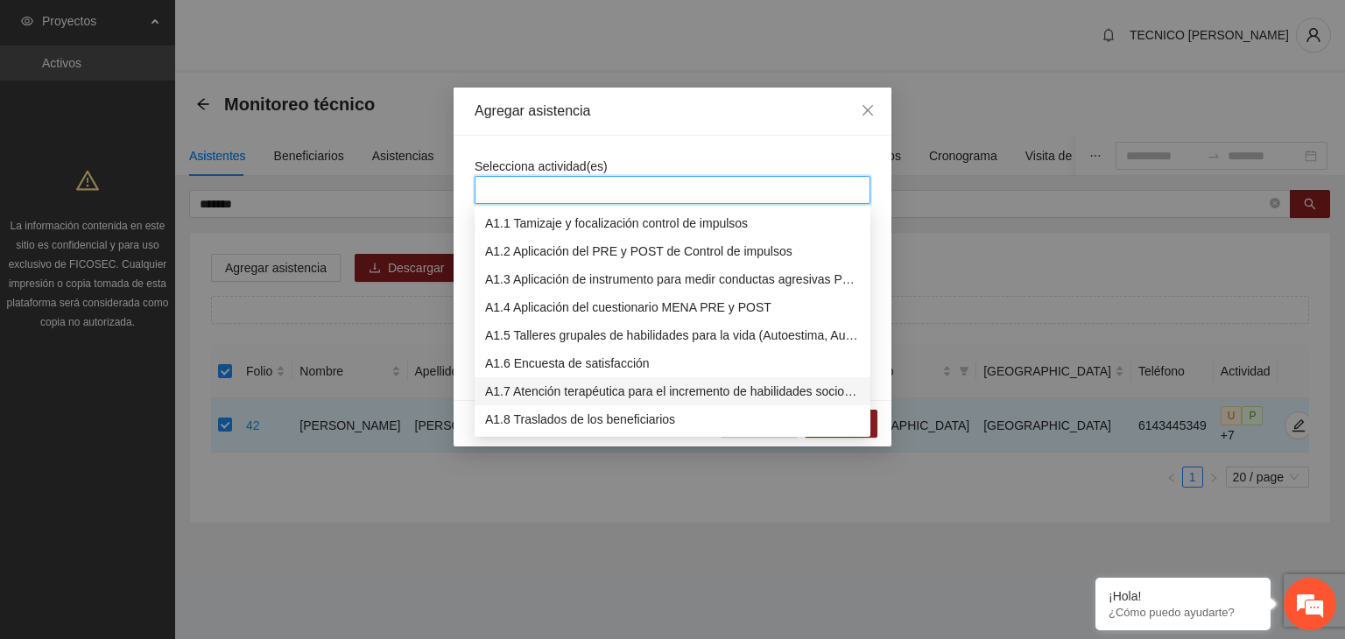
click at [521, 391] on div "A1.7 Atención terapéutica para el incremento de habilidades socioemocionales a …" at bounding box center [672, 391] width 375 height 19
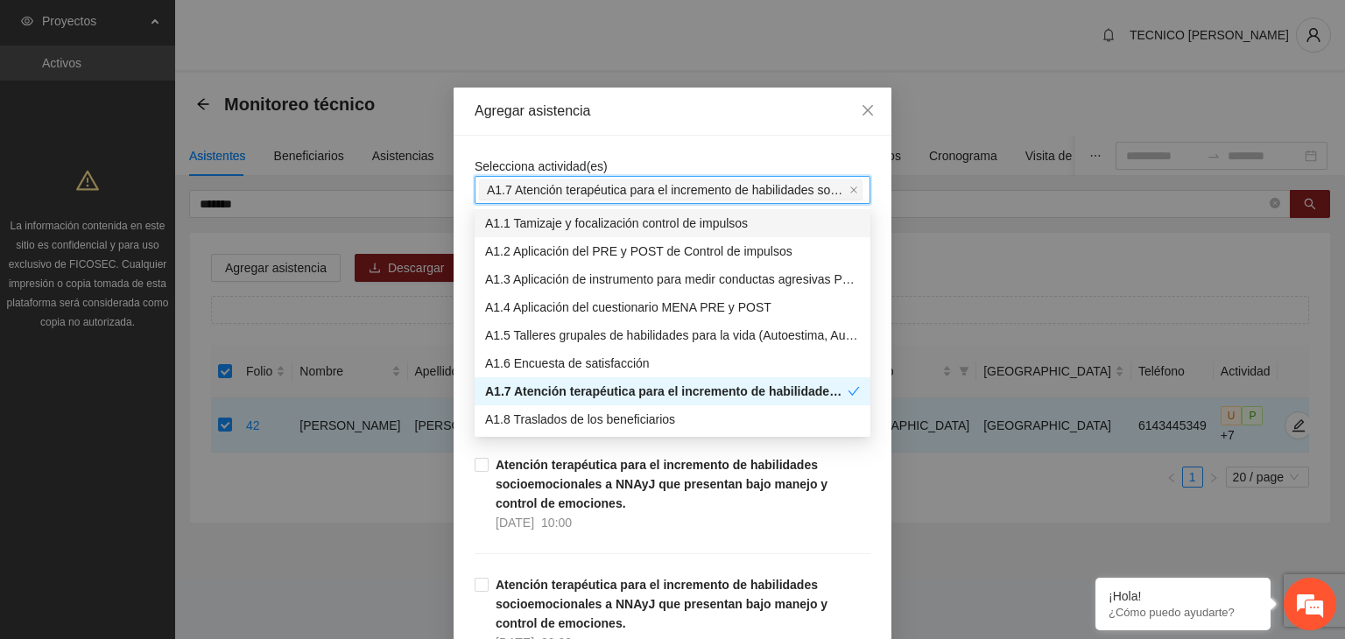
click at [697, 120] on div "Agregar asistencia" at bounding box center [672, 111] width 396 height 19
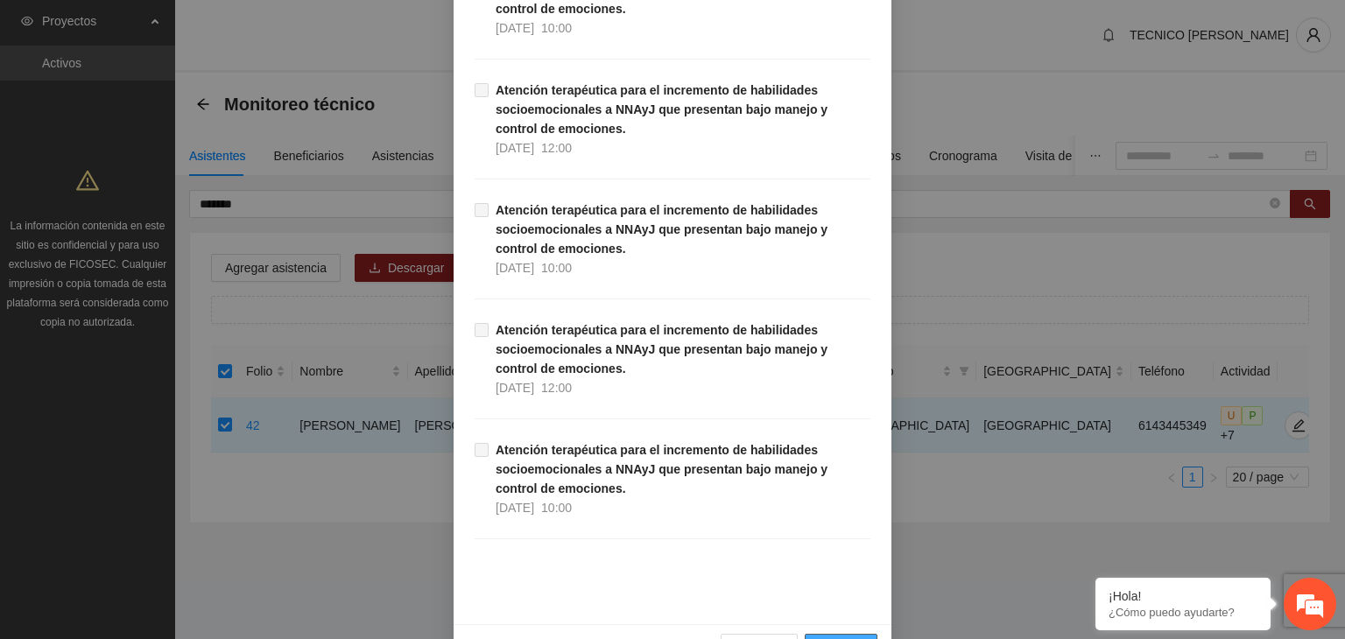
click at [844, 638] on span "Guardar" at bounding box center [840, 647] width 45 height 19
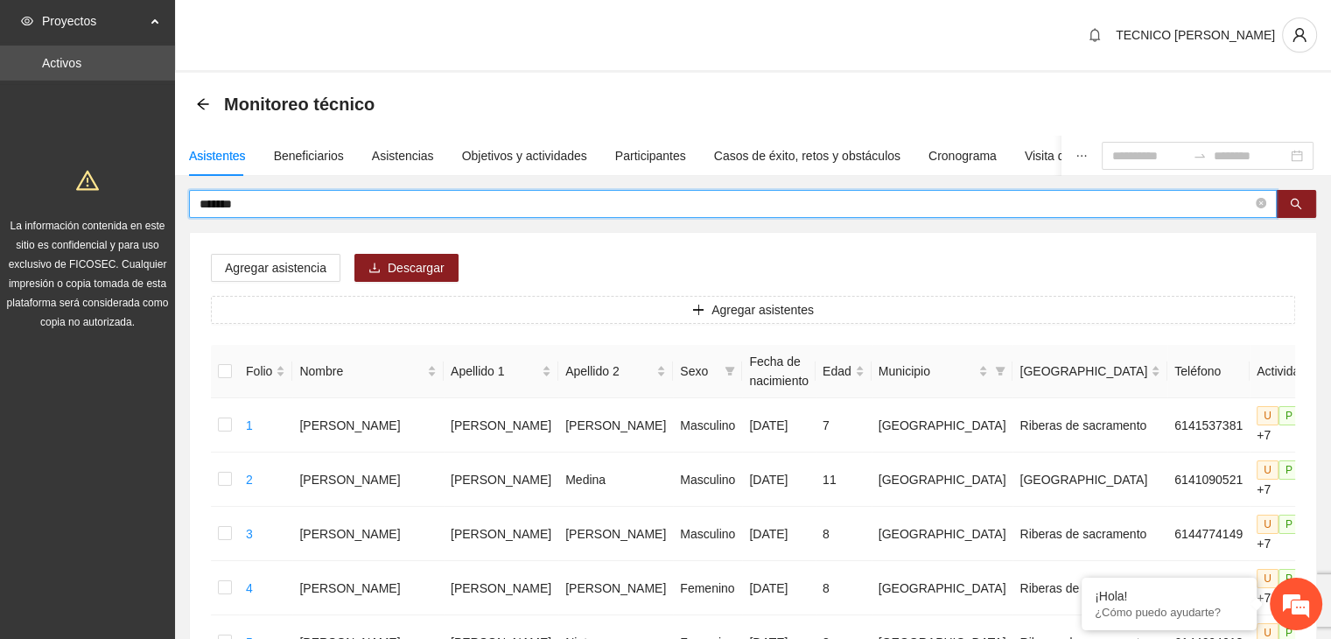
drag, startPoint x: 359, startPoint y: 208, endPoint x: 139, endPoint y: 221, distance: 220.1
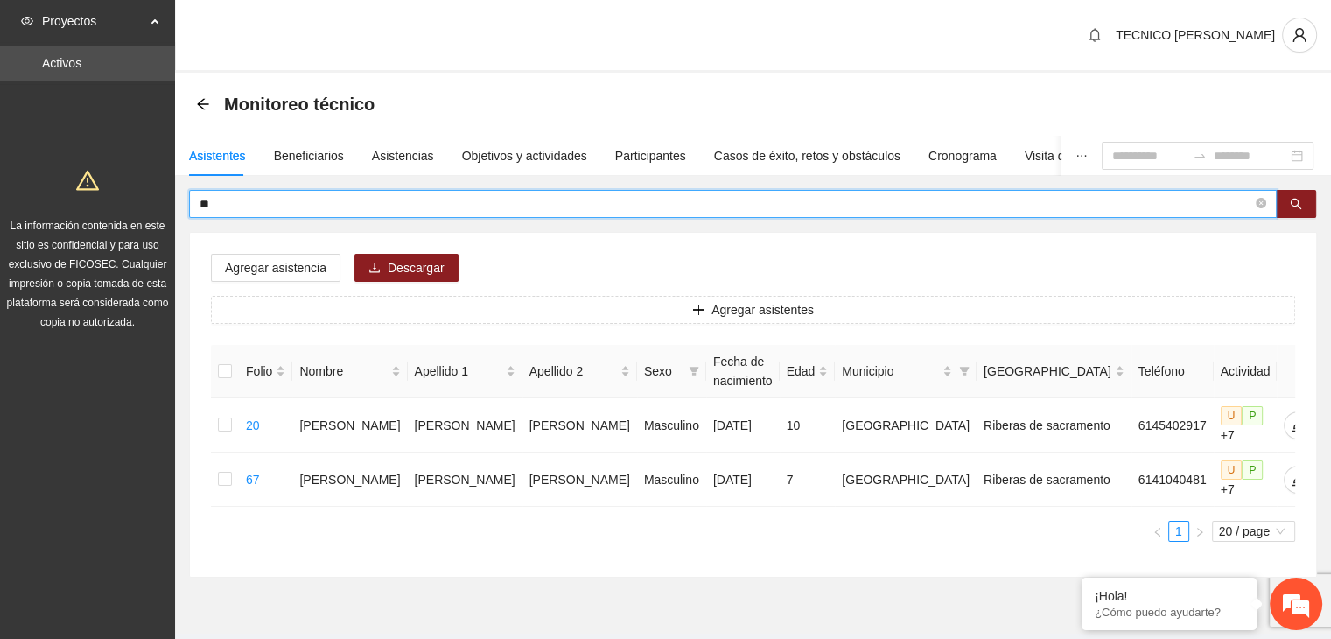
type input "*"
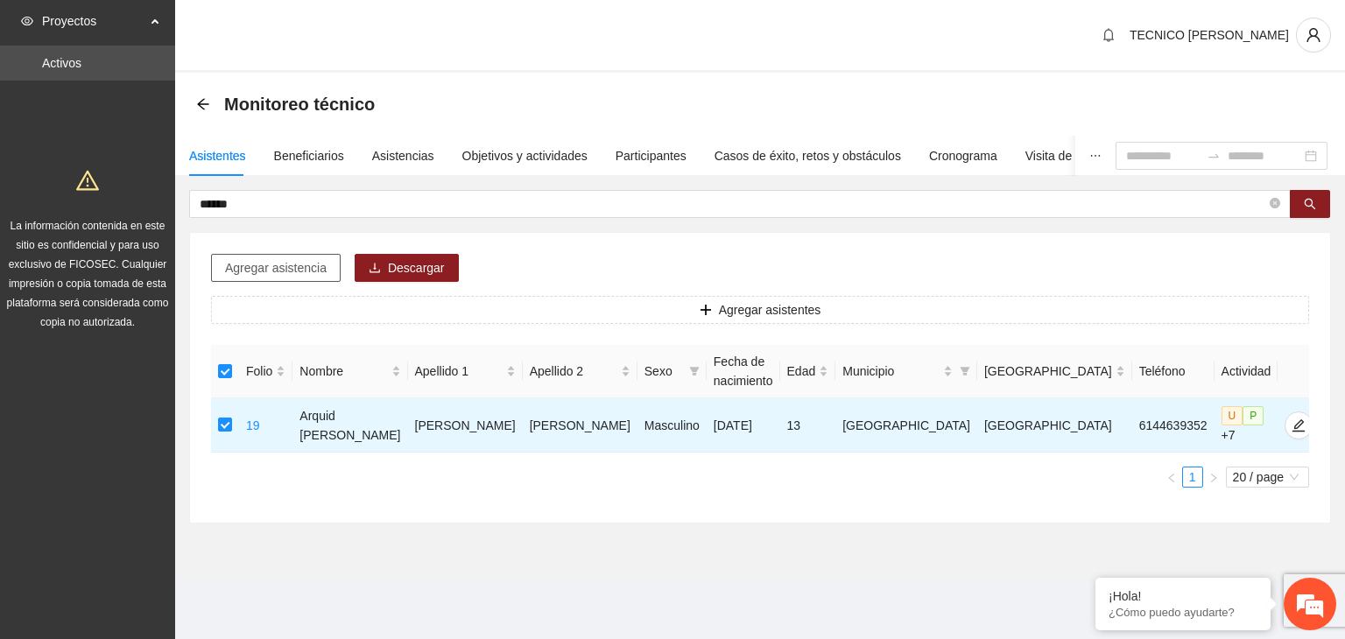
click at [288, 273] on span "Agregar asistencia" at bounding box center [276, 267] width 102 height 19
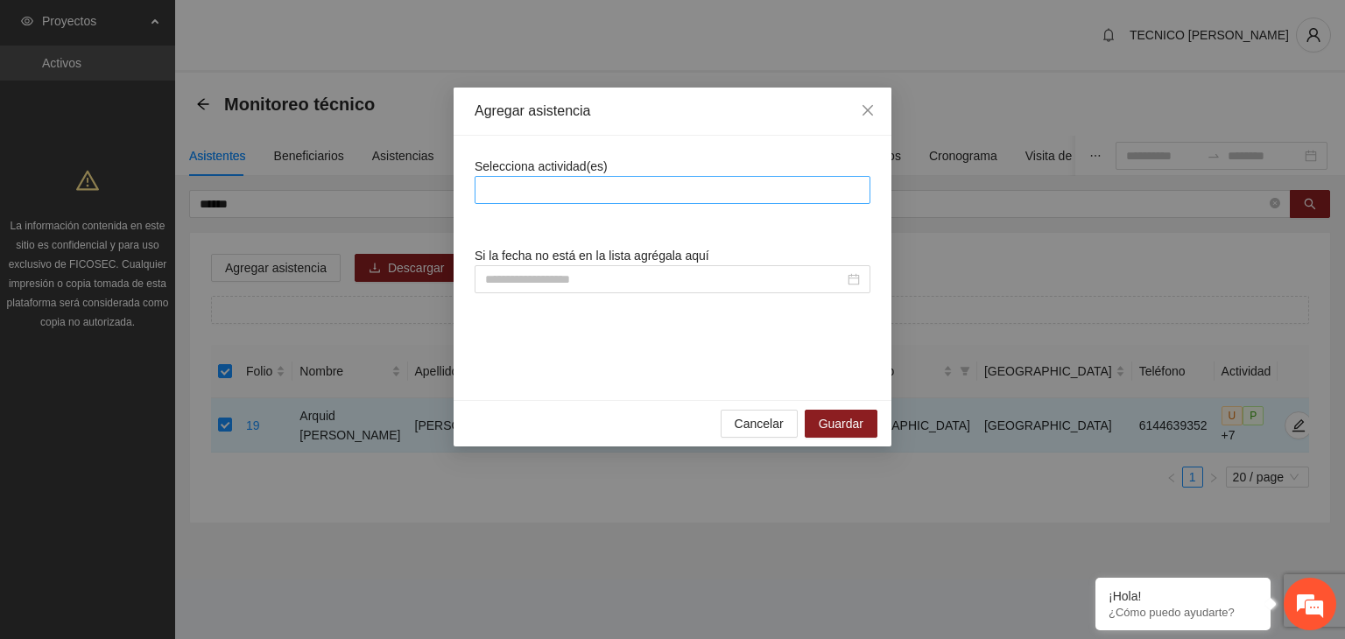
click at [689, 188] on div at bounding box center [672, 189] width 387 height 21
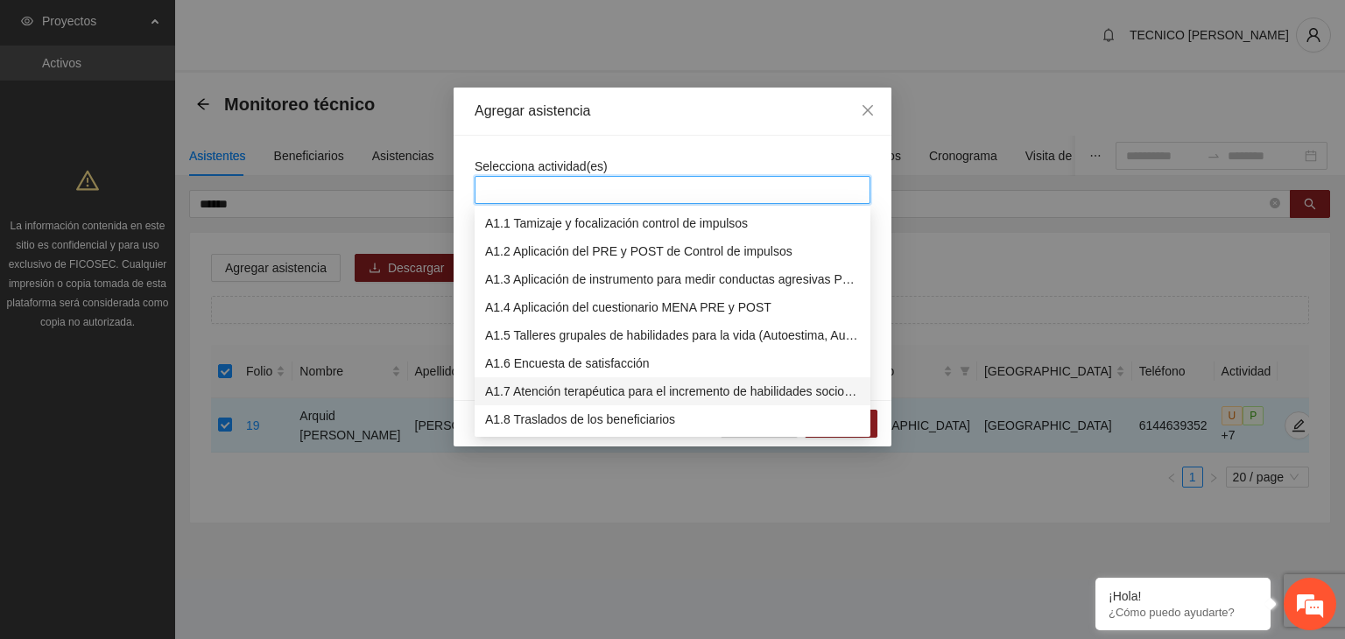
click at [544, 386] on div "A1.7 Atención terapéutica para el incremento de habilidades socioemocionales a …" at bounding box center [672, 391] width 375 height 19
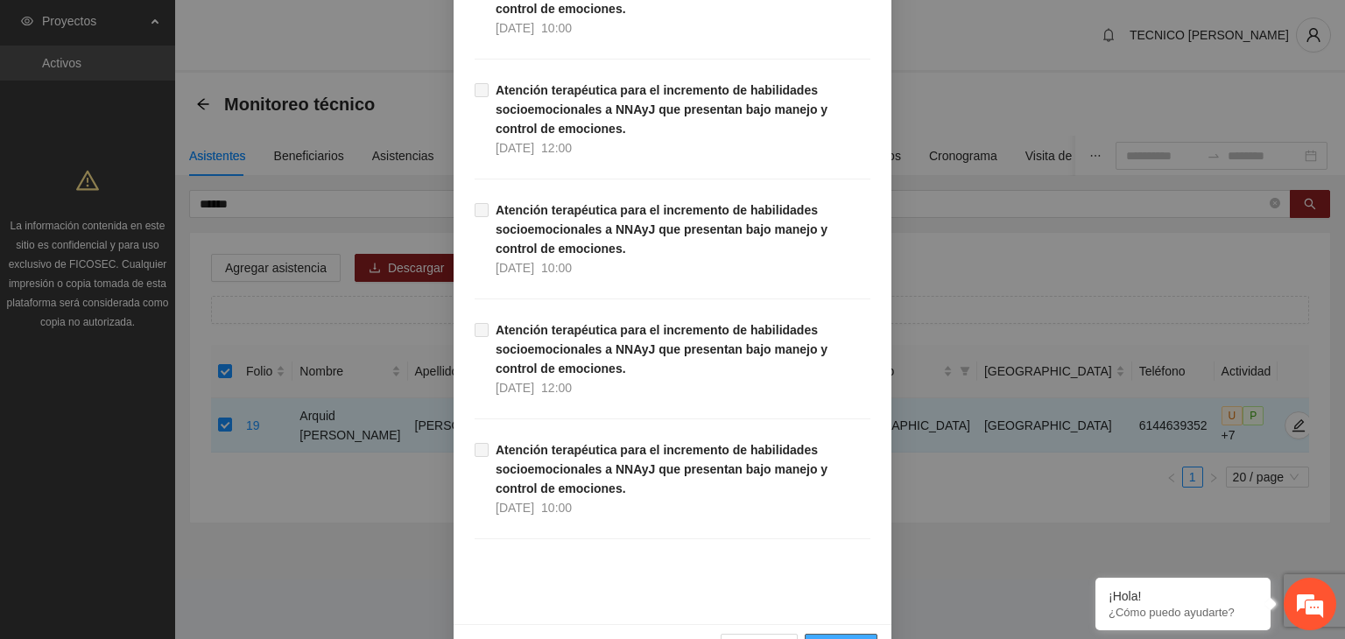
click at [844, 638] on span "Guardar" at bounding box center [840, 647] width 45 height 19
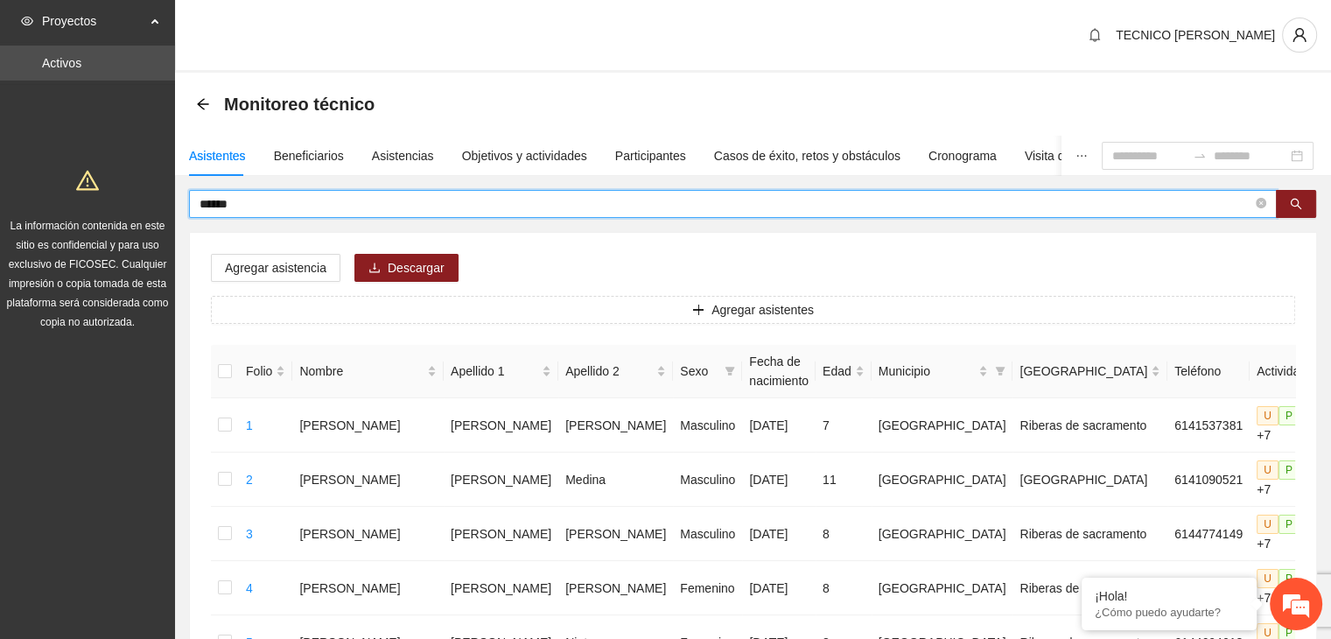
click at [323, 206] on input "******" at bounding box center [726, 203] width 1053 height 19
type input "*"
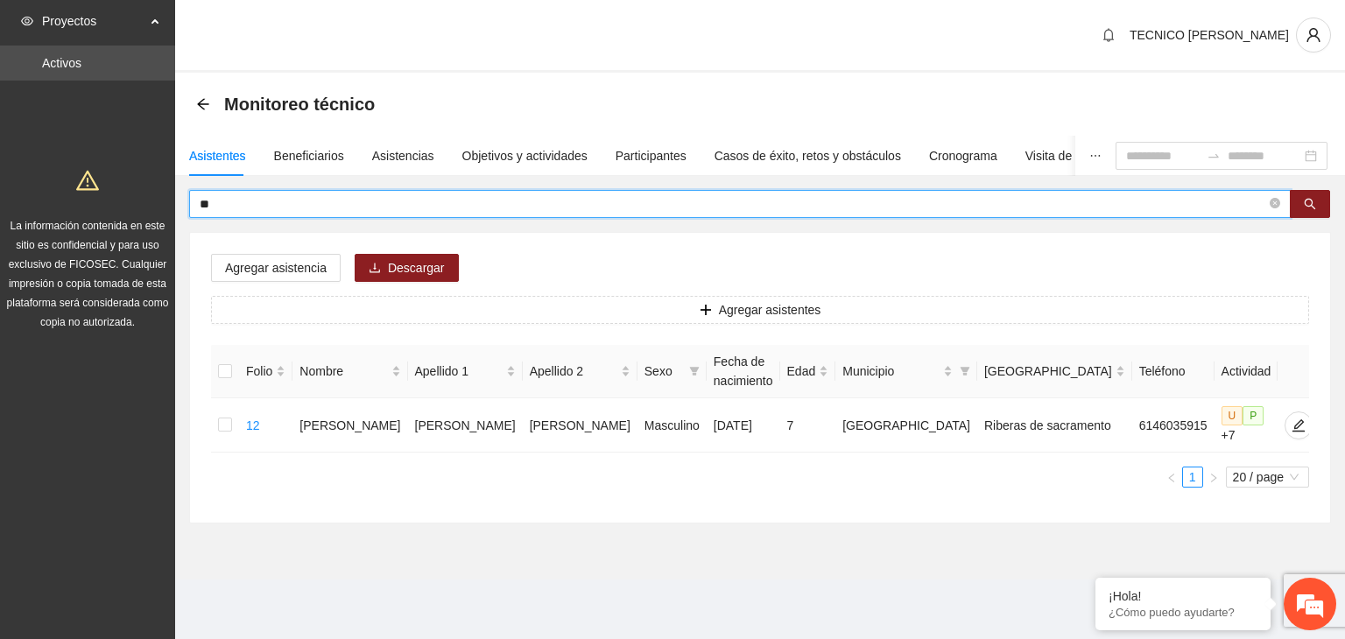
type input "*"
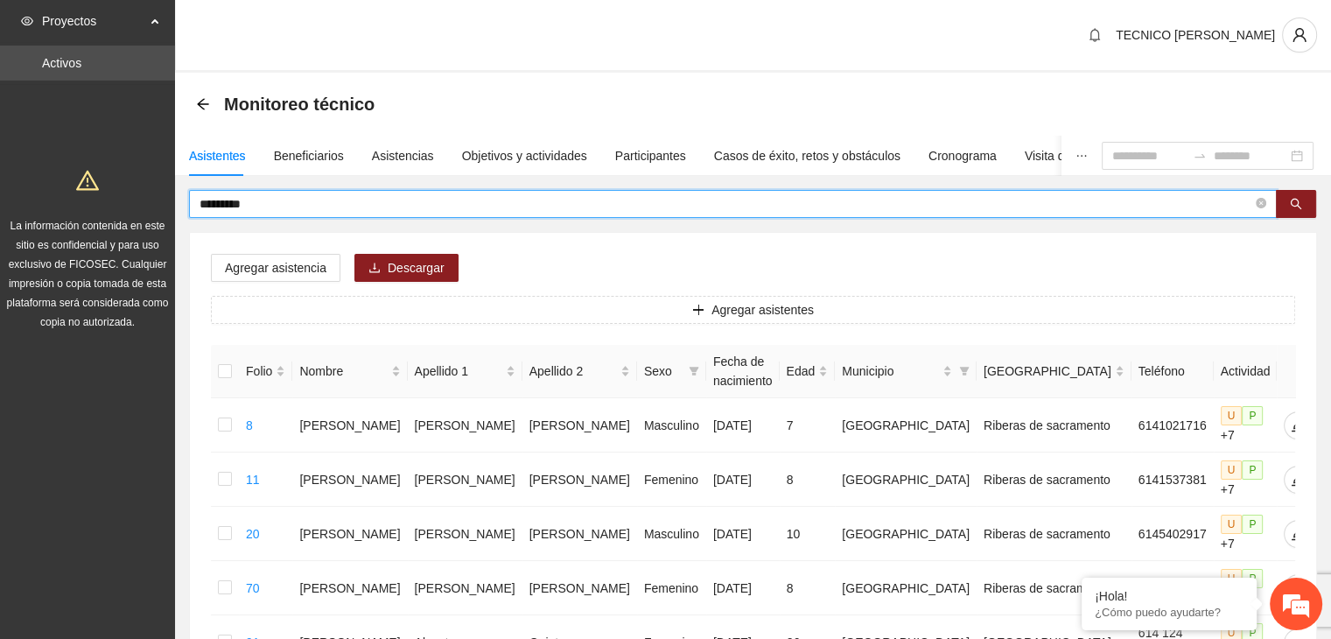
type input "*********"
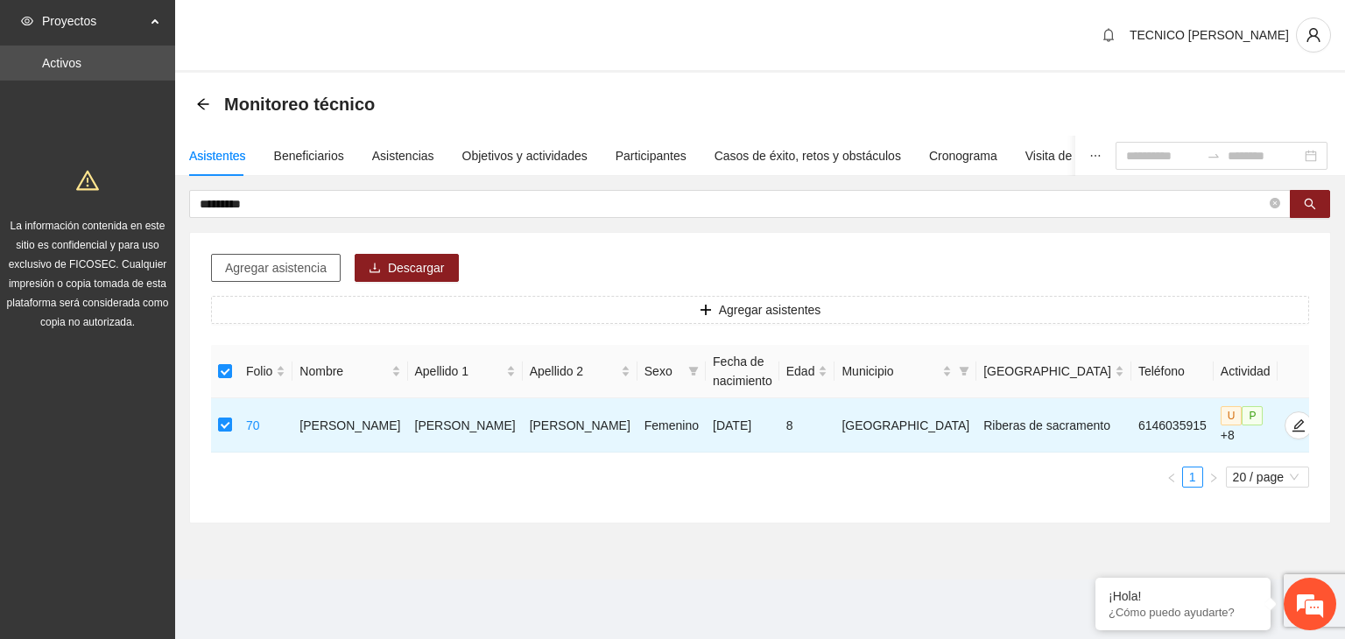
click at [259, 267] on span "Agregar asistencia" at bounding box center [276, 267] width 102 height 19
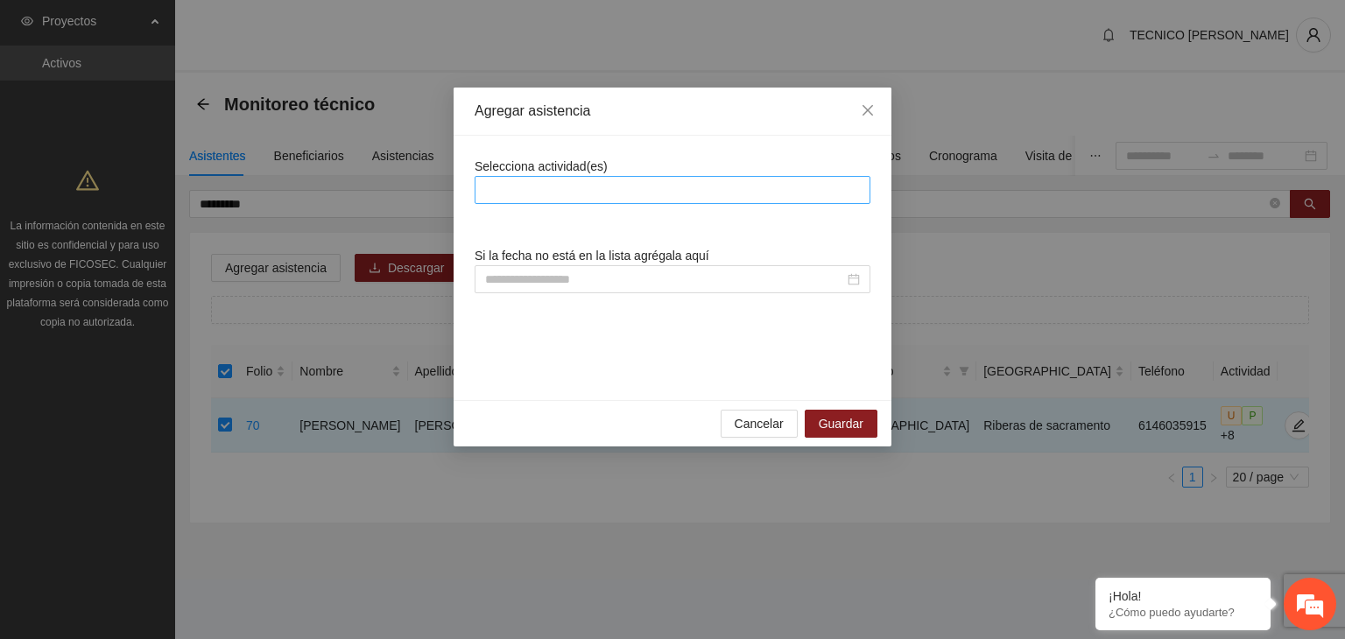
click at [529, 194] on div at bounding box center [672, 189] width 387 height 21
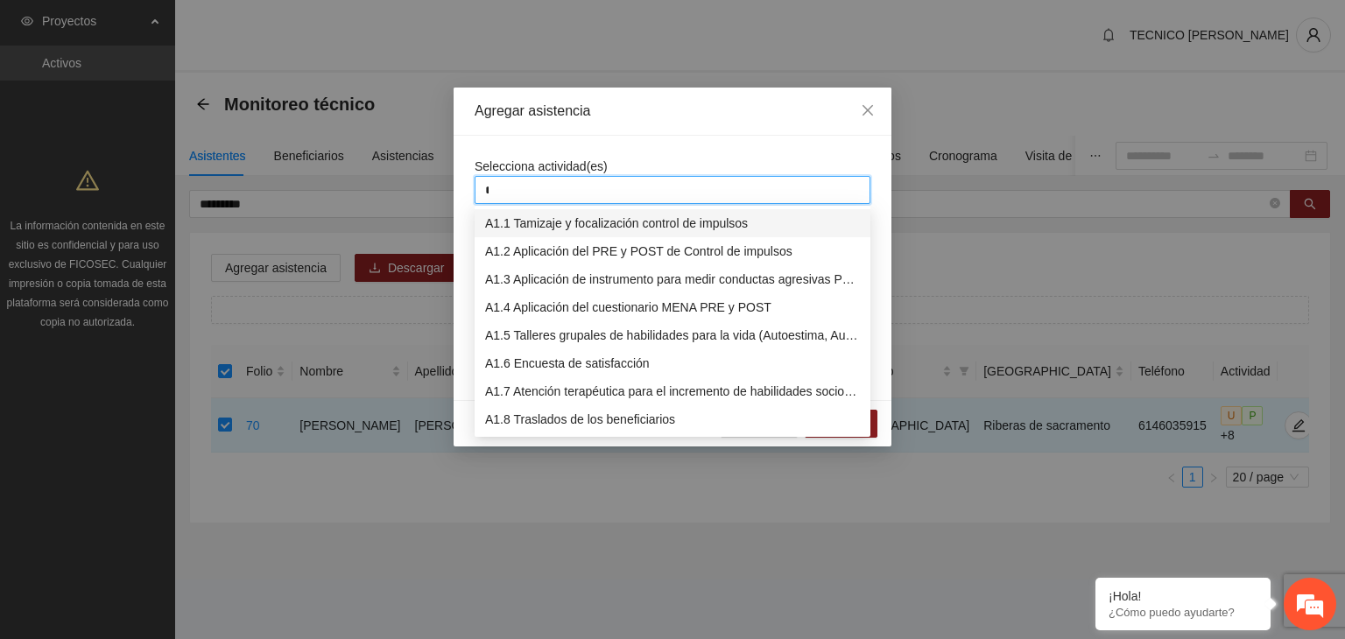
type input "**"
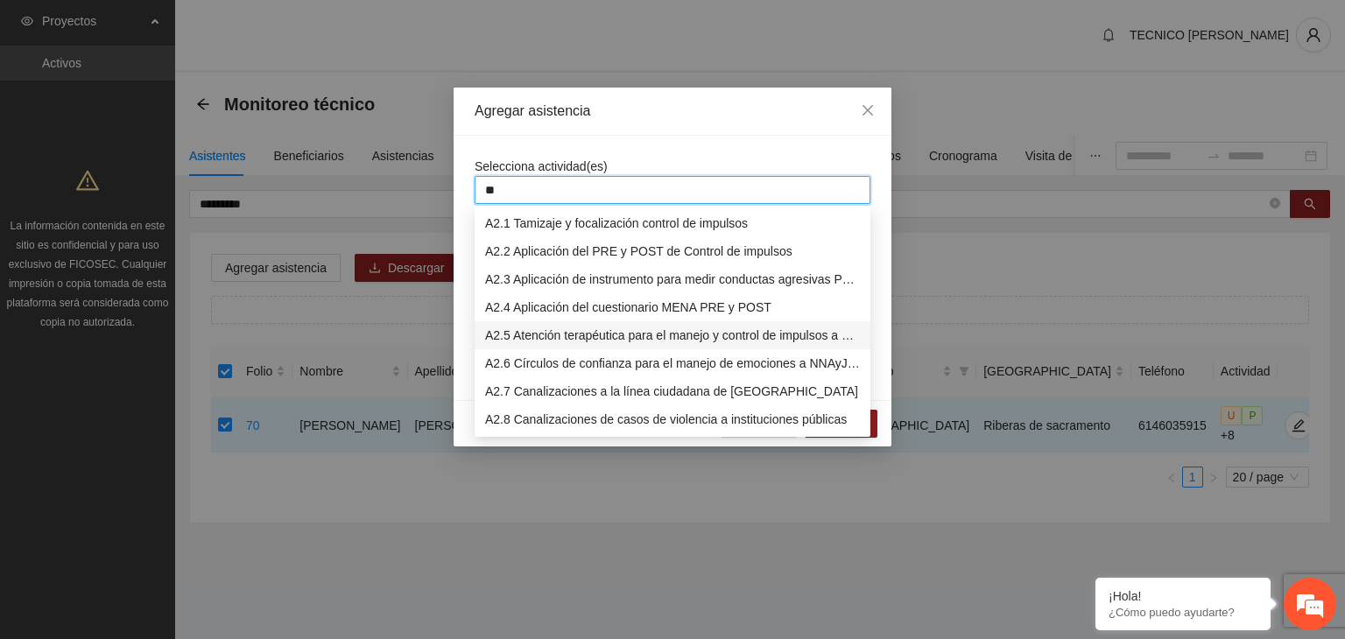
click at [539, 337] on div "A2.5 Atención terapéutica para el manejo y control de impulsos a NNAyJ que pres…" at bounding box center [672, 335] width 375 height 19
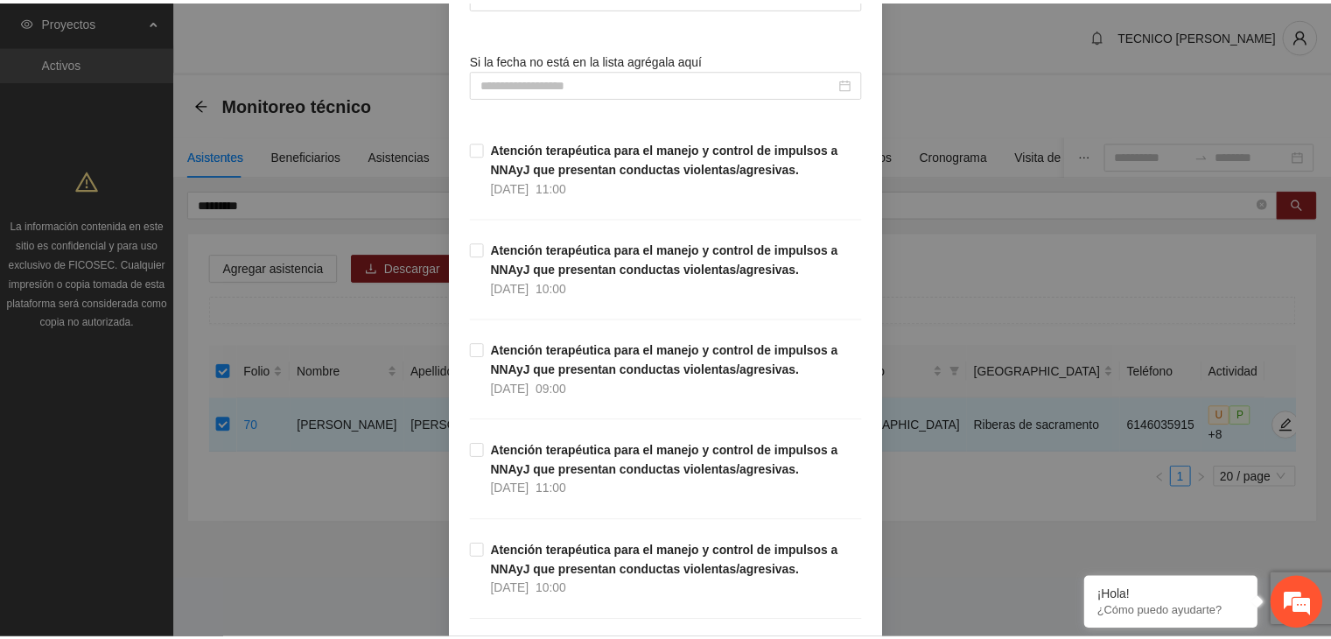
scroll to position [0, 0]
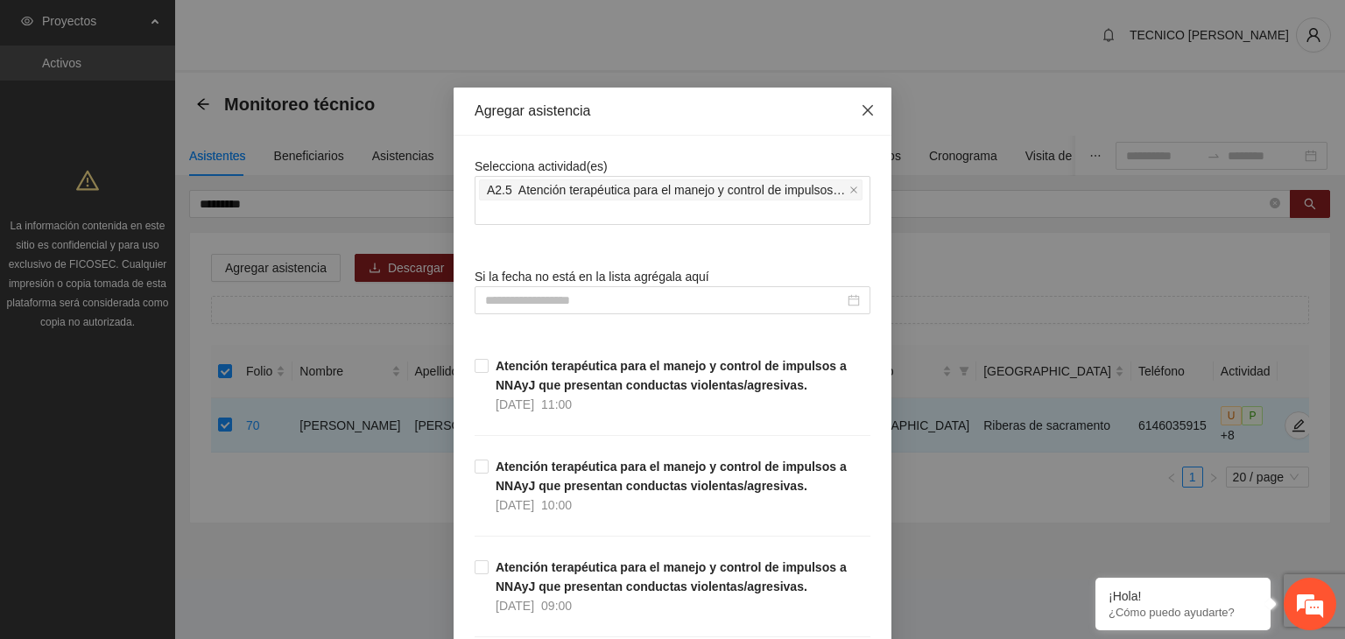
click at [866, 109] on icon "close" at bounding box center [867, 110] width 14 height 14
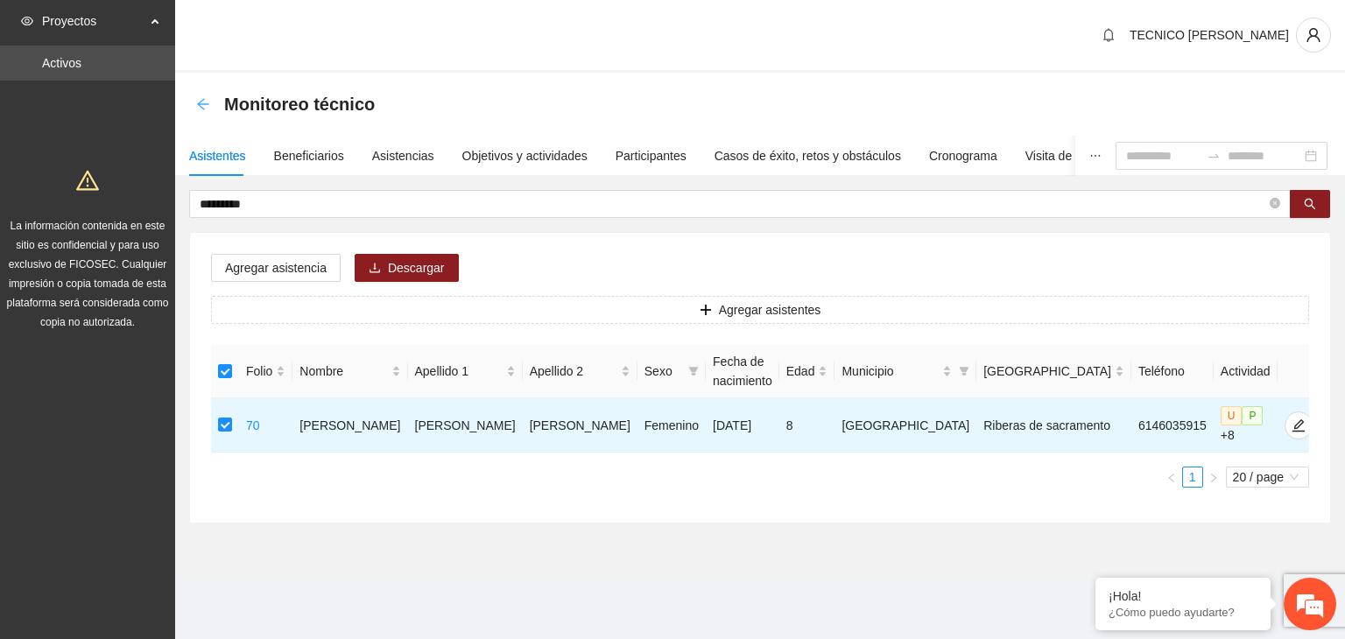
click at [200, 102] on icon "arrow-left" at bounding box center [202, 103] width 11 height 11
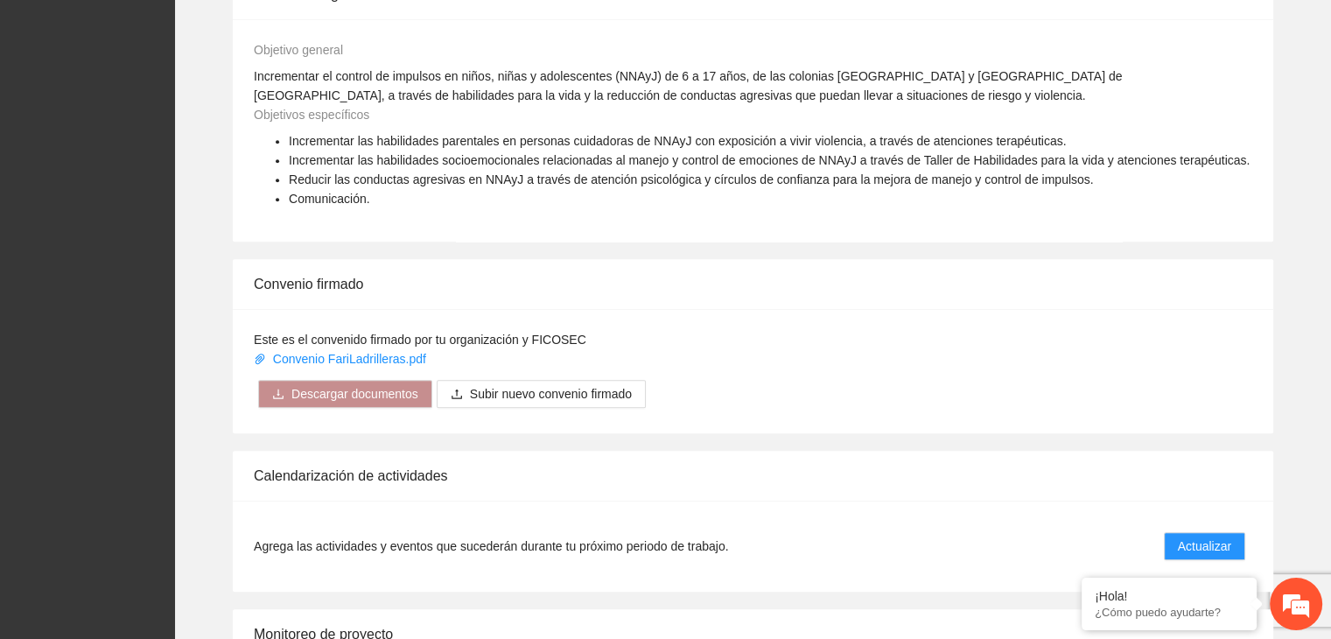
scroll to position [1254, 0]
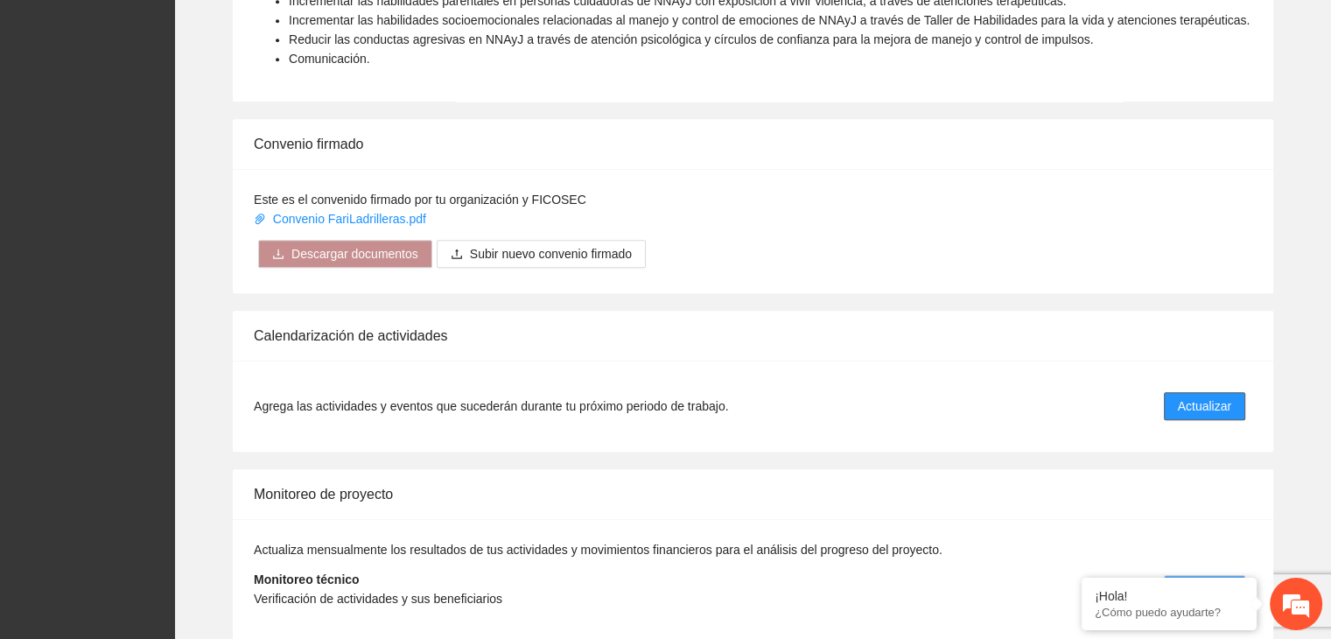
click at [1209, 397] on span "Actualizar" at bounding box center [1204, 406] width 53 height 19
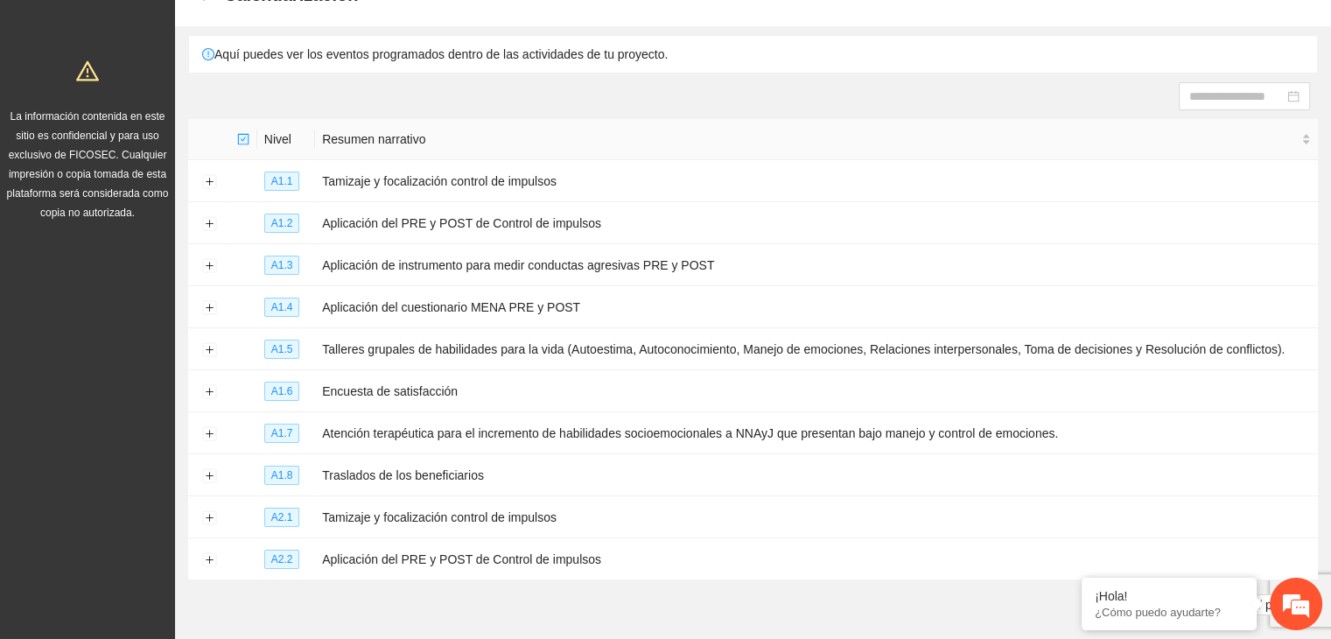
scroll to position [137, 0]
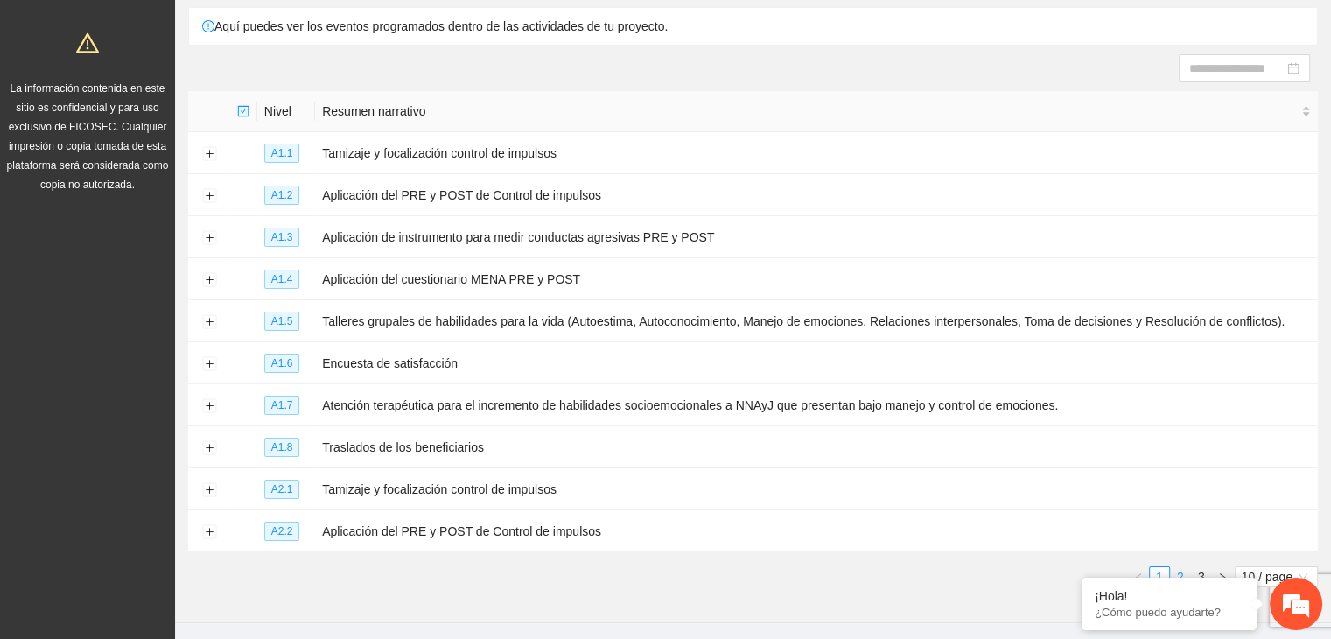
click at [1177, 570] on link "2" at bounding box center [1180, 576] width 19 height 19
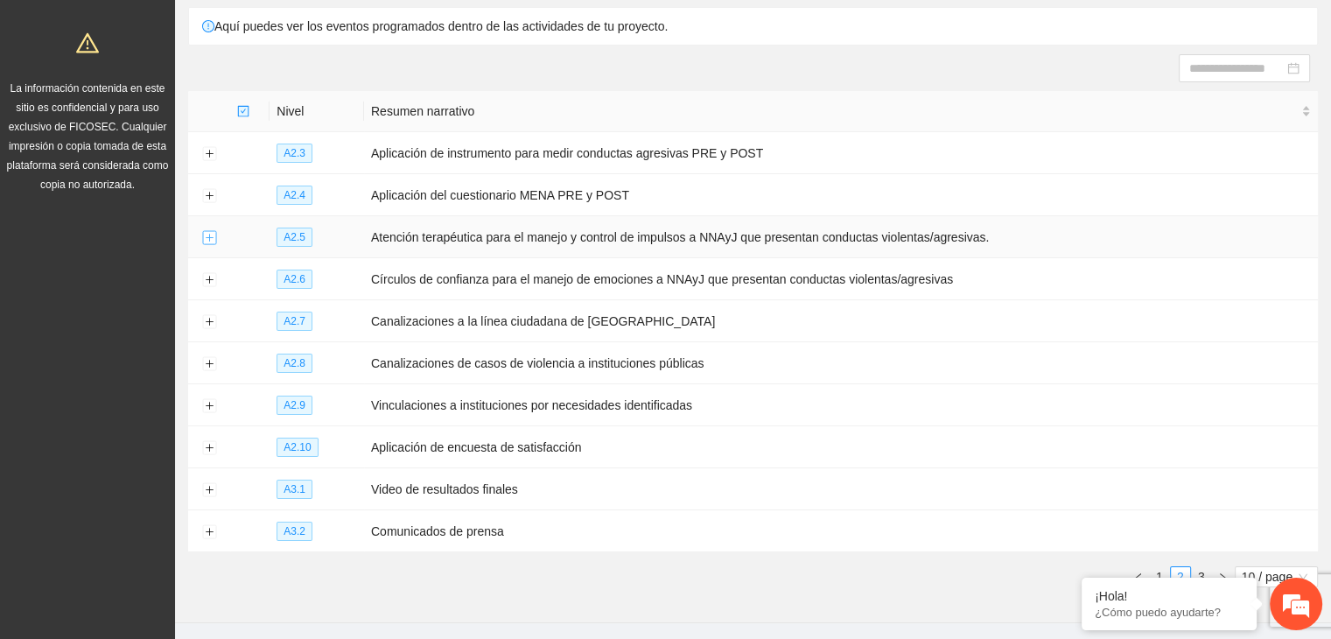
click at [214, 239] on button "Expand row" at bounding box center [209, 238] width 14 height 14
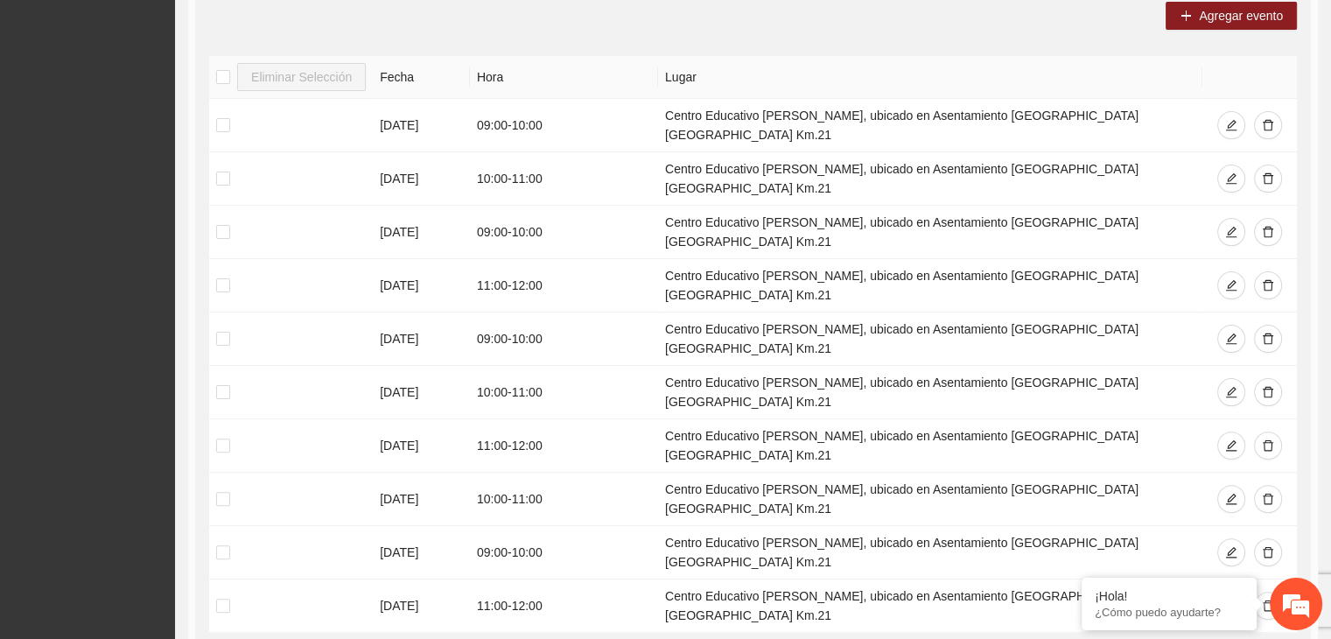
scroll to position [455, 0]
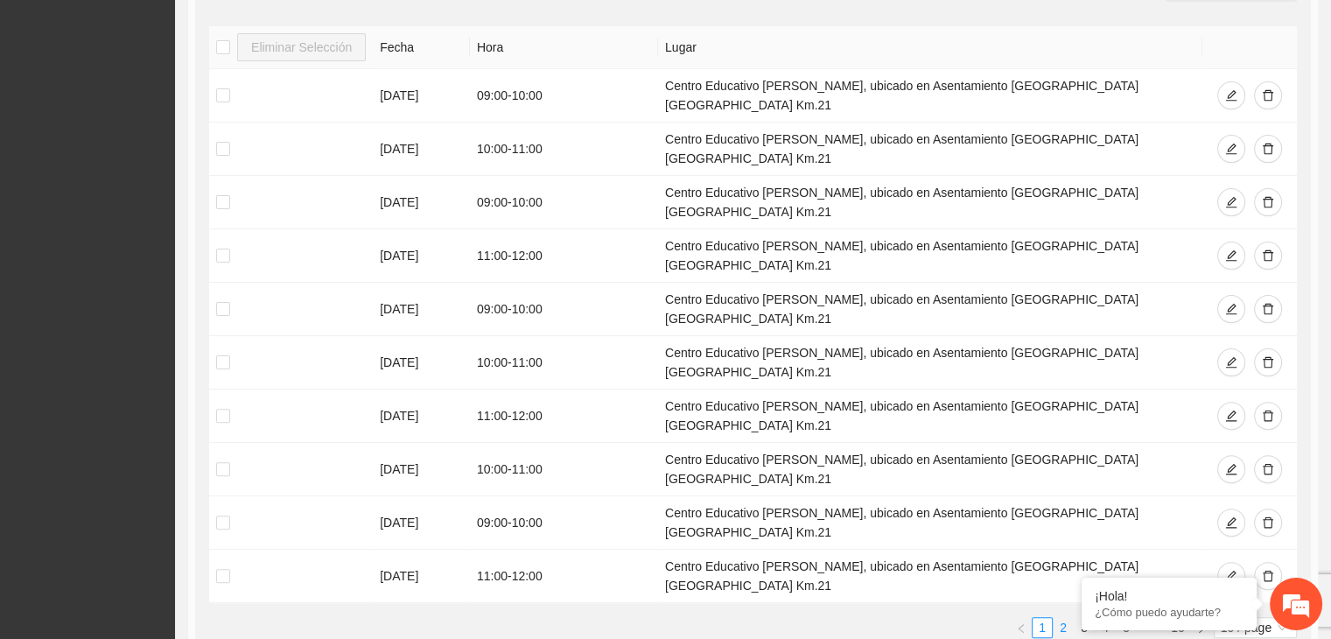
click at [1064, 618] on link "2" at bounding box center [1063, 627] width 19 height 19
click at [1231, 357] on icon "edit" at bounding box center [1231, 362] width 11 height 11
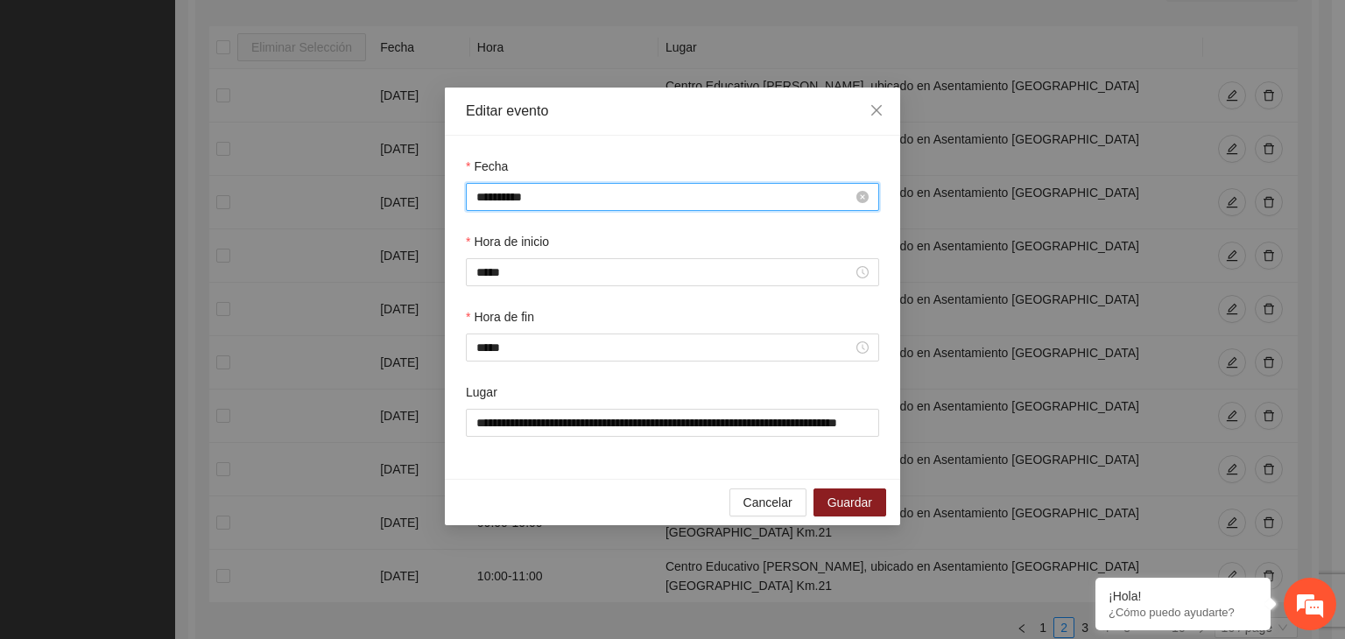
click at [565, 193] on input "**********" at bounding box center [664, 196] width 376 height 19
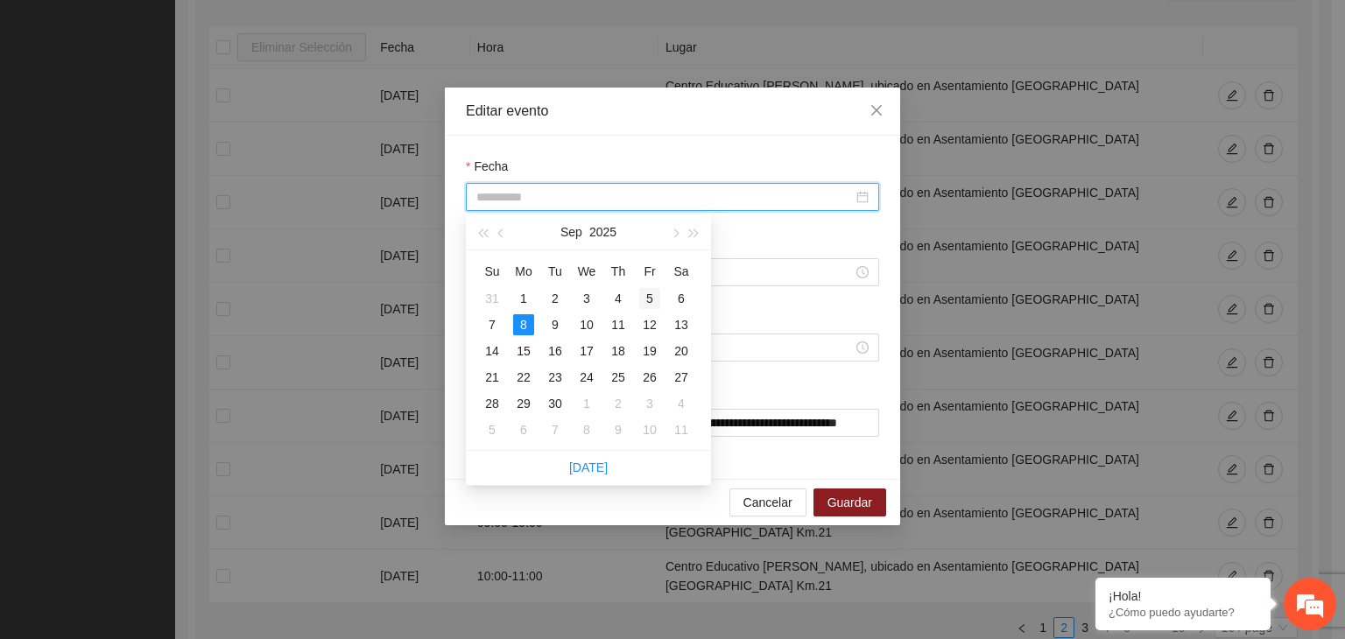
type input "**********"
click at [651, 299] on div "5" at bounding box center [649, 298] width 21 height 21
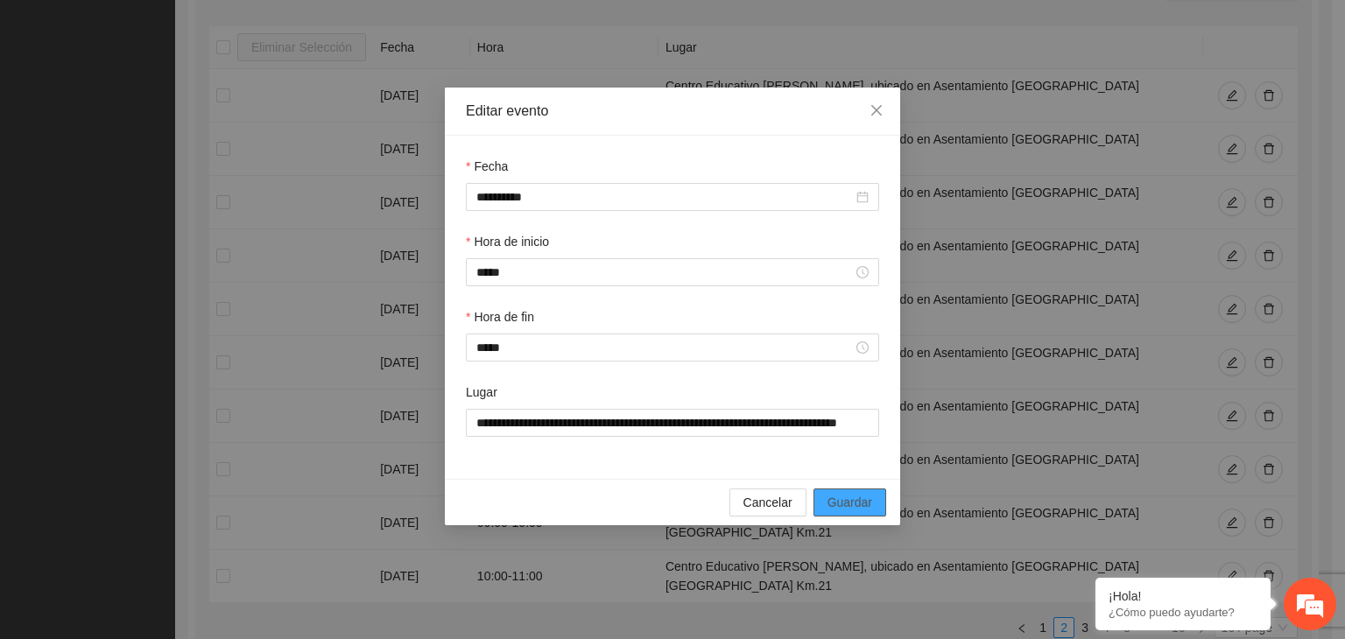
click at [859, 512] on span "Guardar" at bounding box center [849, 502] width 45 height 19
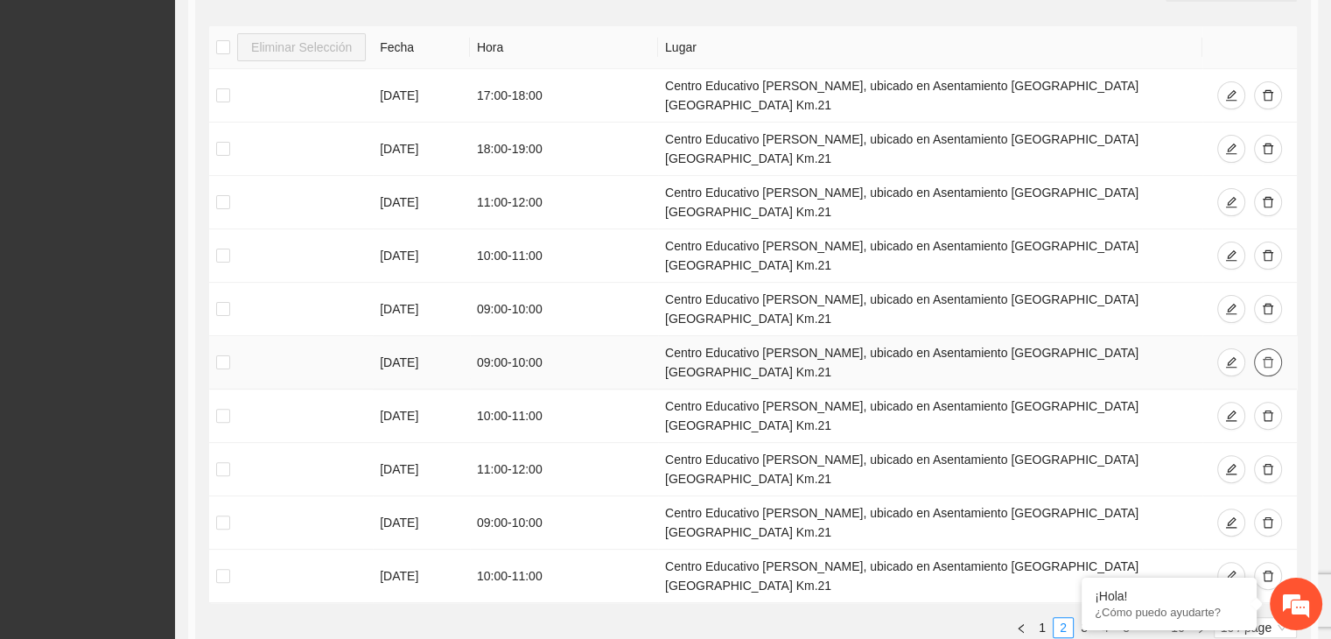
click at [1264, 357] on icon "delete" at bounding box center [1268, 362] width 11 height 11
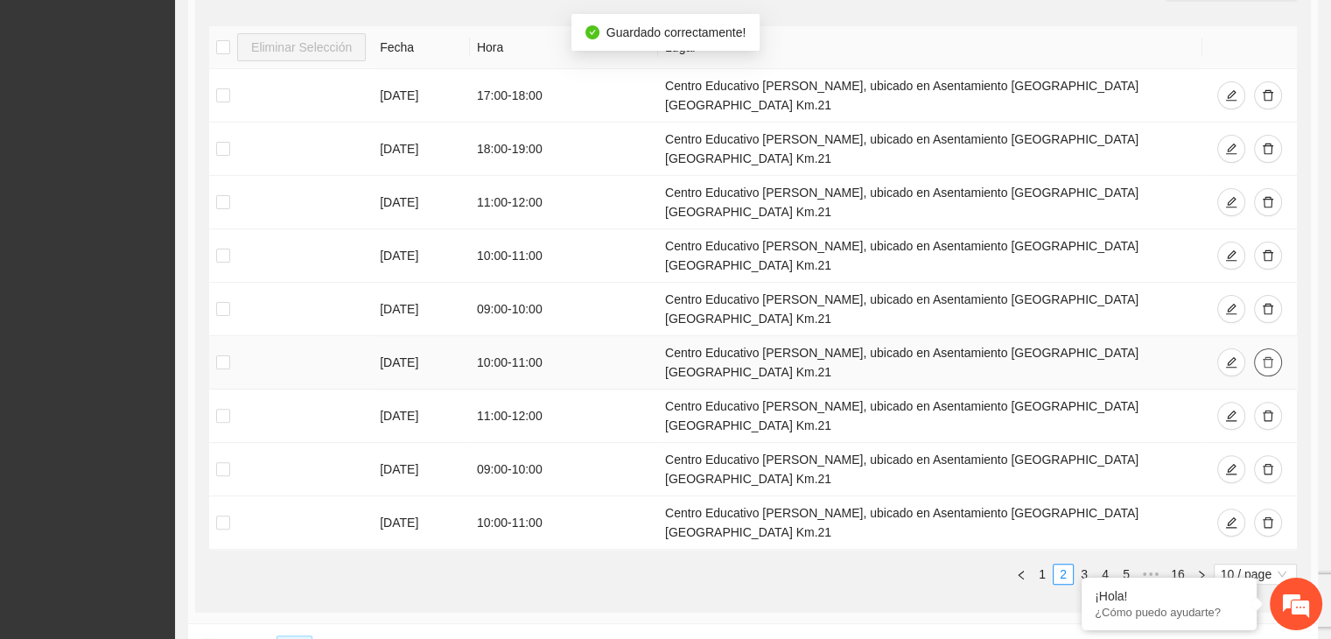
click at [1264, 357] on icon "delete" at bounding box center [1268, 362] width 11 height 11
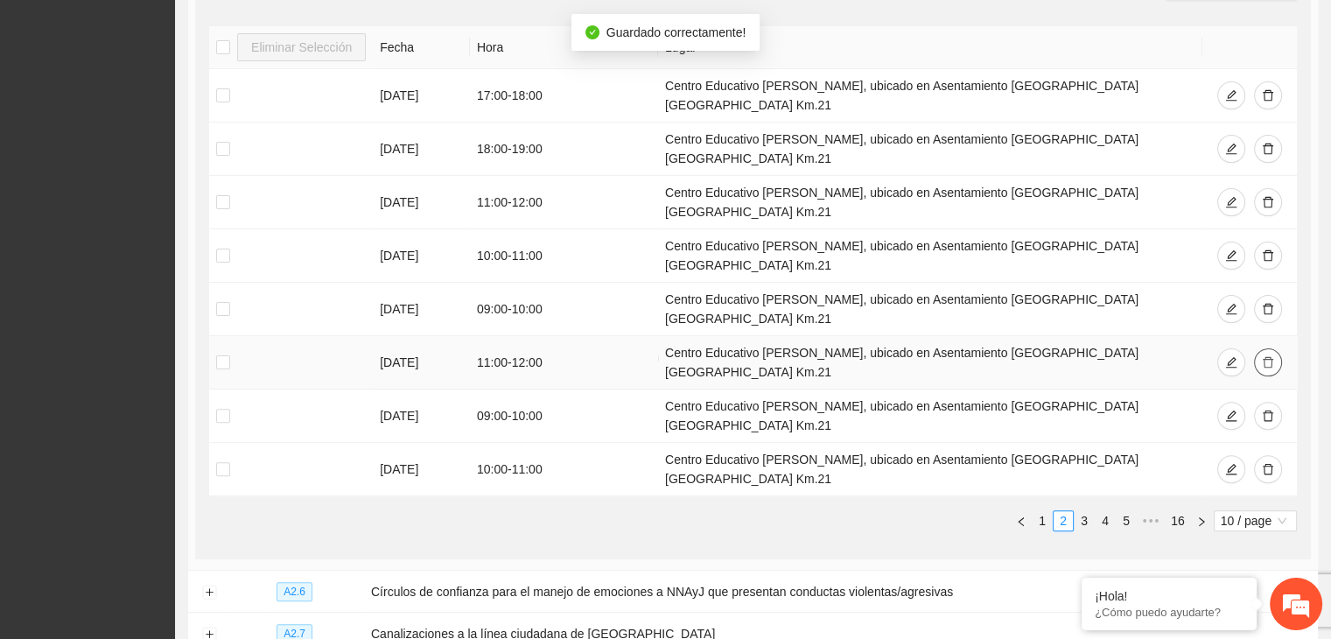
click at [1264, 357] on icon "delete" at bounding box center [1268, 362] width 11 height 11
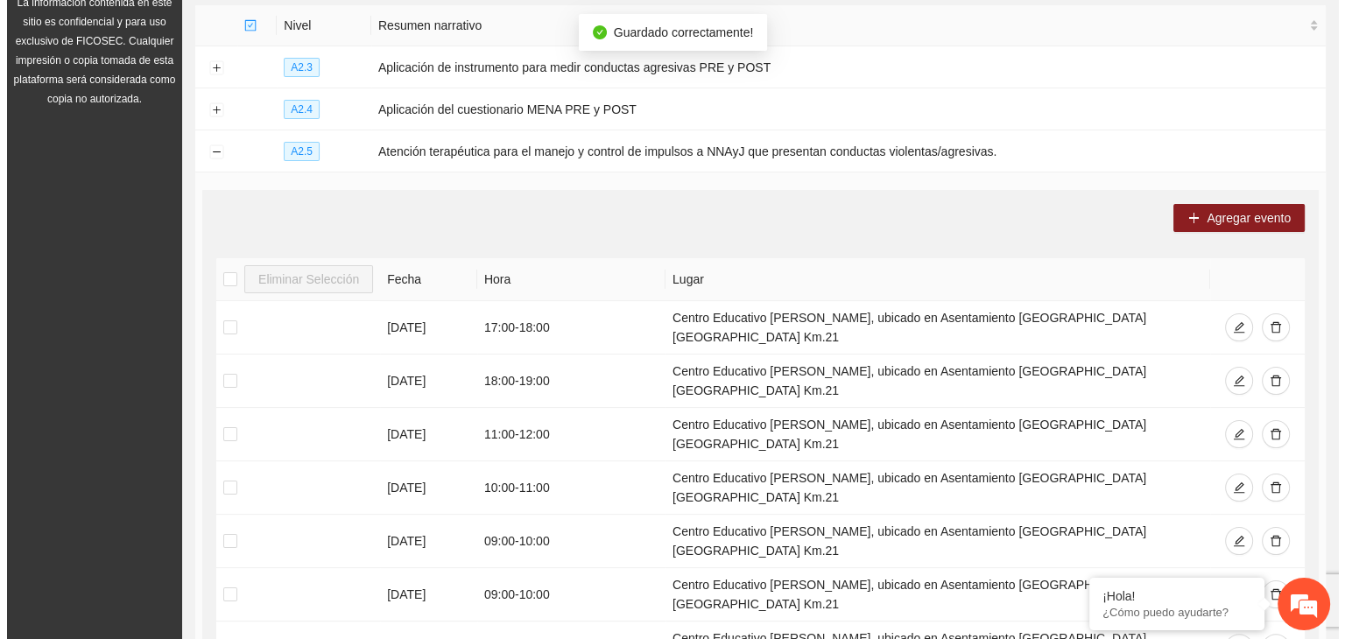
scroll to position [205, 0]
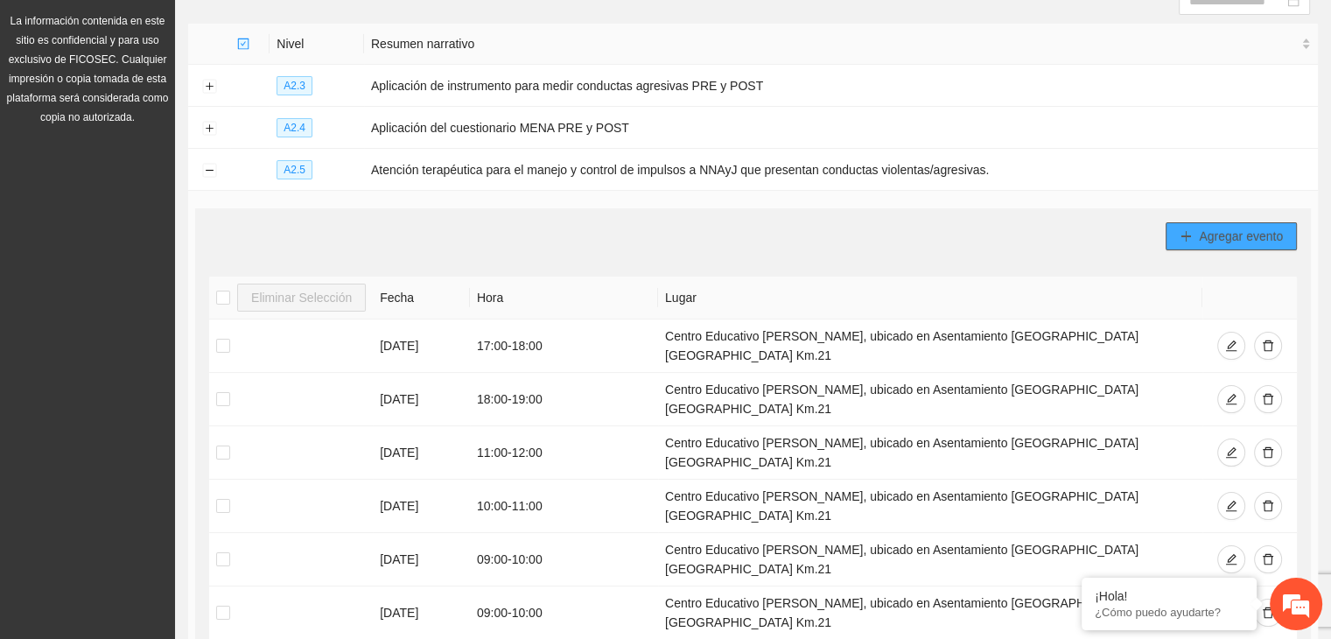
click at [1201, 238] on span "Agregar evento" at bounding box center [1241, 236] width 84 height 19
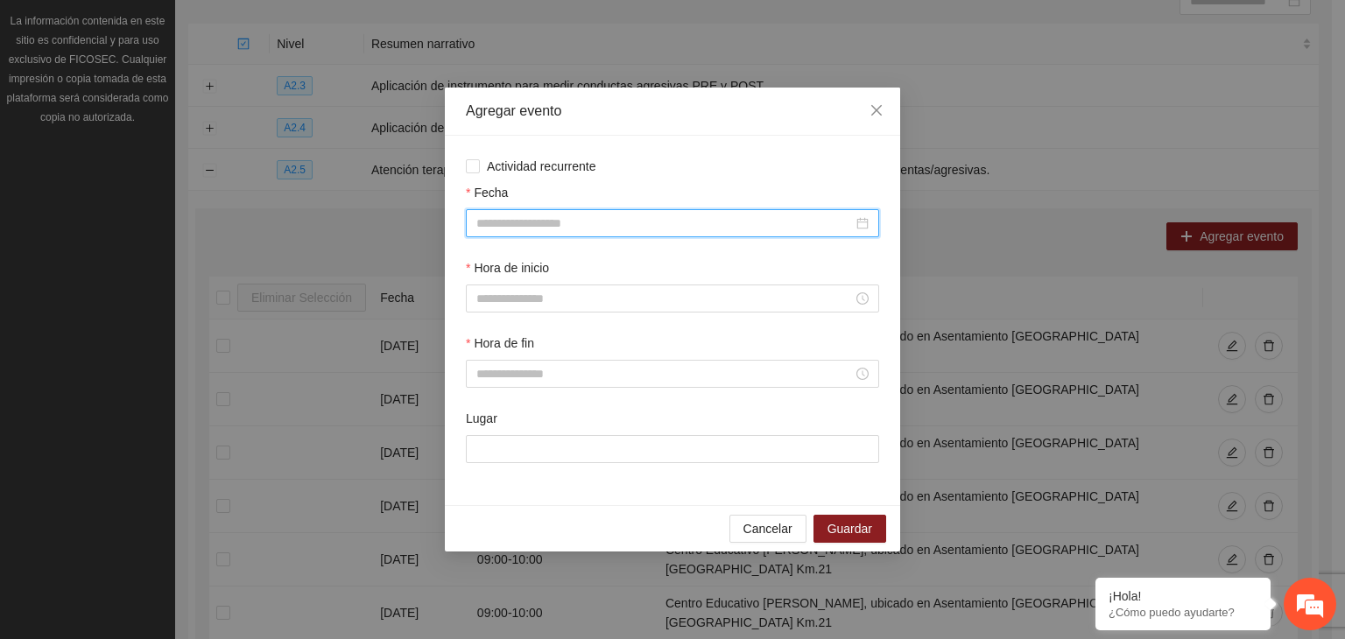
click at [565, 228] on input "Fecha" at bounding box center [664, 223] width 376 height 19
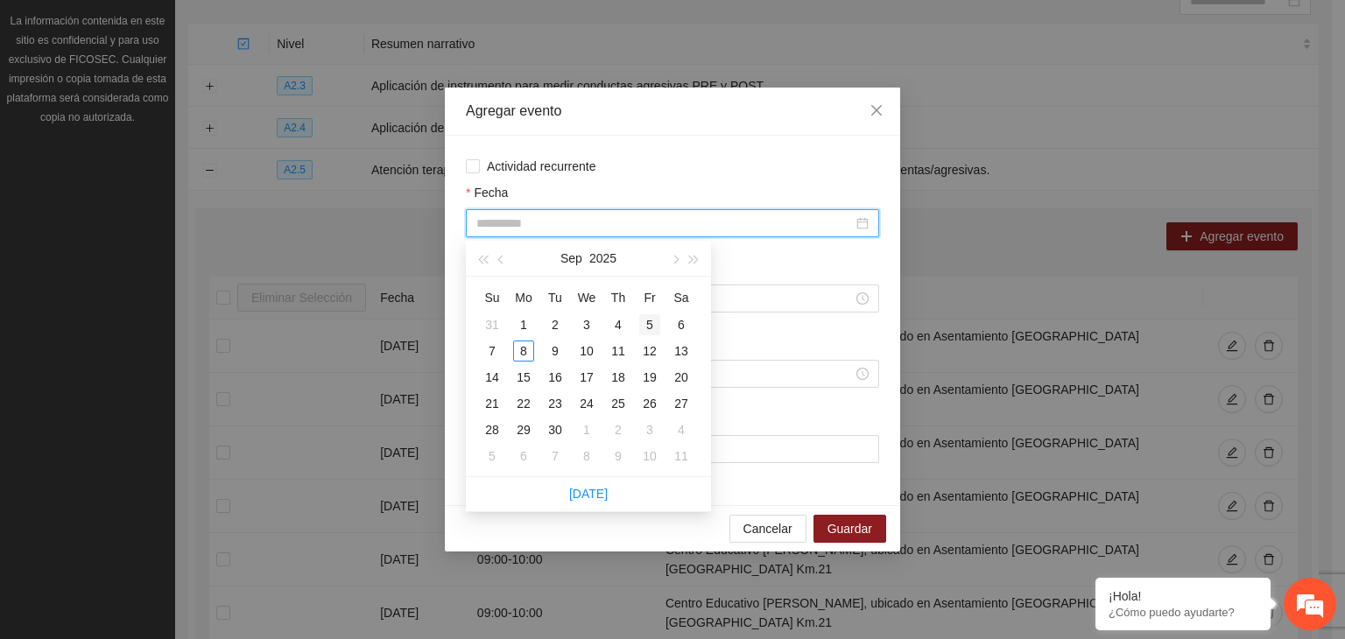
type input "**********"
click at [651, 326] on div "5" at bounding box center [649, 324] width 21 height 21
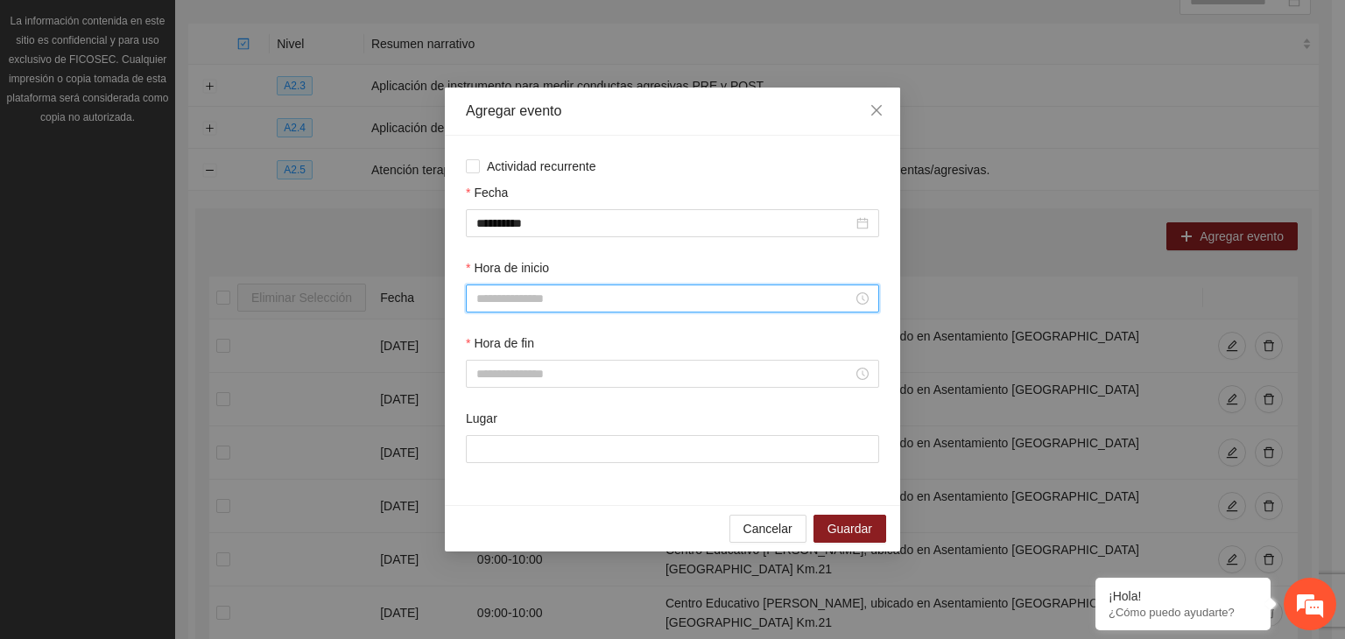
click at [592, 302] on input "Hora de inicio" at bounding box center [664, 298] width 376 height 19
click at [488, 385] on div "09" at bounding box center [490, 381] width 49 height 25
type input "*****"
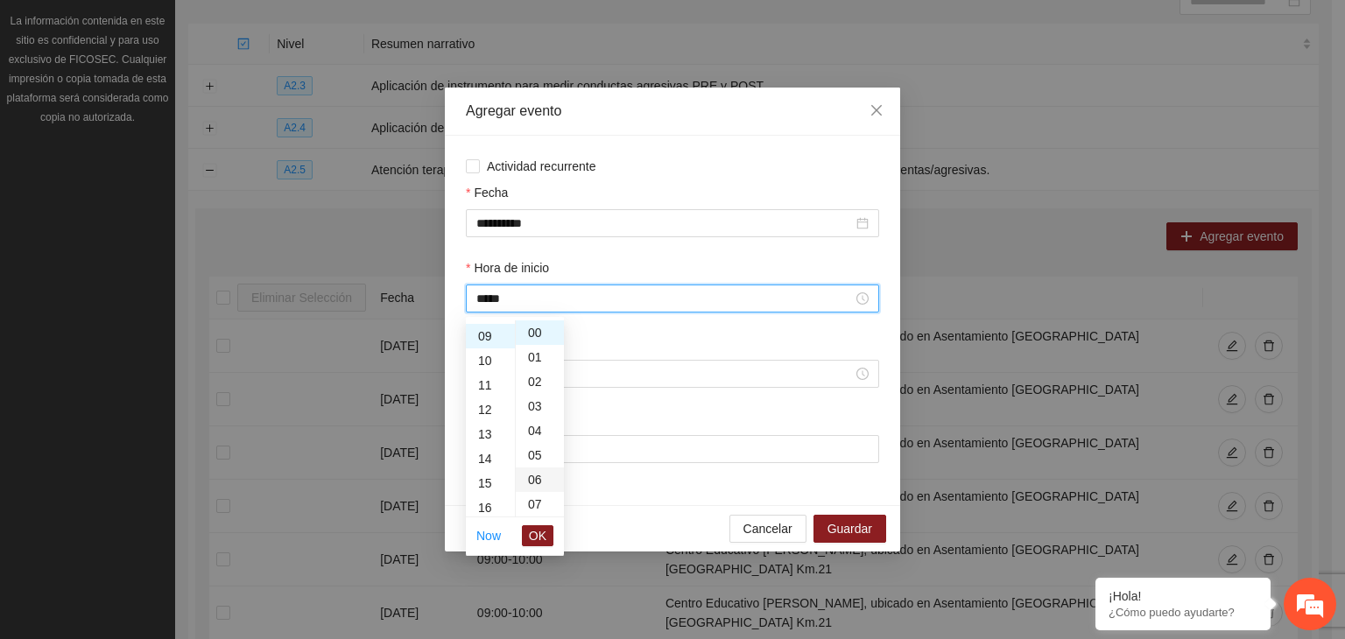
scroll to position [221, 0]
click at [540, 527] on span "OK" at bounding box center [538, 535] width 18 height 19
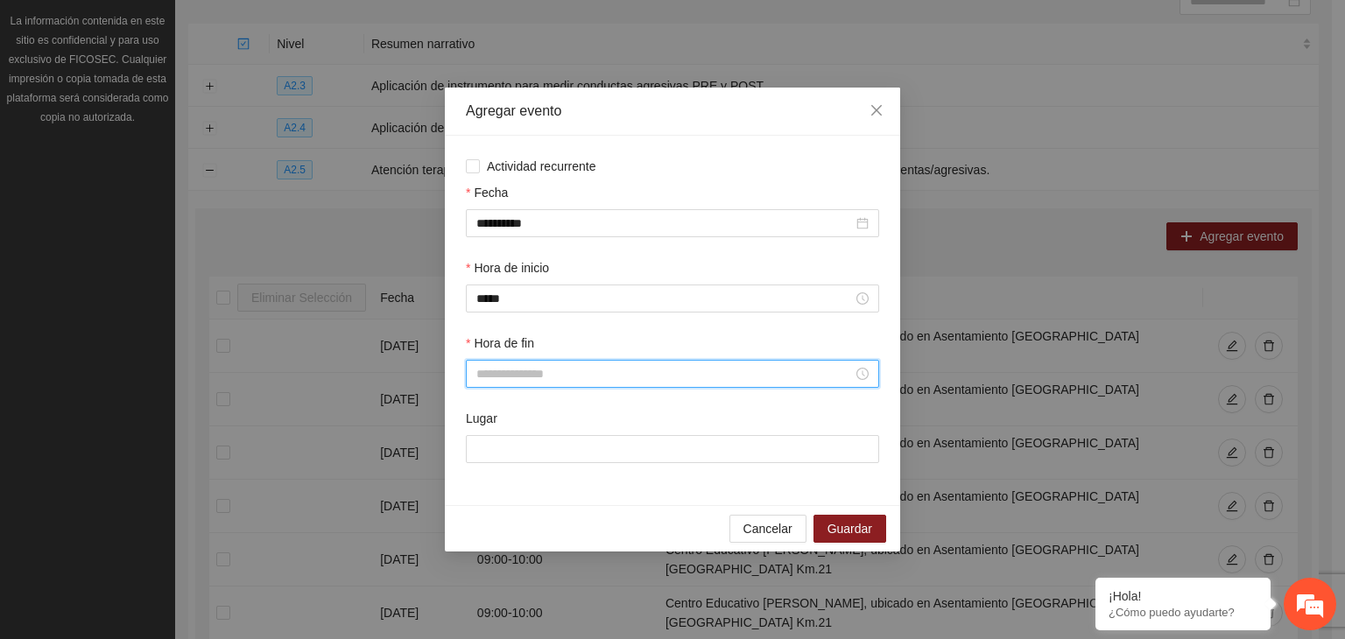
click at [501, 373] on input "Hora de fin" at bounding box center [664, 373] width 376 height 19
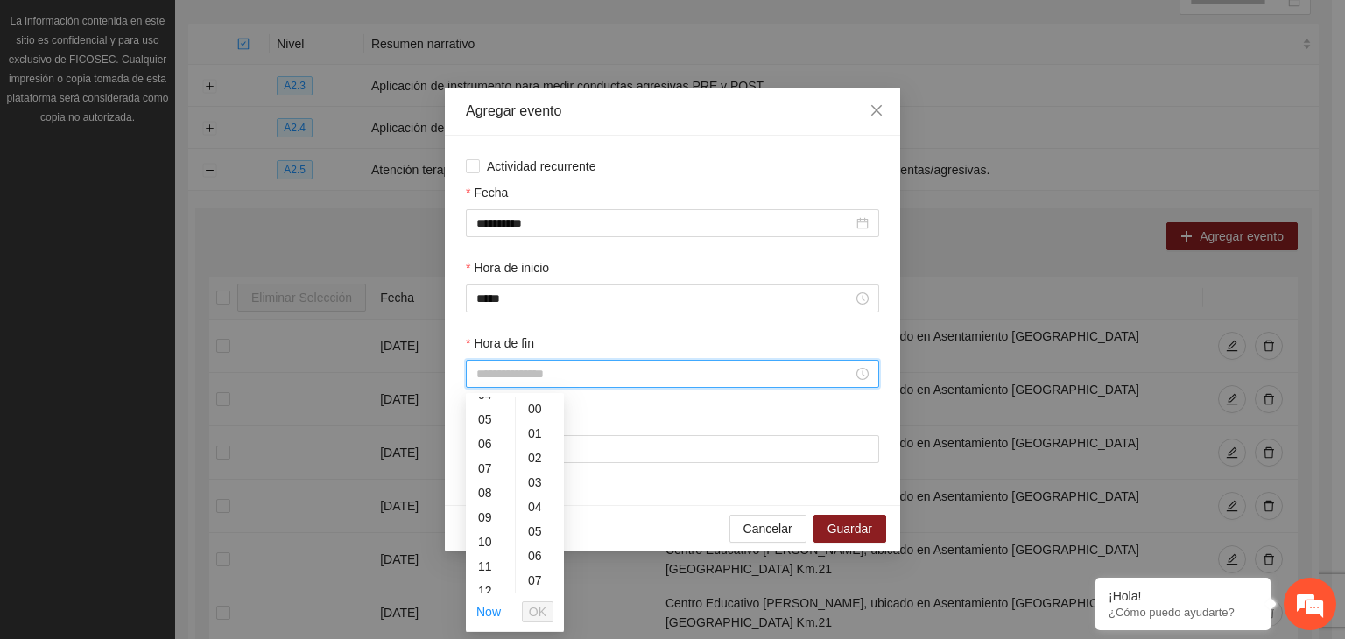
scroll to position [138, 0]
click at [488, 518] on div "10" at bounding box center [490, 515] width 49 height 25
type input "*****"
click at [542, 605] on span "OK" at bounding box center [538, 611] width 18 height 19
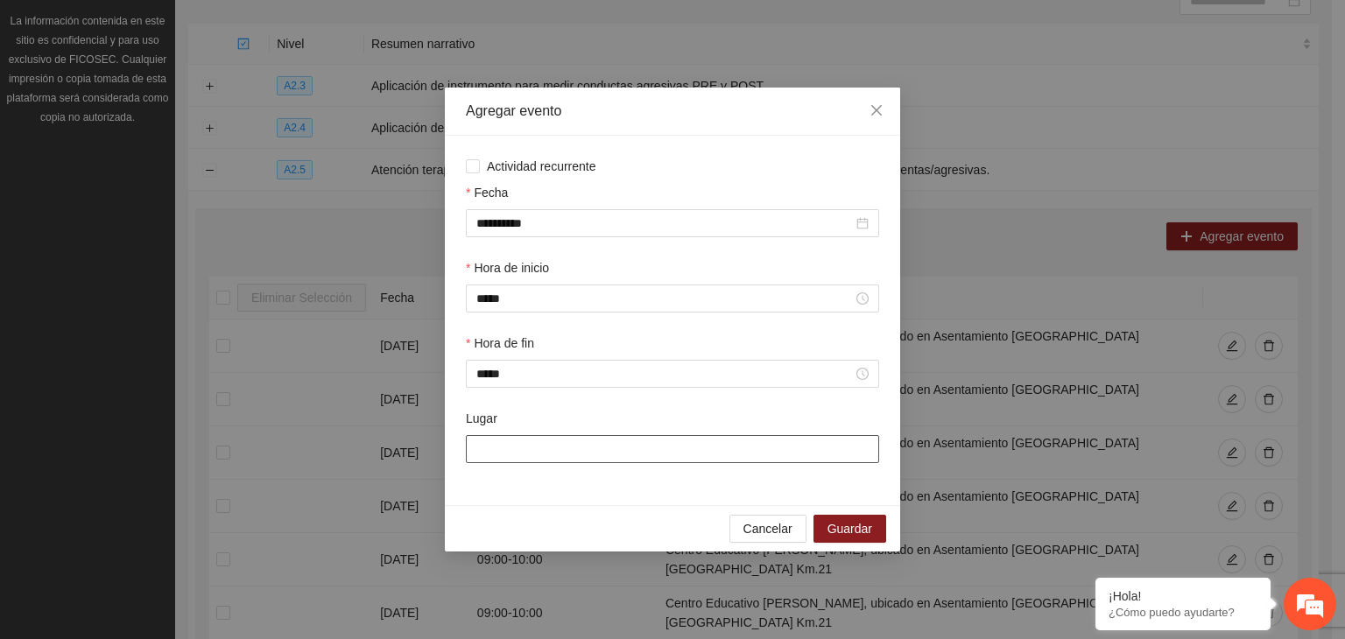
click at [560, 449] on input "Lugar" at bounding box center [672, 449] width 413 height 28
type input "**********"
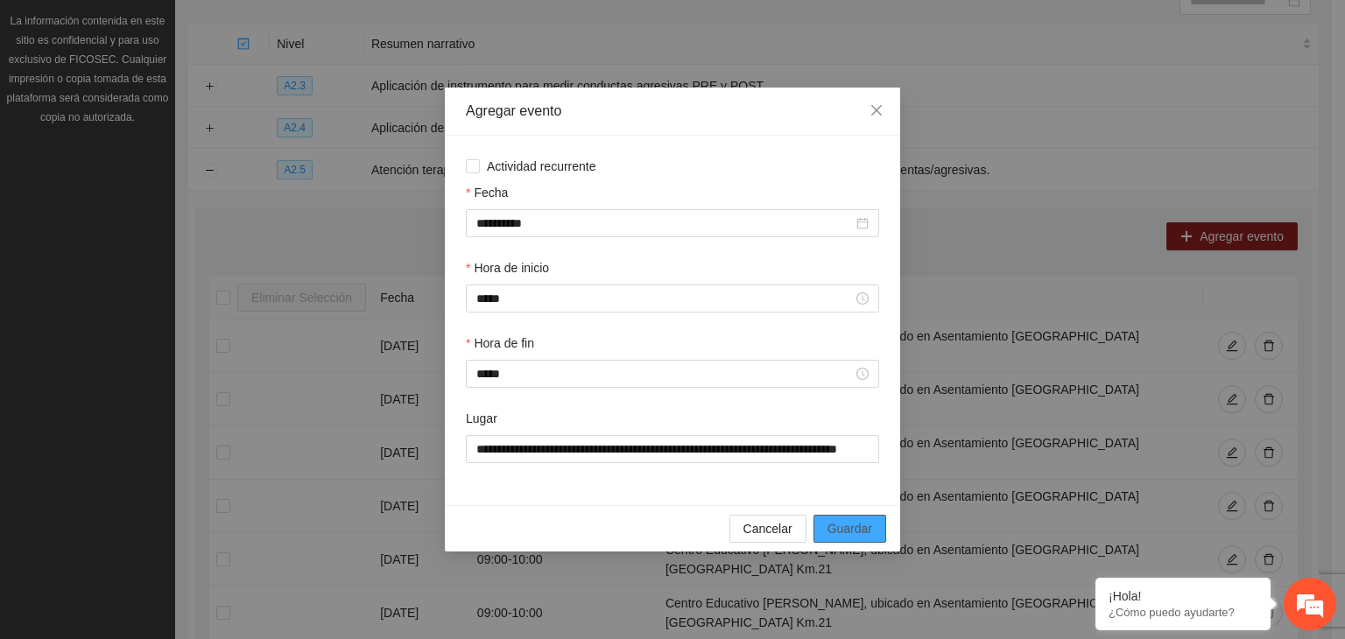
click at [868, 538] on span "Guardar" at bounding box center [849, 528] width 45 height 19
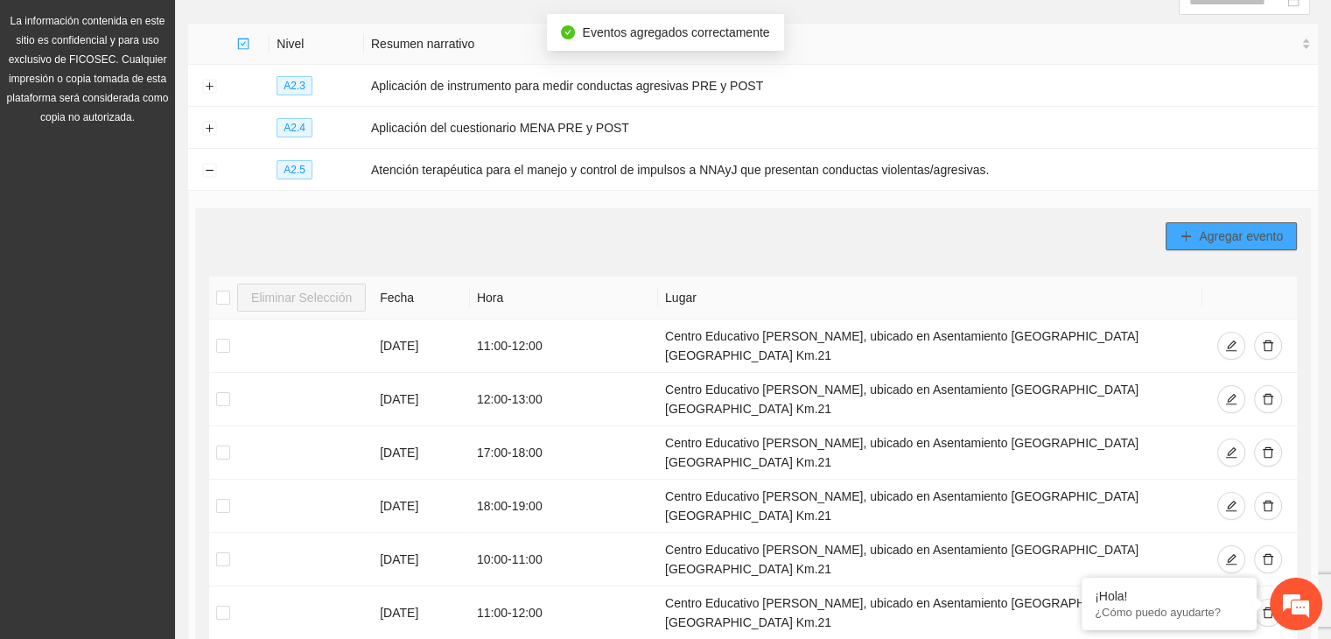
click at [1184, 232] on icon "plus" at bounding box center [1186, 236] width 12 height 12
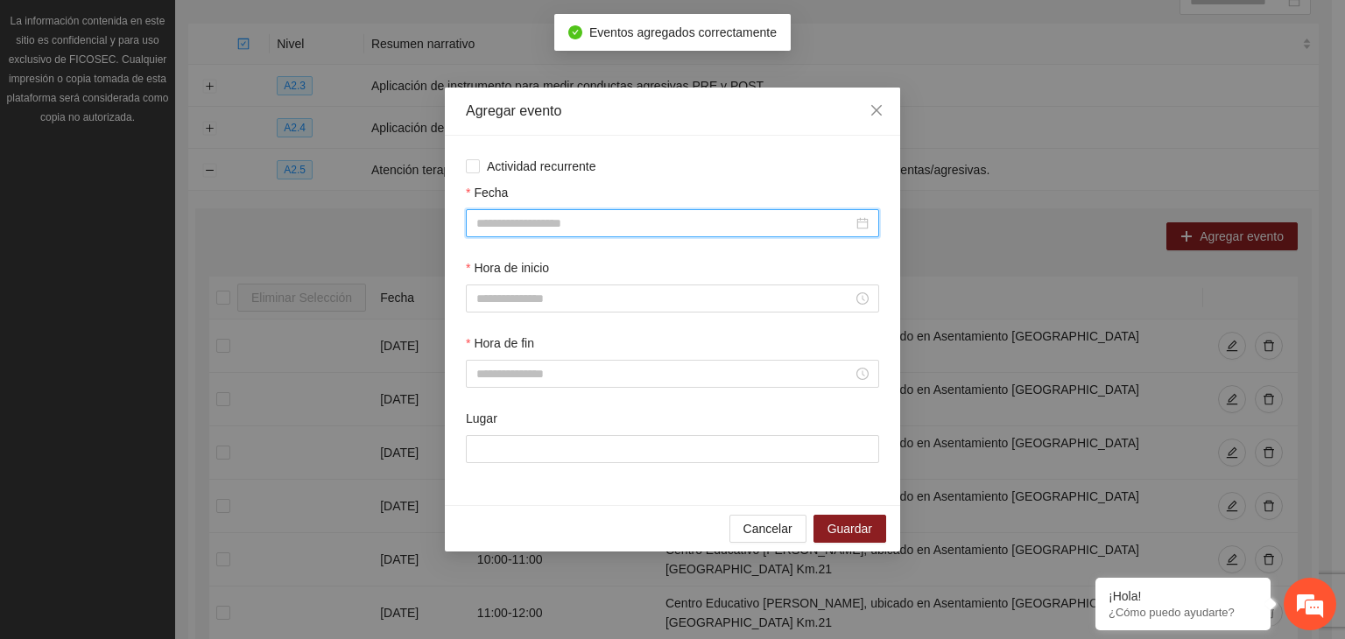
click at [720, 221] on input "Fecha" at bounding box center [664, 223] width 376 height 19
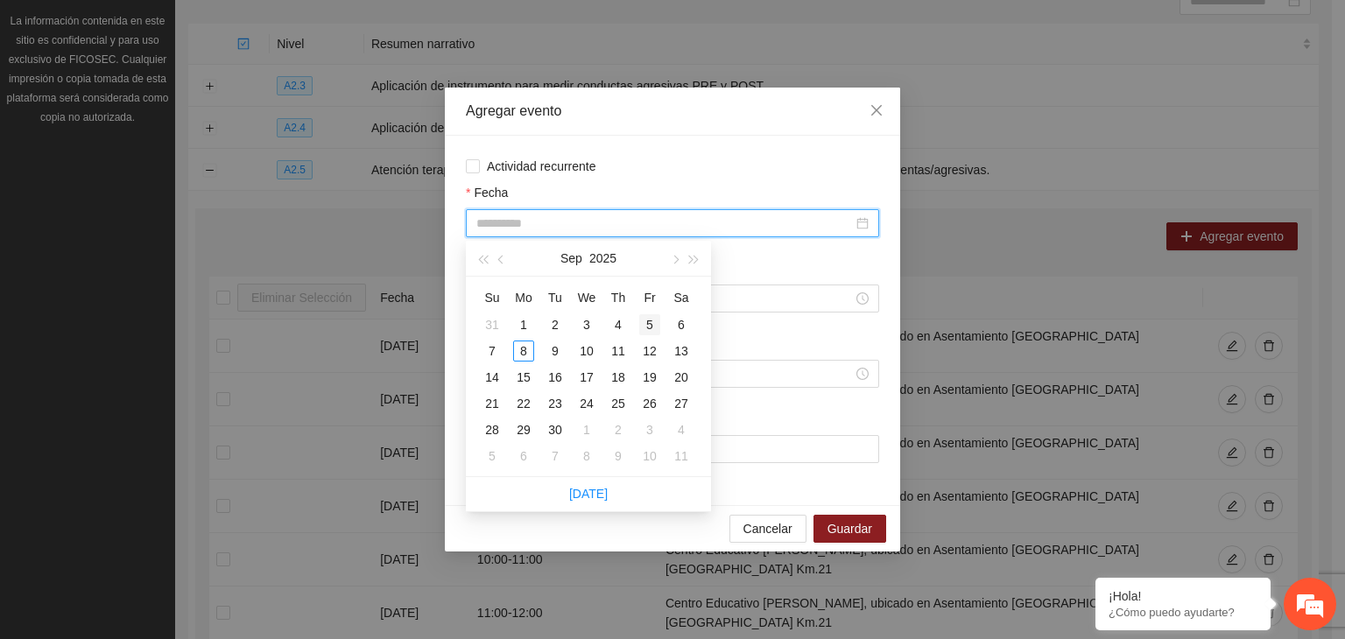
type input "**********"
click at [653, 319] on div "5" at bounding box center [649, 324] width 21 height 21
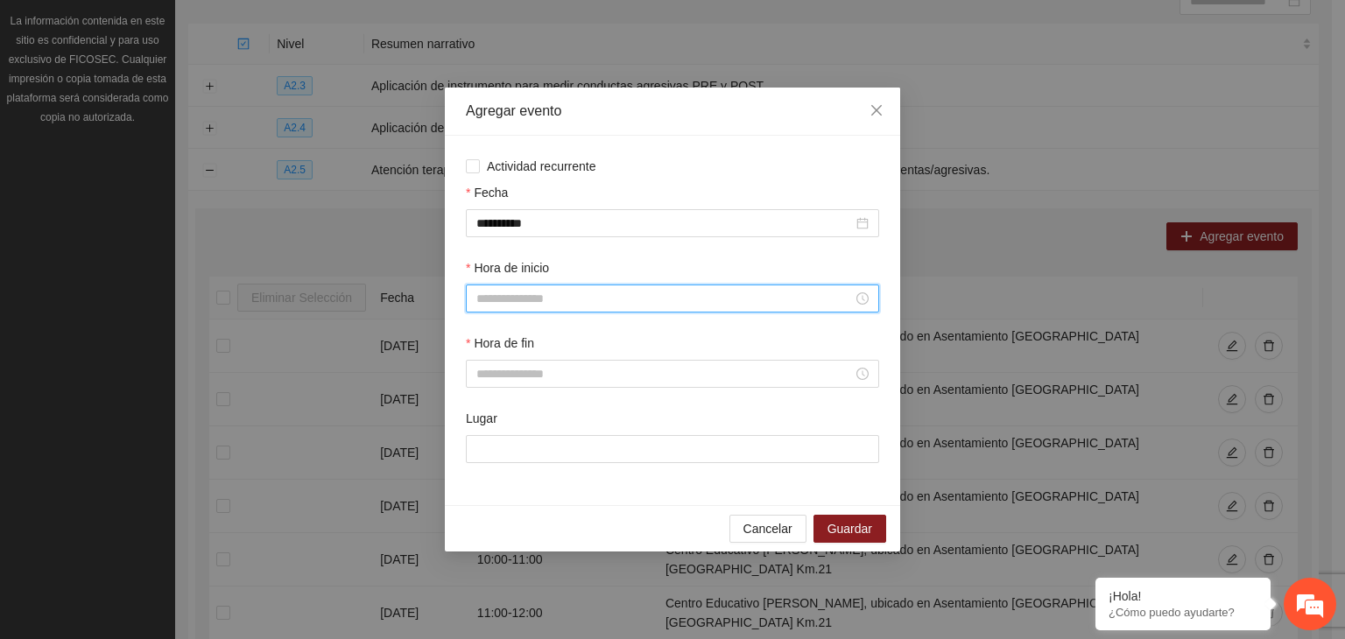
click at [567, 303] on input "Hora de inicio" at bounding box center [664, 298] width 376 height 19
click at [490, 423] on div "10" at bounding box center [490, 430] width 49 height 25
type input "*****"
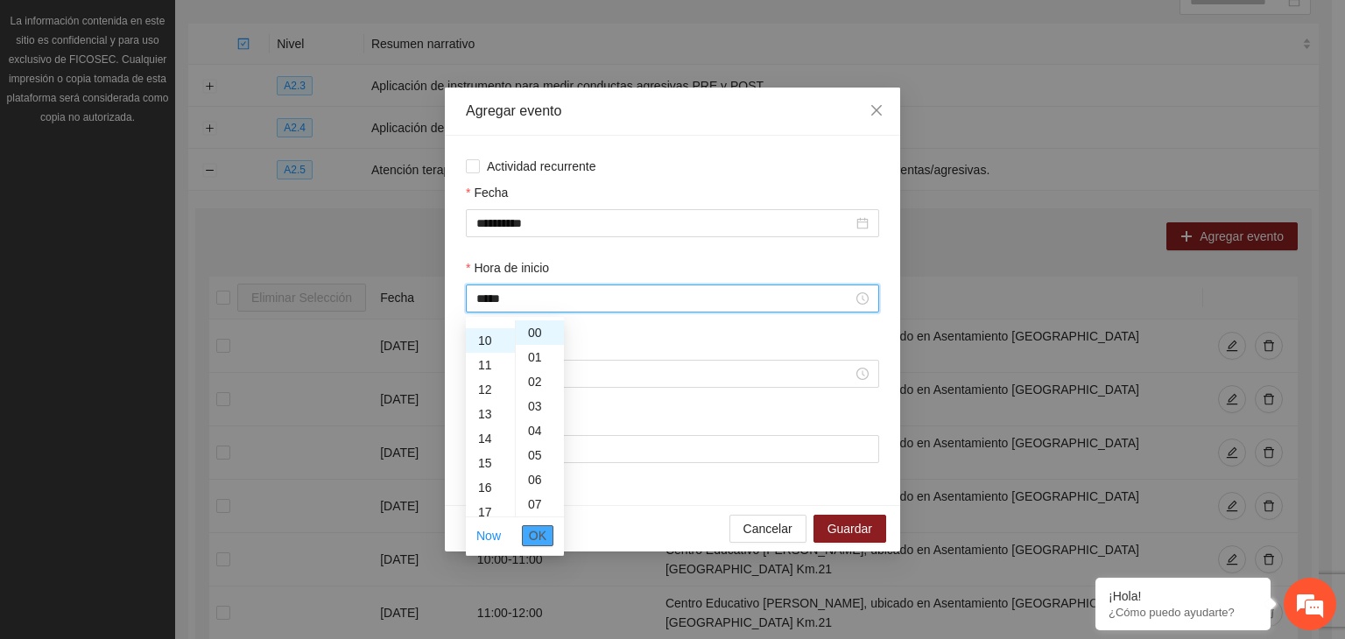
scroll to position [245, 0]
click at [546, 536] on span "OK" at bounding box center [538, 535] width 18 height 19
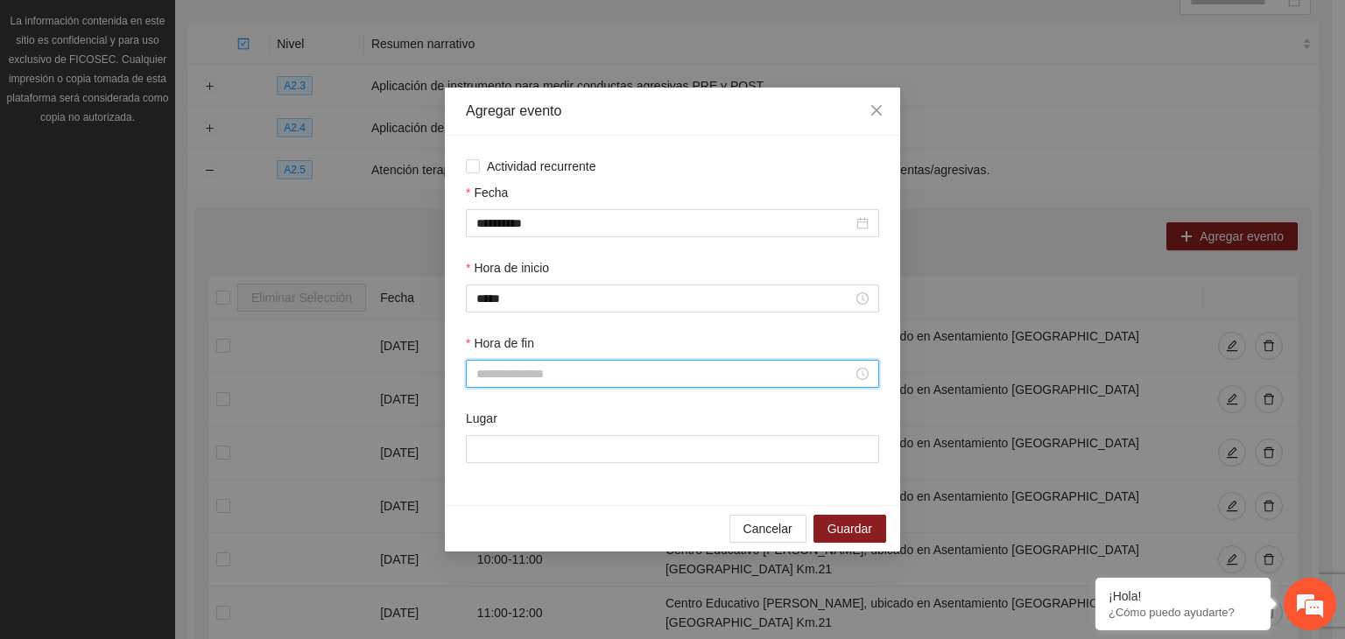
click at [528, 378] on input "Hora de fin" at bounding box center [664, 373] width 376 height 19
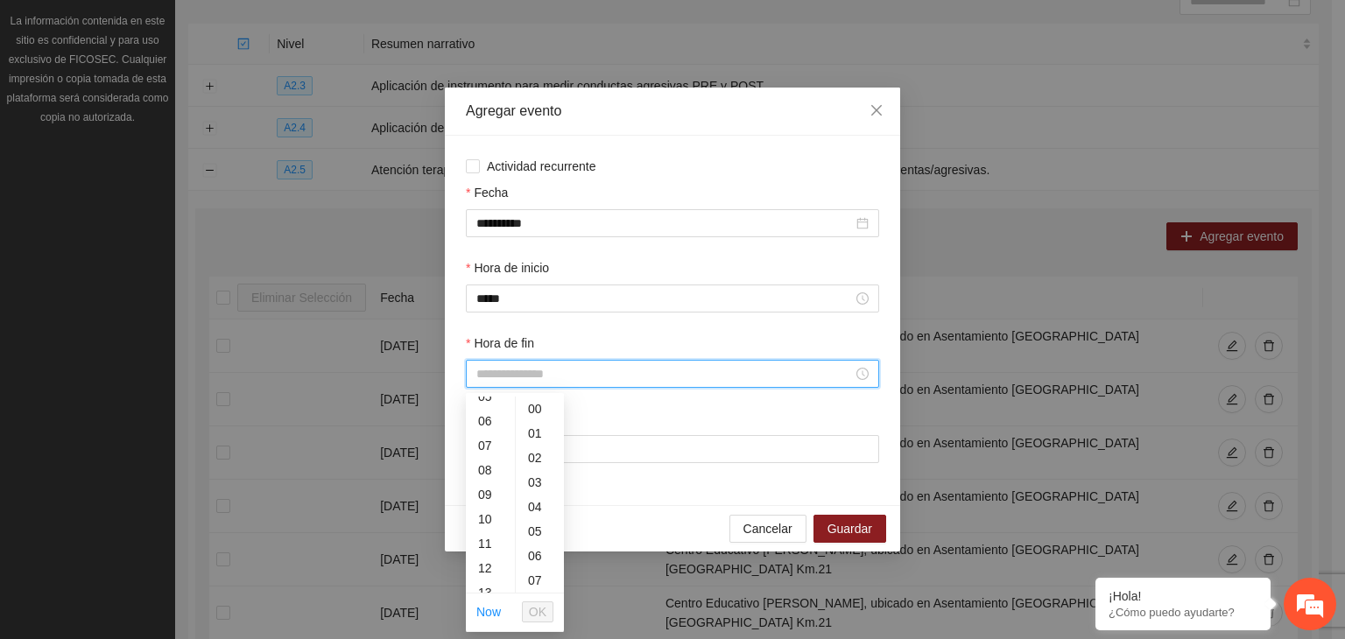
scroll to position [144, 0]
click at [485, 533] on div "11" at bounding box center [490, 534] width 49 height 25
type input "*****"
click at [543, 605] on span "OK" at bounding box center [538, 611] width 18 height 19
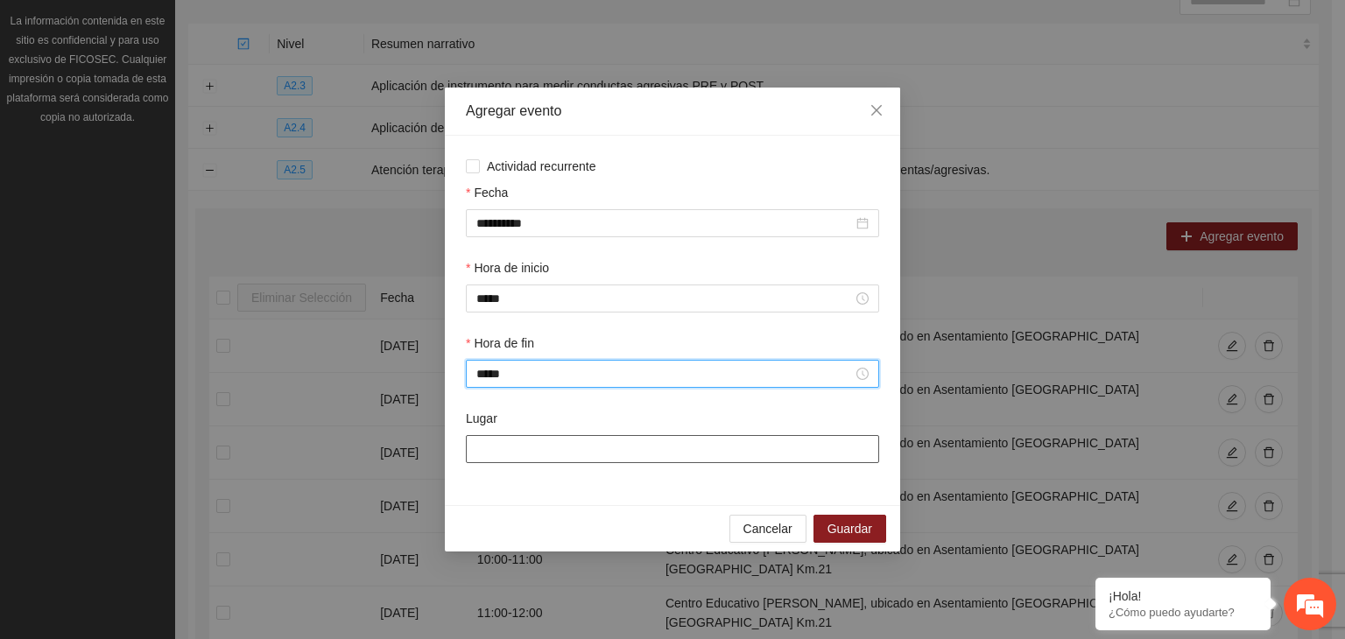
click at [552, 455] on input "Lugar" at bounding box center [672, 449] width 413 height 28
type input "**********"
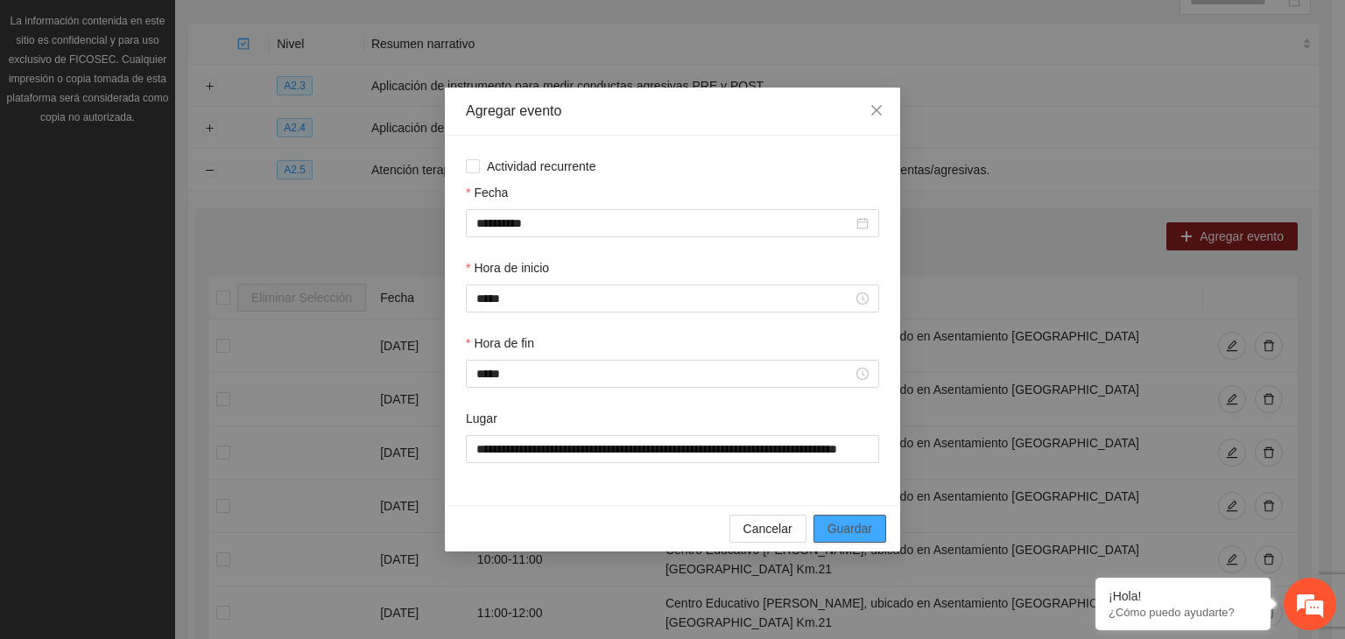
click at [855, 535] on span "Guardar" at bounding box center [849, 528] width 45 height 19
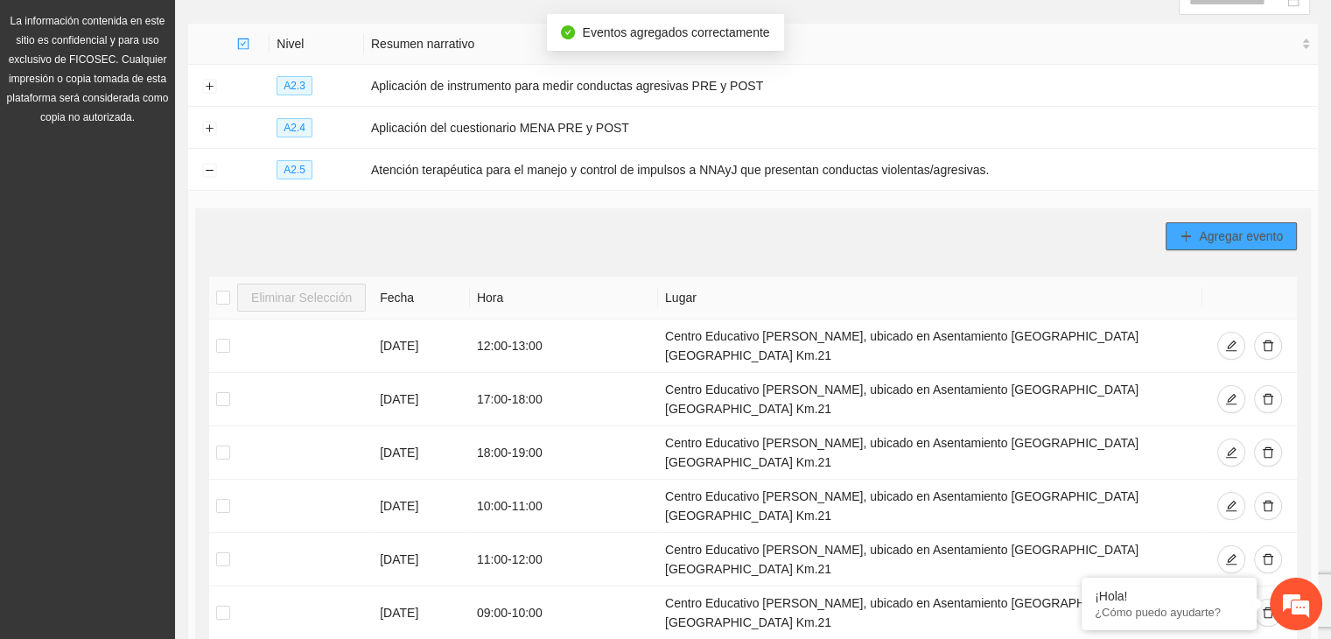
click at [1195, 233] on button "Agregar evento" at bounding box center [1231, 236] width 131 height 28
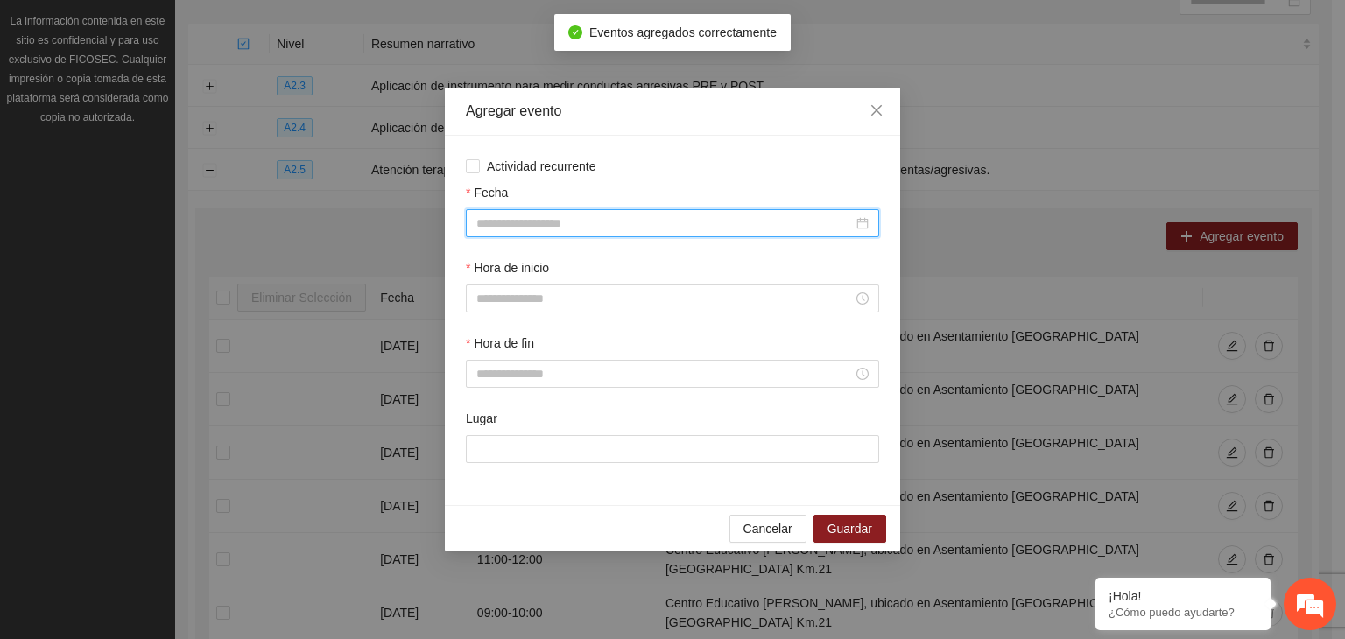
click at [577, 220] on input "Fecha" at bounding box center [664, 223] width 376 height 19
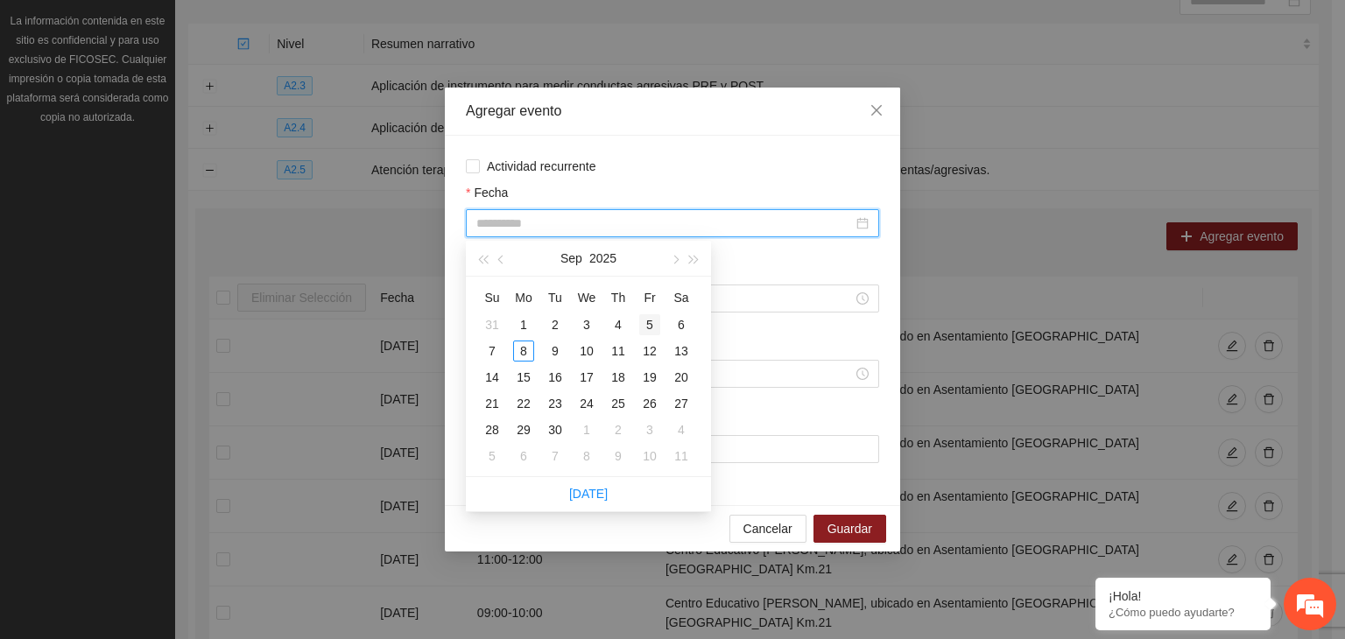
type input "**********"
click at [655, 317] on div "5" at bounding box center [649, 324] width 21 height 21
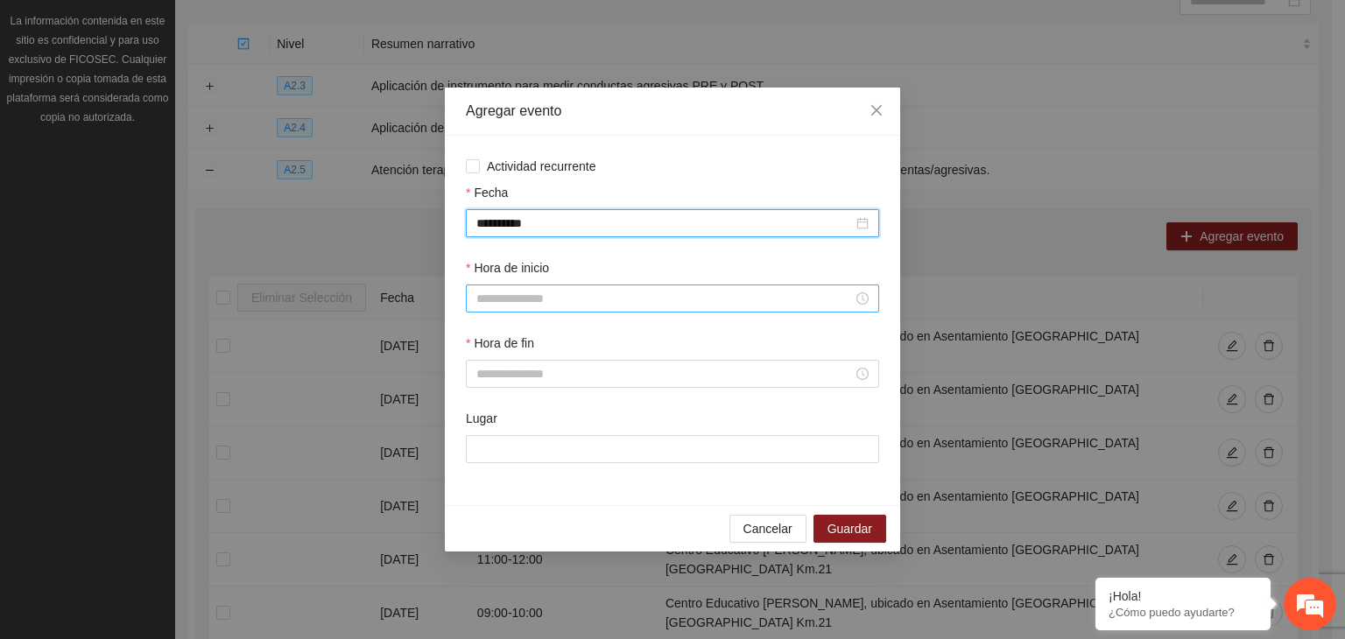
click at [546, 299] on input "Hora de inicio" at bounding box center [664, 298] width 376 height 19
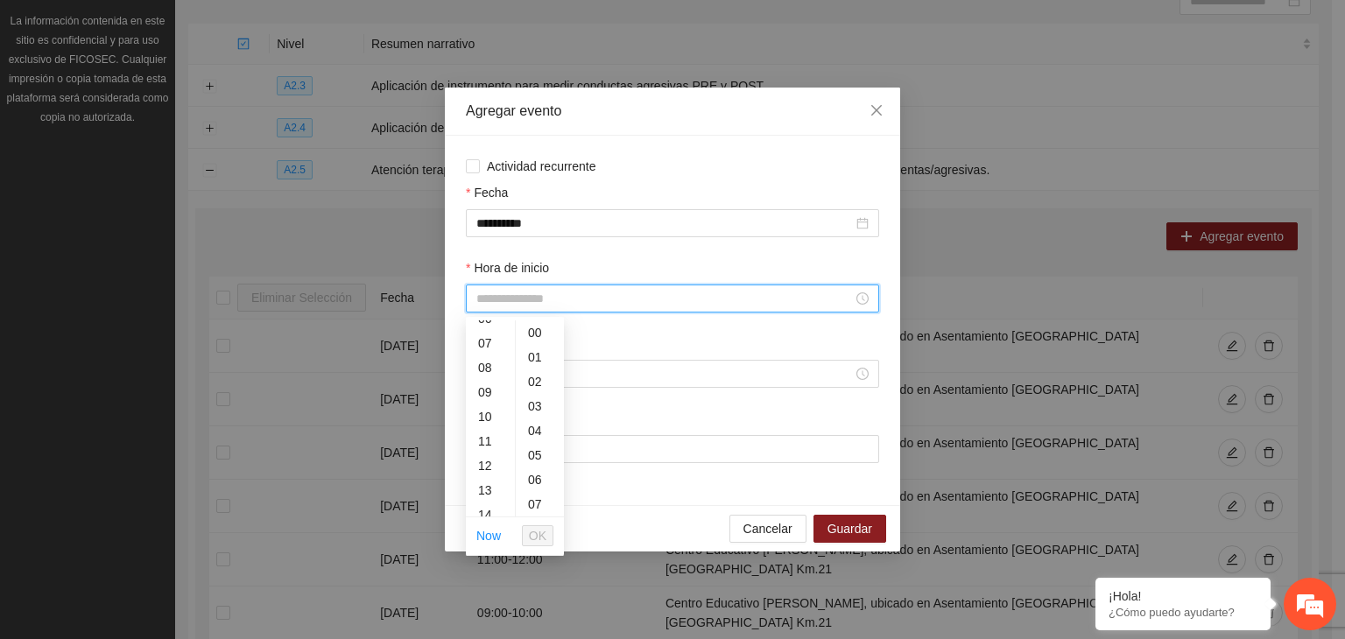
scroll to position [171, 0]
click at [488, 425] on div "11" at bounding box center [490, 431] width 49 height 25
type input "*****"
click at [536, 531] on span "OK" at bounding box center [538, 535] width 18 height 19
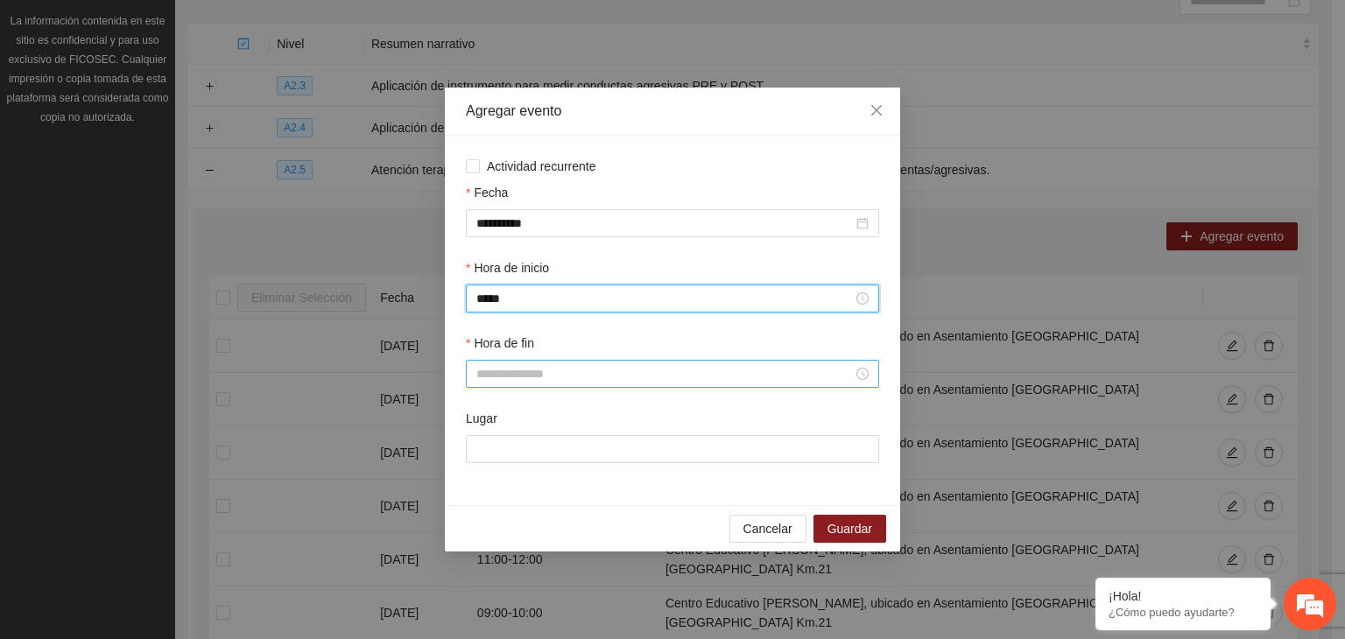
click at [495, 383] on input "Hora de fin" at bounding box center [664, 373] width 376 height 19
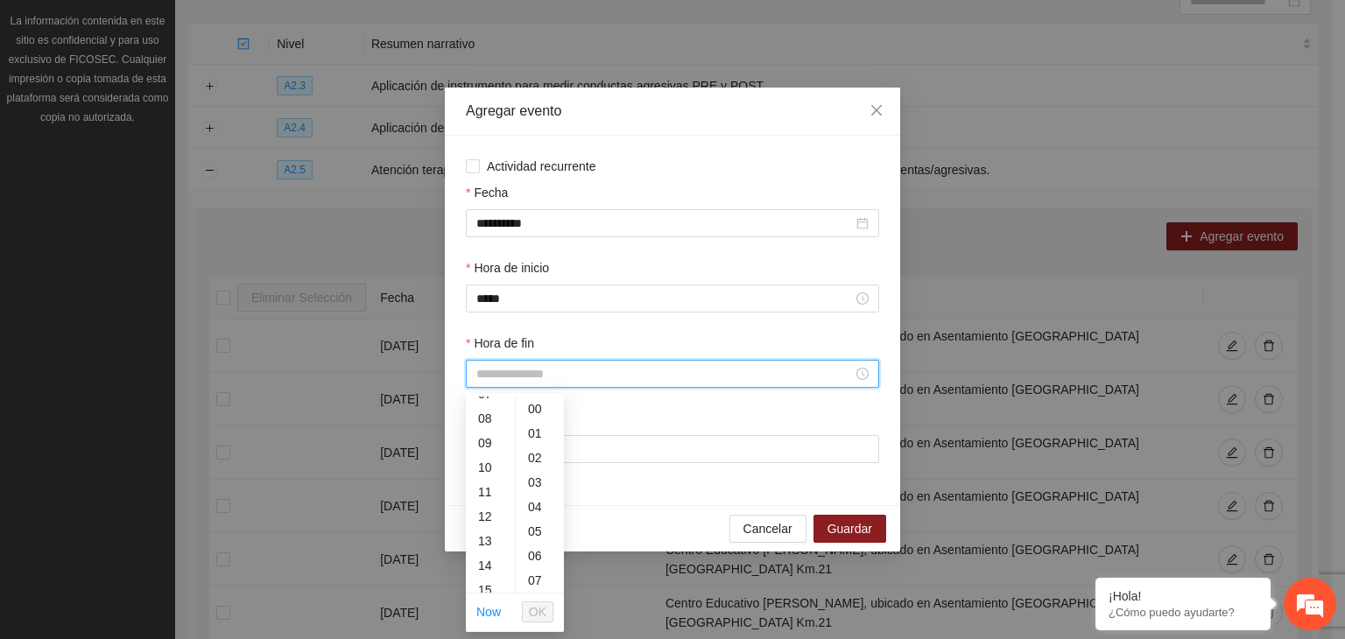
scroll to position [190, 0]
click at [482, 517] on div "12" at bounding box center [490, 513] width 49 height 25
type input "*****"
click at [539, 606] on span "OK" at bounding box center [538, 611] width 18 height 19
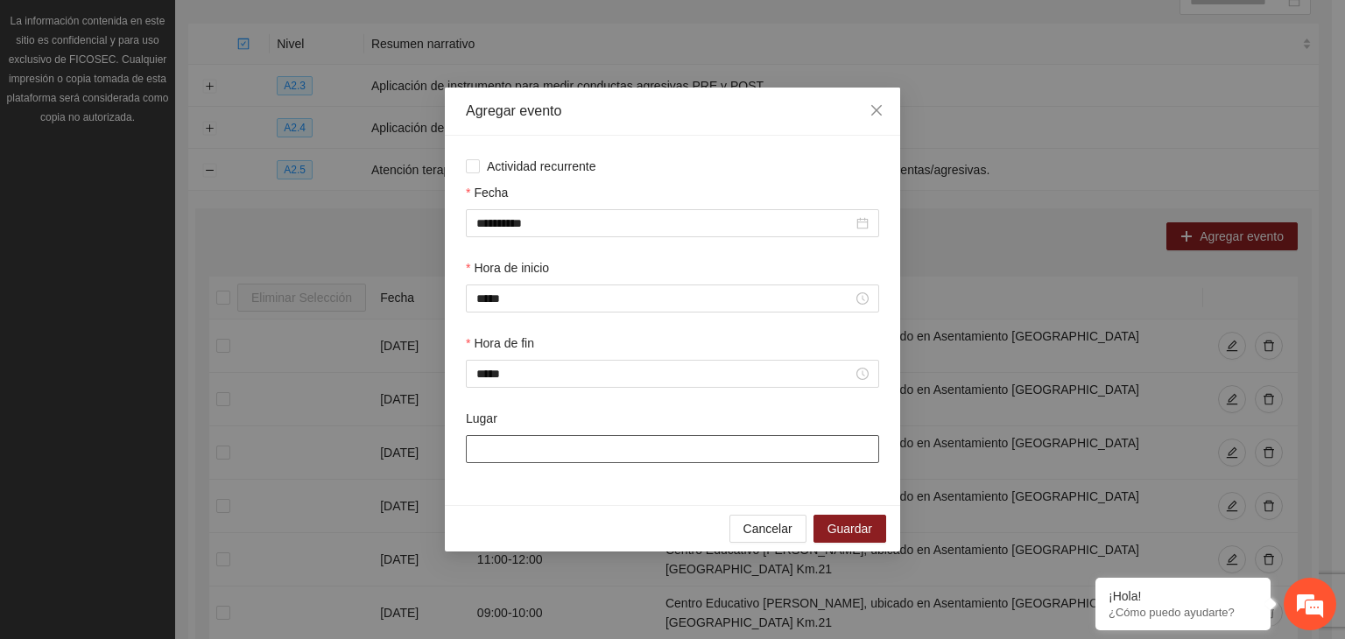
click at [514, 443] on input "Lugar" at bounding box center [672, 449] width 413 height 28
type input "**********"
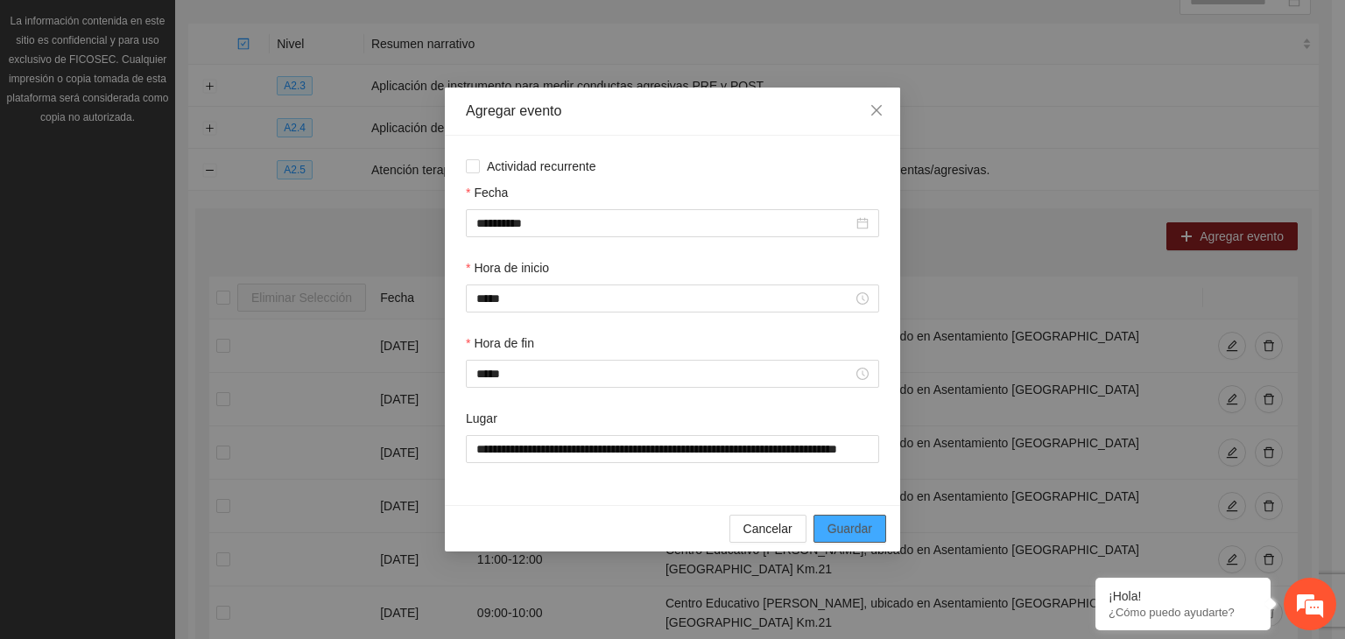
click at [868, 533] on span "Guardar" at bounding box center [849, 528] width 45 height 19
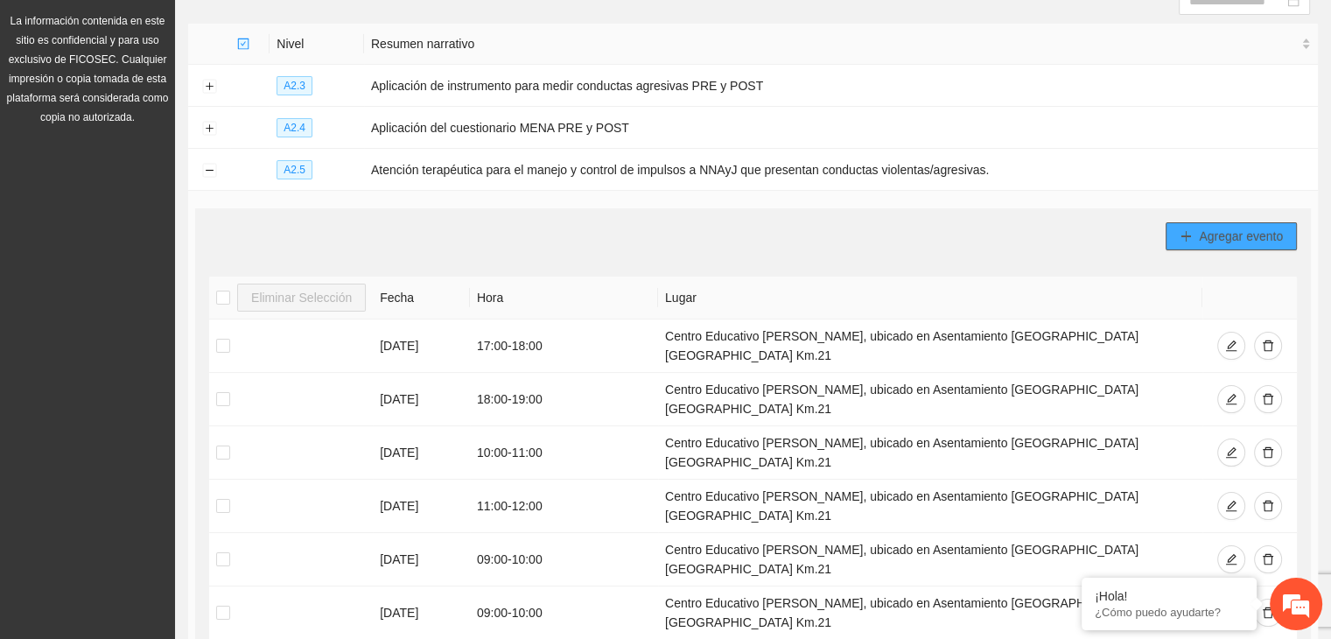
click at [1214, 236] on span "Agregar evento" at bounding box center [1241, 236] width 84 height 19
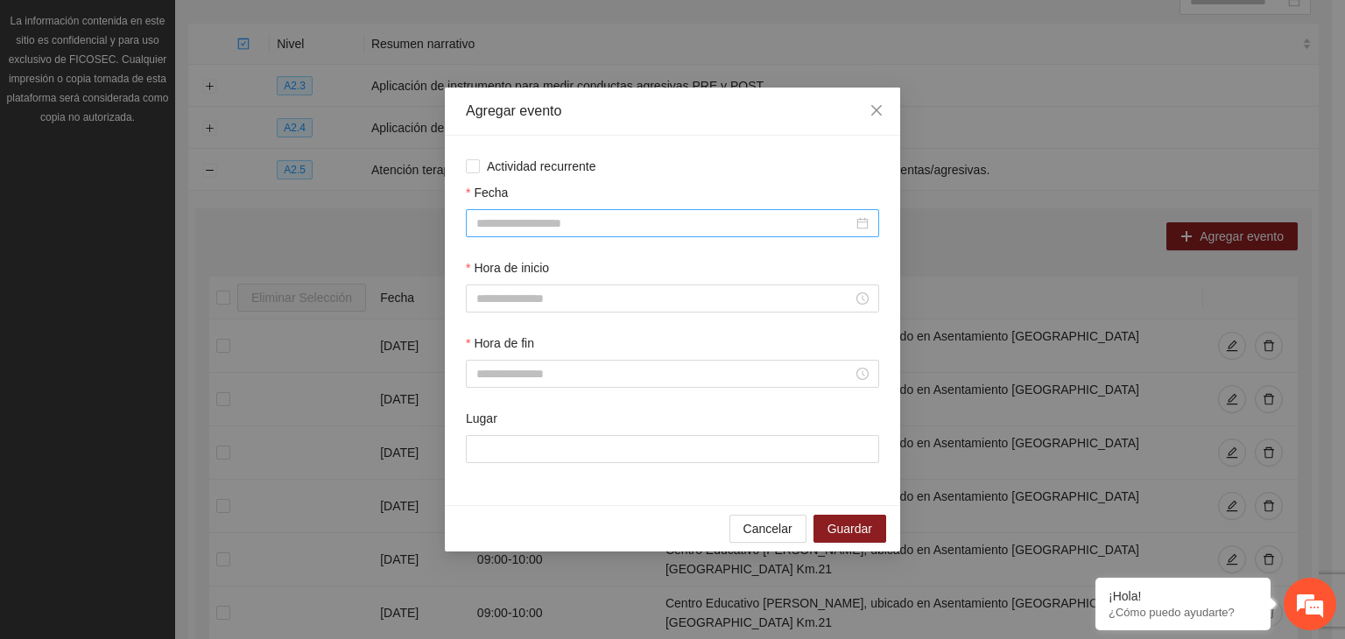
click at [738, 226] on input "Fecha" at bounding box center [664, 223] width 376 height 19
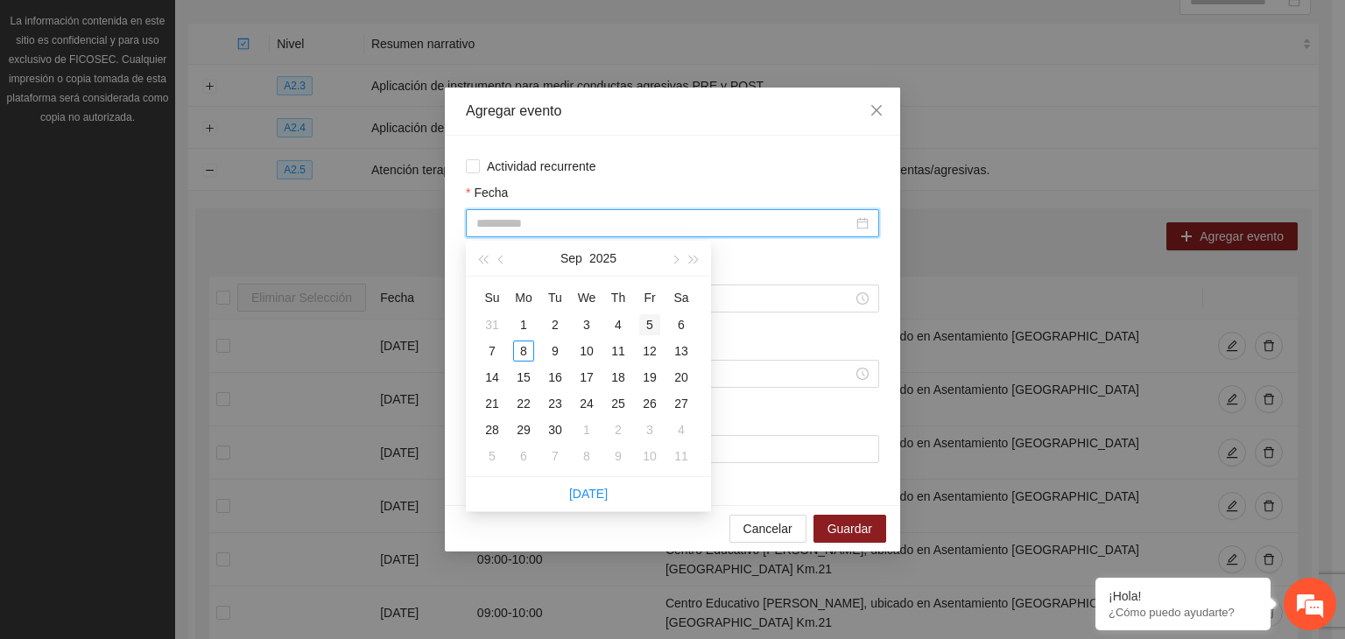
type input "**********"
click at [647, 327] on div "5" at bounding box center [649, 324] width 21 height 21
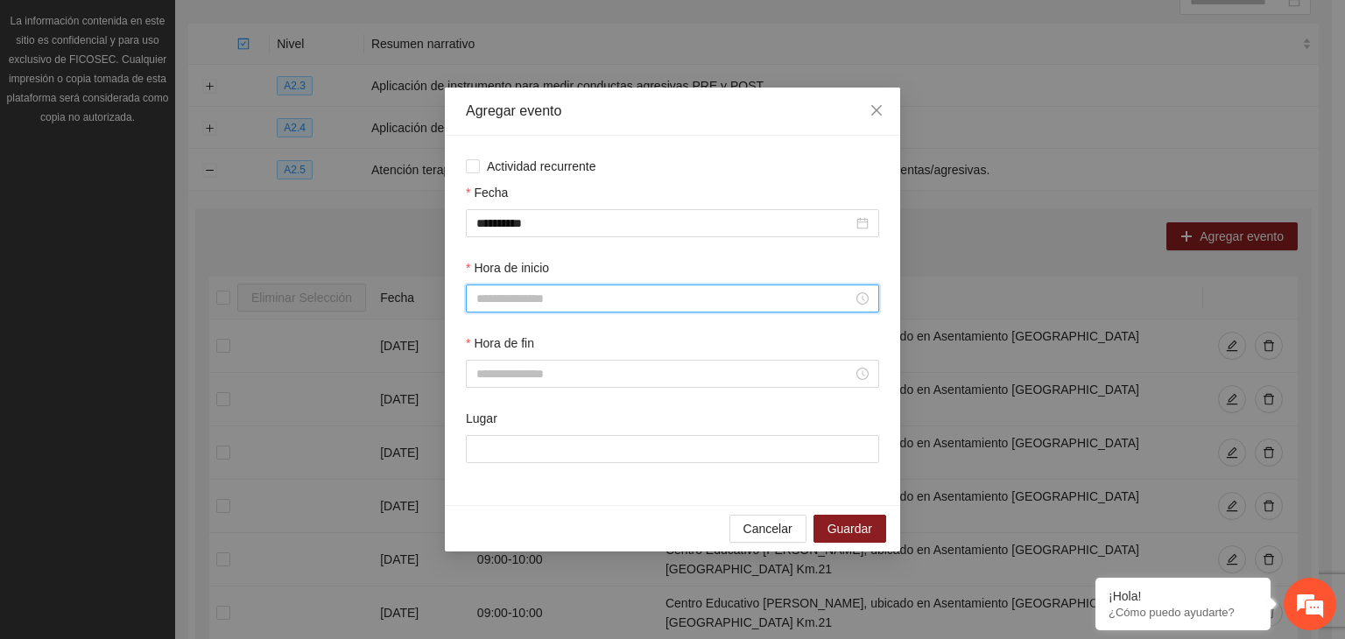
click at [545, 293] on input "Hora de inicio" at bounding box center [664, 298] width 376 height 19
click at [495, 400] on div "12" at bounding box center [490, 401] width 49 height 25
type input "*****"
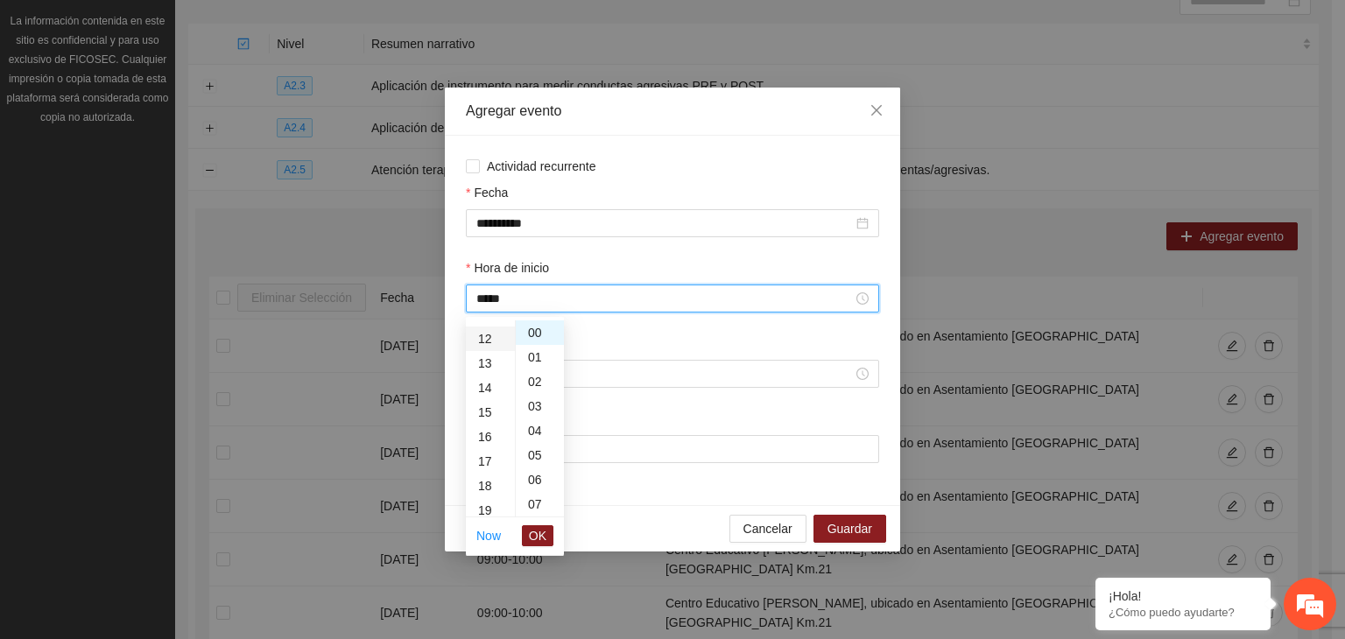
scroll to position [294, 0]
click at [536, 528] on span "OK" at bounding box center [538, 535] width 18 height 19
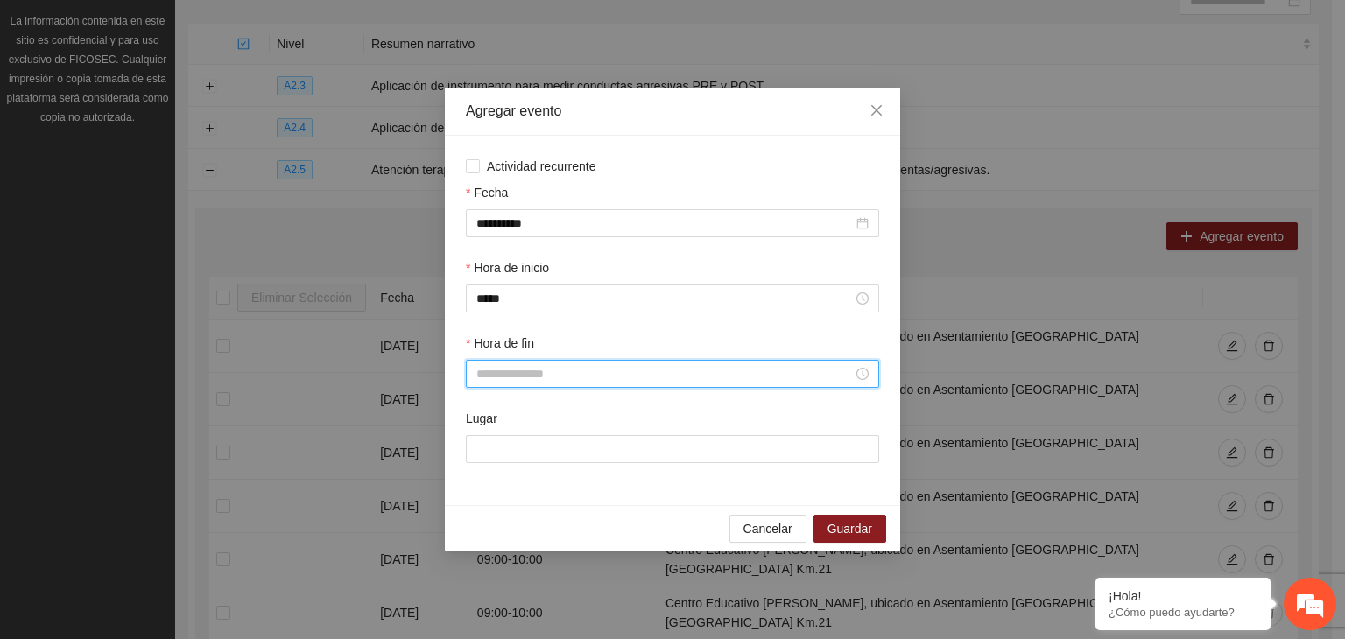
click at [488, 379] on input "Hora de fin" at bounding box center [664, 373] width 376 height 19
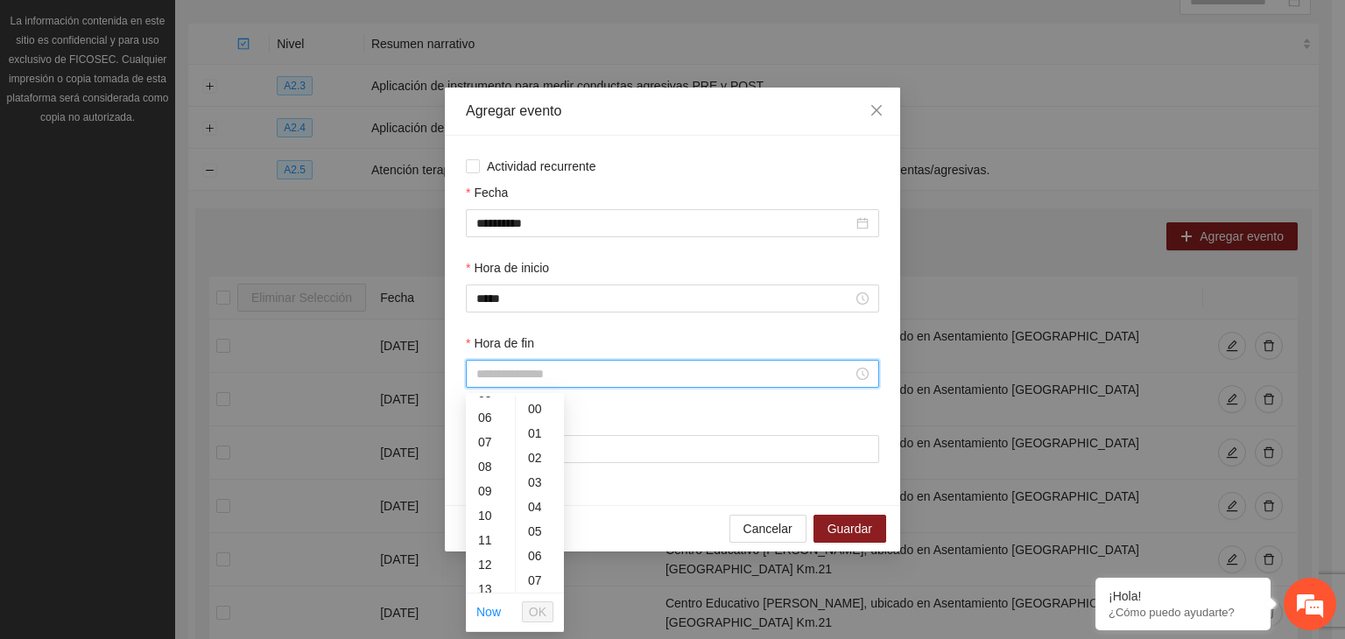
scroll to position [151, 0]
click at [490, 567] on div "13" at bounding box center [490, 577] width 49 height 25
type input "*****"
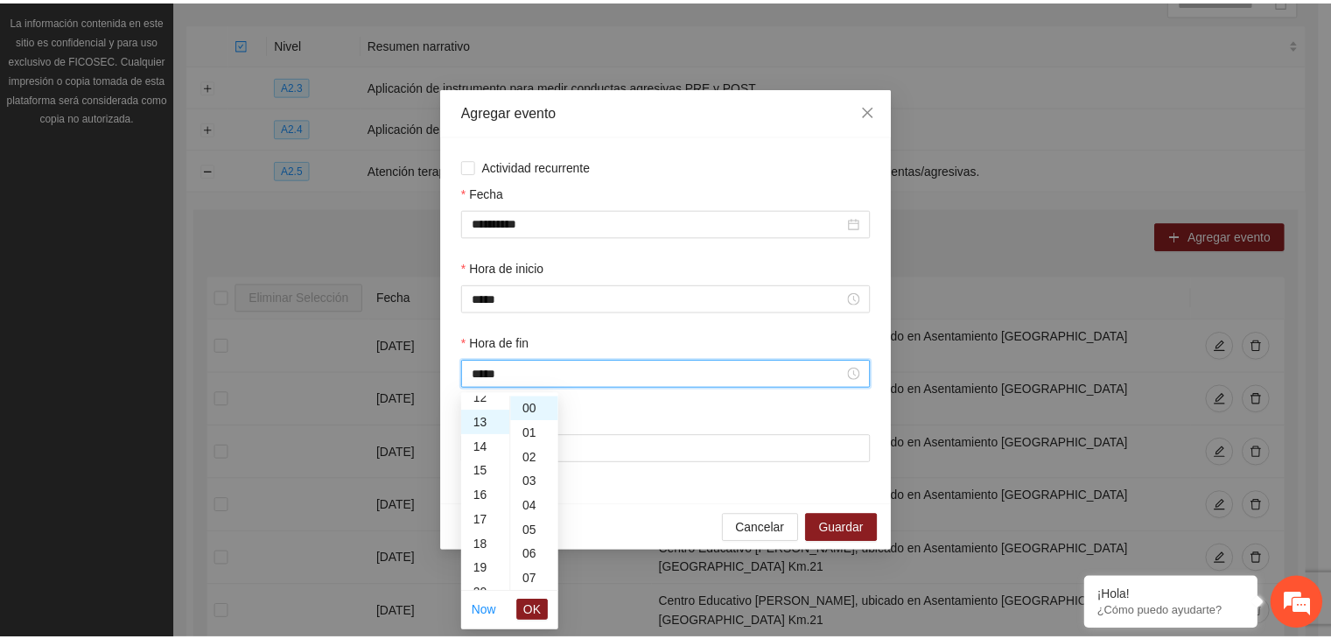
scroll to position [319, 0]
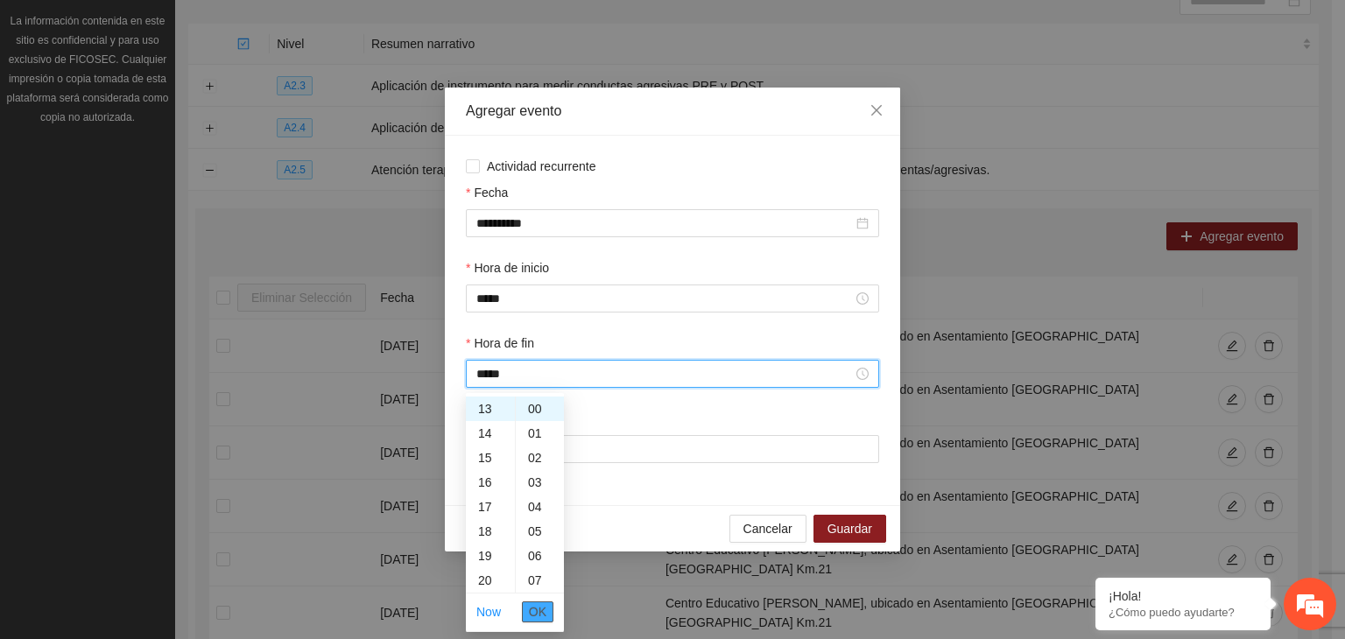
click at [539, 608] on span "OK" at bounding box center [538, 611] width 18 height 19
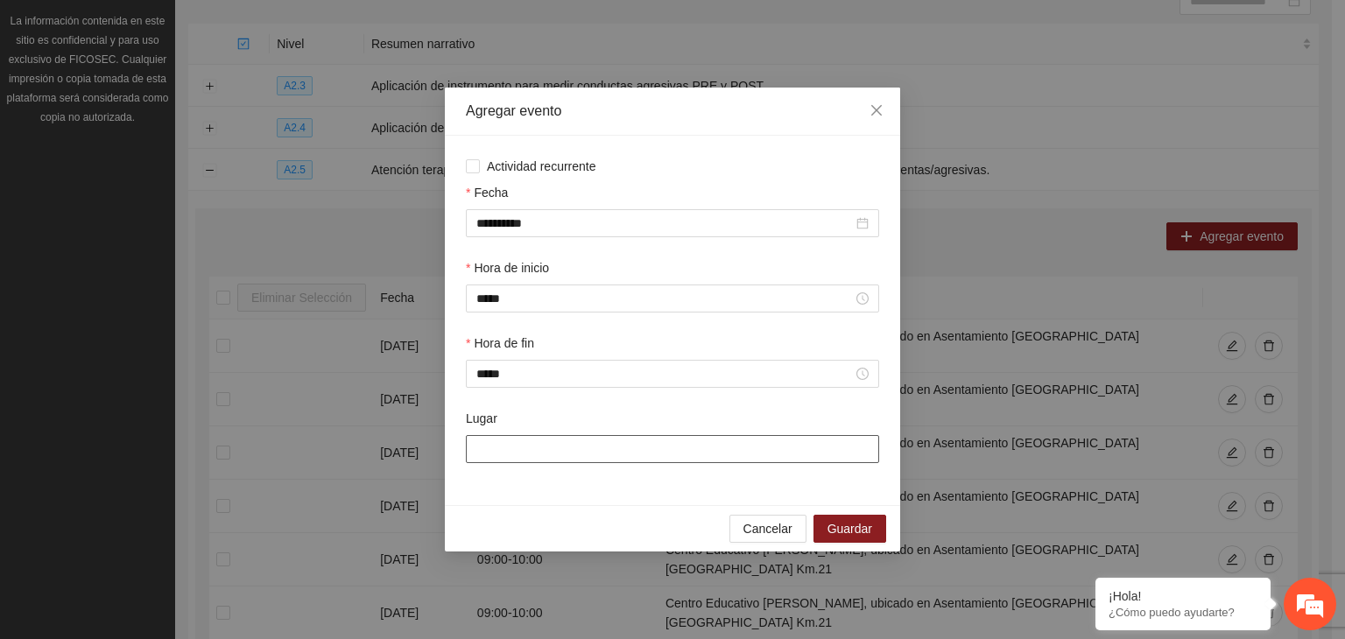
click at [569, 453] on input "Lugar" at bounding box center [672, 449] width 413 height 28
type input "**********"
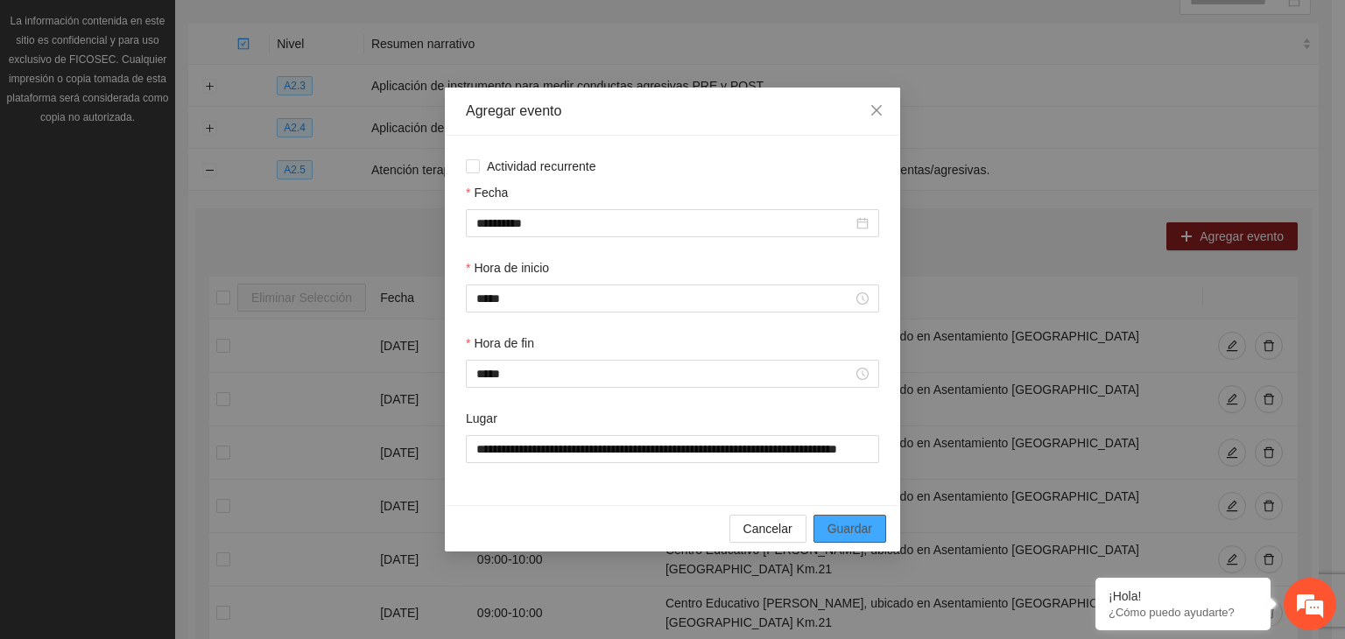
click at [854, 521] on span "Guardar" at bounding box center [849, 528] width 45 height 19
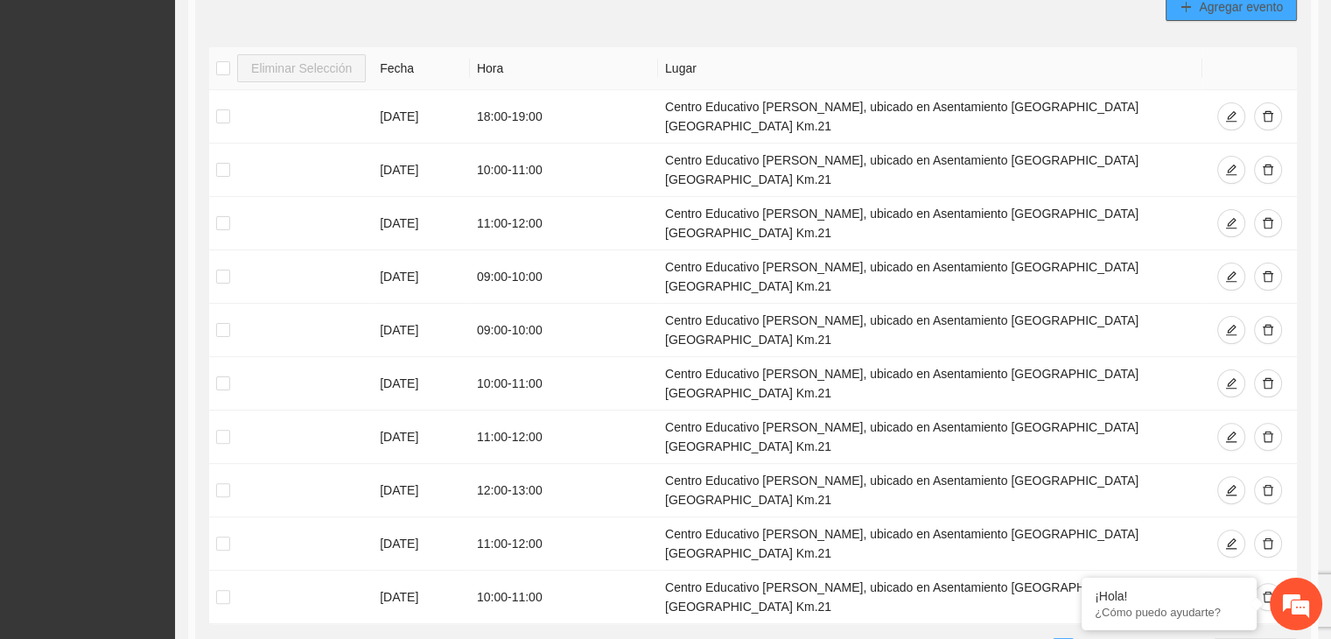
scroll to position [449, 0]
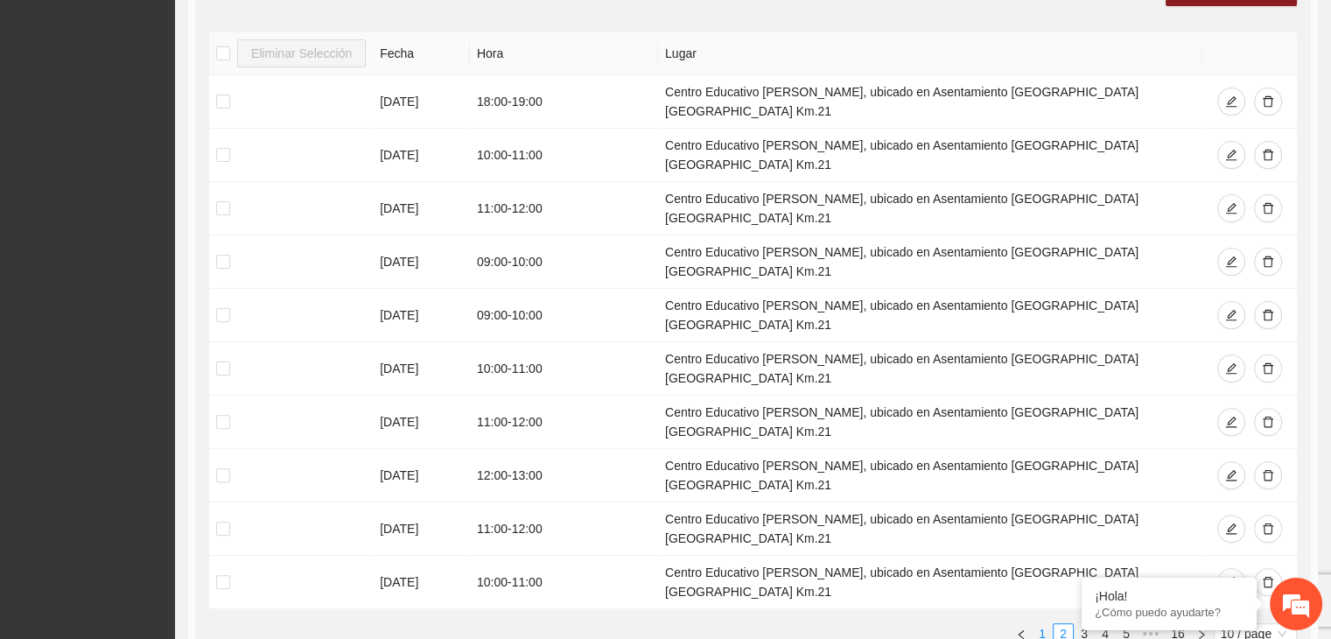
click at [1043, 624] on link "1" at bounding box center [1042, 633] width 19 height 19
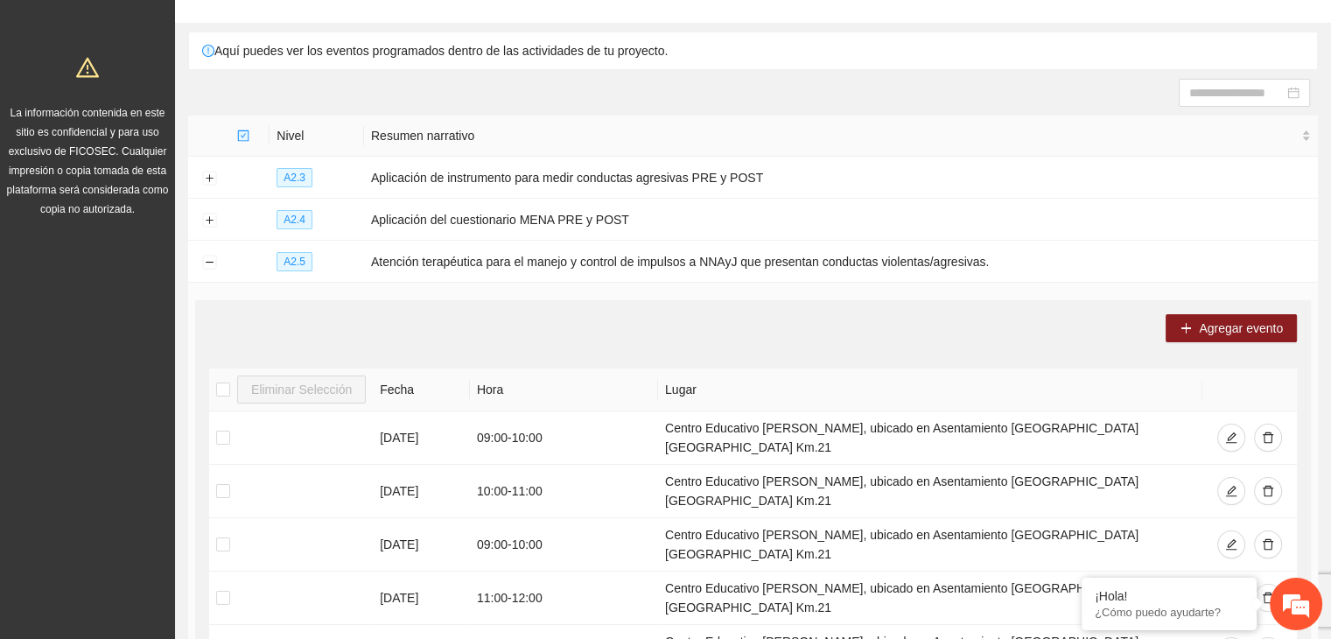
scroll to position [60, 0]
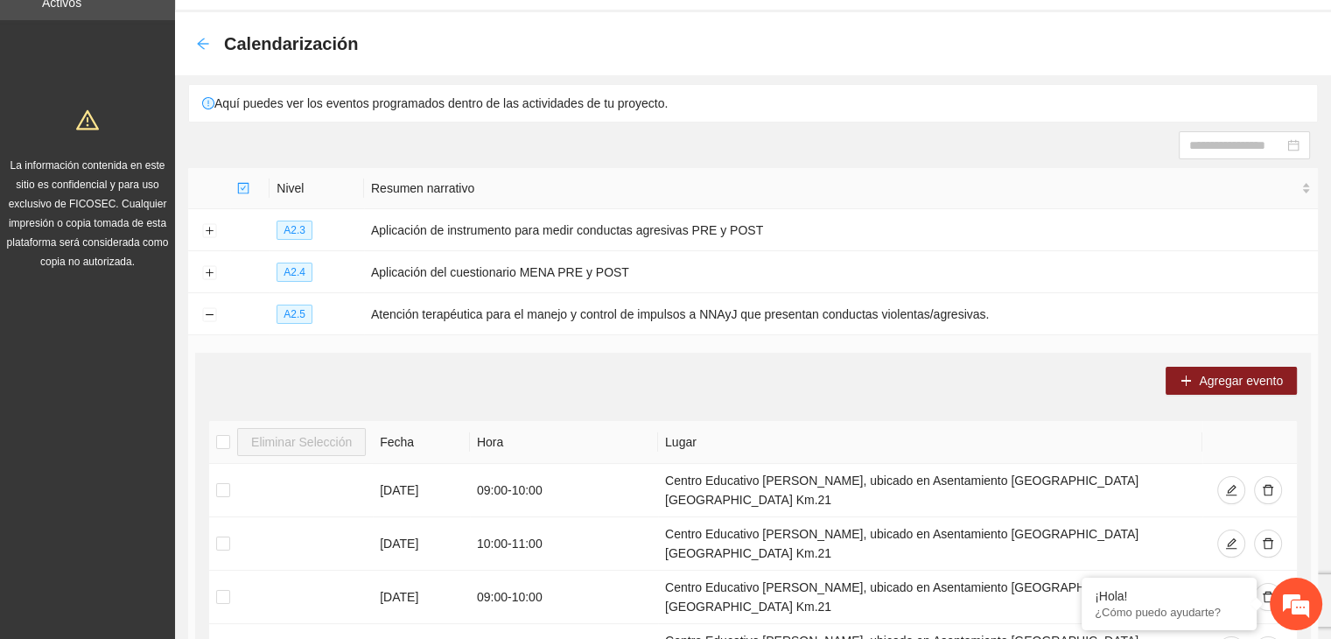
click at [207, 46] on icon "arrow-left" at bounding box center [203, 44] width 14 height 14
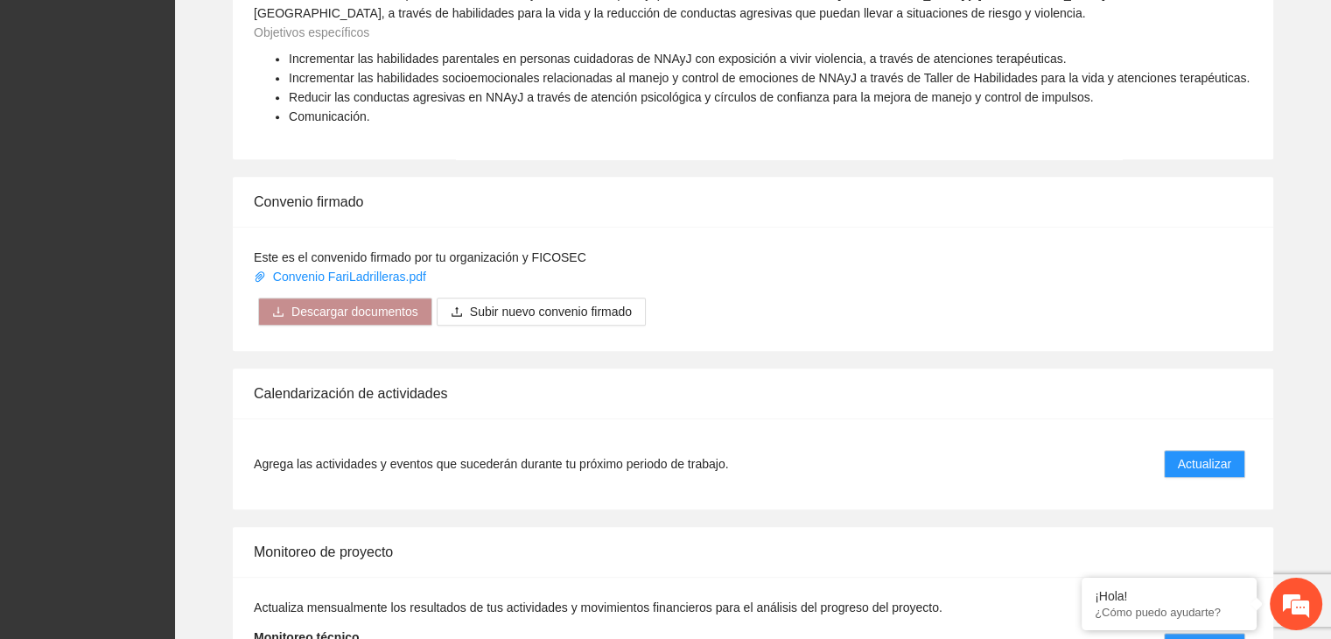
scroll to position [1299, 0]
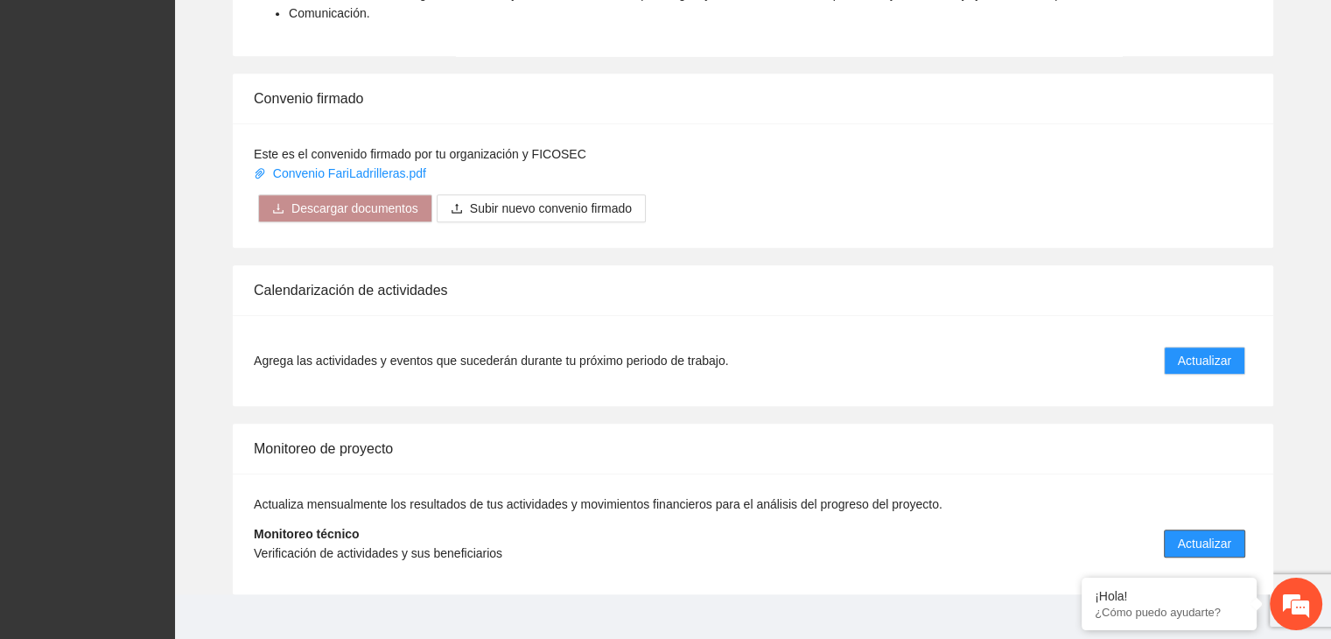
click at [1212, 534] on span "Actualizar" at bounding box center [1204, 543] width 53 height 19
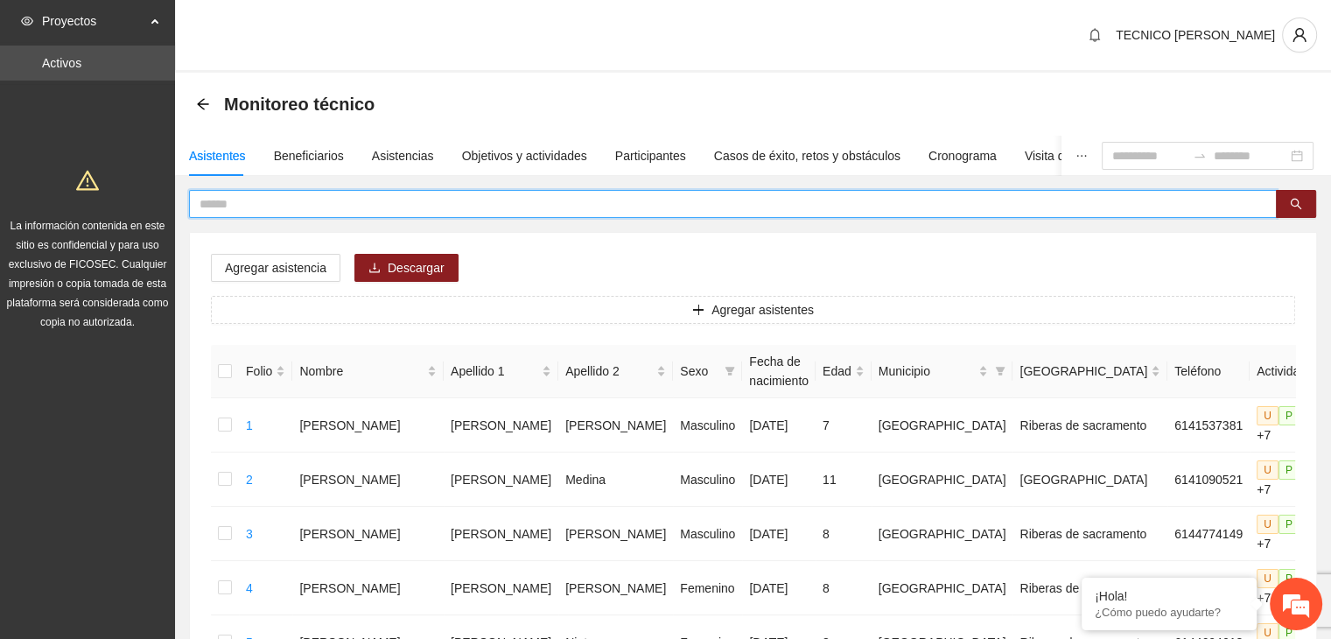
click at [704, 210] on input "text" at bounding box center [726, 203] width 1053 height 19
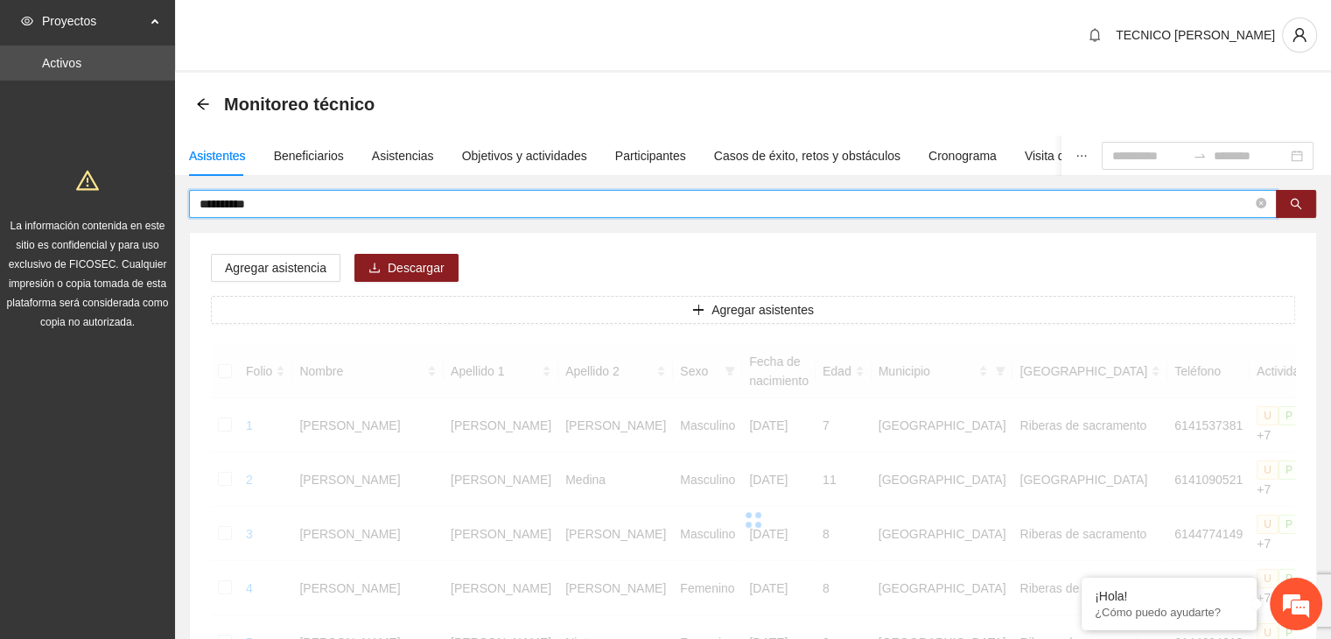
type input "*********"
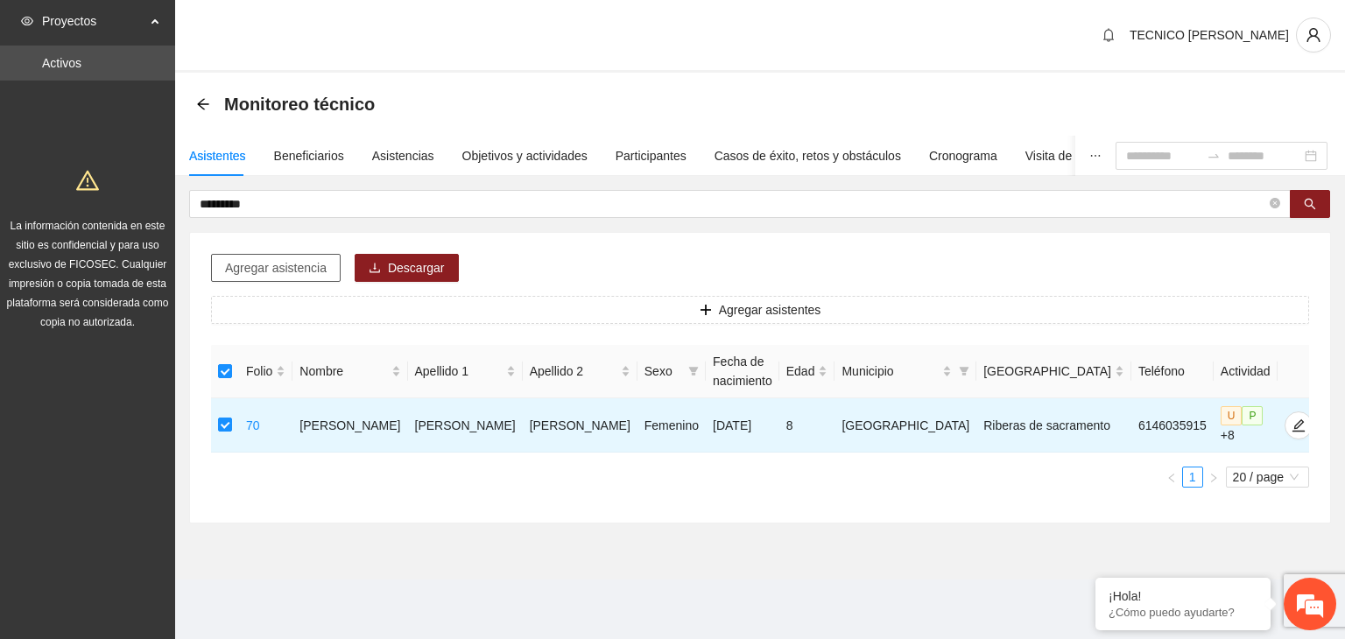
click at [256, 270] on span "Agregar asistencia" at bounding box center [276, 267] width 102 height 19
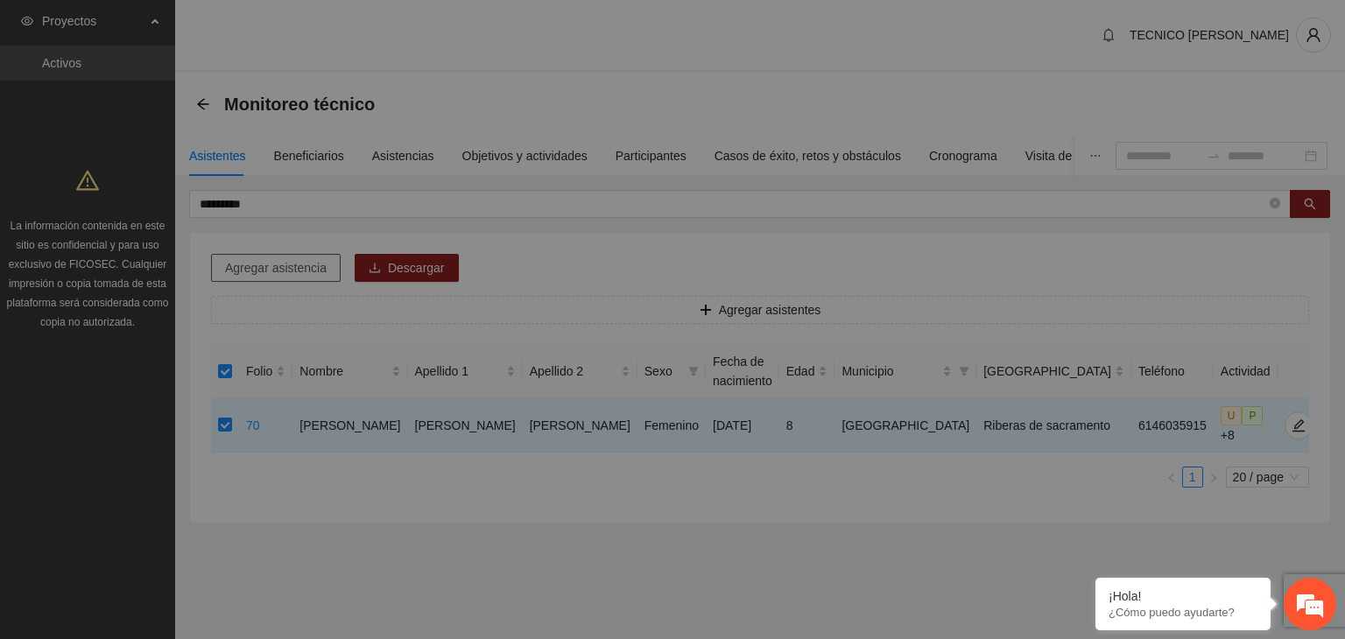
click at [256, 270] on div "Agregar asistencia Selecciona actividad(es) Si la fecha no está en la lista agr…" at bounding box center [672, 319] width 1345 height 639
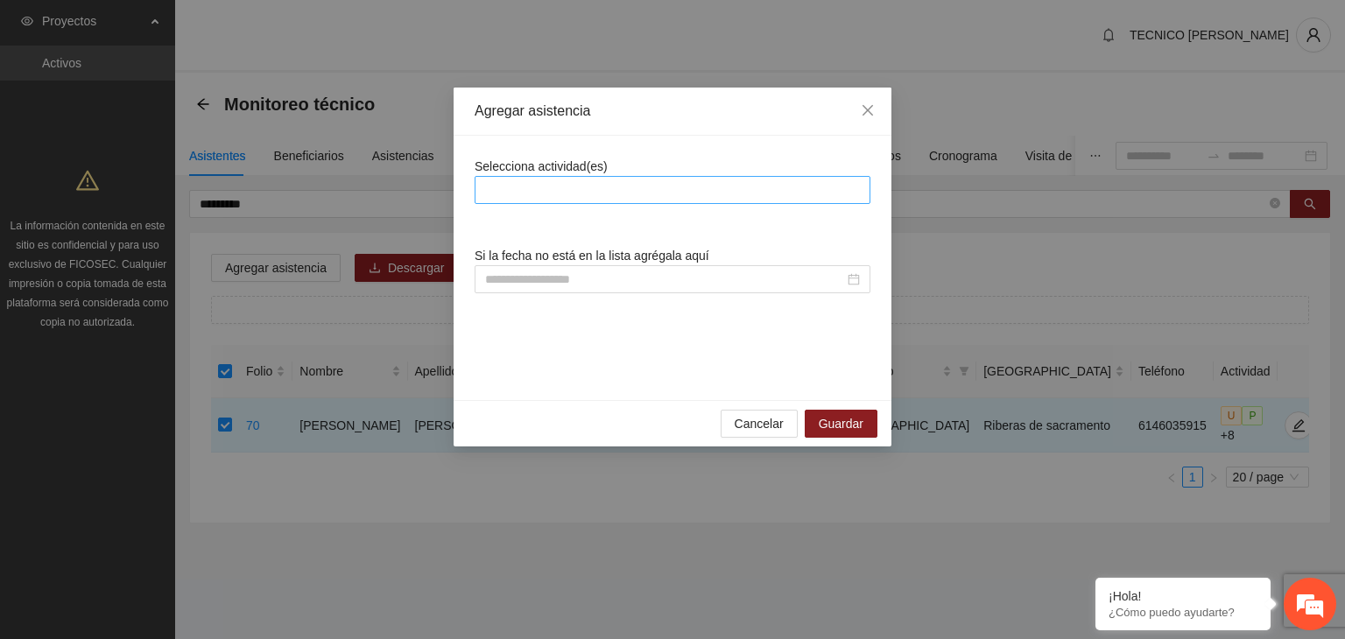
click at [530, 193] on div at bounding box center [672, 189] width 387 height 21
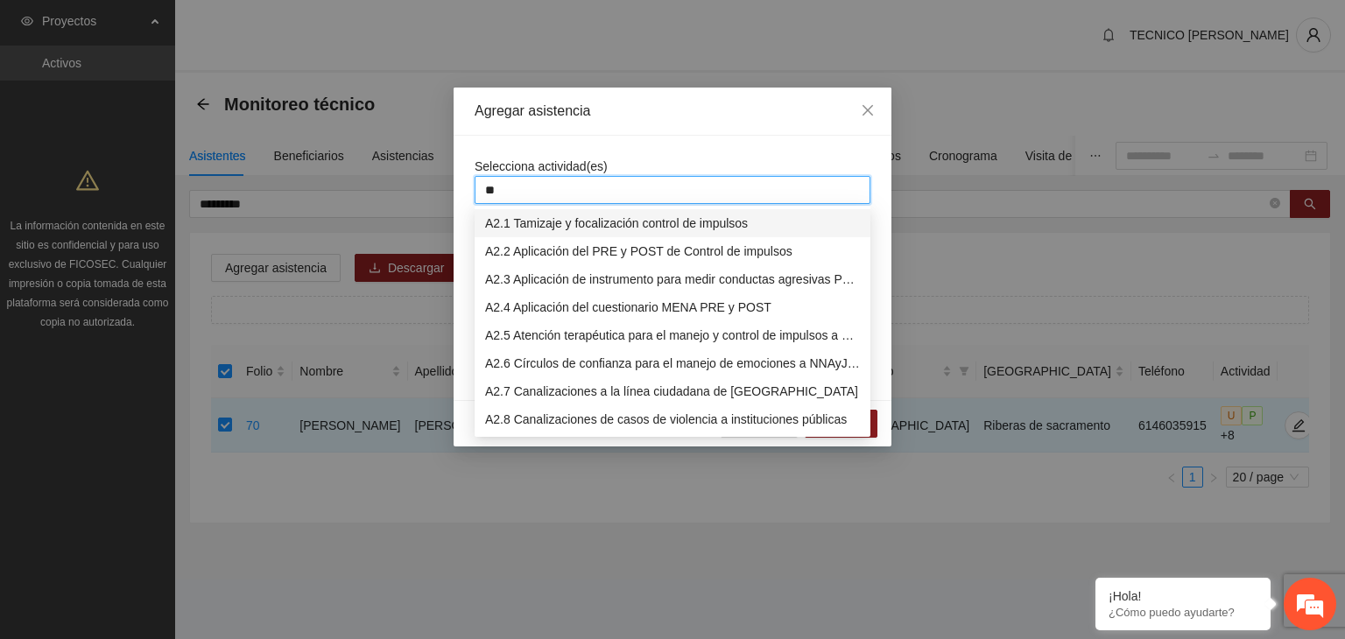
type input "***"
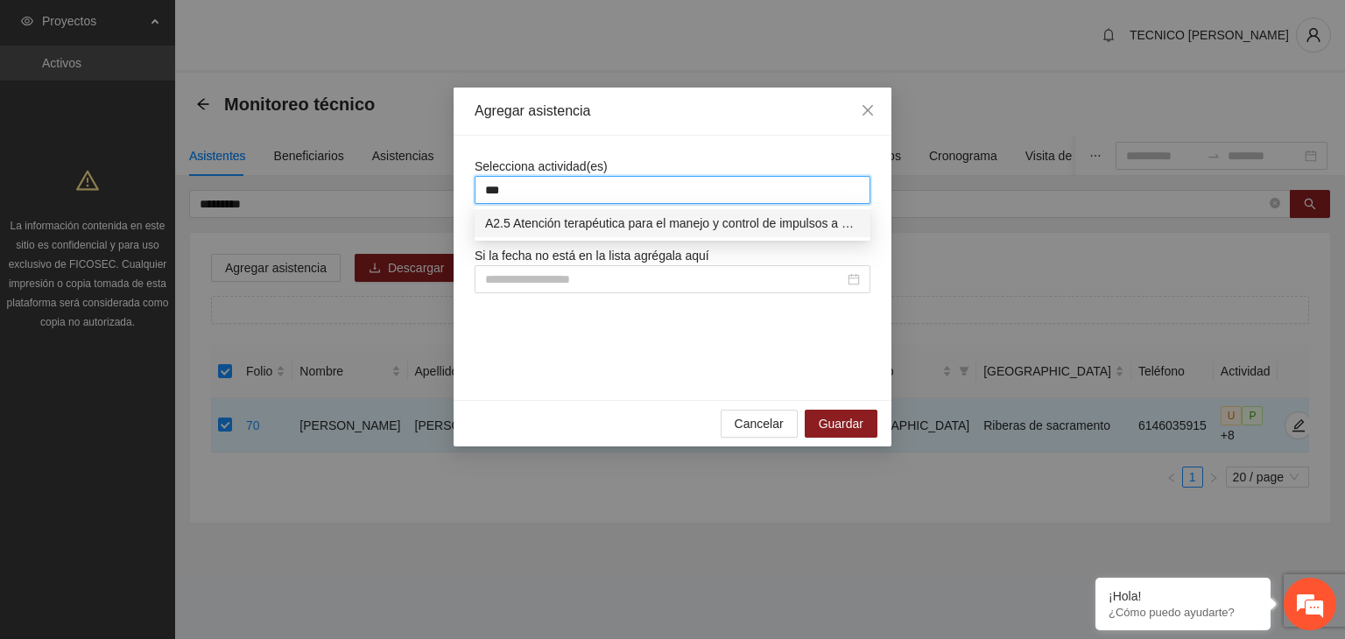
click at [539, 214] on div "A2.5 Atención terapéutica para el manejo y control de impulsos a NNAyJ que pres…" at bounding box center [672, 223] width 375 height 19
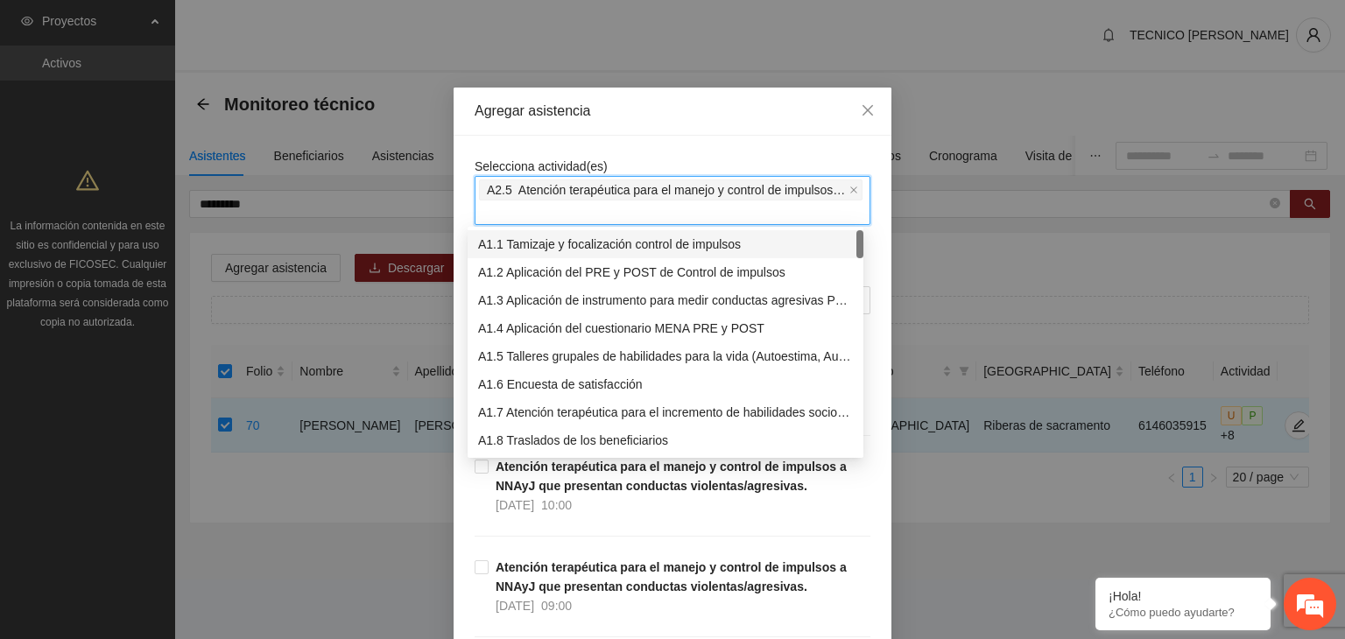
click at [661, 130] on div "Agregar asistencia" at bounding box center [672, 112] width 438 height 48
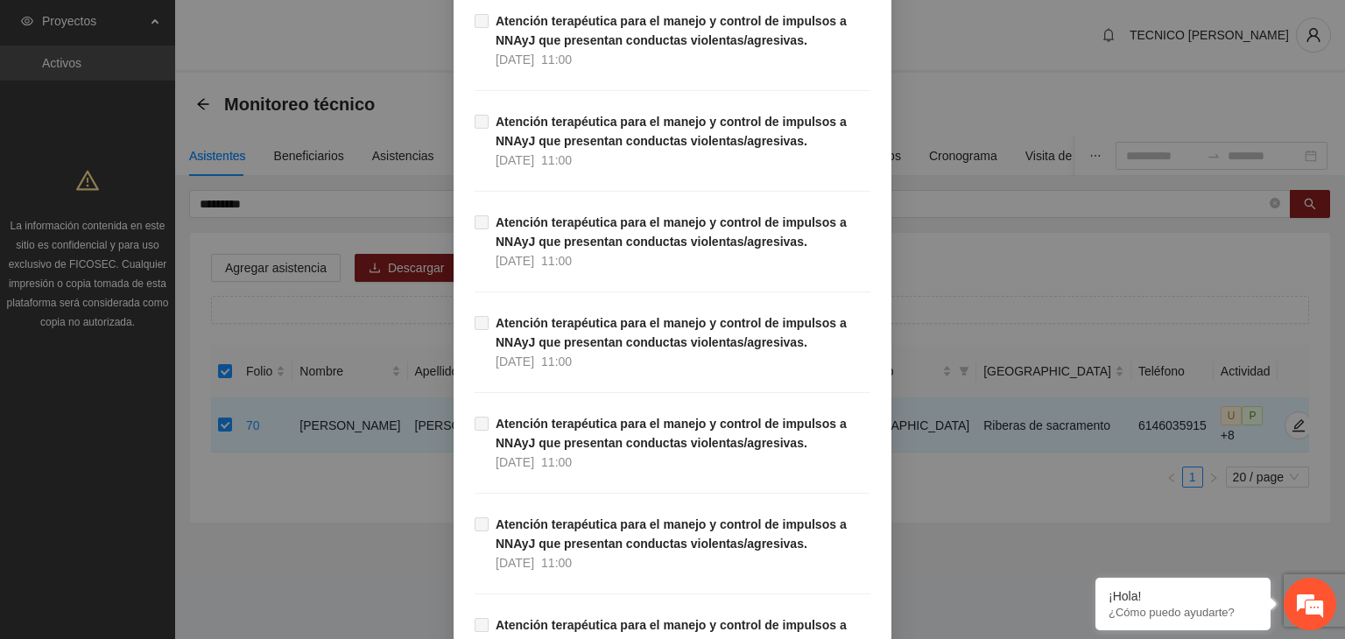
scroll to position [15525, 0]
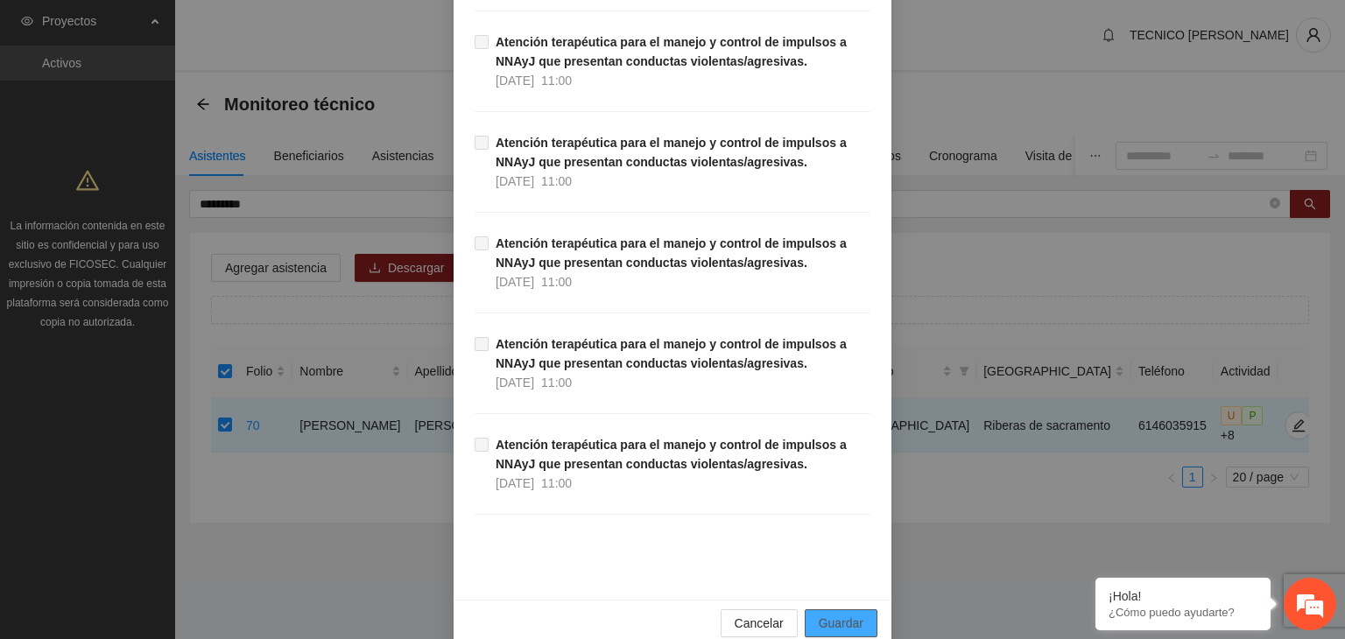
click at [839, 614] on span "Guardar" at bounding box center [840, 623] width 45 height 19
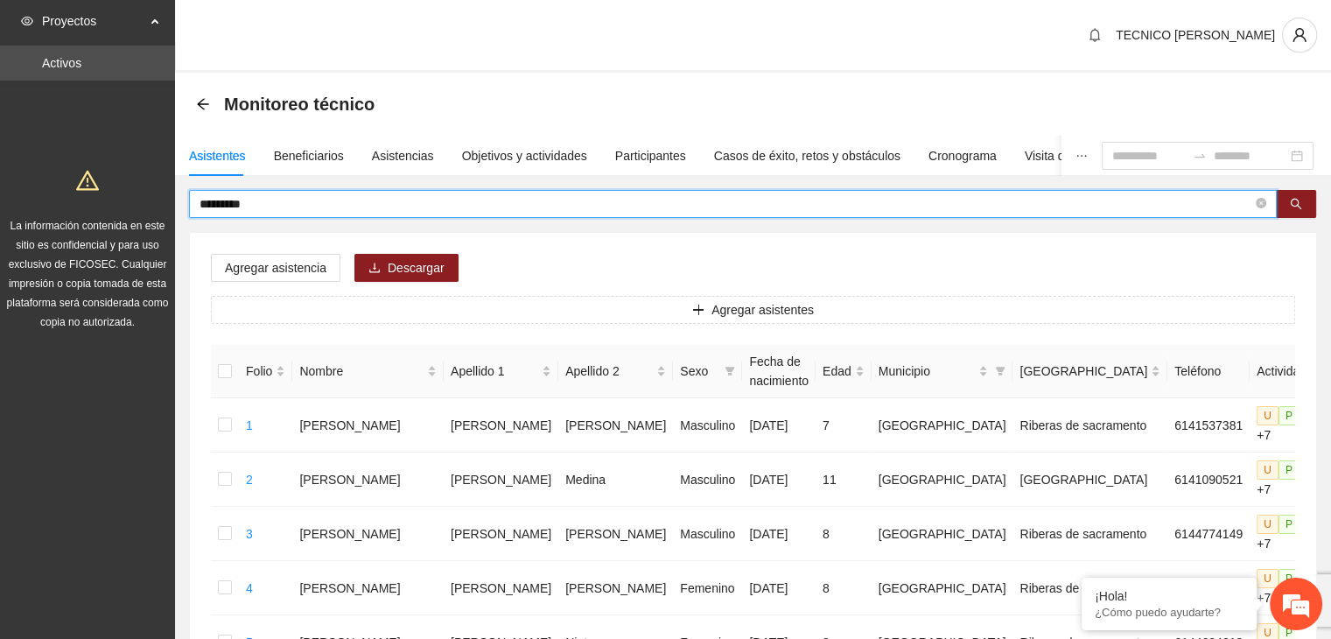
drag, startPoint x: 274, startPoint y: 208, endPoint x: 130, endPoint y: 204, distance: 143.6
type input "*******"
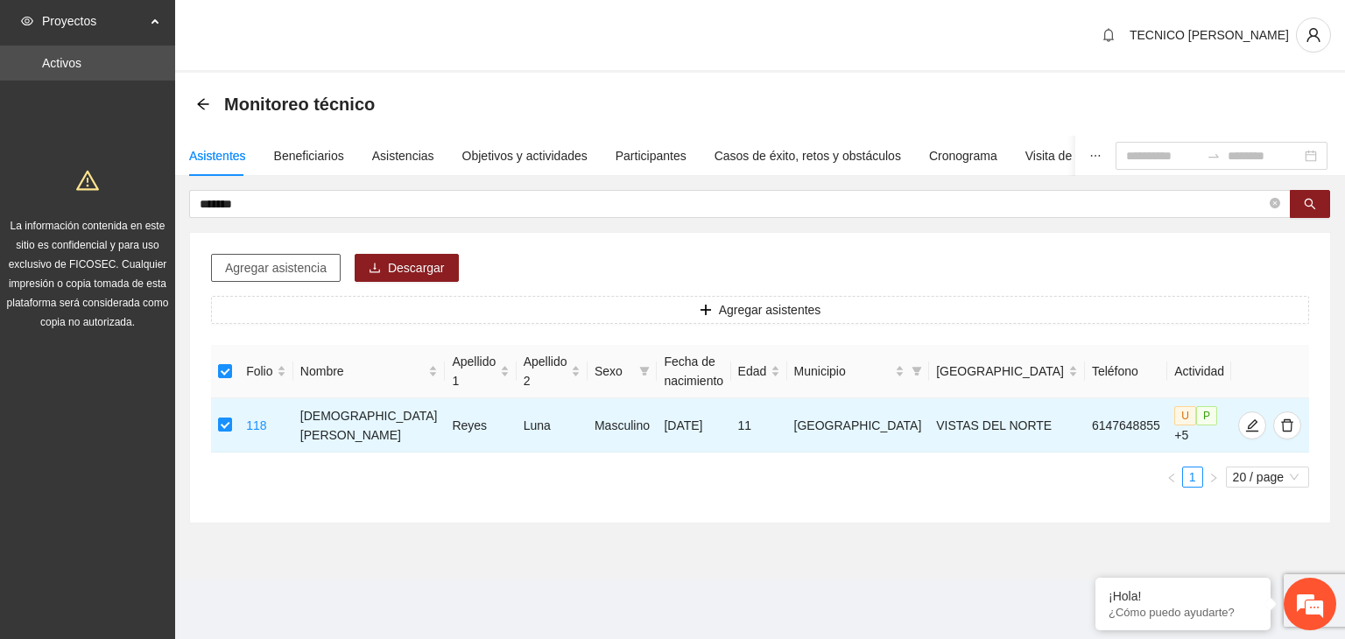
click at [264, 263] on span "Agregar asistencia" at bounding box center [276, 267] width 102 height 19
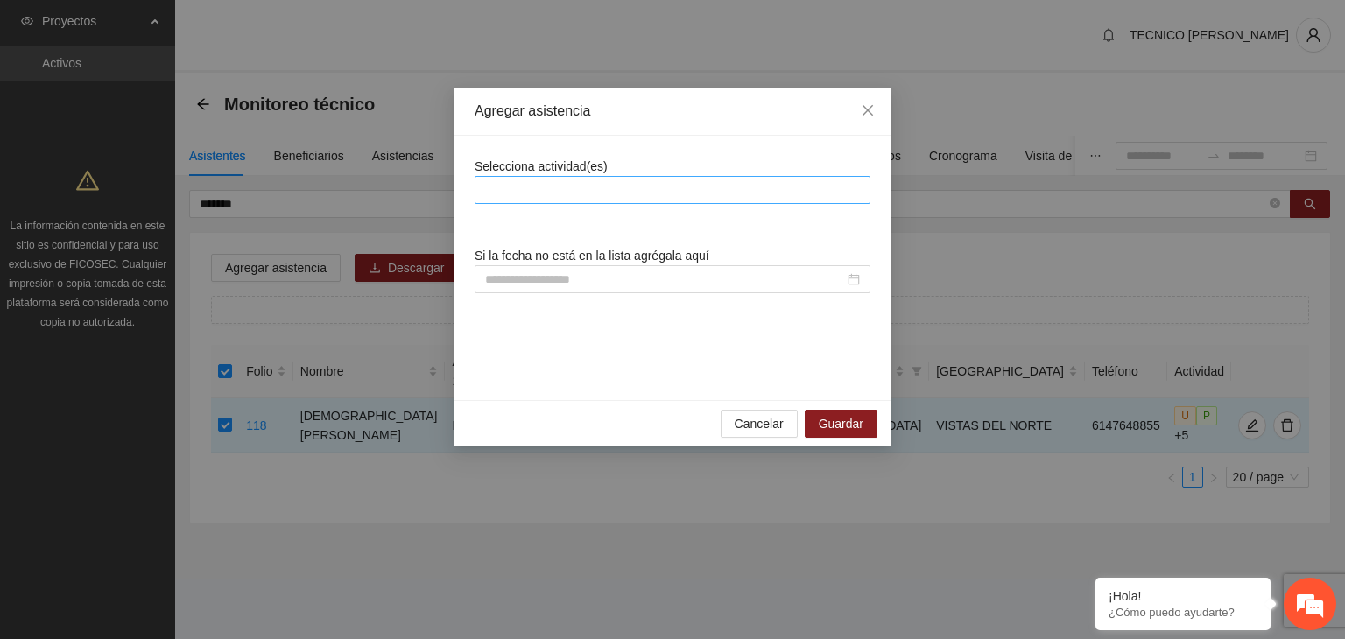
click at [609, 193] on div at bounding box center [672, 189] width 387 height 21
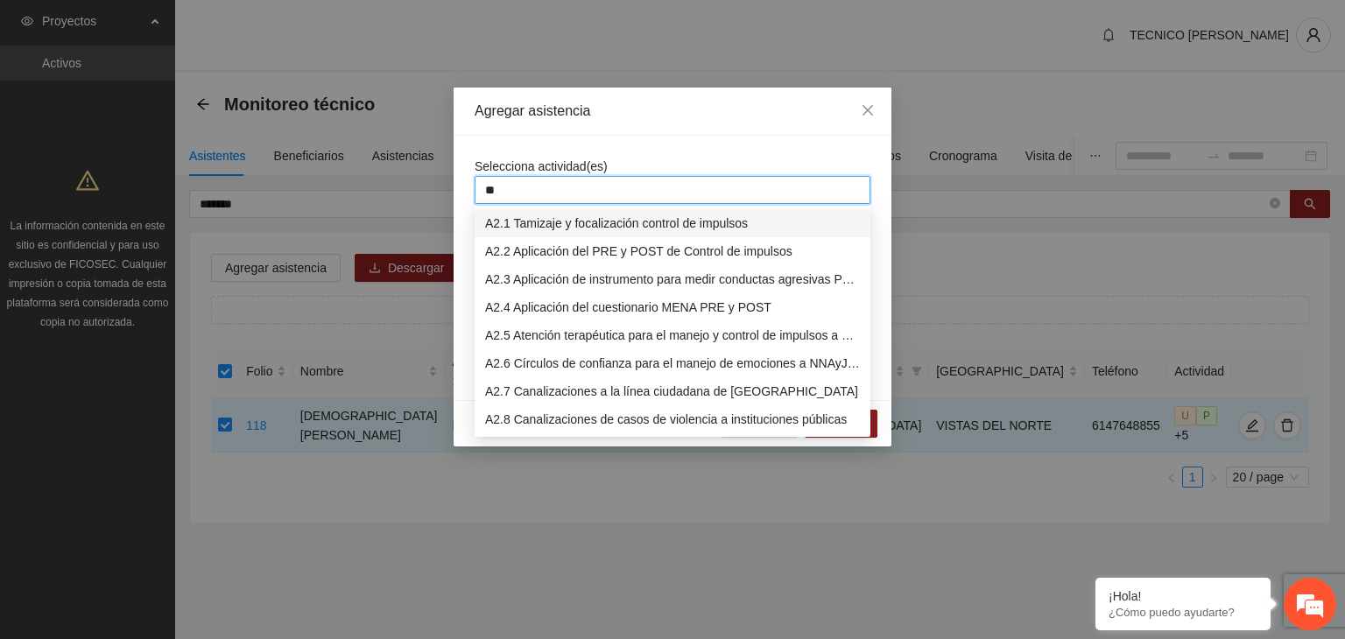
type input "***"
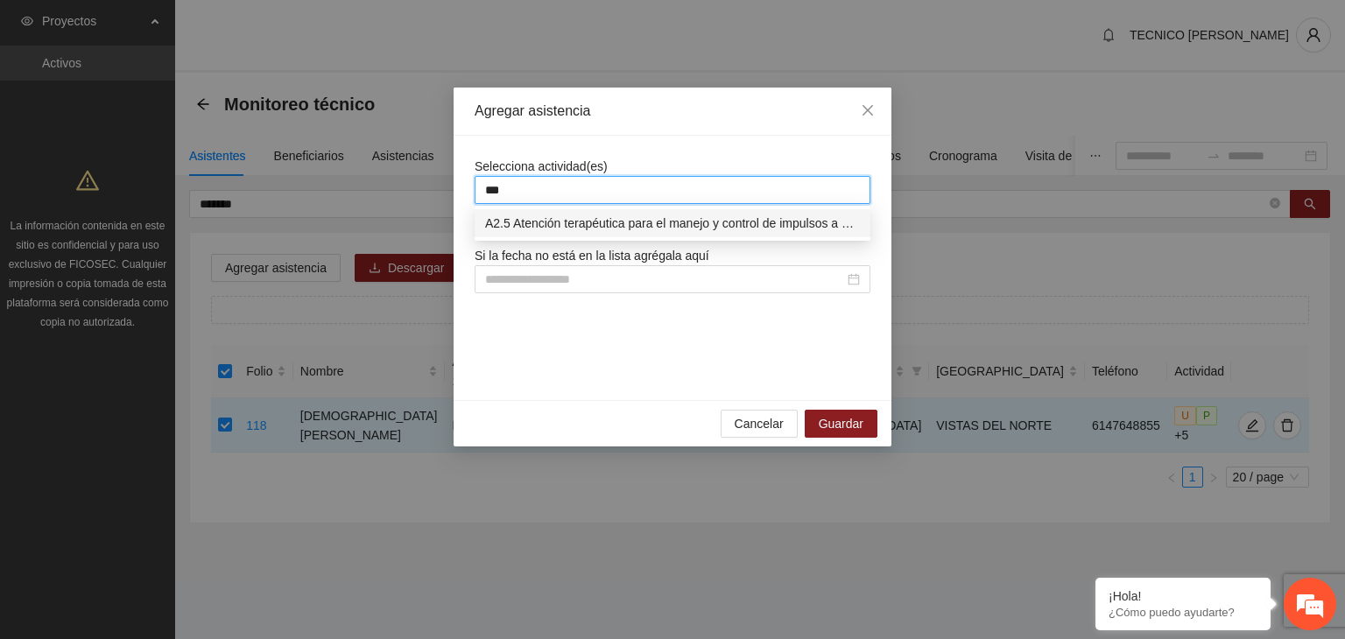
click at [620, 214] on div "A2.5 Atención terapéutica para el manejo y control de impulsos a NNAyJ que pres…" at bounding box center [672, 223] width 375 height 19
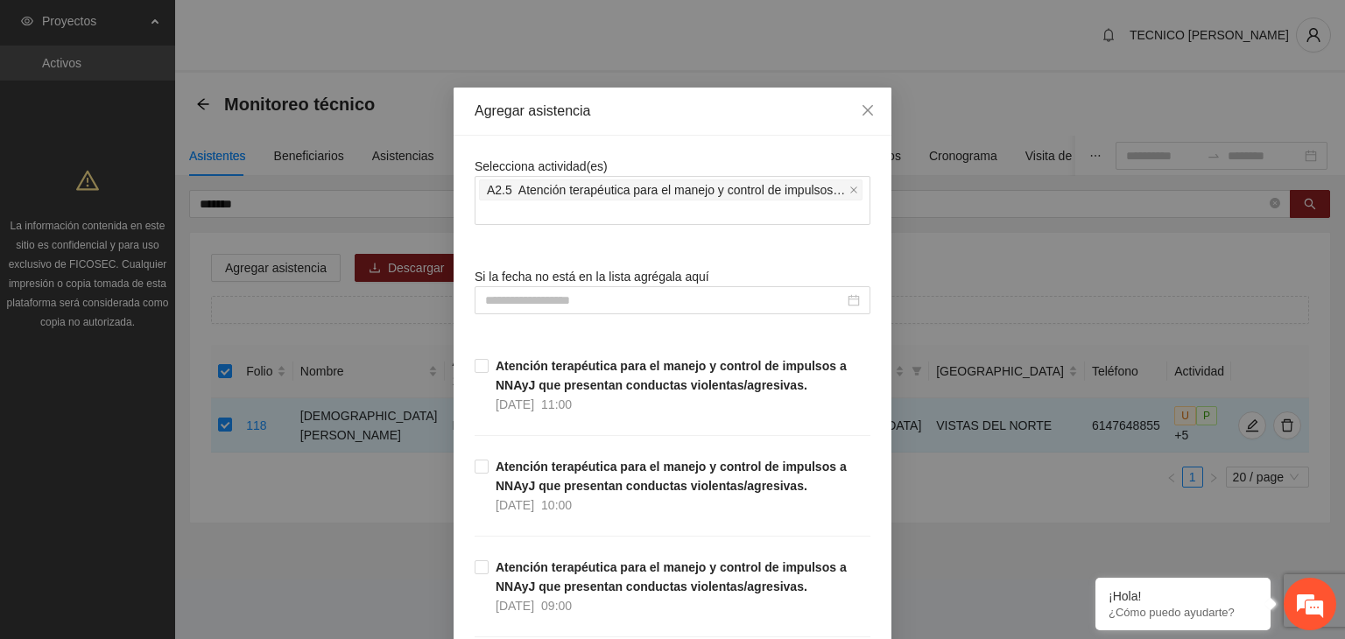
click at [725, 126] on div "Agregar asistencia" at bounding box center [672, 112] width 438 height 48
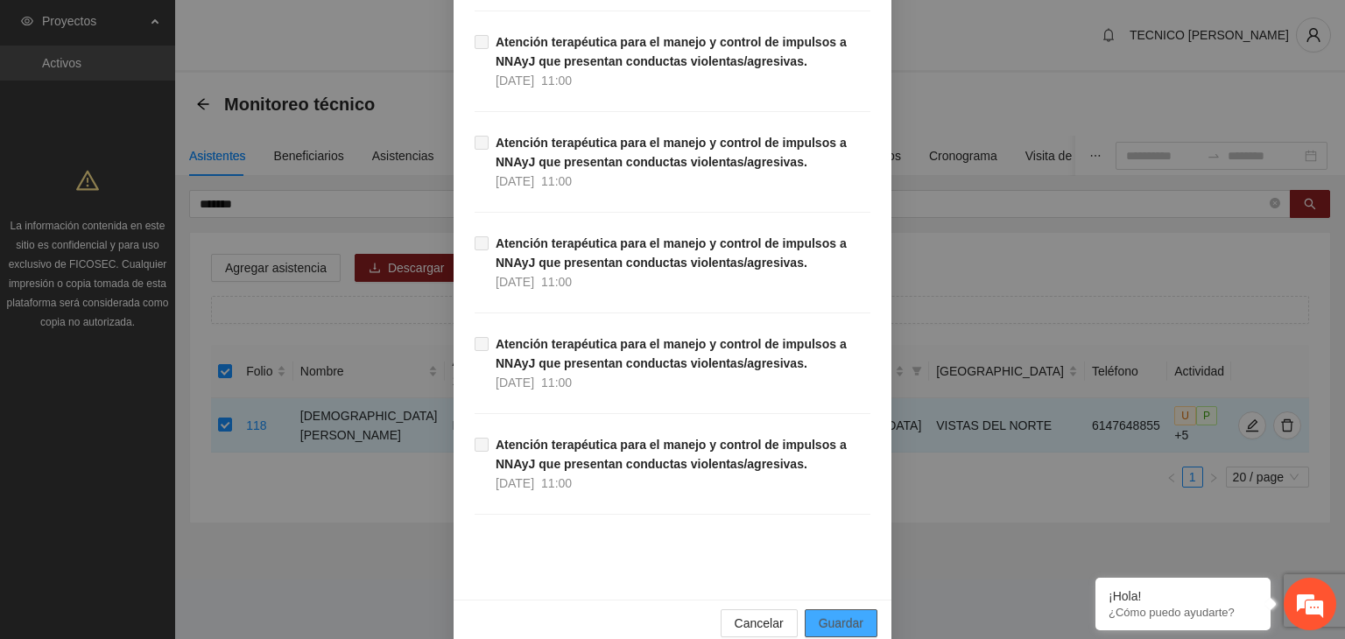
click at [855, 614] on span "Guardar" at bounding box center [840, 623] width 45 height 19
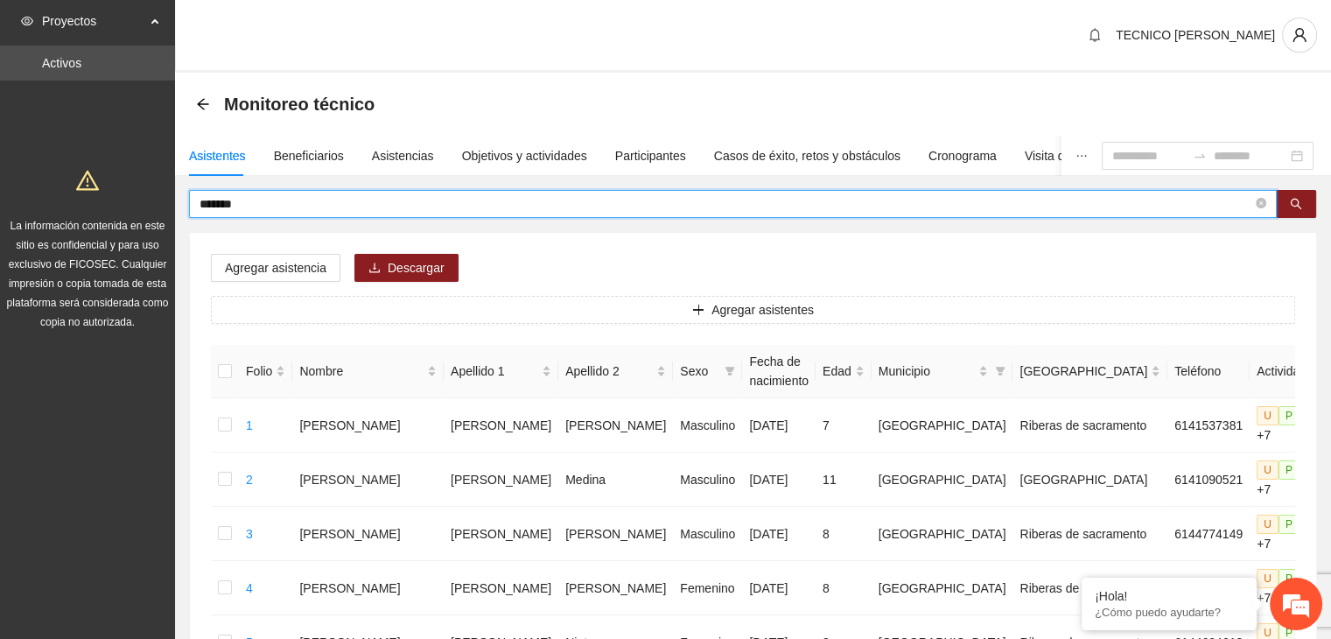
drag, startPoint x: 377, startPoint y: 198, endPoint x: 109, endPoint y: 210, distance: 269.0
type input "********"
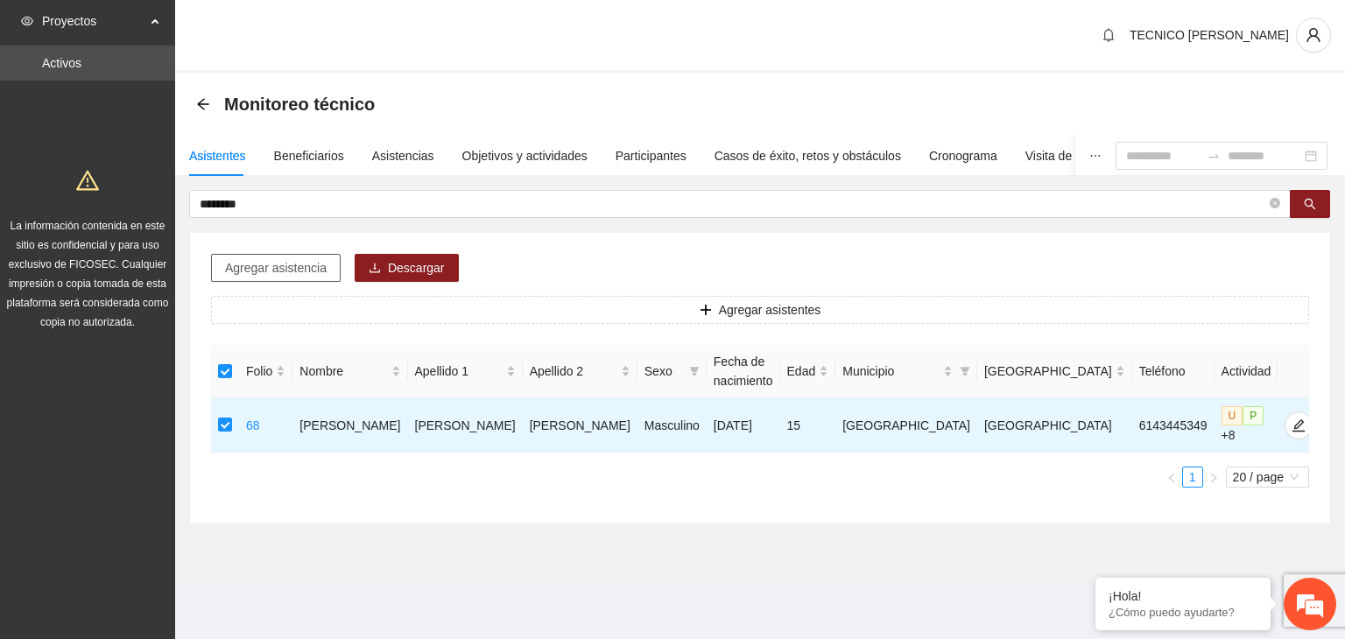
click at [256, 270] on span "Agregar asistencia" at bounding box center [276, 267] width 102 height 19
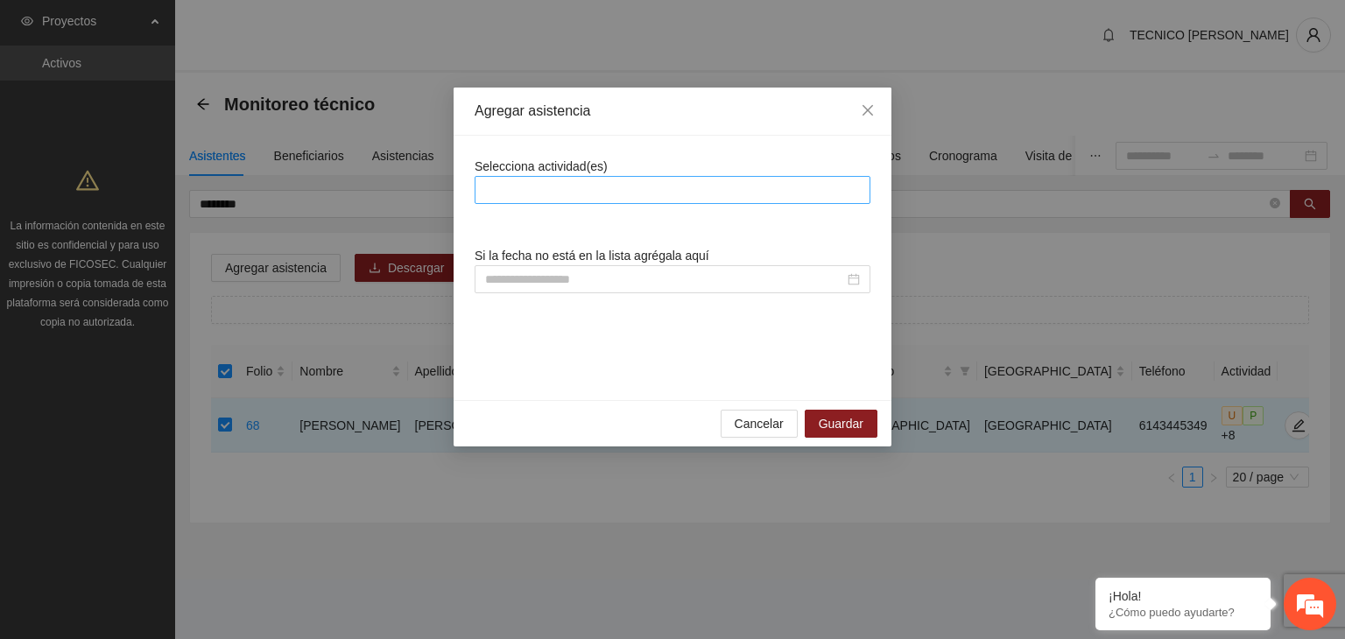
click at [644, 183] on div at bounding box center [672, 189] width 387 height 21
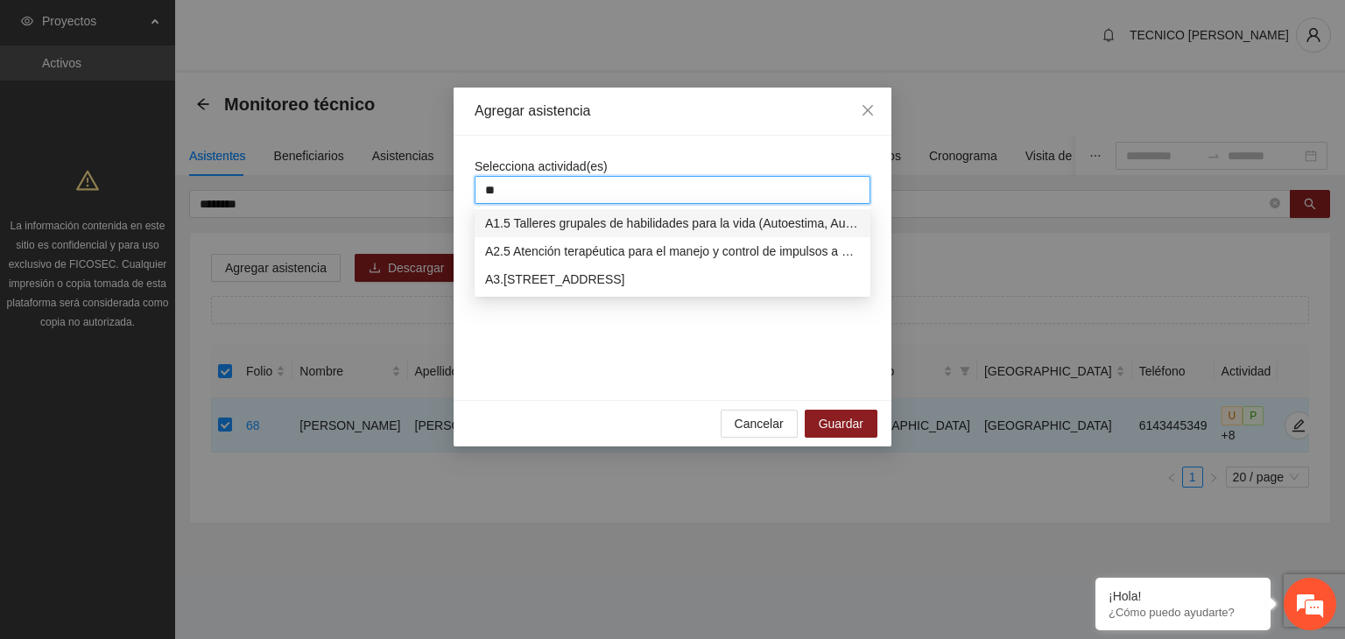
type input "*"
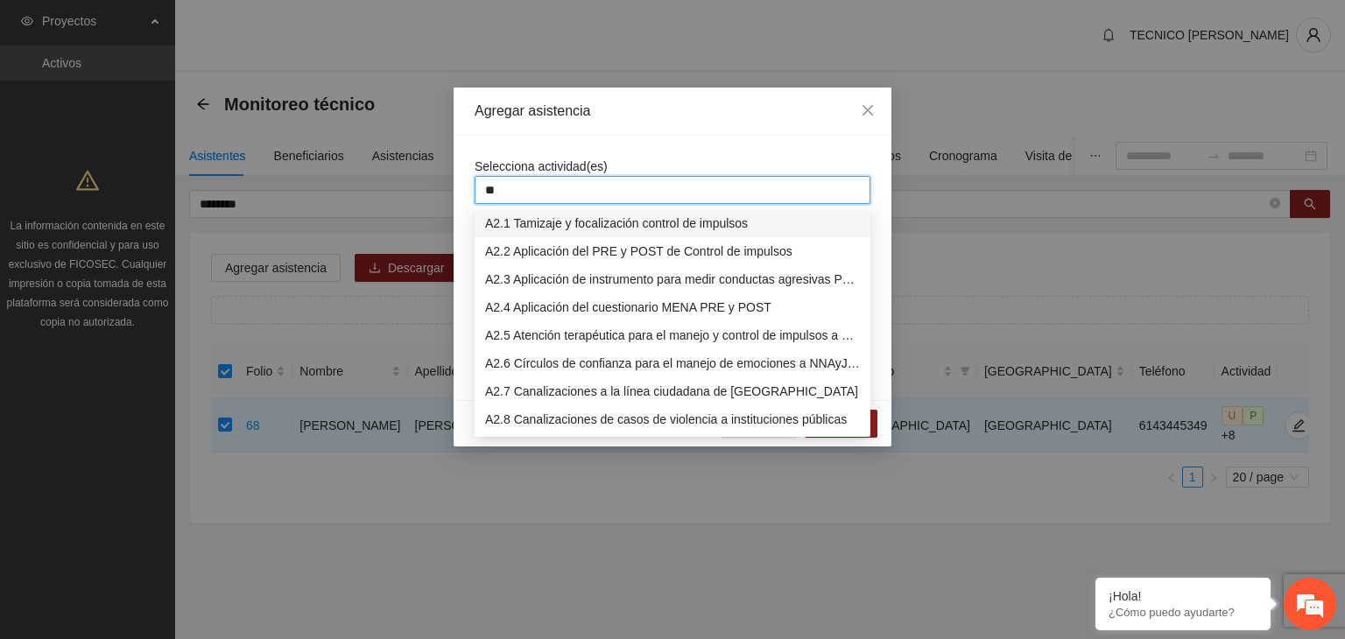
type input "***"
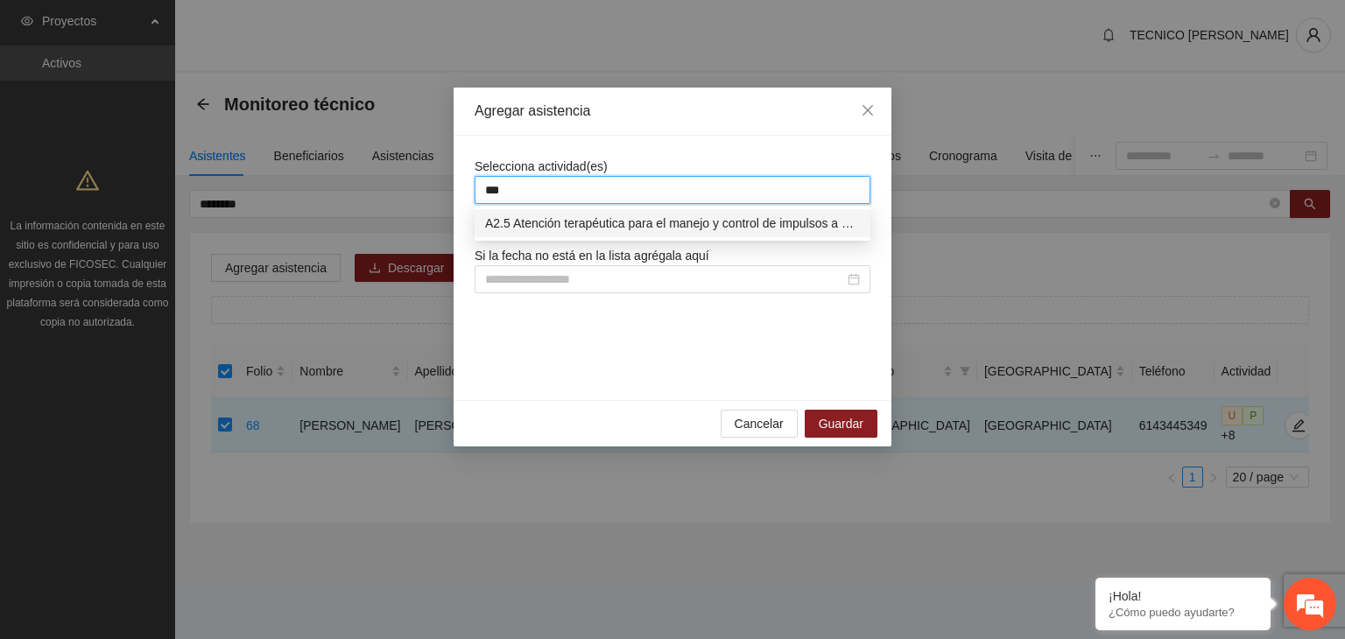
click at [560, 231] on div "A2.5 Atención terapéutica para el manejo y control de impulsos a NNAyJ que pres…" at bounding box center [672, 223] width 375 height 19
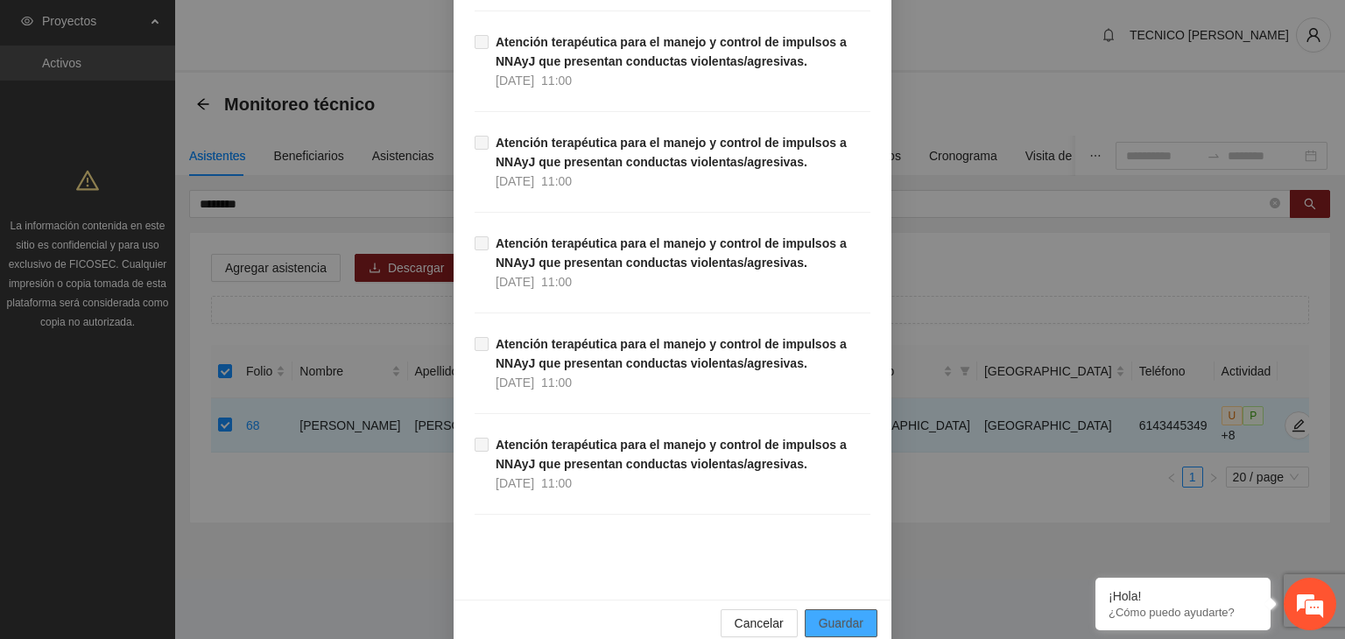
click at [859, 609] on button "Guardar" at bounding box center [840, 623] width 73 height 28
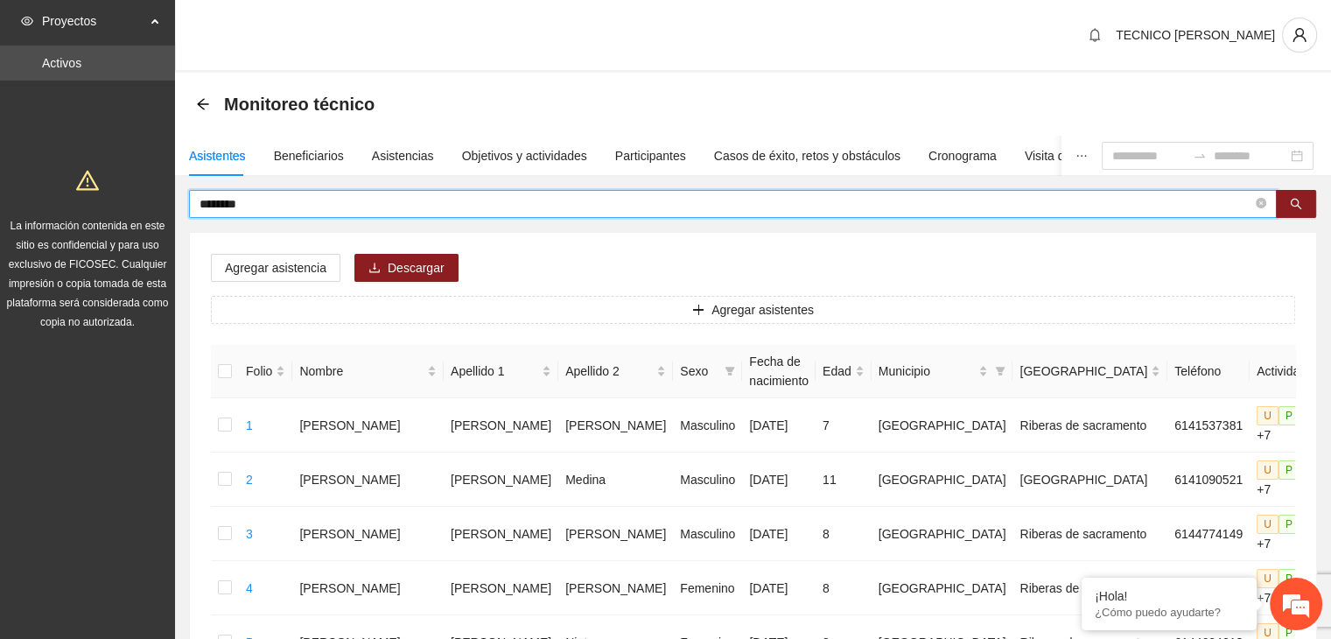
click at [546, 205] on input "********" at bounding box center [726, 203] width 1053 height 19
type input "*"
type input "*******"
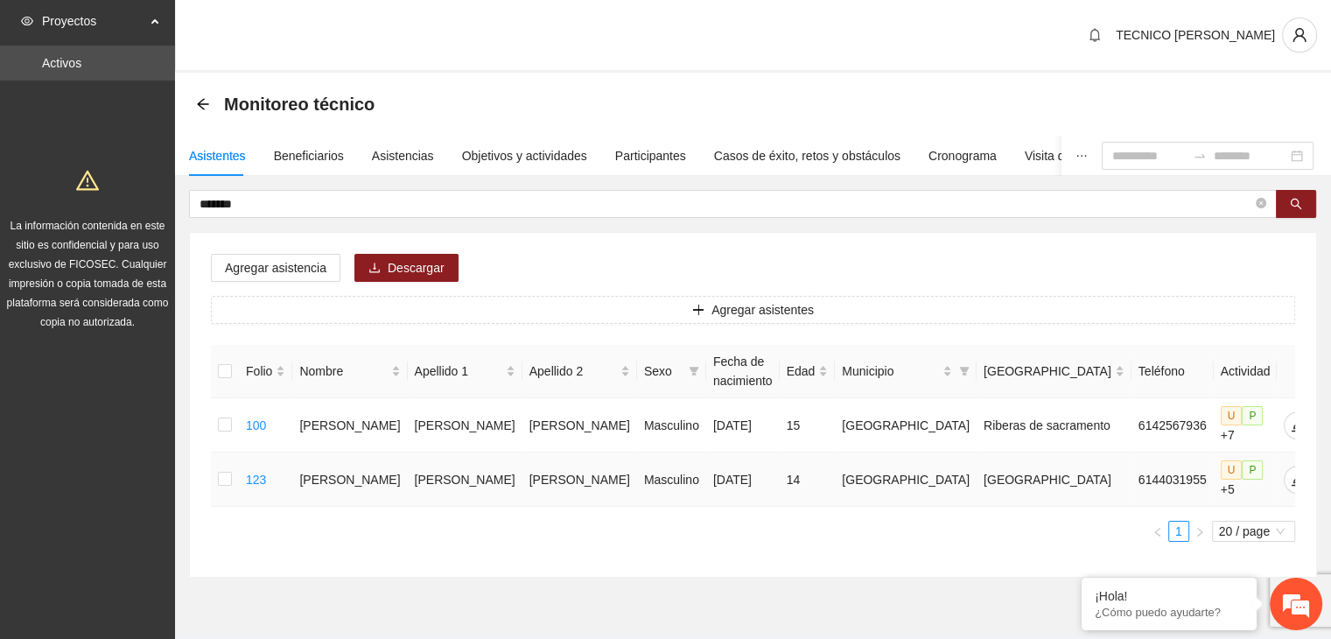
click at [222, 487] on td at bounding box center [225, 480] width 28 height 54
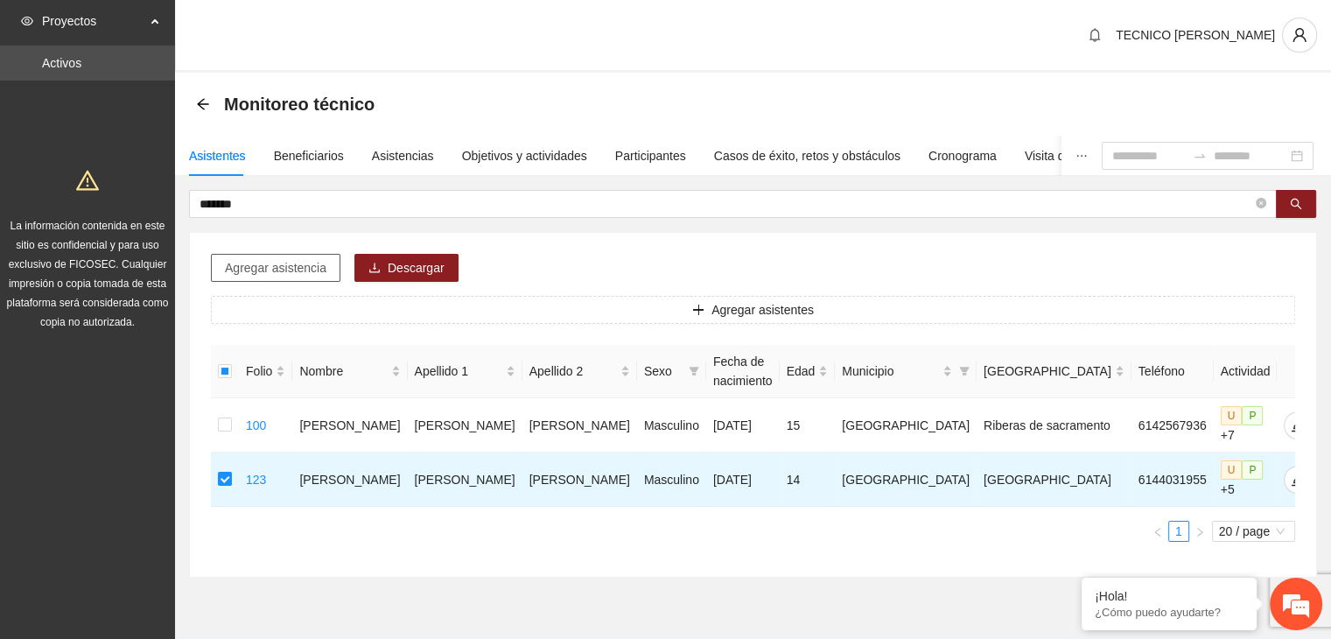
click at [291, 273] on span "Agregar asistencia" at bounding box center [276, 267] width 102 height 19
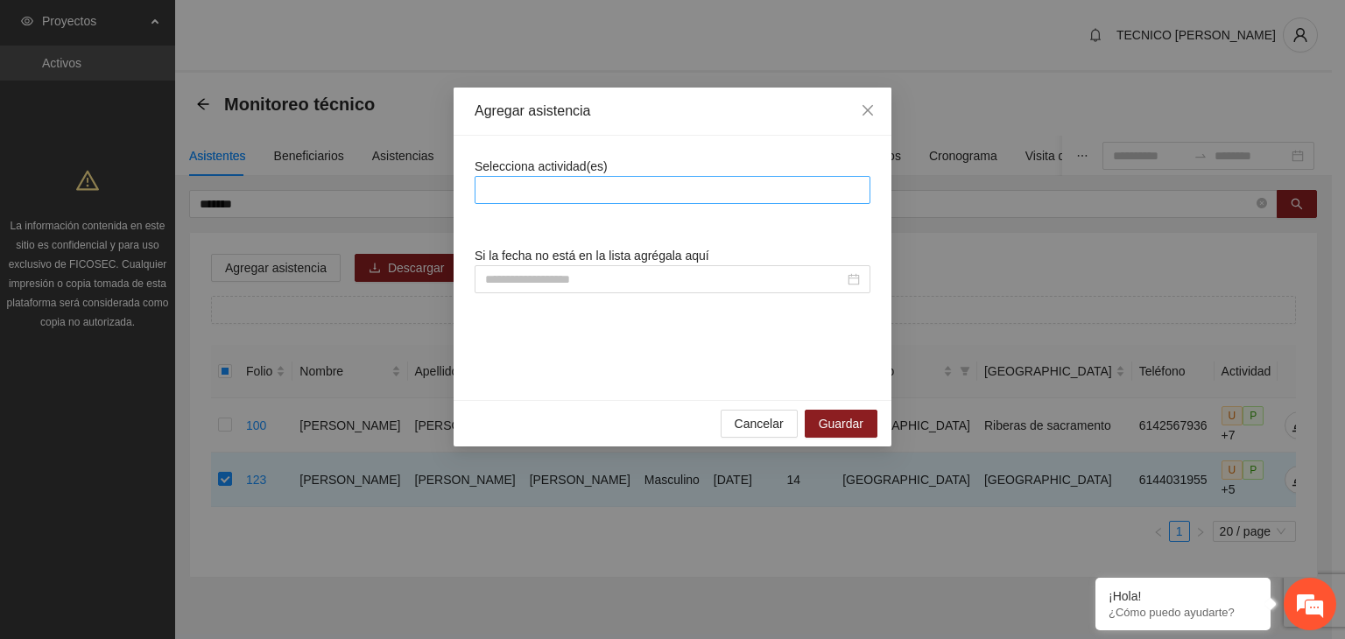
click at [610, 190] on div at bounding box center [672, 189] width 387 height 21
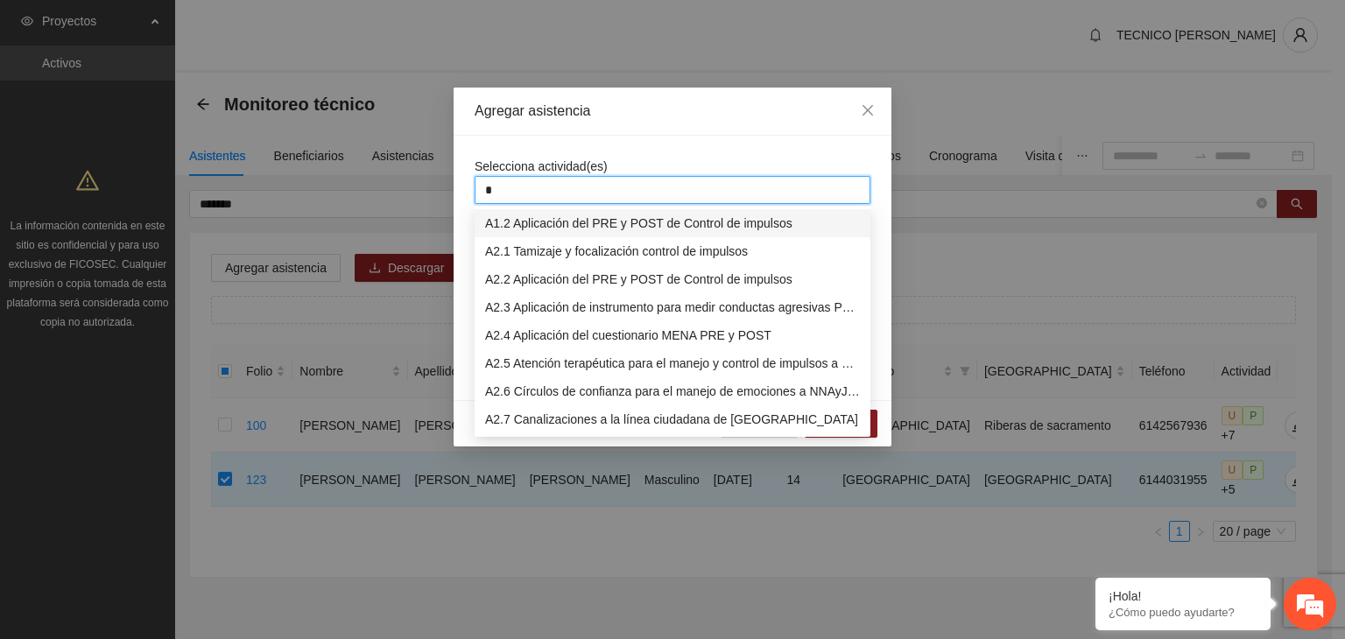
type input "**"
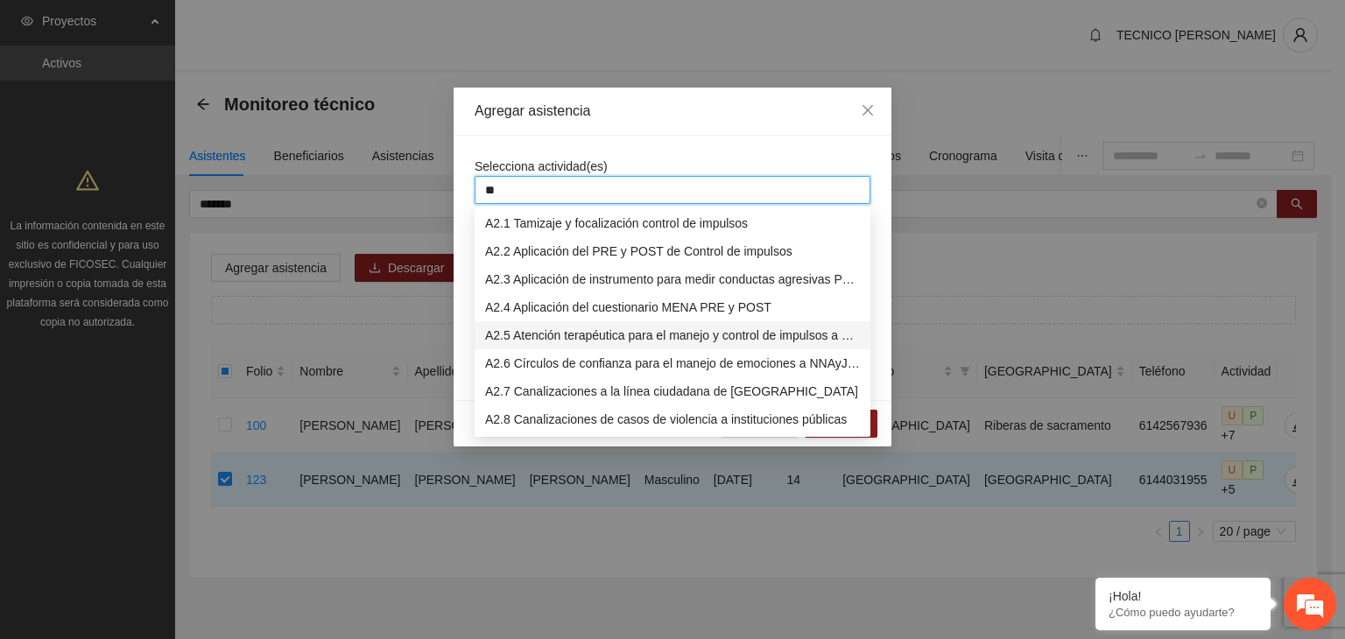
click at [586, 341] on div "A2.5 Atención terapéutica para el manejo y control de impulsos a NNAyJ que pres…" at bounding box center [672, 335] width 375 height 19
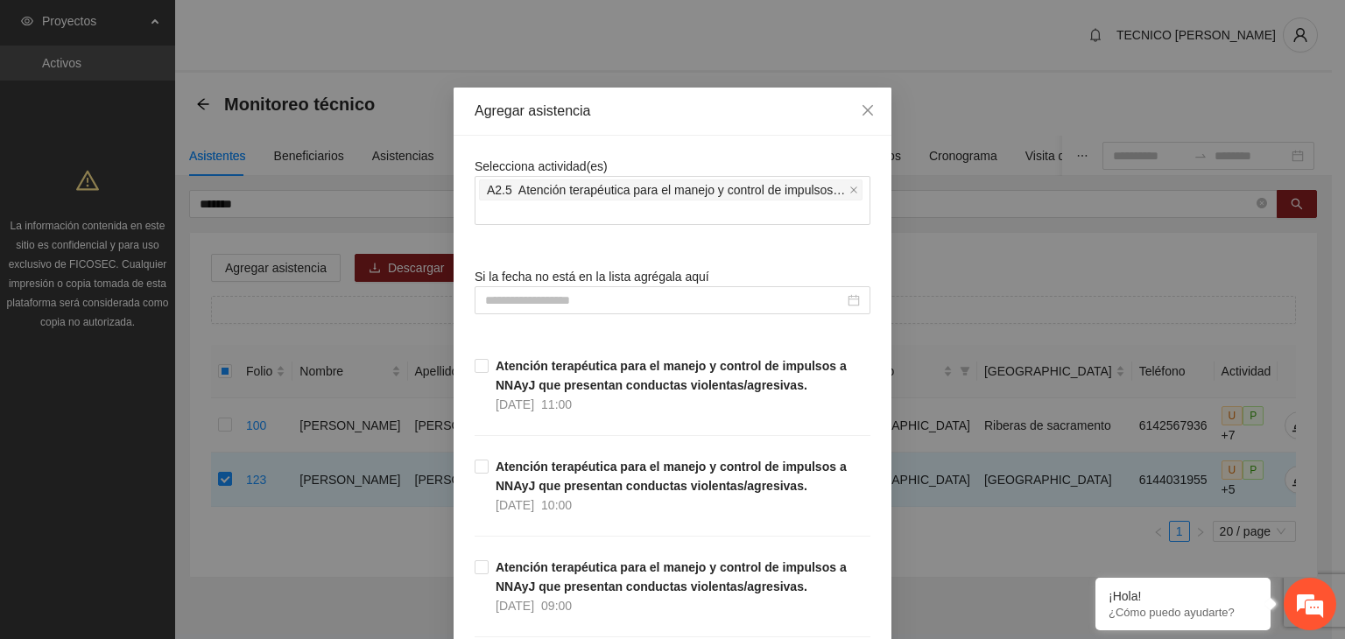
click at [743, 117] on div "Agregar asistencia" at bounding box center [672, 111] width 396 height 19
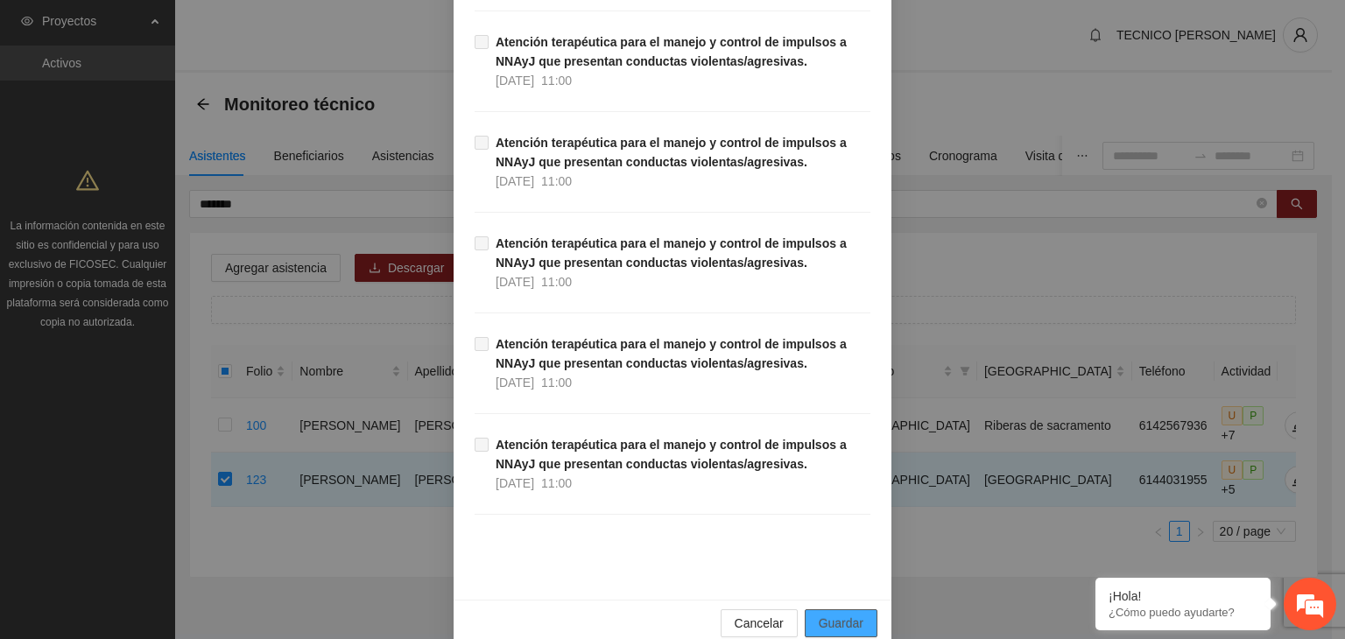
click at [841, 614] on span "Guardar" at bounding box center [840, 623] width 45 height 19
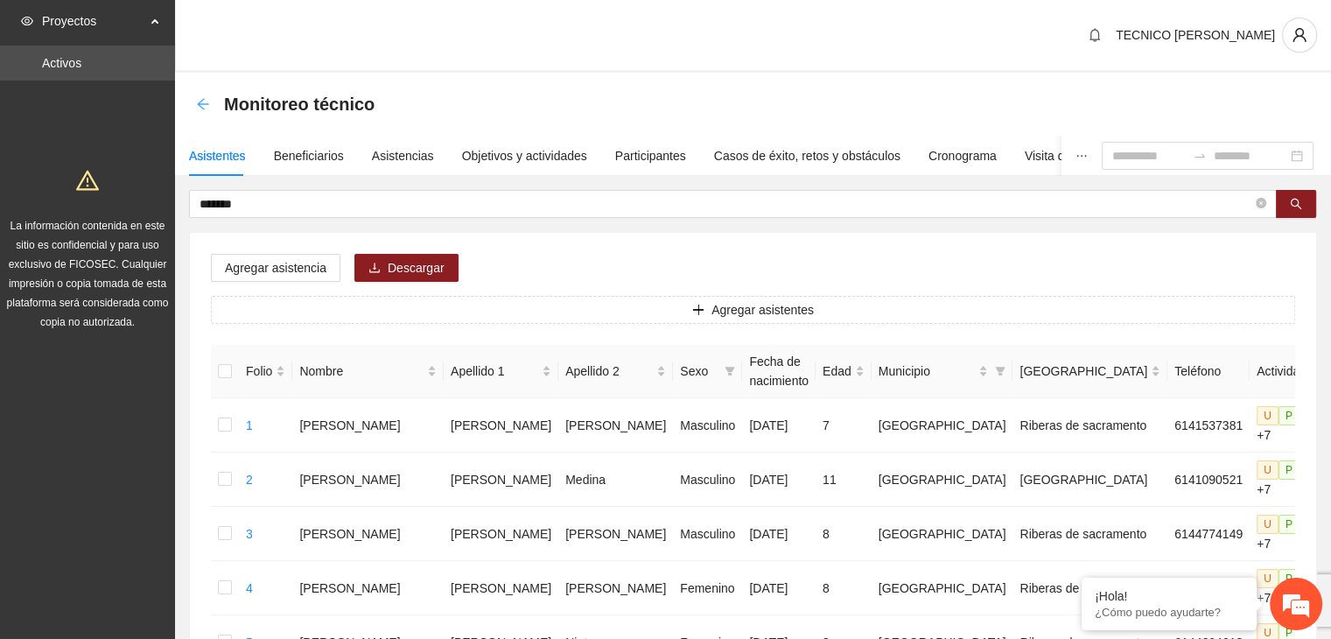
click at [203, 105] on icon "arrow-left" at bounding box center [203, 104] width 14 height 14
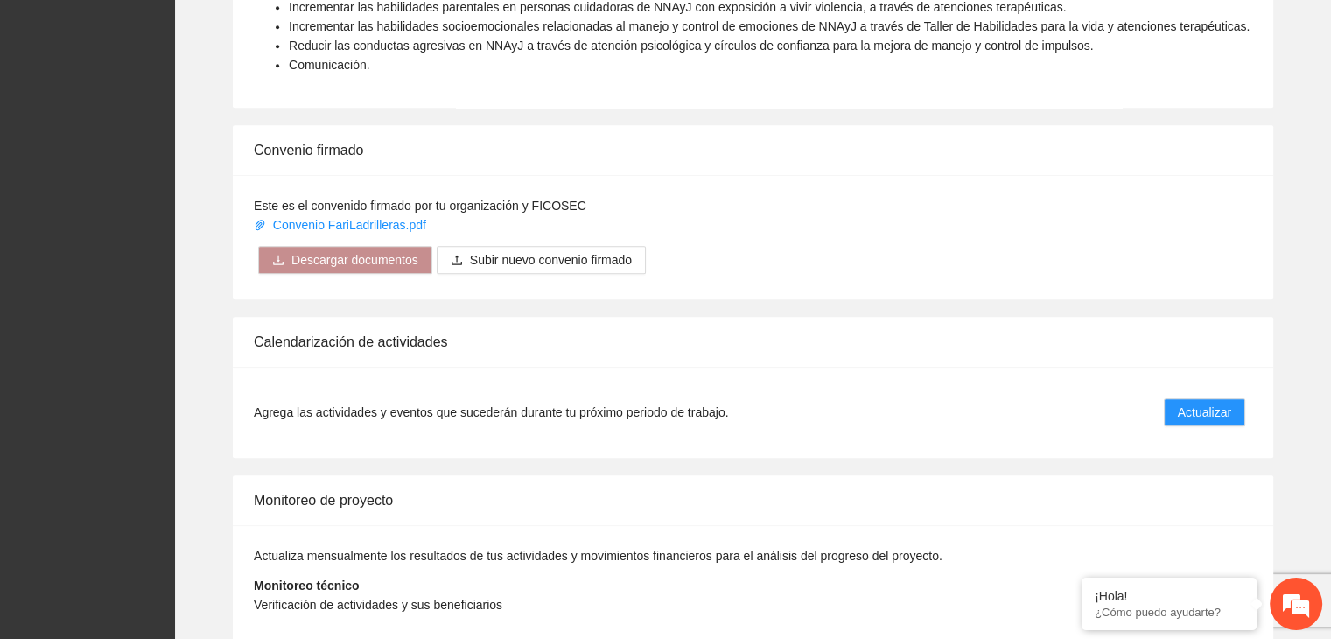
scroll to position [1299, 0]
